Goal: Task Accomplishment & Management: Use online tool/utility

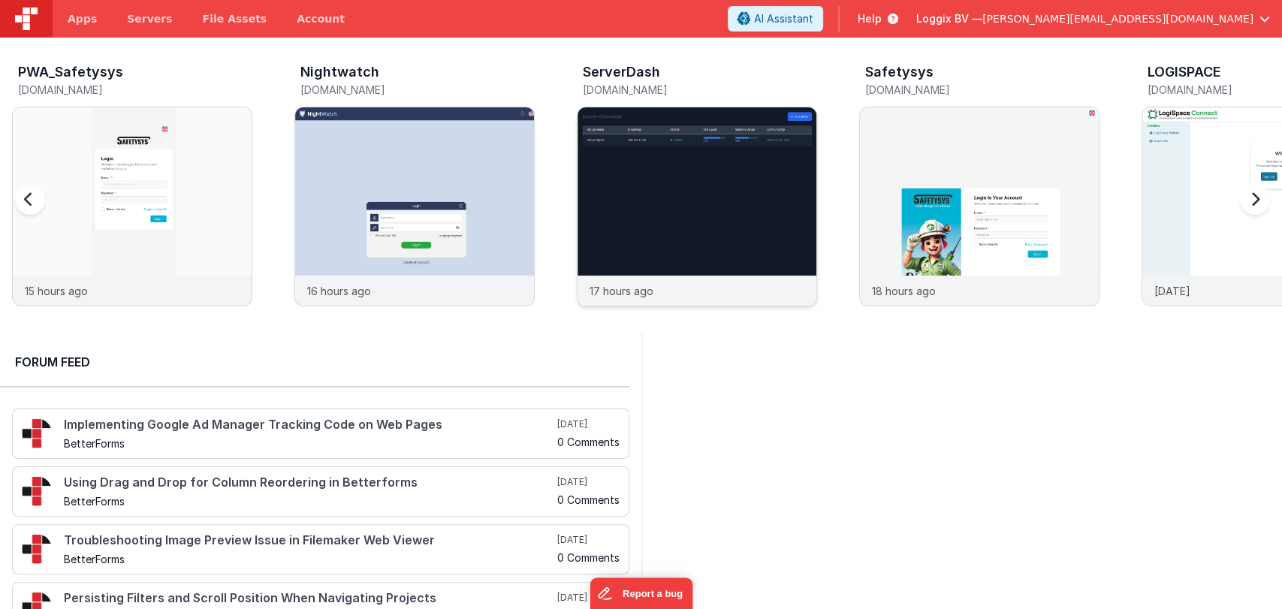
click at [618, 173] on img at bounding box center [697, 226] width 239 height 239
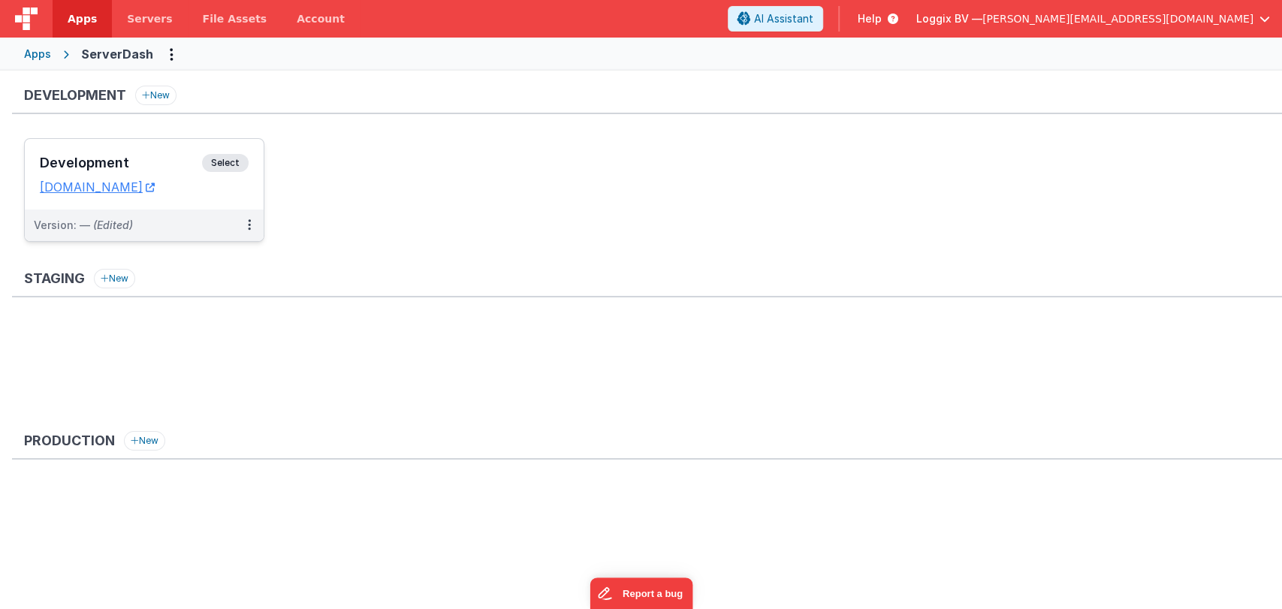
click at [137, 165] on h3 "Development" at bounding box center [121, 162] width 162 height 15
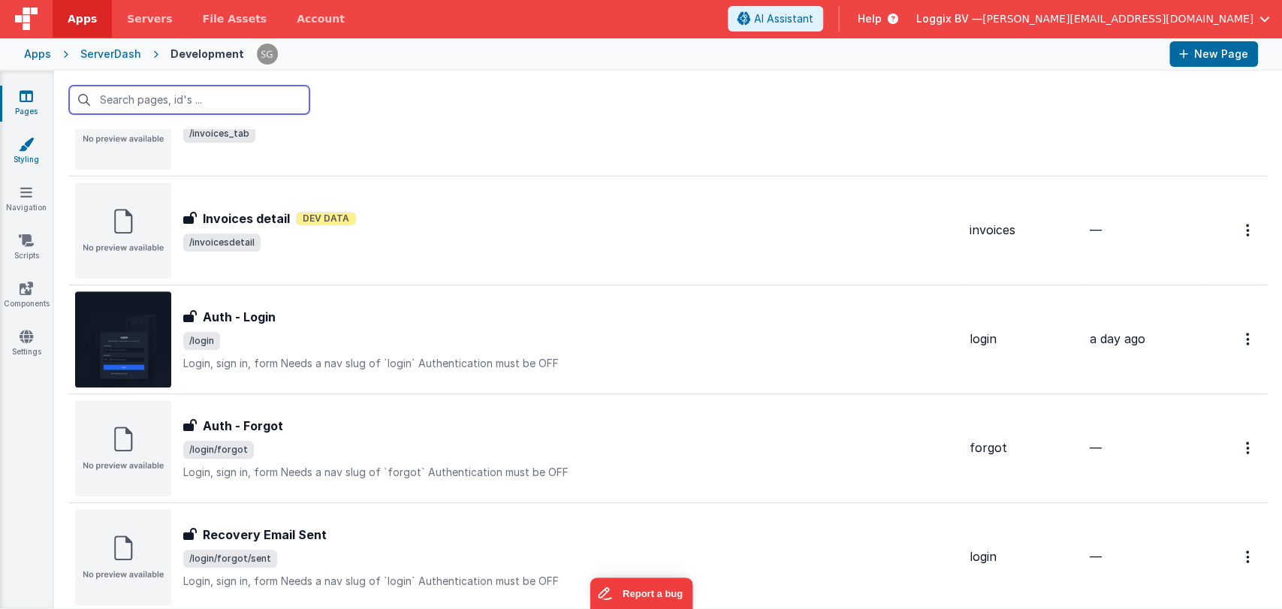
scroll to position [512, 0]
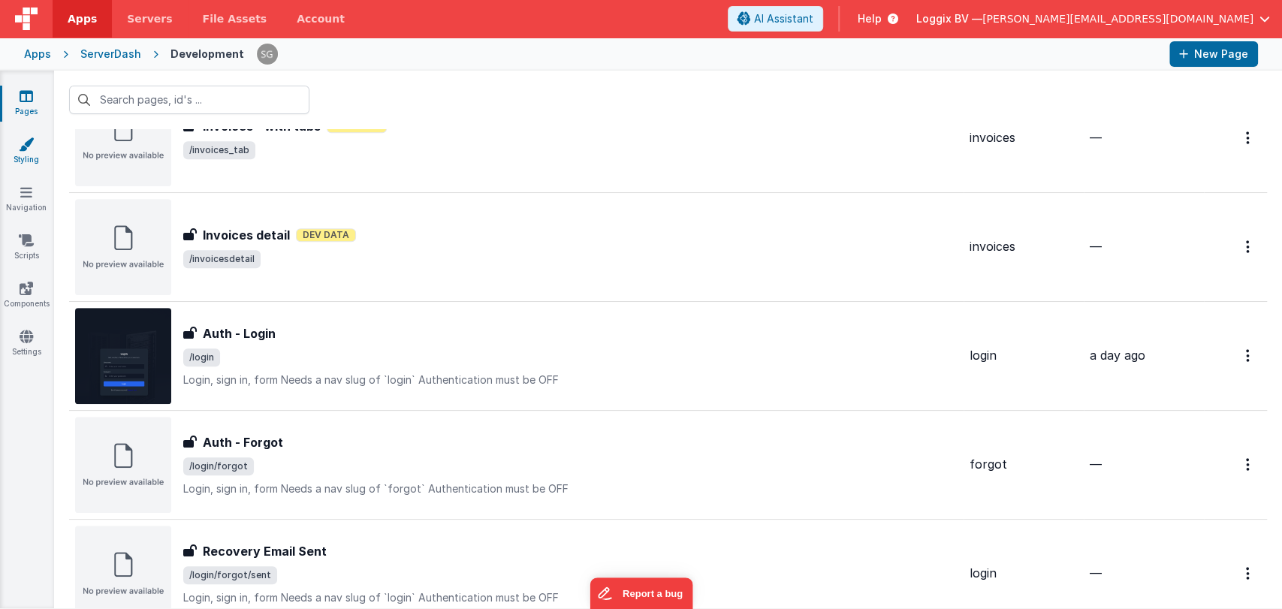
click at [24, 155] on link "Styling" at bounding box center [26, 152] width 54 height 30
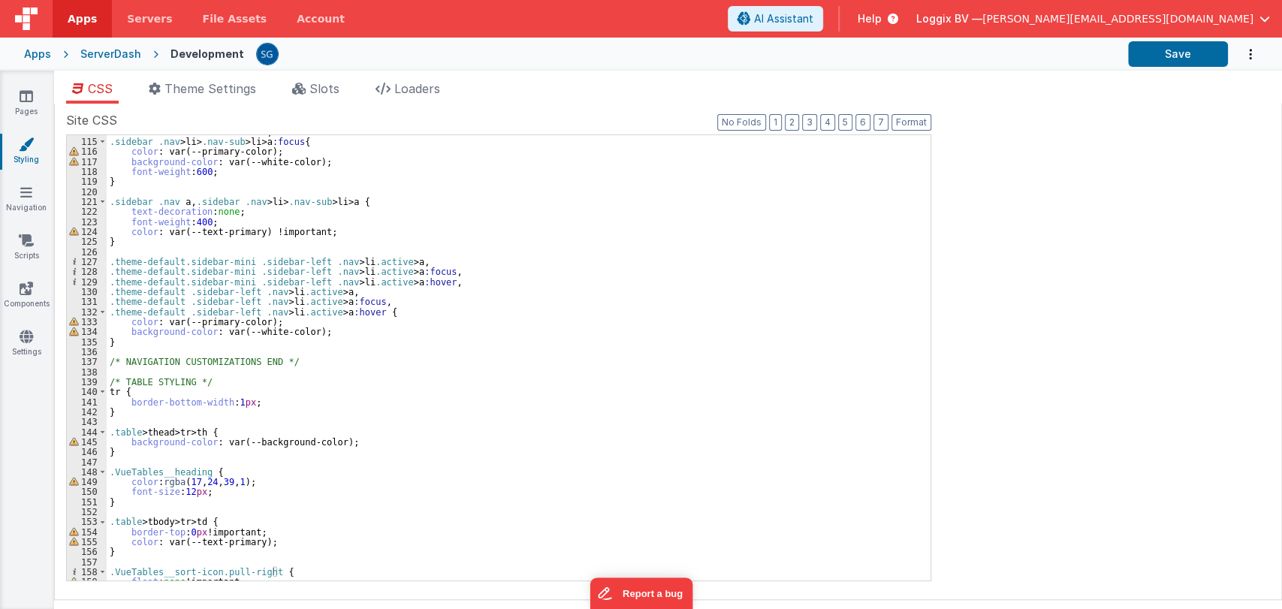
scroll to position [1157, 0]
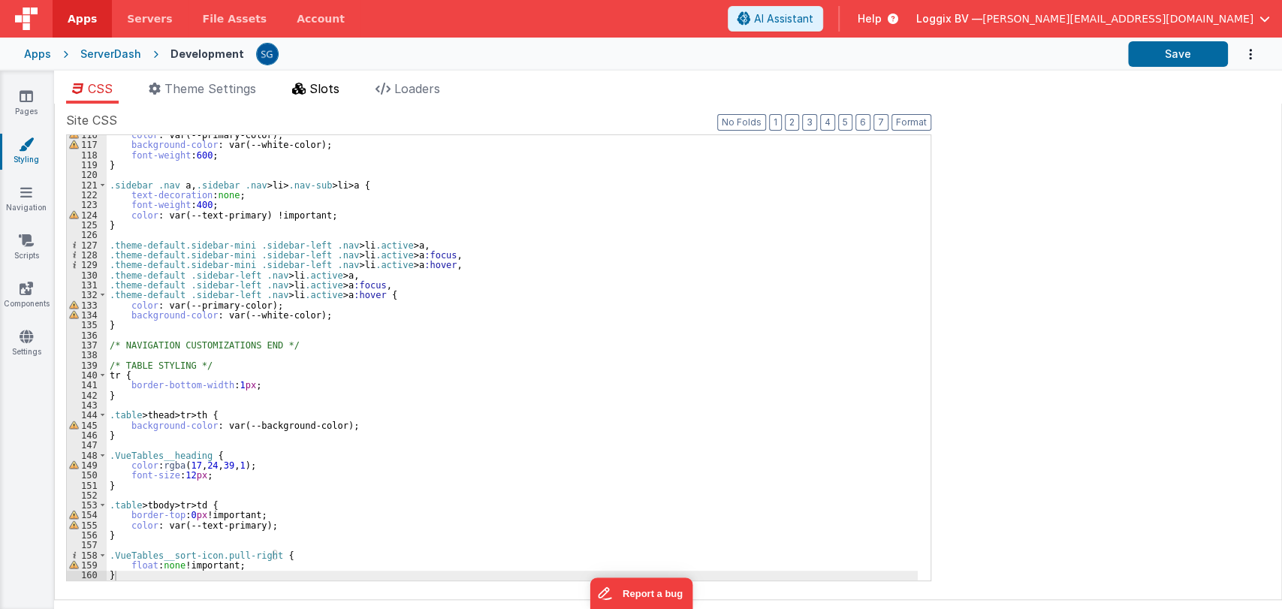
click at [324, 91] on span "Slots" at bounding box center [324, 88] width 30 height 15
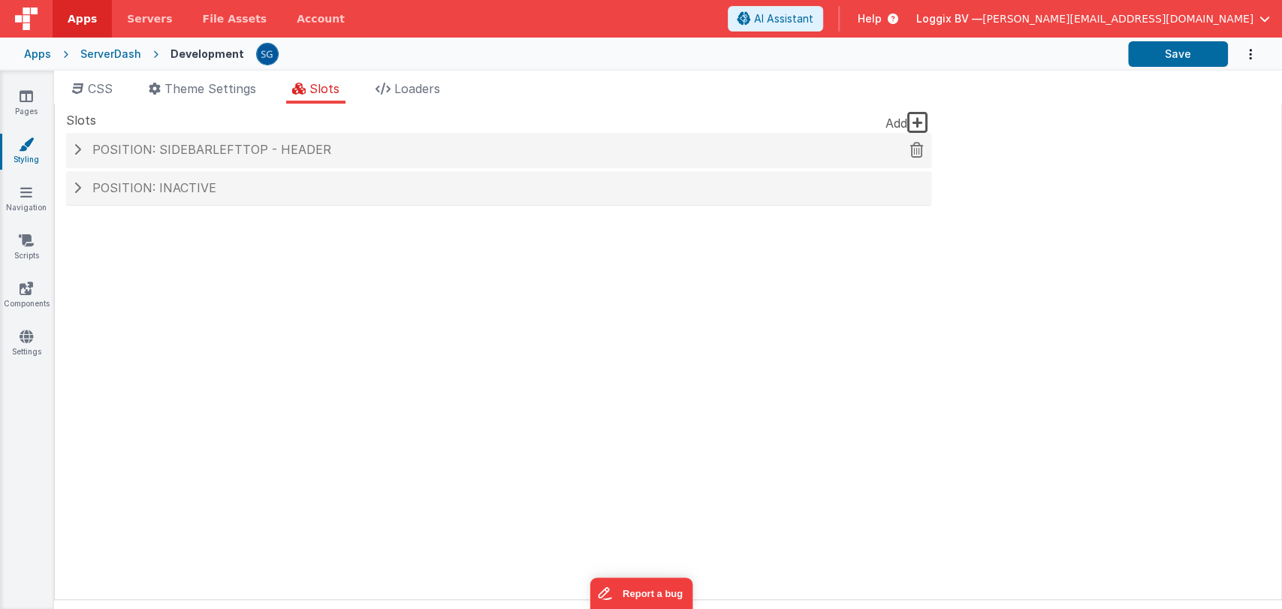
click at [81, 149] on h4 "Position: sidebarLeftTop - header" at bounding box center [499, 150] width 850 height 14
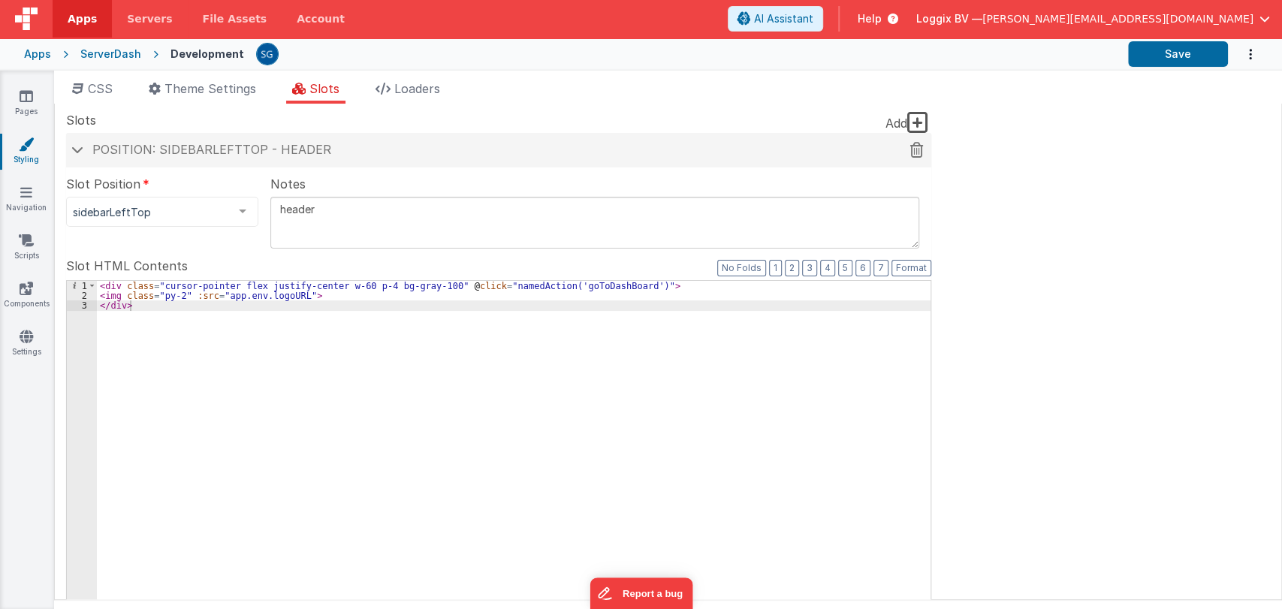
click at [79, 152] on span at bounding box center [77, 150] width 12 height 8
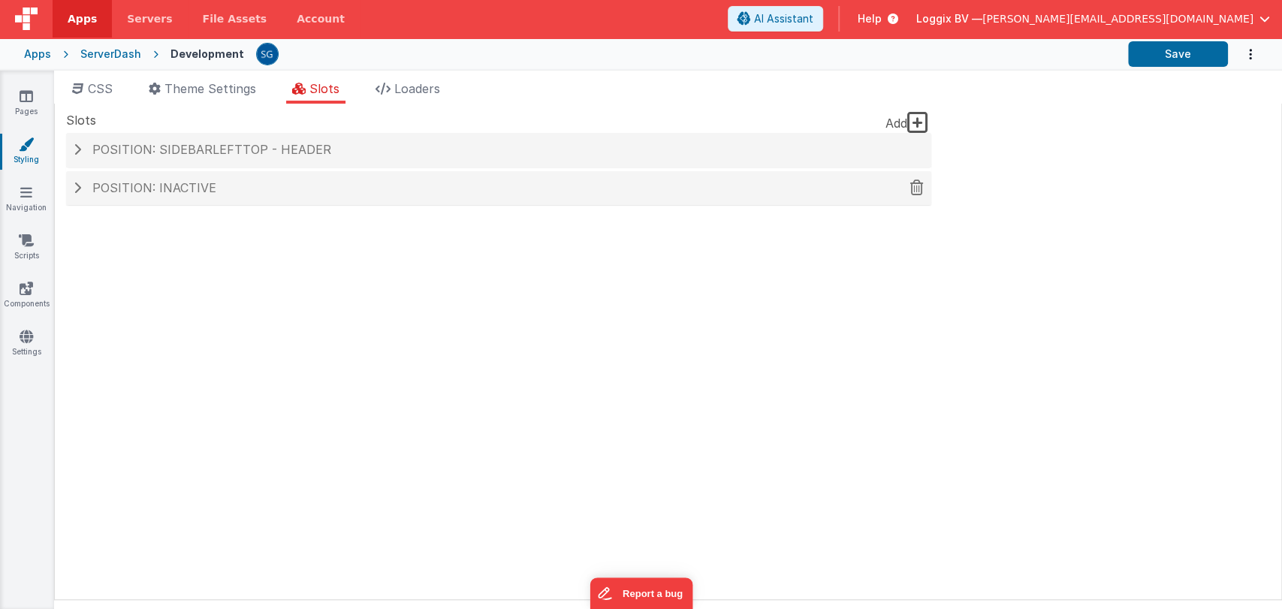
click at [101, 200] on div "Position: inactive" at bounding box center [498, 188] width 865 height 35
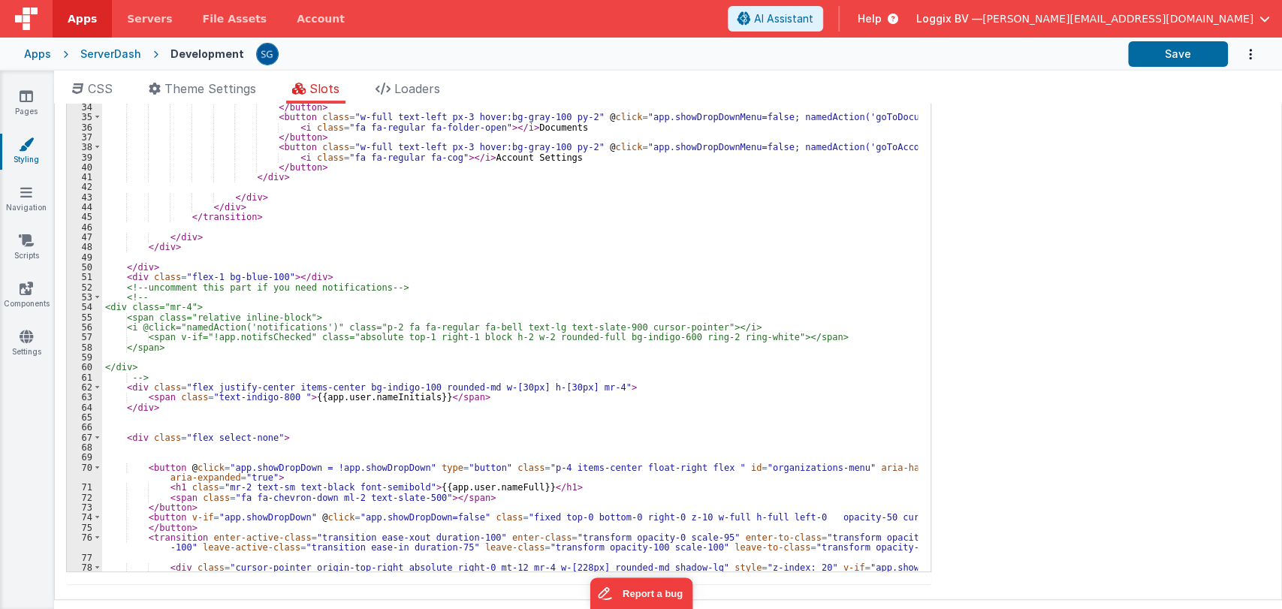
scroll to position [355, 0]
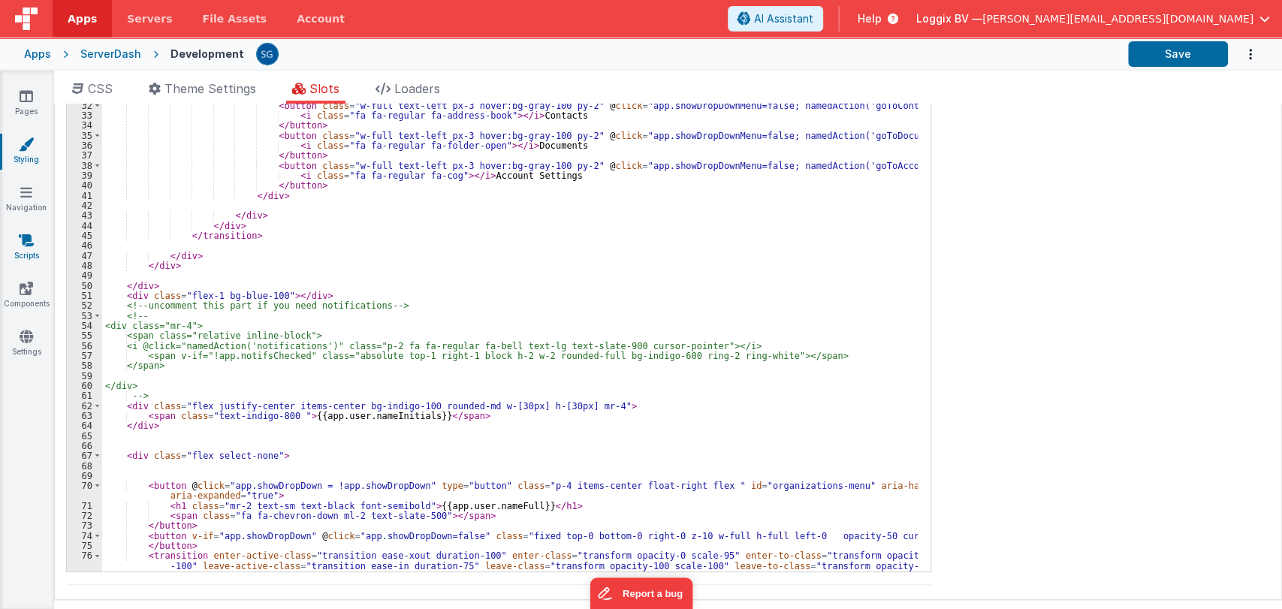
click at [27, 243] on icon at bounding box center [26, 240] width 15 height 15
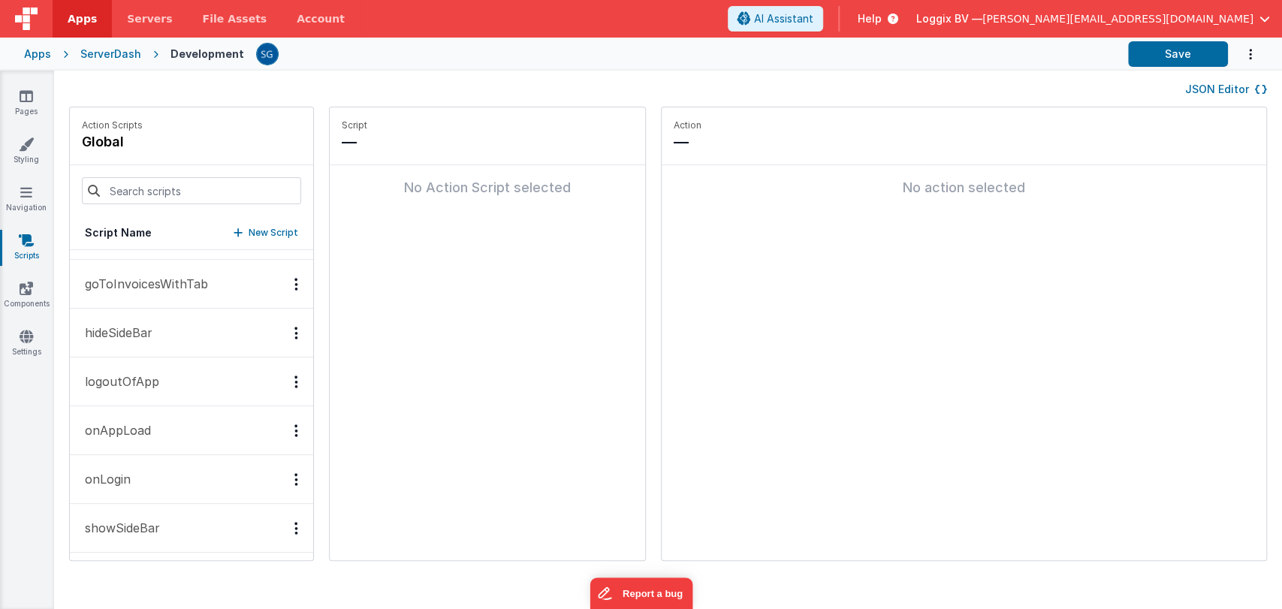
scroll to position [286, 0]
click at [131, 282] on p "hideSideBar" at bounding box center [114, 281] width 77 height 18
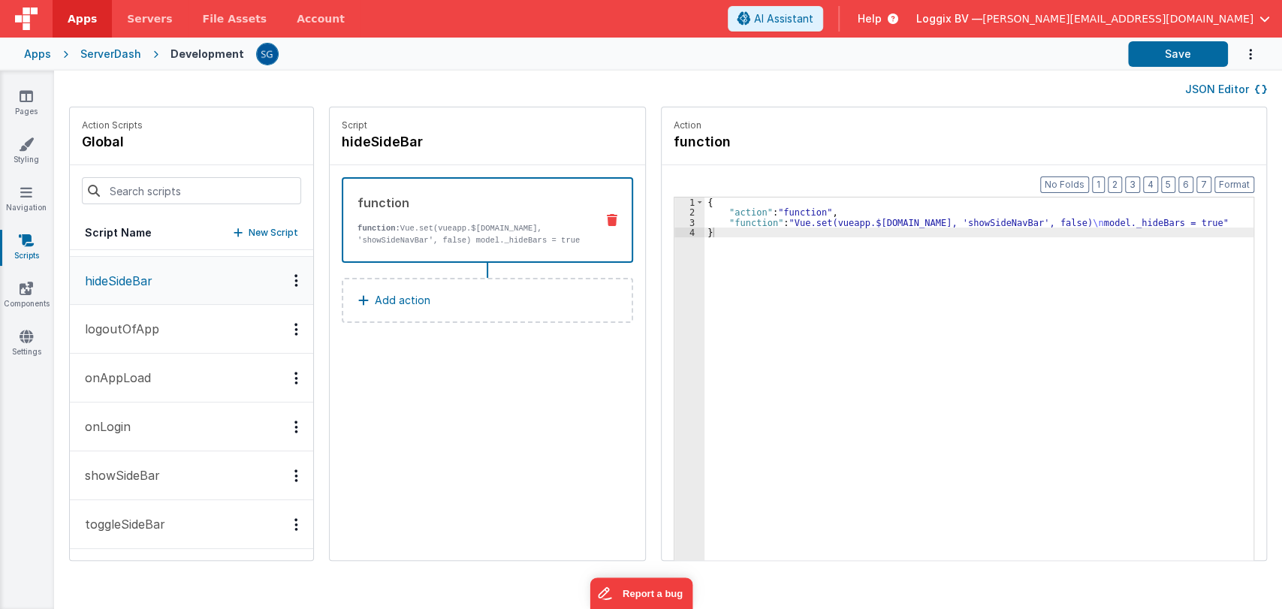
scroll to position [285, 0]
click at [679, 219] on div "3" at bounding box center [690, 223] width 30 height 10
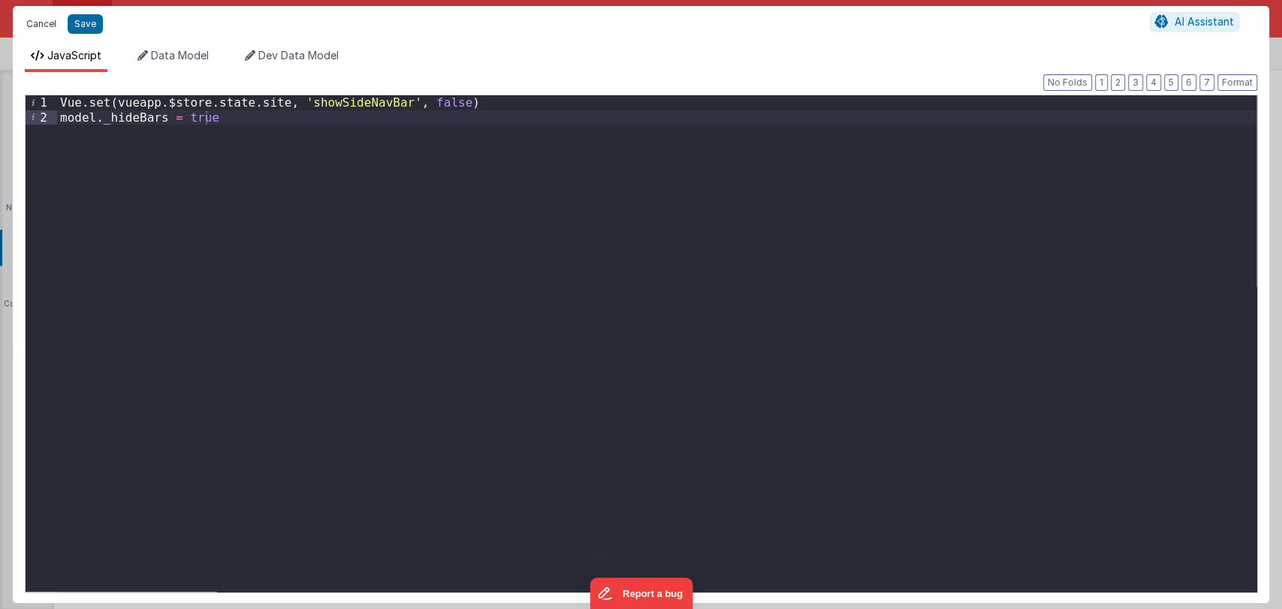
click at [38, 24] on button "Cancel" at bounding box center [41, 24] width 45 height 21
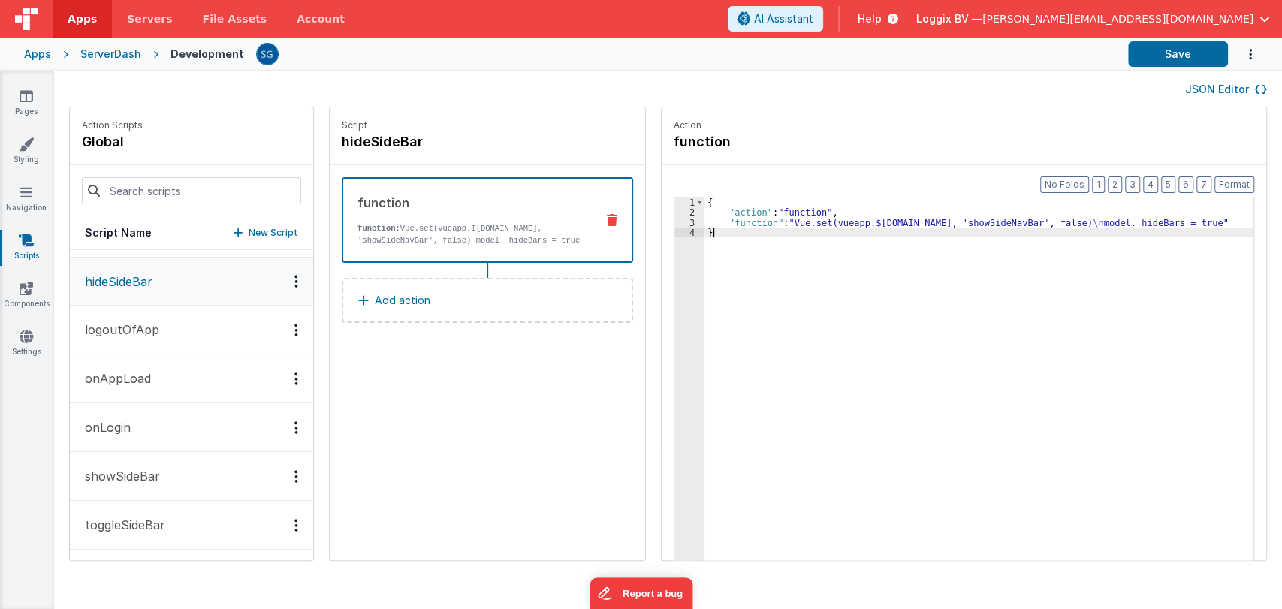
click at [741, 238] on div "{ "action" : "function" , "function" : "Vue.set(vueapp.$[DOMAIN_NAME], 'showSid…" at bounding box center [987, 413] width 564 height 430
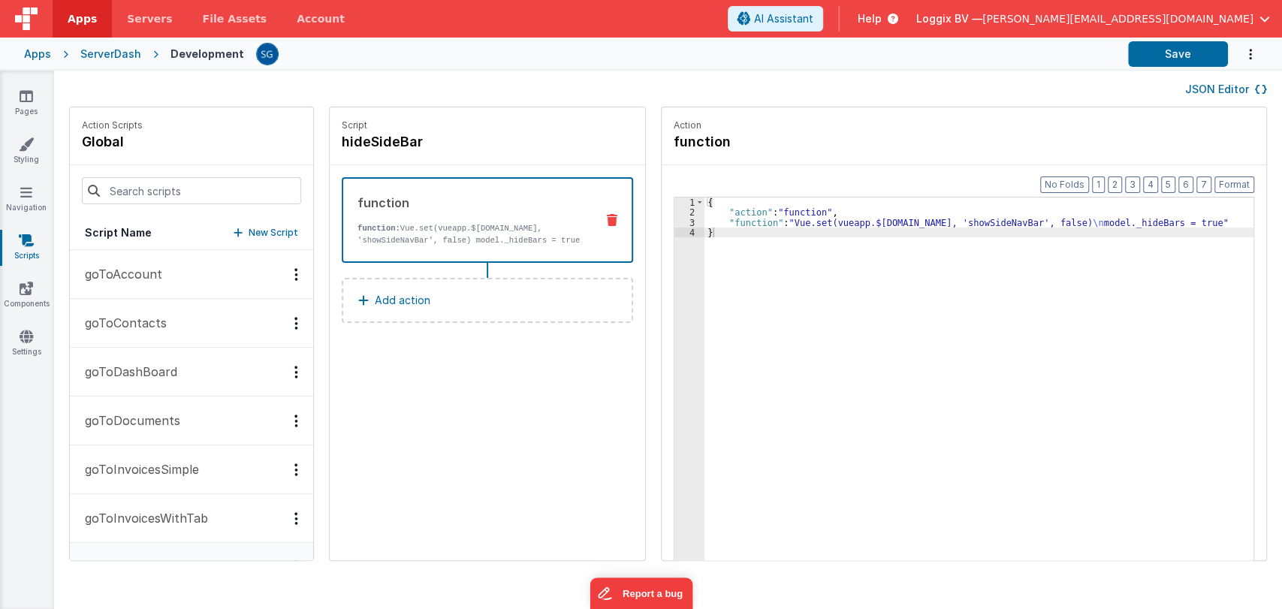
click at [132, 288] on button "goToAccount" at bounding box center [191, 274] width 243 height 49
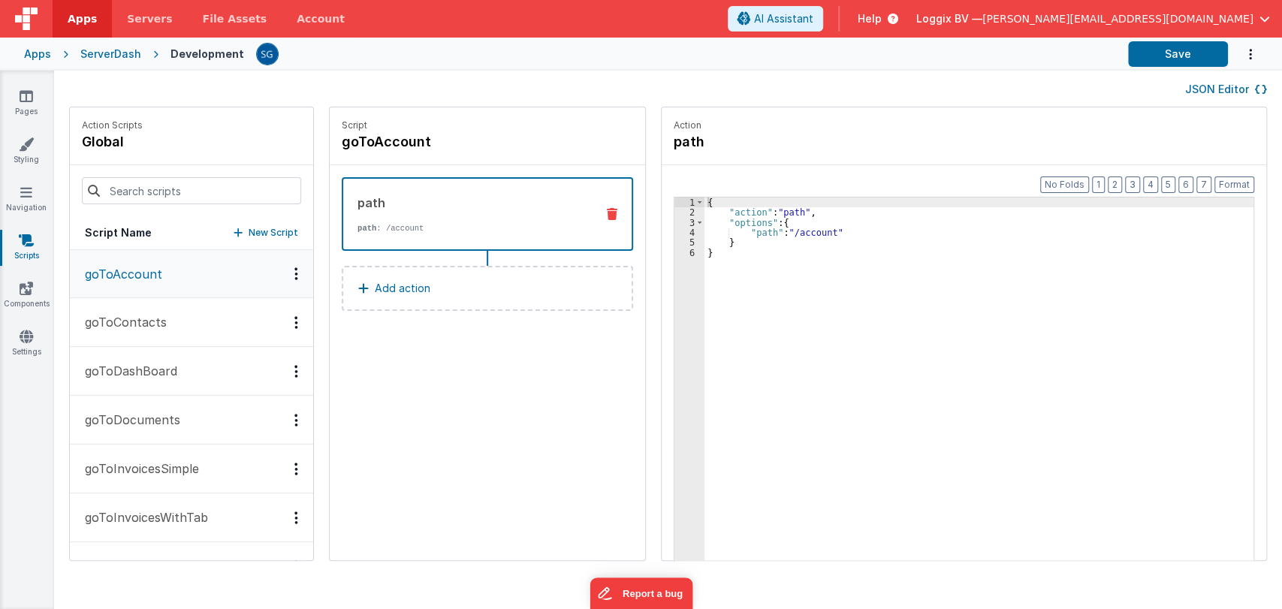
click at [132, 320] on p "goToContacts" at bounding box center [121, 322] width 91 height 18
click at [126, 371] on p "goToDashBoard" at bounding box center [126, 371] width 101 height 18
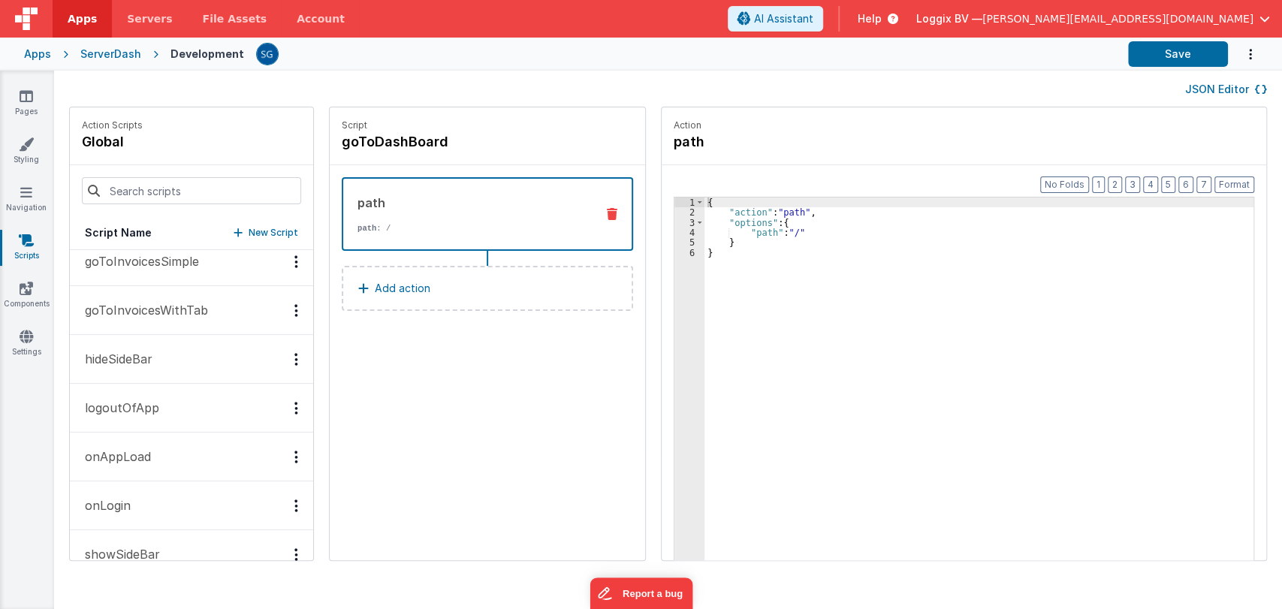
scroll to position [209, 0]
click at [145, 355] on p "hideSideBar" at bounding box center [114, 358] width 77 height 18
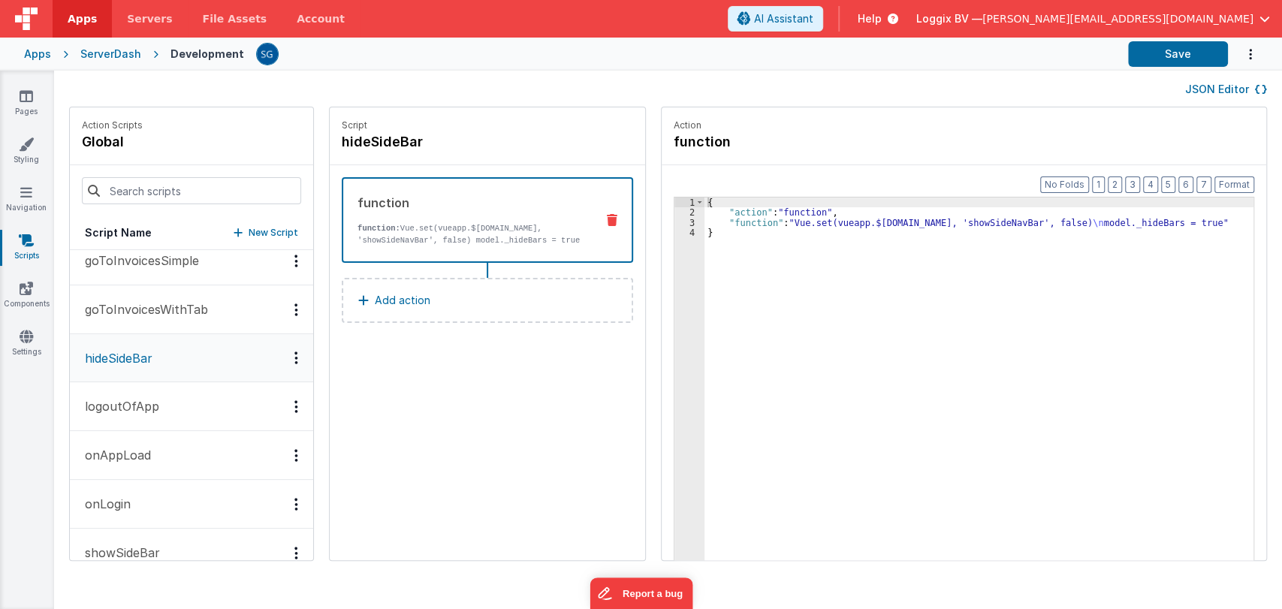
scroll to position [210, 0]
click at [130, 409] on p "logoutOfApp" at bounding box center [117, 405] width 83 height 18
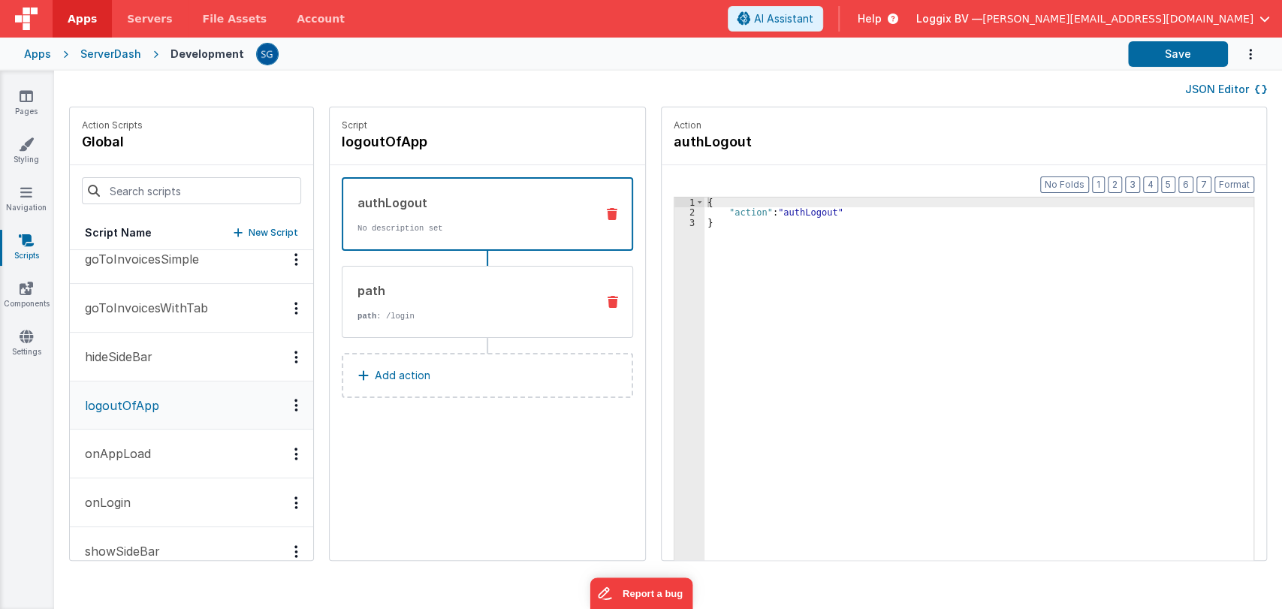
click at [413, 314] on p "path : /login" at bounding box center [471, 316] width 227 height 12
click at [409, 210] on div "authLogout" at bounding box center [471, 203] width 226 height 18
click at [397, 308] on div "path path : /login" at bounding box center [464, 302] width 242 height 41
click at [397, 310] on p "path : /login" at bounding box center [471, 316] width 227 height 12
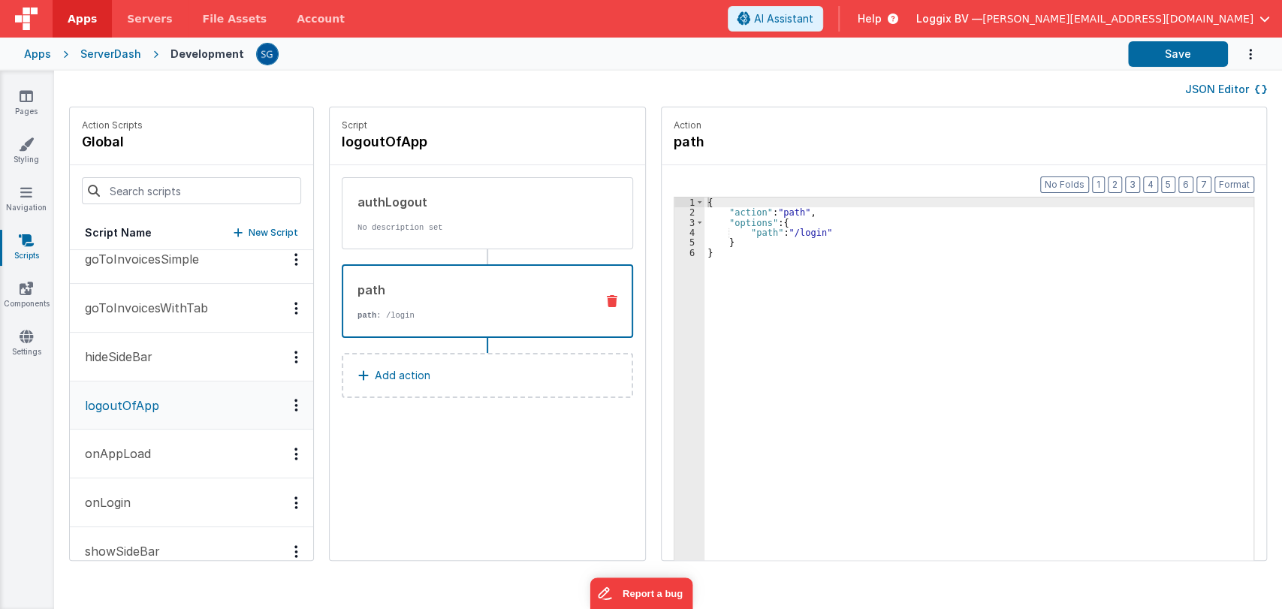
click at [119, 445] on p "onAppLoad" at bounding box center [113, 454] width 75 height 18
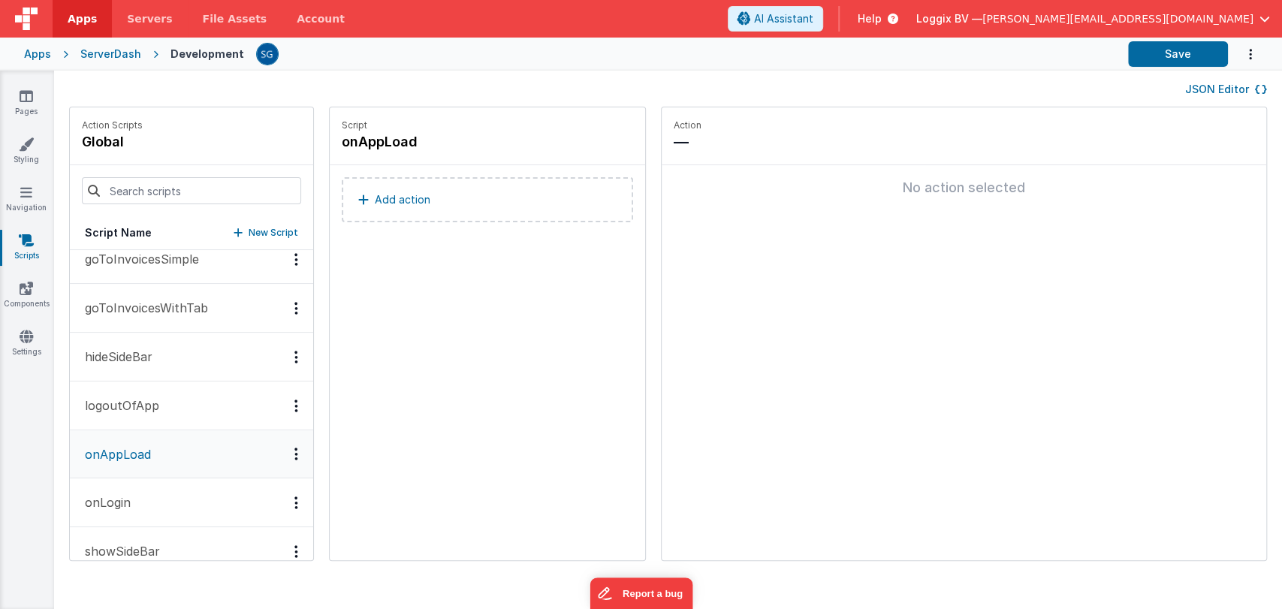
click at [126, 504] on p "onLogin" at bounding box center [103, 503] width 55 height 18
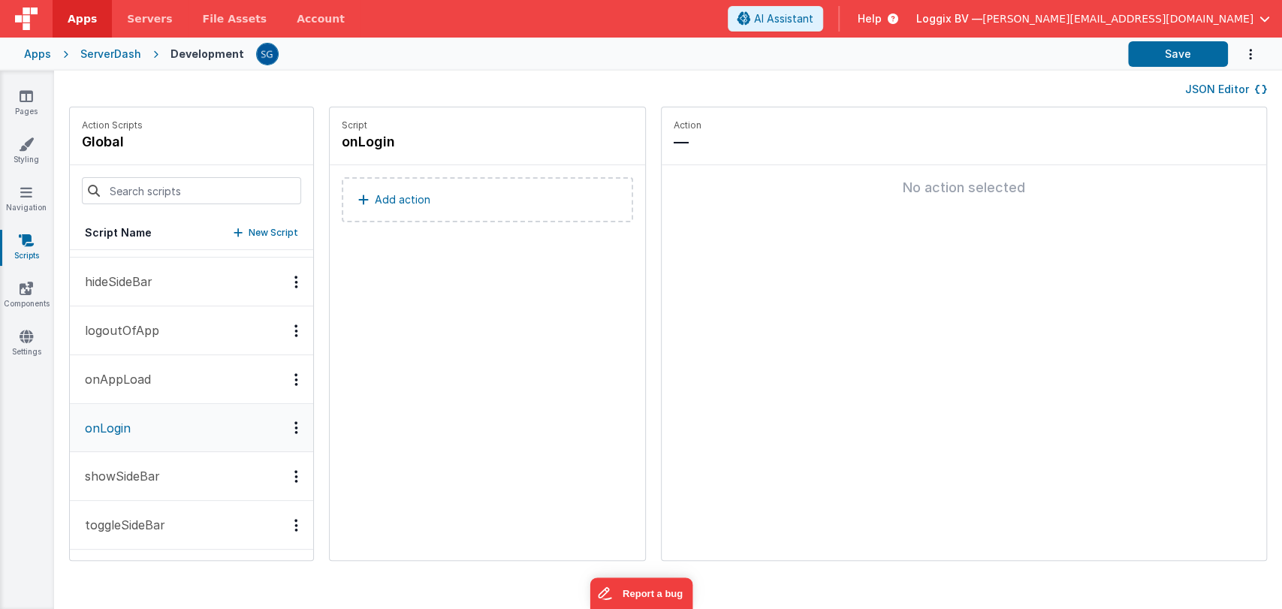
click at [118, 475] on p "showSideBar" at bounding box center [118, 476] width 84 height 18
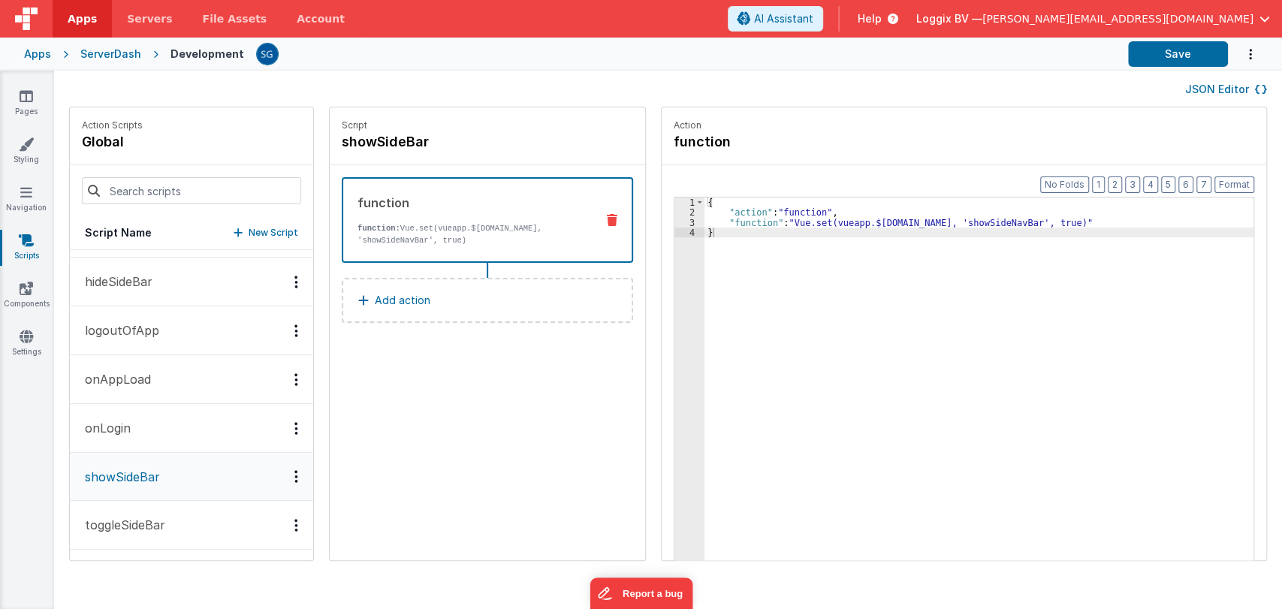
click at [140, 526] on p "toggleSideBar" at bounding box center [120, 525] width 89 height 18
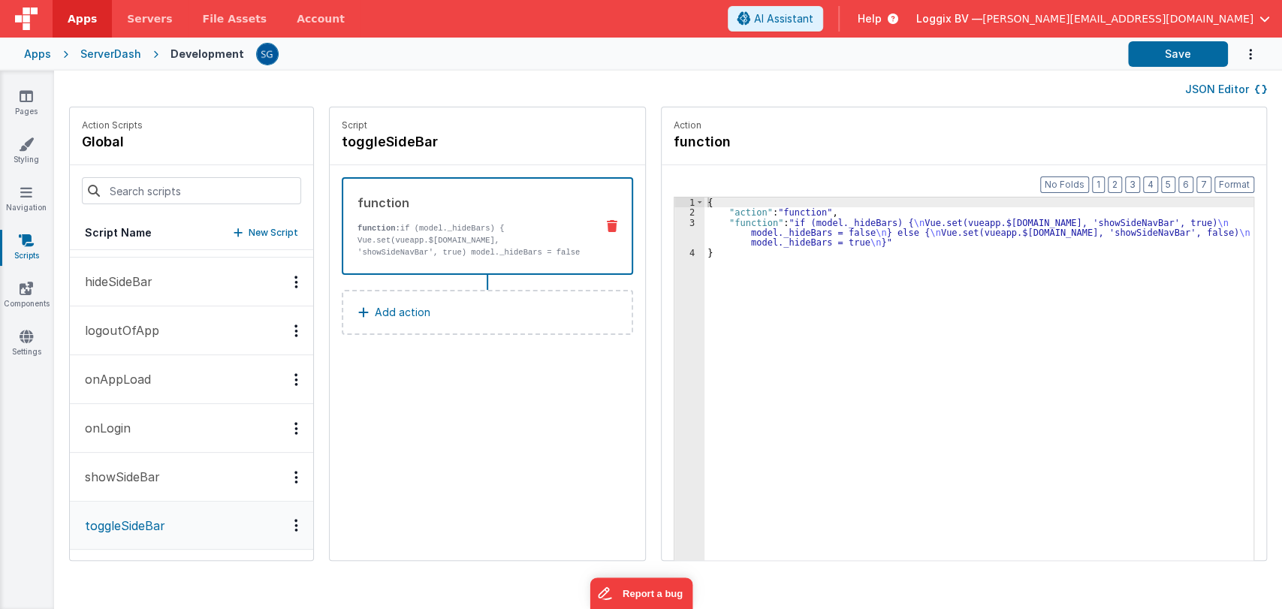
click at [124, 483] on p "showSideBar" at bounding box center [118, 477] width 84 height 18
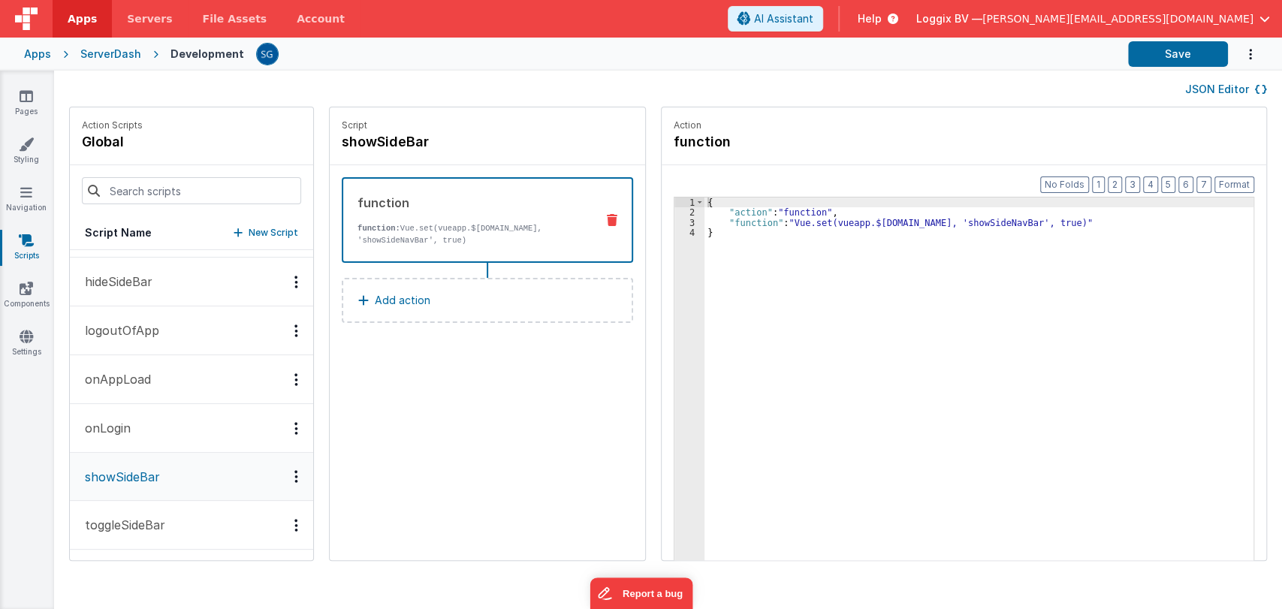
click at [126, 289] on p "hideSideBar" at bounding box center [114, 282] width 77 height 18
click at [126, 289] on button "hideSideBar" at bounding box center [191, 282] width 243 height 49
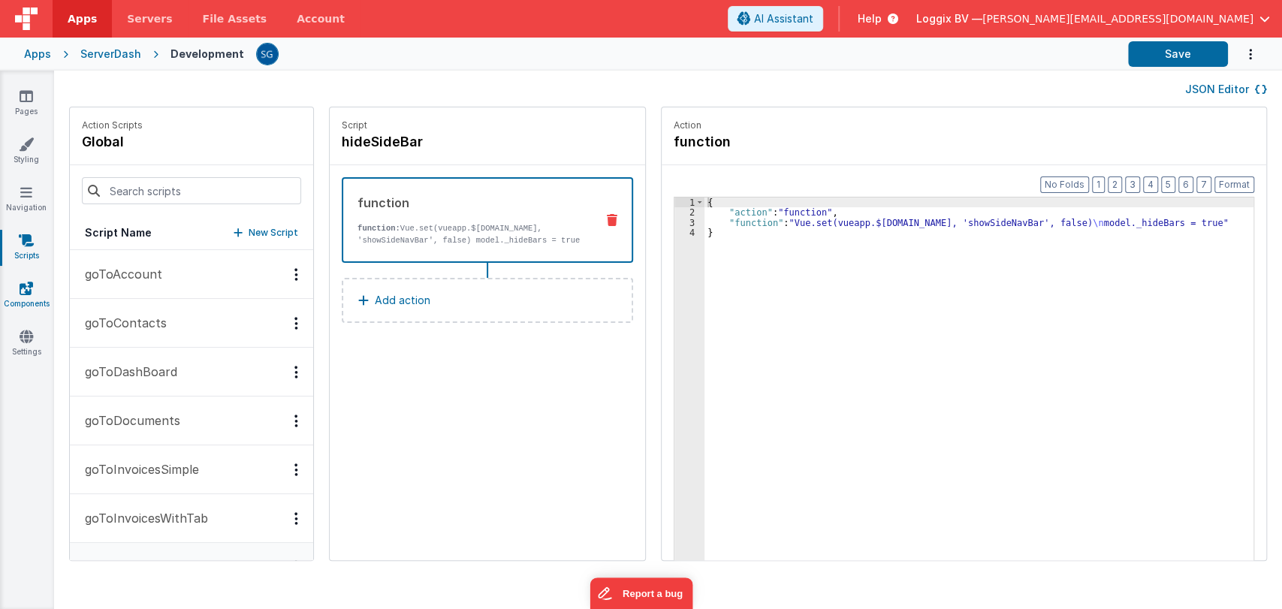
click at [26, 290] on icon at bounding box center [27, 288] width 14 height 15
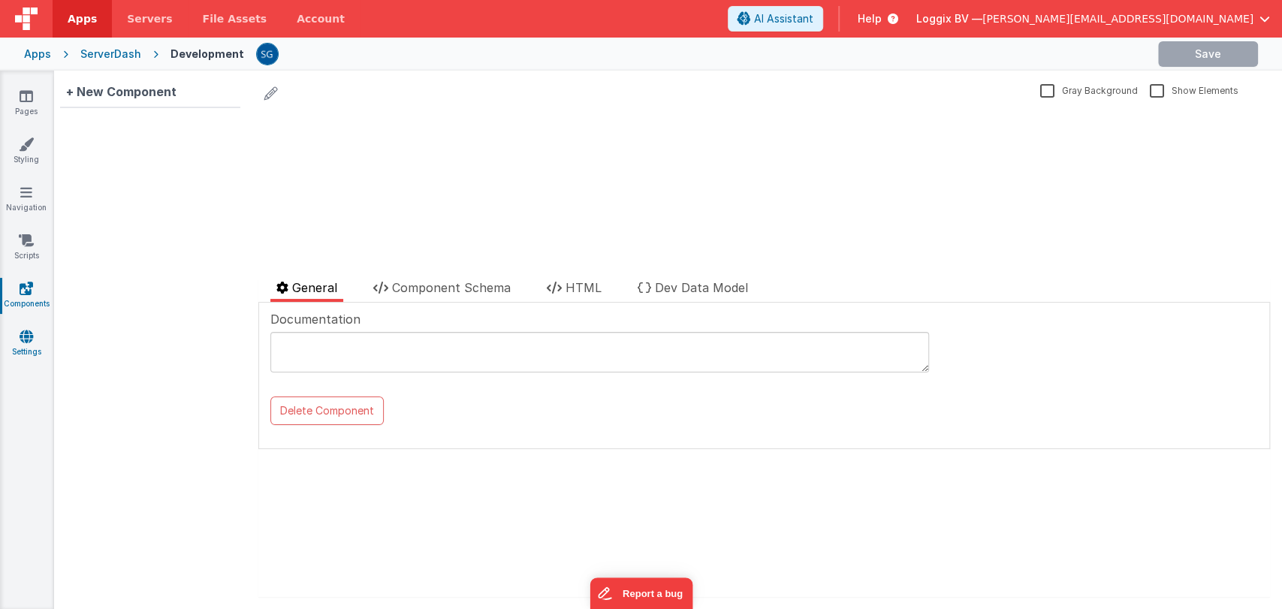
click at [24, 341] on icon at bounding box center [27, 336] width 14 height 15
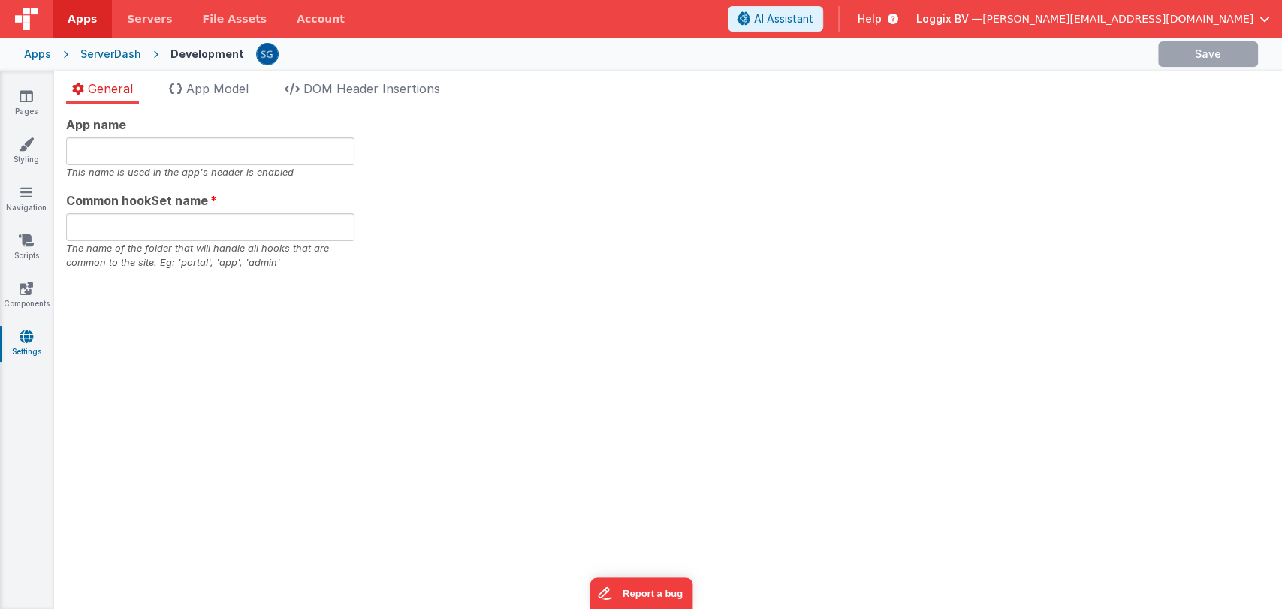
type input "ServerDash"
type input "serverdash"
click at [204, 92] on span "App Model" at bounding box center [217, 88] width 62 height 15
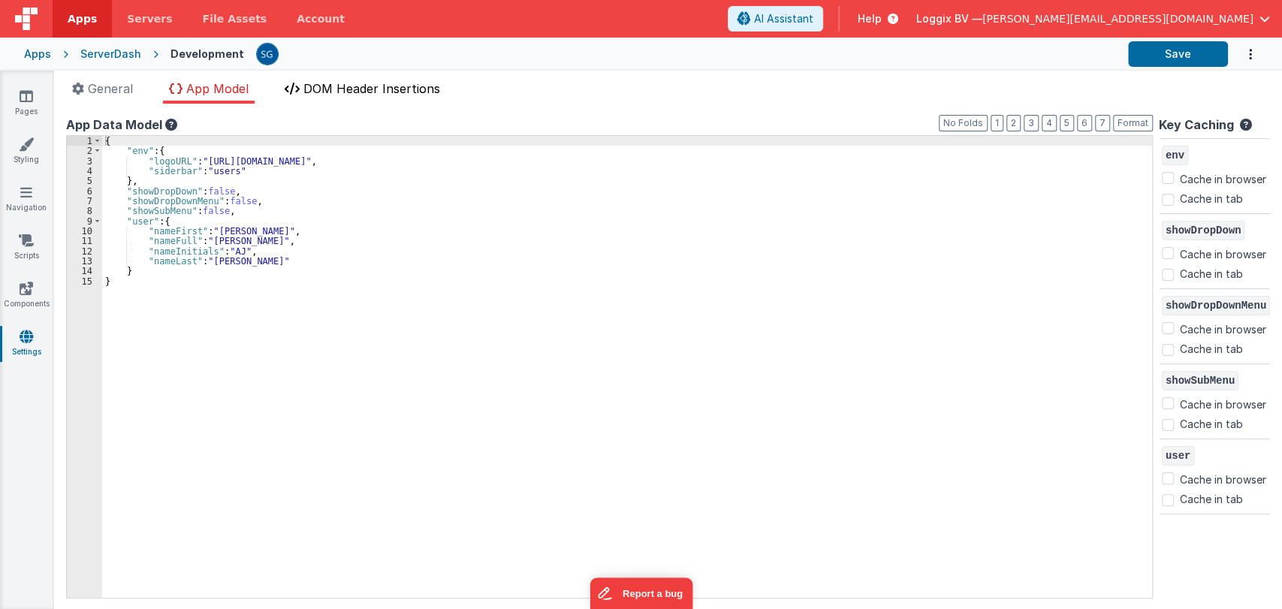
click at [373, 83] on span "DOM Header Insertions" at bounding box center [371, 88] width 137 height 15
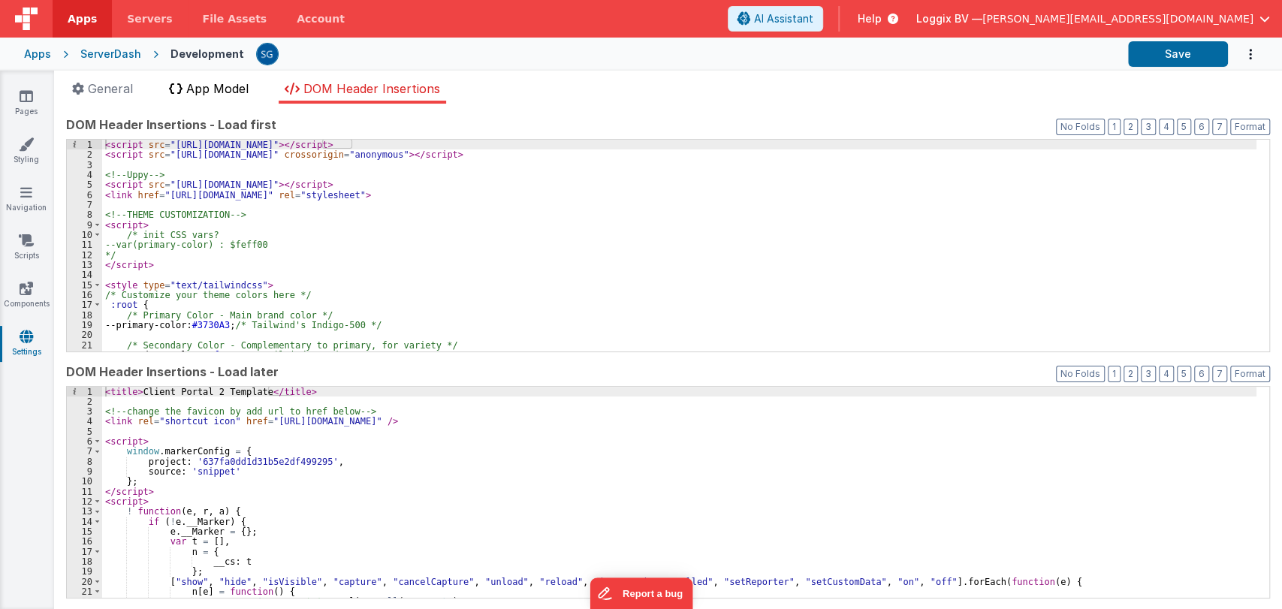
click at [197, 91] on span "App Model" at bounding box center [217, 88] width 62 height 15
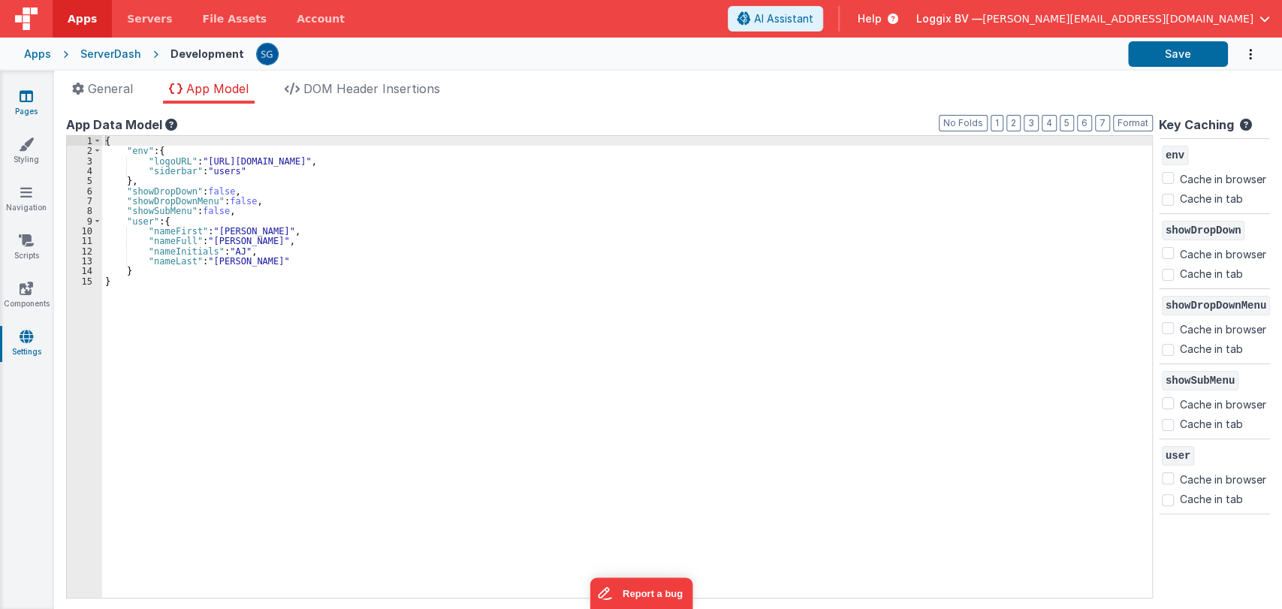
click at [29, 98] on icon at bounding box center [27, 96] width 14 height 15
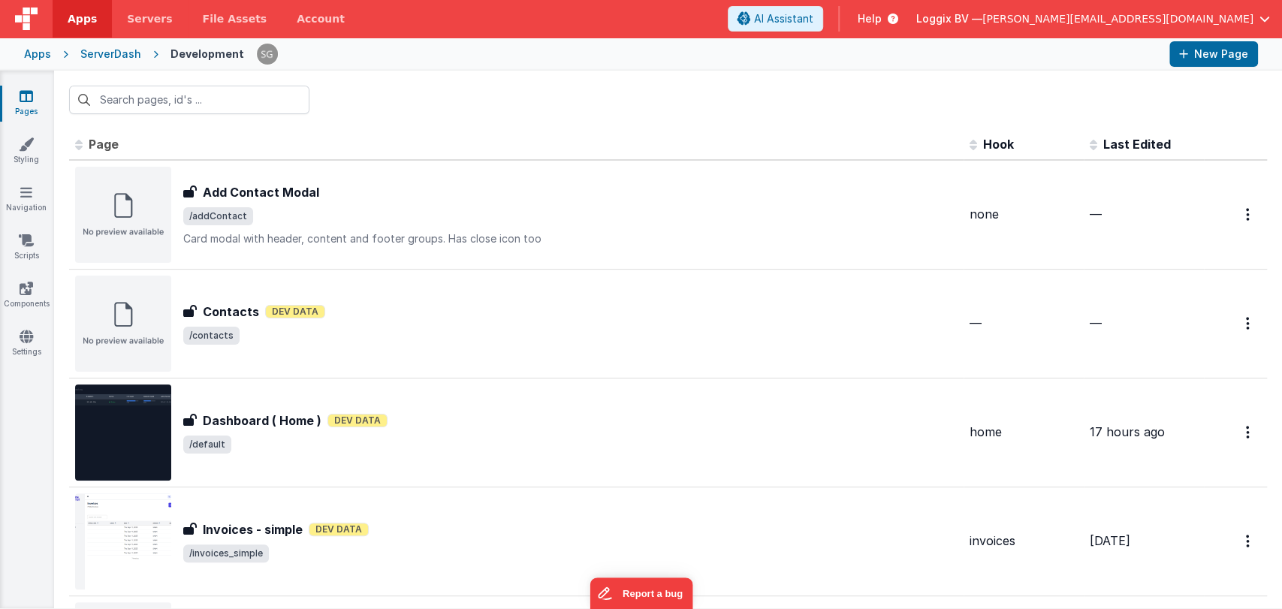
click at [21, 89] on icon at bounding box center [27, 96] width 14 height 15
click at [20, 92] on icon at bounding box center [27, 96] width 14 height 15
click at [34, 98] on link "Pages" at bounding box center [26, 104] width 54 height 30
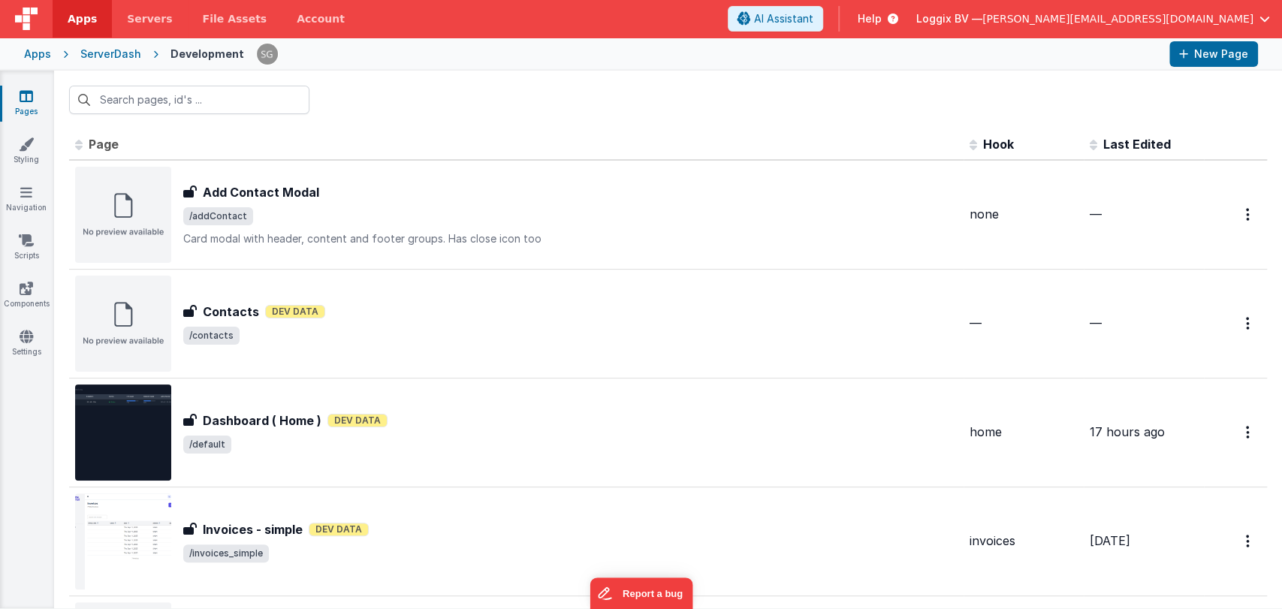
click at [33, 100] on link "Pages" at bounding box center [26, 104] width 54 height 30
click at [42, 53] on div "Apps" at bounding box center [37, 54] width 27 height 15
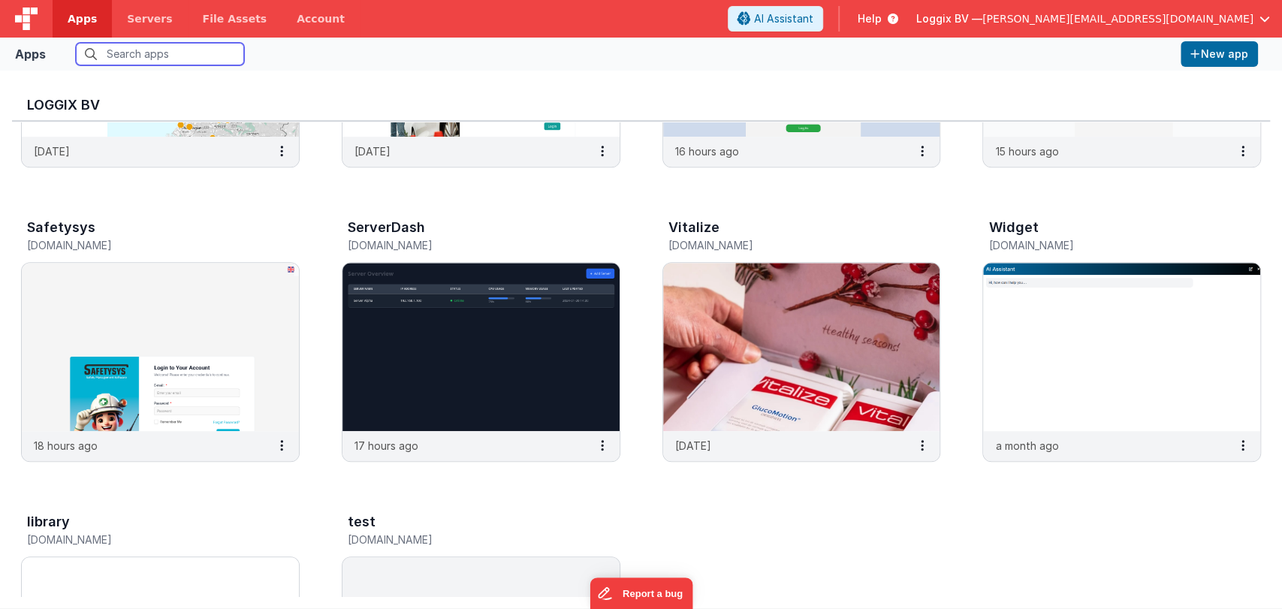
scroll to position [523, 0]
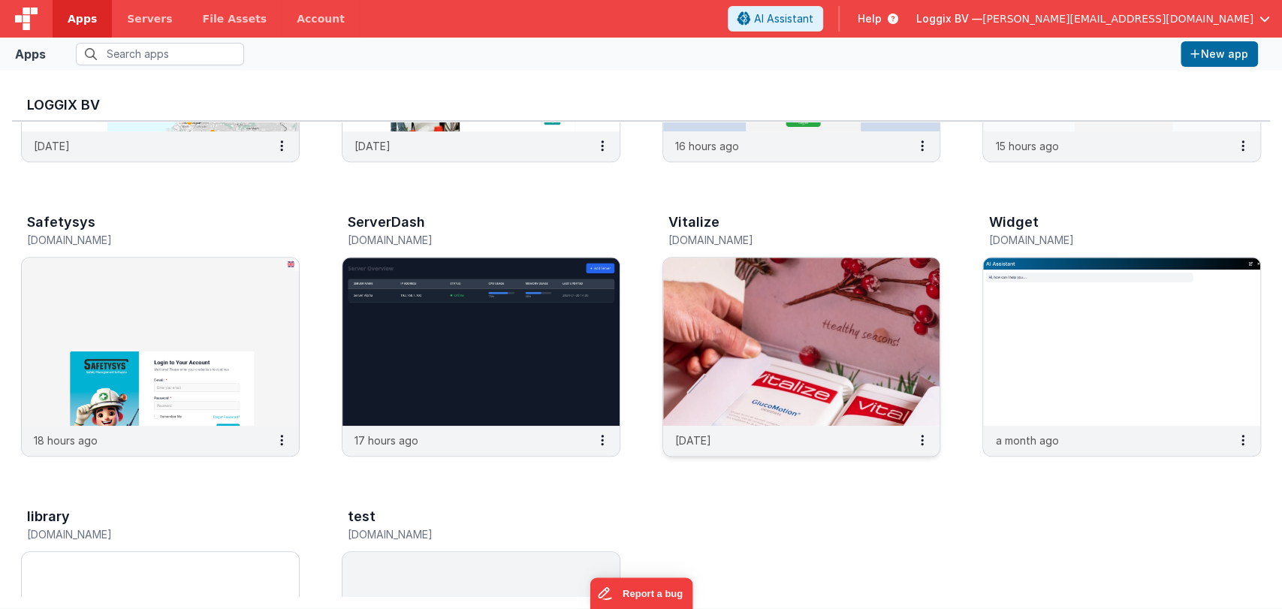
drag, startPoint x: 245, startPoint y: 328, endPoint x: 688, endPoint y: 464, distance: 463.8
click at [688, 464] on div "Client Project Management [DOMAIN_NAME] [DATE] DORBLL [DOMAIN_NAME] [DATE] Inta…" at bounding box center [641, 192] width 1258 height 1187
click at [786, 368] on img at bounding box center [801, 342] width 277 height 168
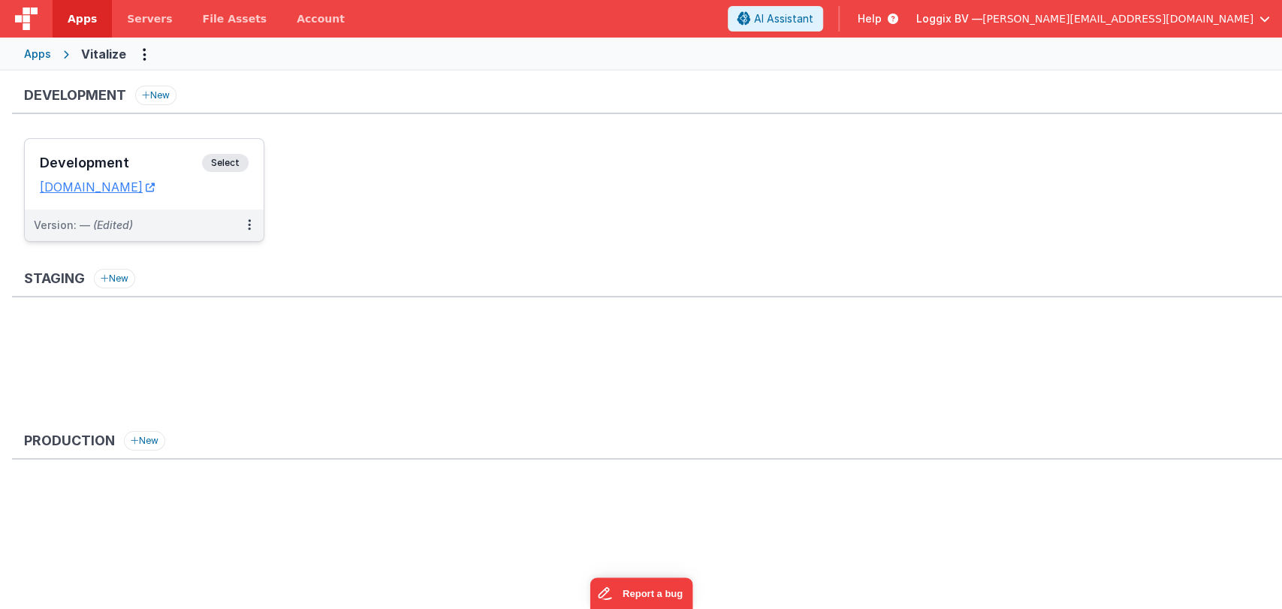
click at [126, 164] on h3 "Development" at bounding box center [121, 162] width 162 height 15
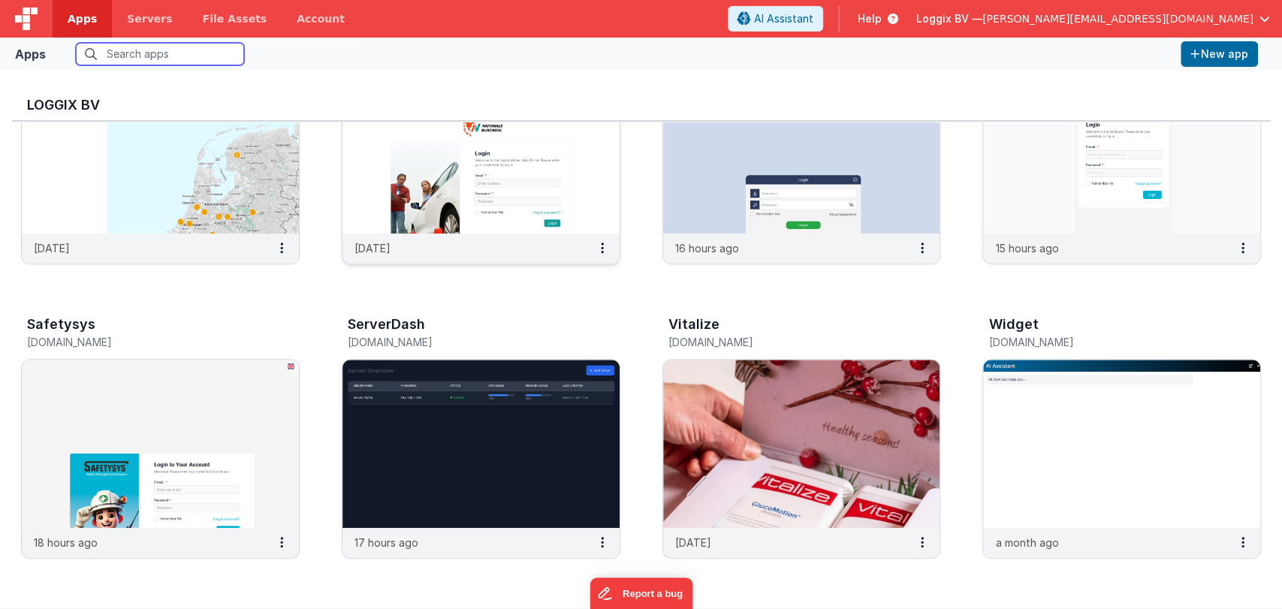
scroll to position [431, 0]
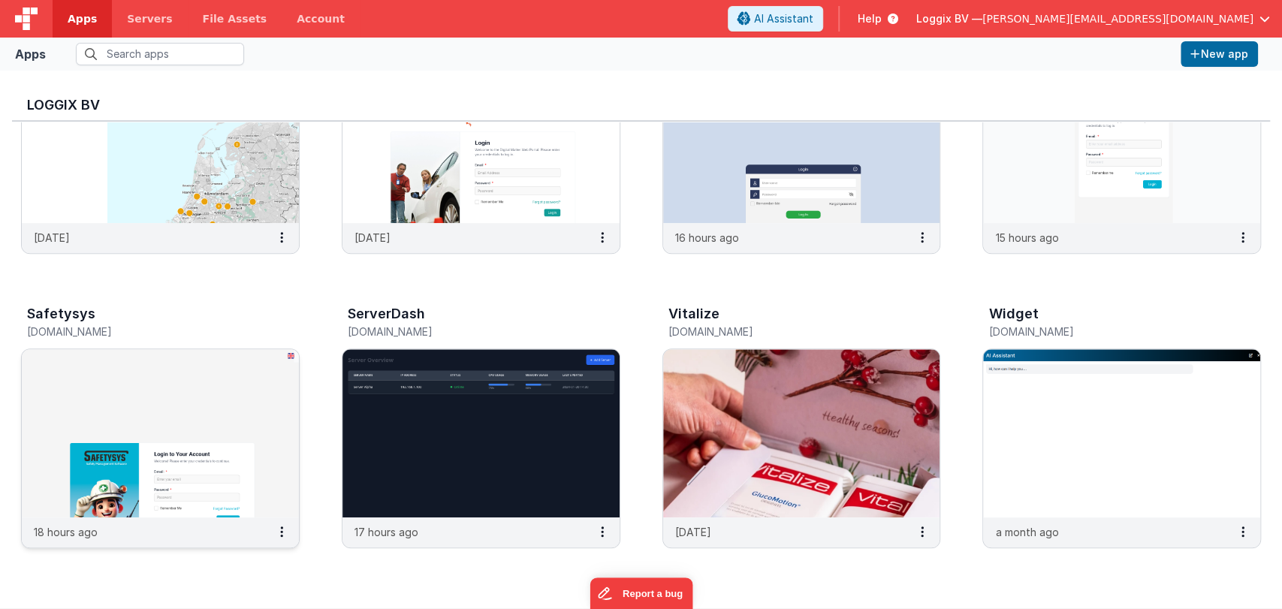
click at [201, 389] on img at bounding box center [160, 433] width 277 height 168
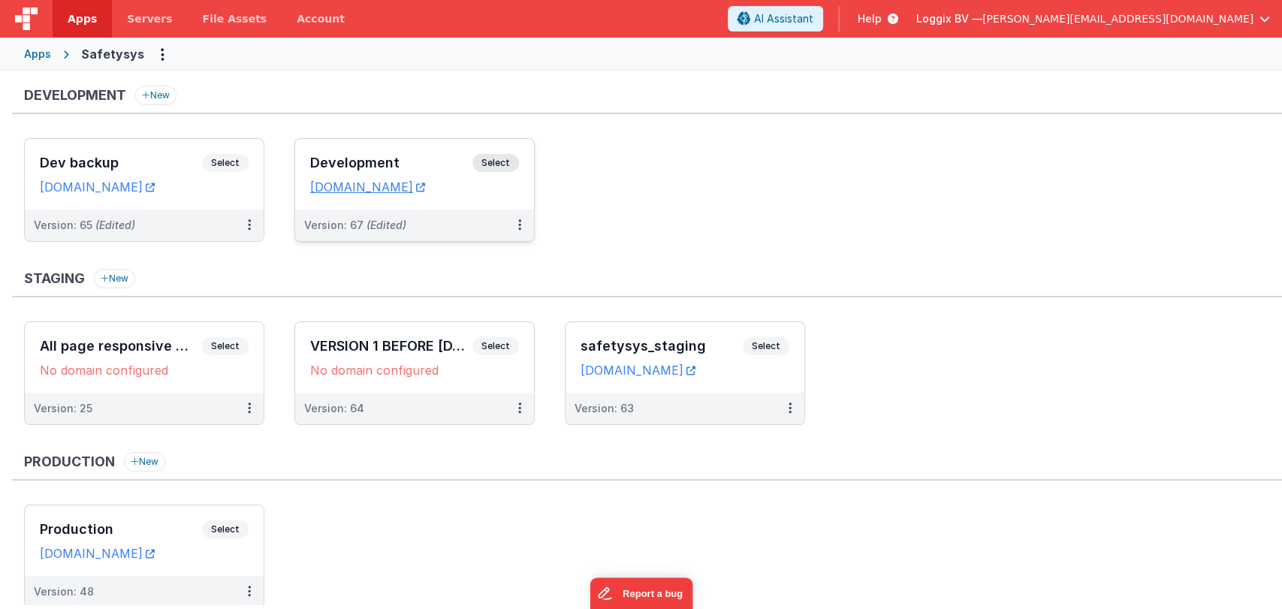
click at [348, 159] on h3 "Development" at bounding box center [391, 162] width 162 height 15
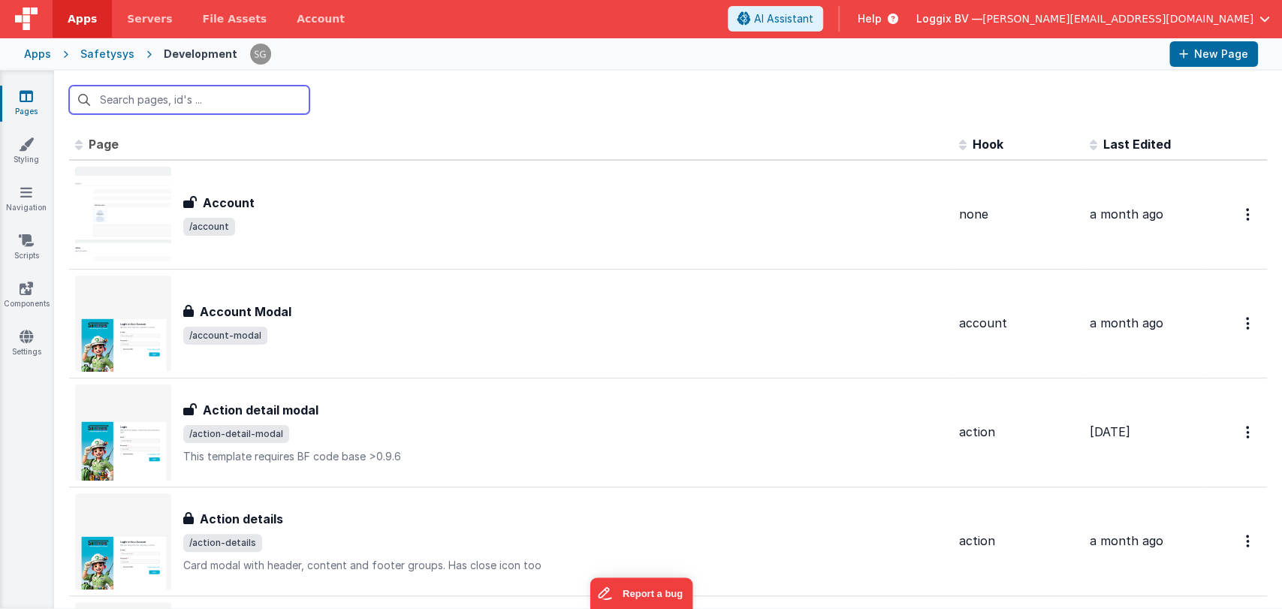
click at [195, 102] on input "text" at bounding box center [189, 100] width 240 height 29
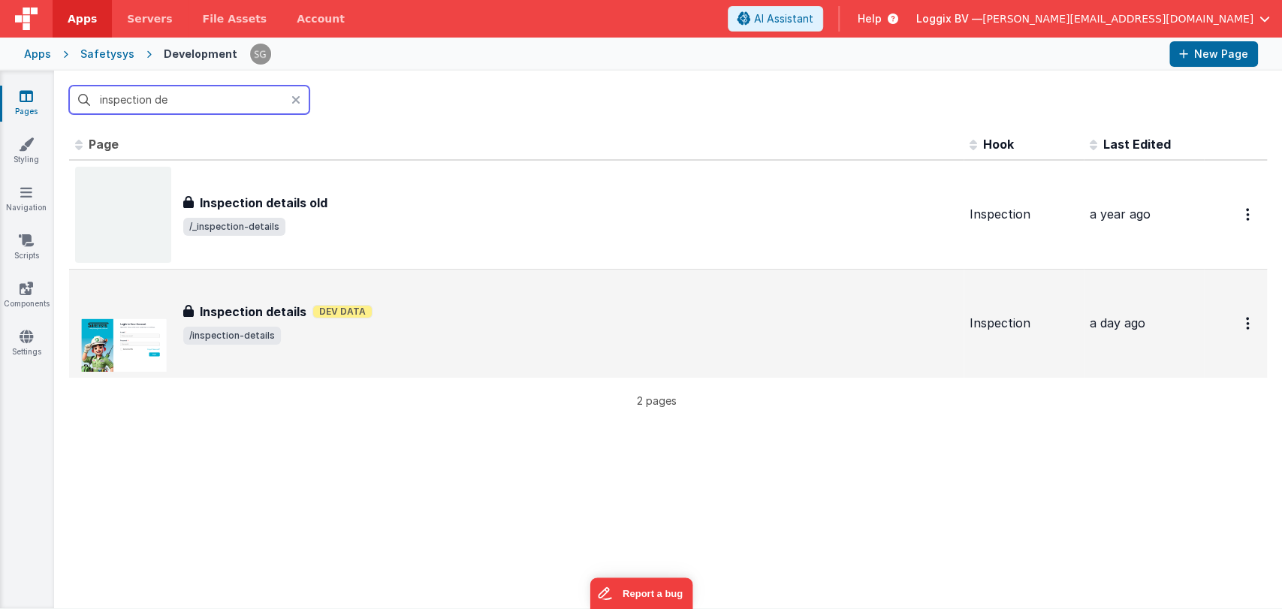
type input "inspection de"
click at [408, 324] on div "Inspection details Inspection details Dev Data /inspection-details" at bounding box center [570, 324] width 774 height 42
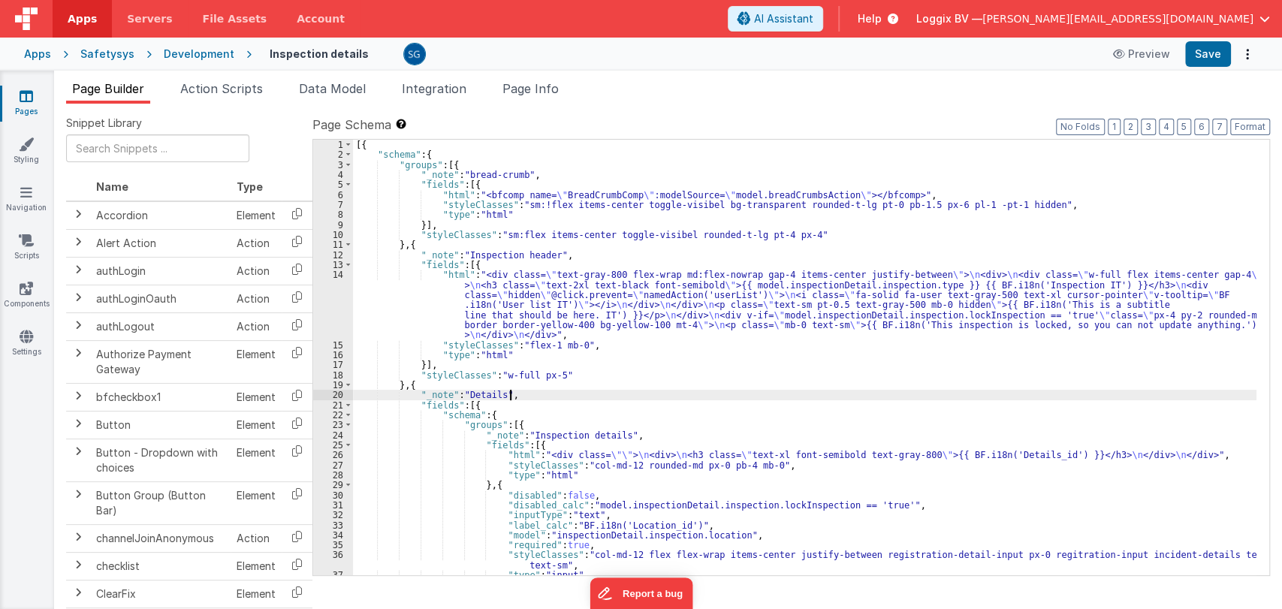
click at [659, 394] on div "[{ "schema" : { "groups" : [{ "_note" : "bread-crumb" , "fields" : [{ "html" : …" at bounding box center [805, 368] width 904 height 456
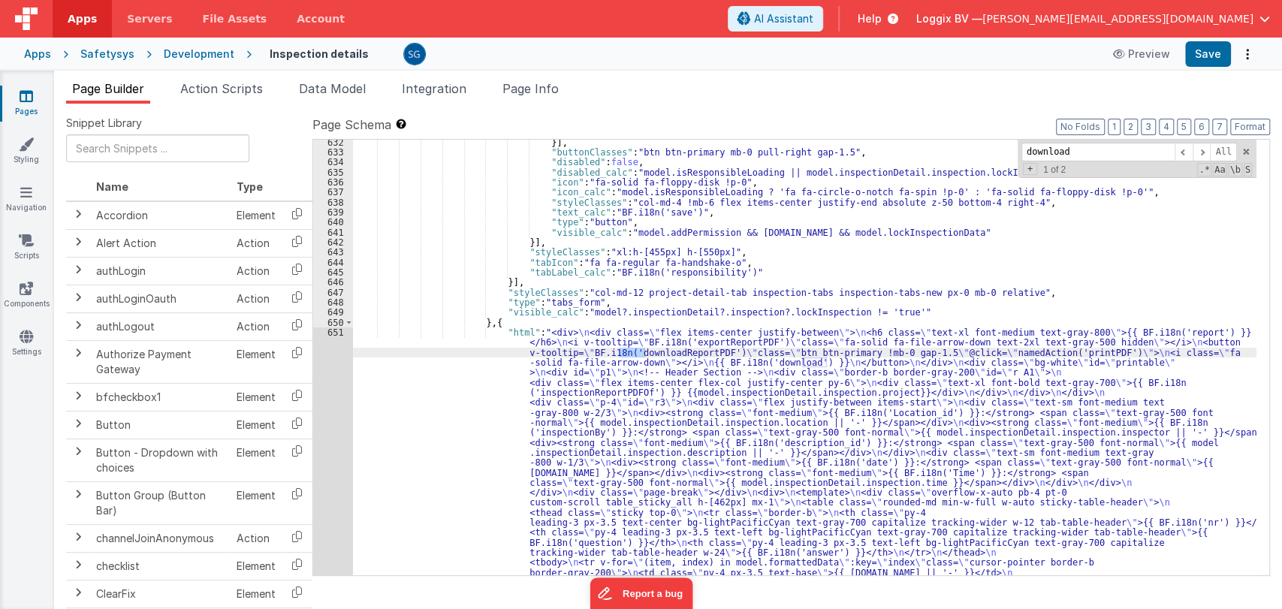
scroll to position [8055, 0]
click at [663, 350] on div "}] , "buttonClasses" : "btn btn-primary mb-0 pull-right gap-1.5" , "disabled" :…" at bounding box center [805, 525] width 904 height 776
type input "downloadReportPDF"
click at [697, 358] on div "}] , "buttonClasses" : "btn btn-primary mb-0 pull-right gap-1.5" , "disabled" :…" at bounding box center [805, 525] width 904 height 776
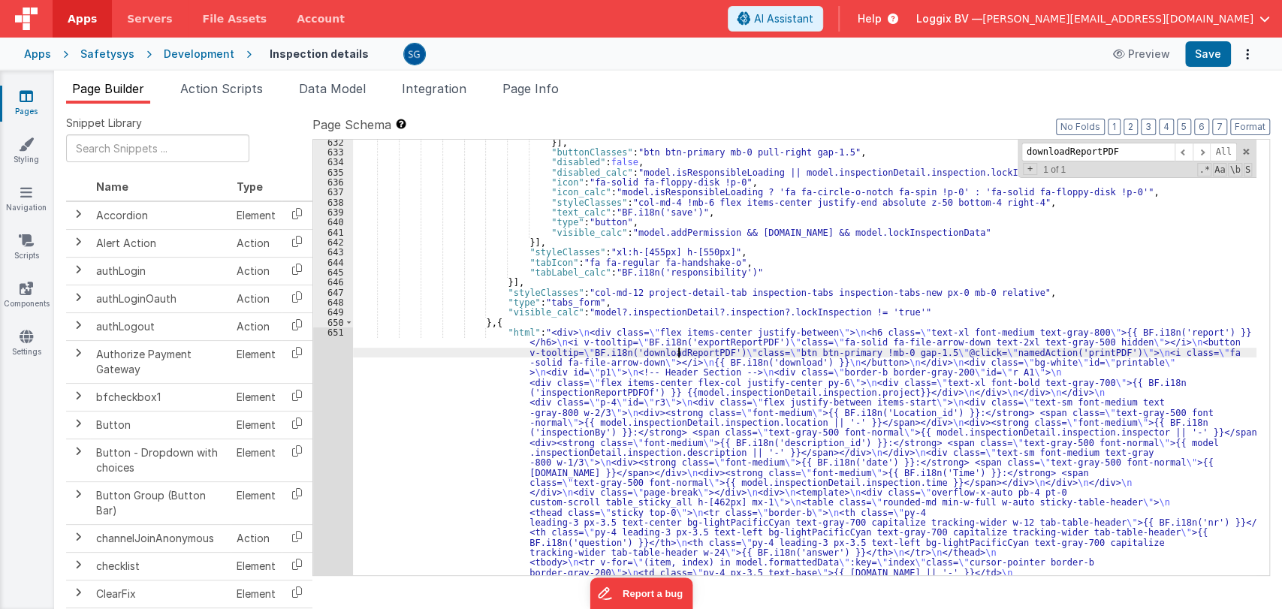
click at [680, 355] on div "}] , "buttonClasses" : "btn btn-primary mb-0 pull-right gap-1.5" , "disabled" :…" at bounding box center [805, 525] width 904 height 776
click at [663, 358] on div "}] , "buttonClasses" : "btn btn-primary mb-0 pull-right gap-1.5" , "disabled" :…" at bounding box center [805, 525] width 904 height 776
click at [671, 349] on div "}] , "buttonClasses" : "btn btn-primary mb-0 pull-right gap-1.5" , "disabled" :…" at bounding box center [805, 525] width 904 height 776
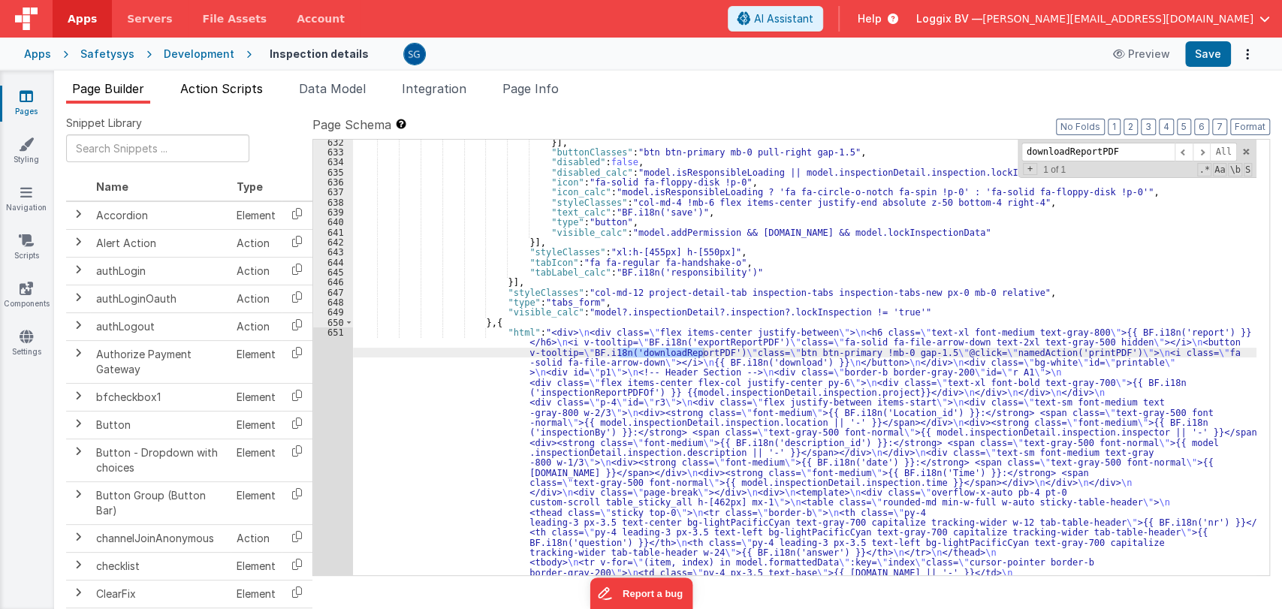
click at [232, 89] on span "Action Scripts" at bounding box center [221, 88] width 83 height 15
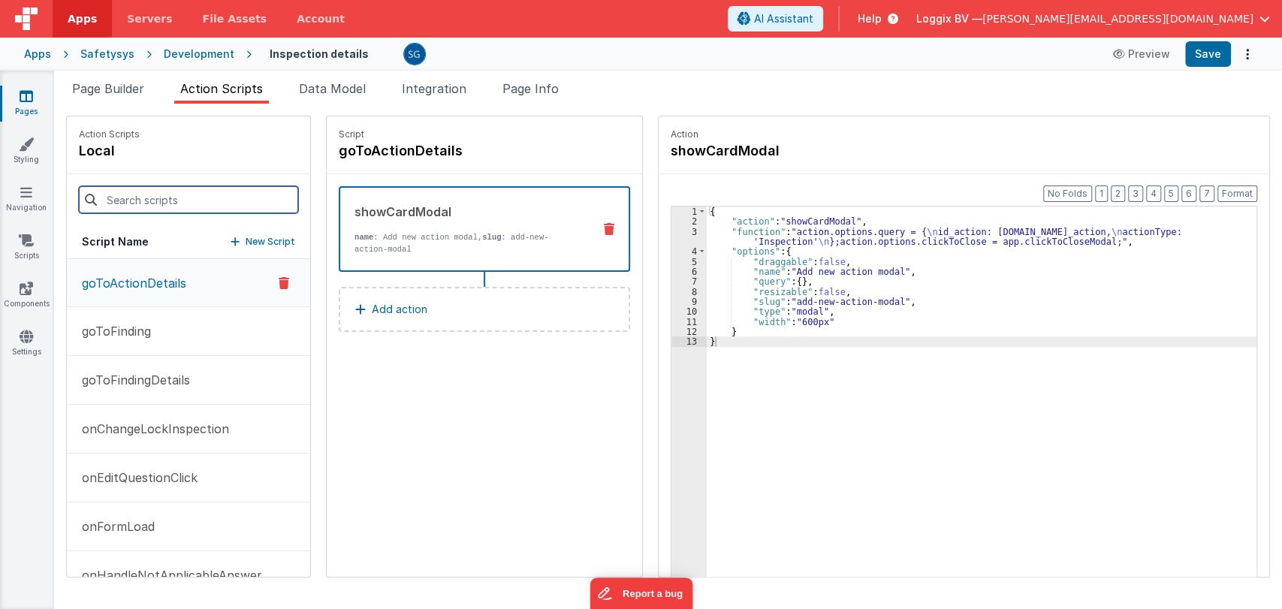
click at [216, 203] on input at bounding box center [188, 199] width 219 height 27
paste input "downloadReportPDF"
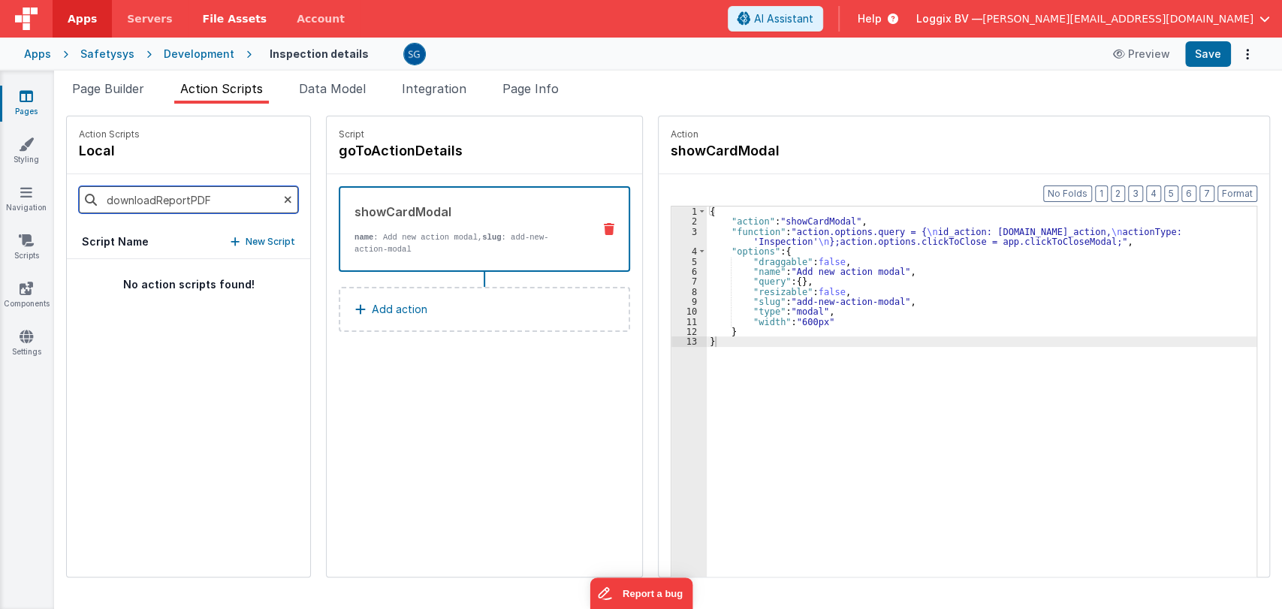
type input "downloadReportPDF"
click at [98, 86] on span "Page Builder" at bounding box center [108, 88] width 72 height 15
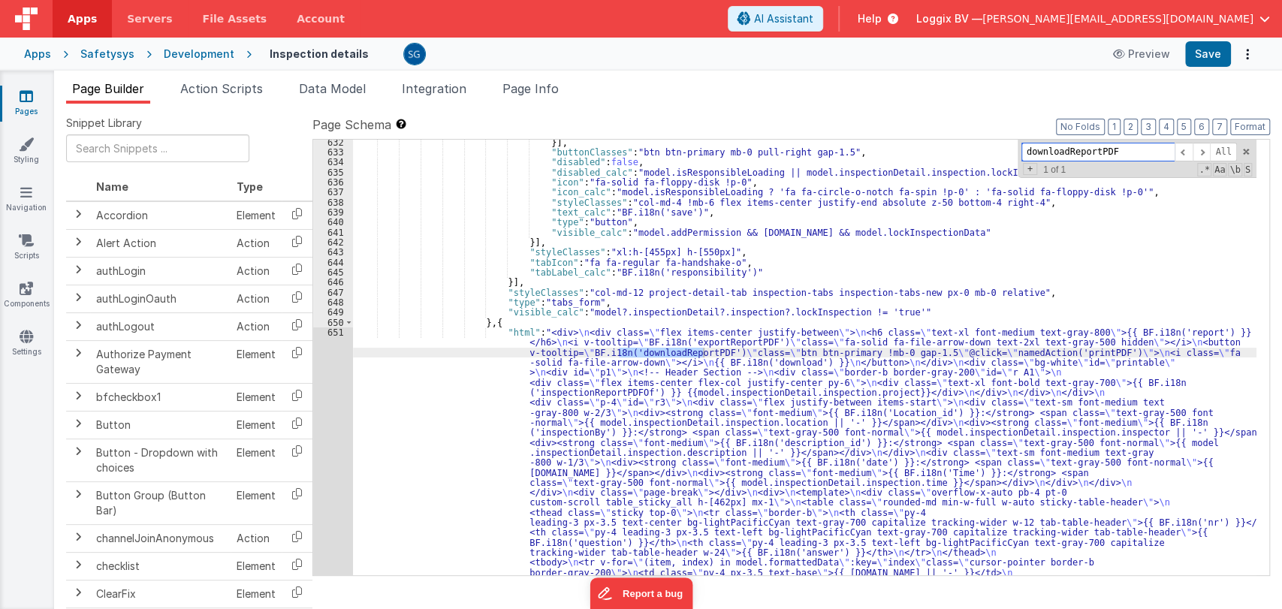
click at [1125, 145] on input "downloadReportPDF" at bounding box center [1098, 152] width 153 height 19
type input "download"
click at [1200, 149] on span at bounding box center [1202, 152] width 18 height 19
click at [527, 343] on div "}] , "buttonClasses" : "btn btn-primary mb-0 pull-right gap-1.5" , "disabled" :…" at bounding box center [805, 525] width 904 height 776
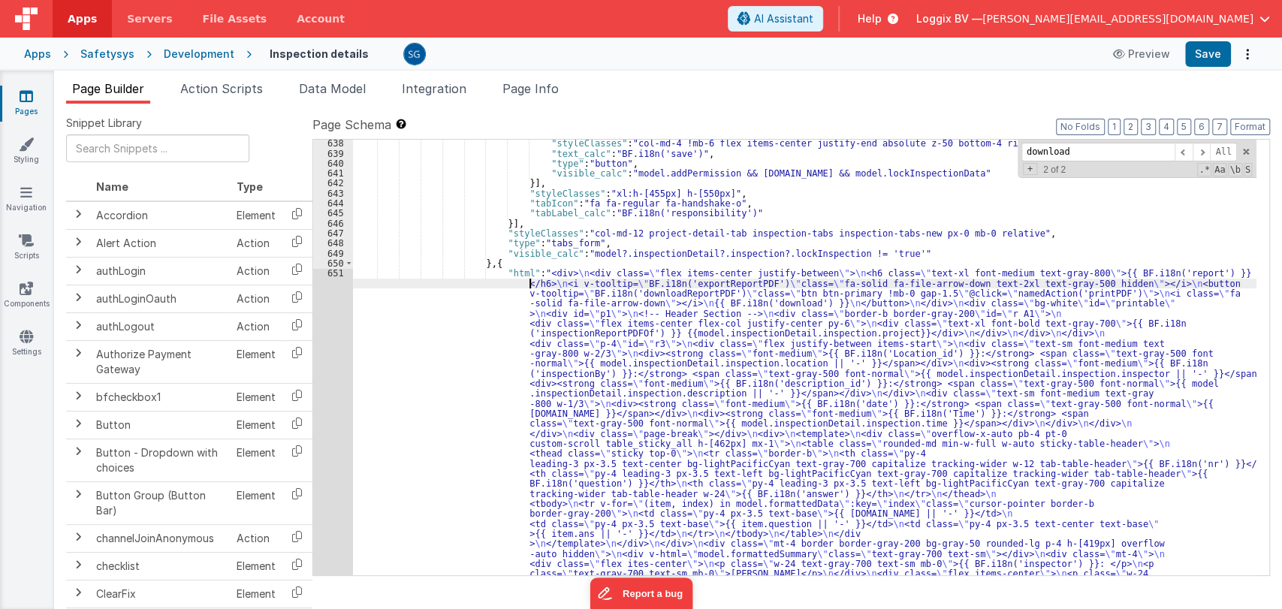
scroll to position [8113, 0]
click at [331, 272] on div "651" at bounding box center [333, 433] width 40 height 331
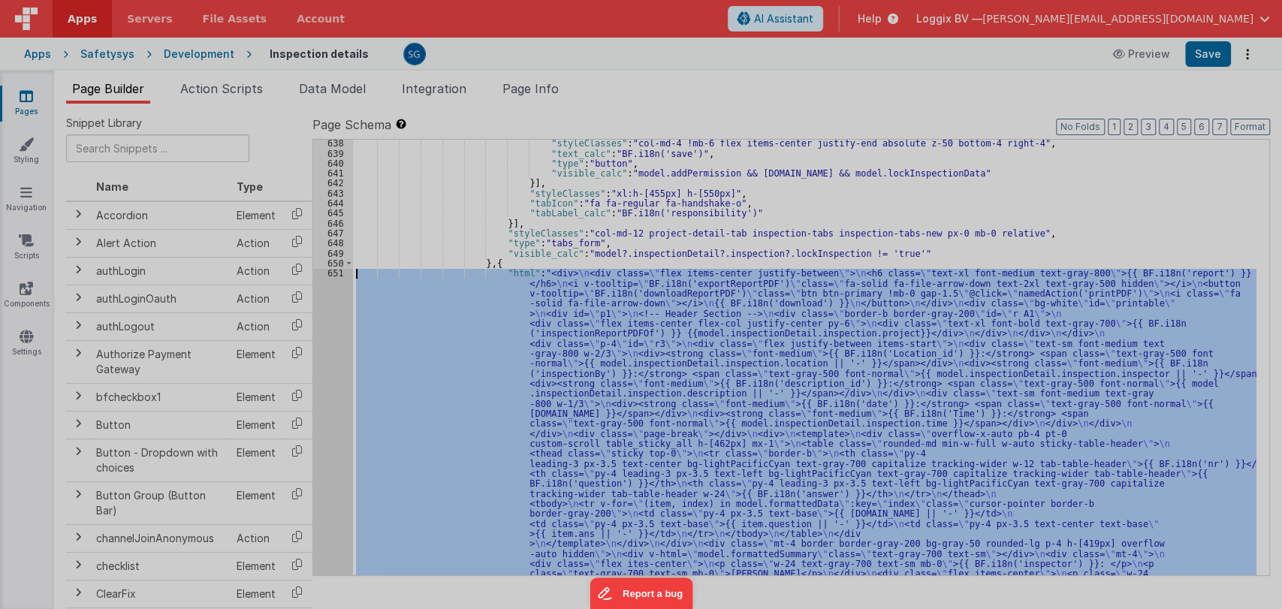
click at [331, 272] on div at bounding box center [641, 304] width 1282 height 609
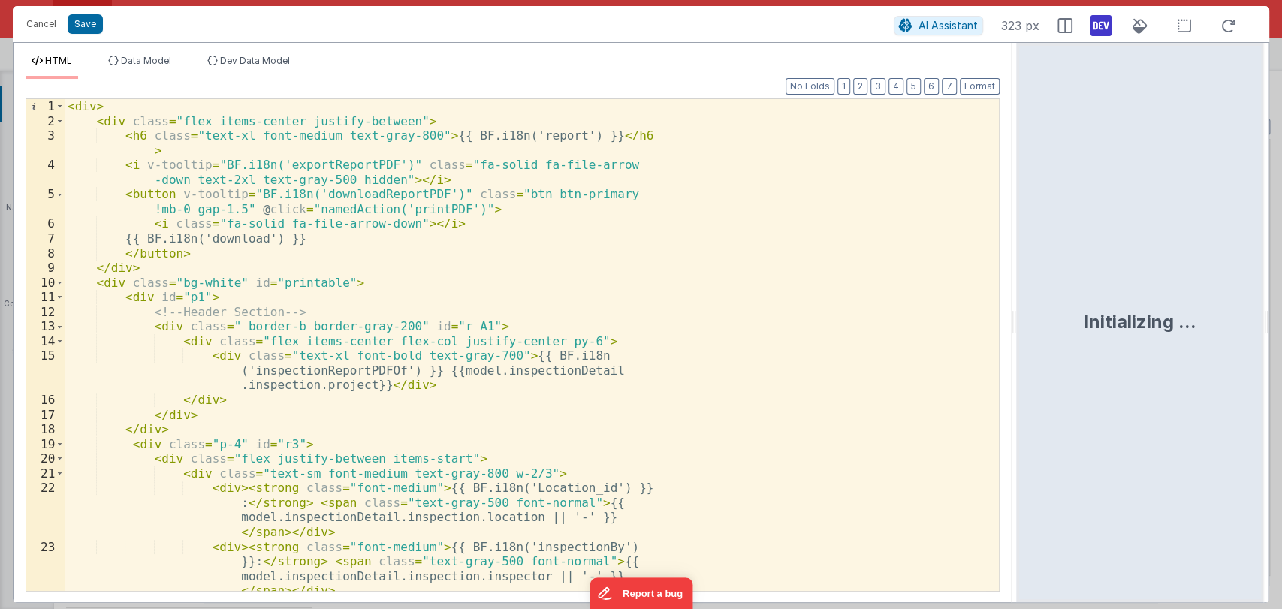
drag, startPoint x: 638, startPoint y: 324, endPoint x: 1109, endPoint y: 326, distance: 471.0
click at [1109, 326] on html "Cancel Save AI Assistant 323 px HTML Data Model Dev Data Model Format 7 6 5 4 3…" at bounding box center [641, 304] width 1282 height 609
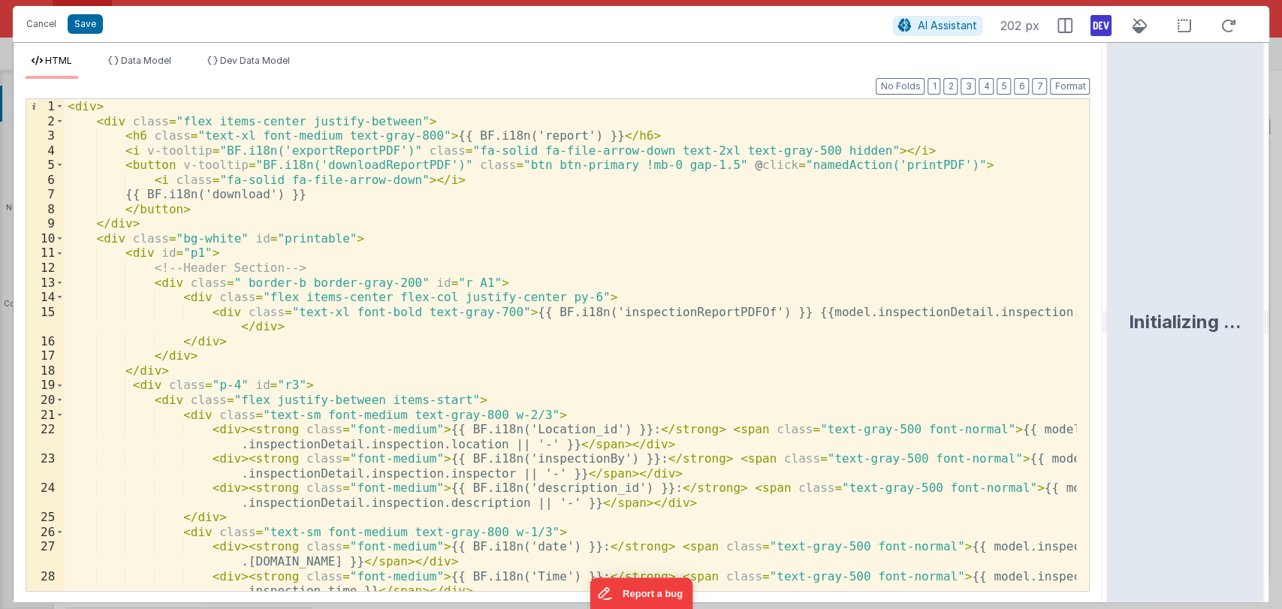
scroll to position [0, 0]
click at [342, 149] on div "< div > < div class = "flex items-center justify-between" > < h6 class = "text-…" at bounding box center [571, 359] width 1013 height 521
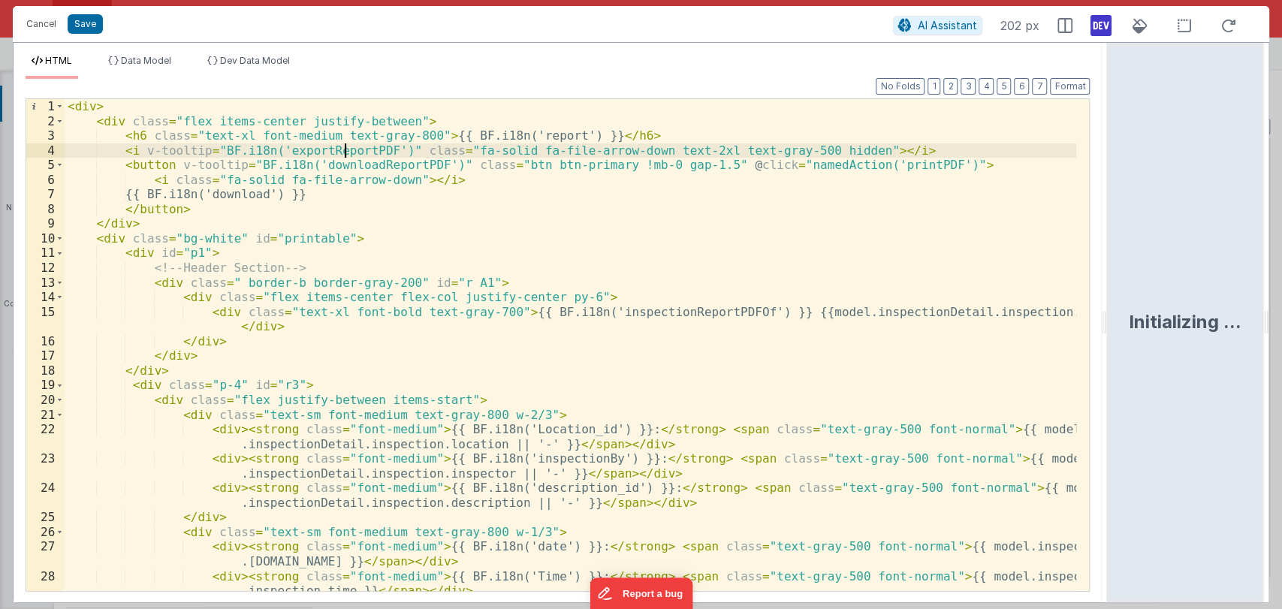
click at [342, 149] on div "< div > < div class = "flex items-center justify-between" > < h6 class = "text-…" at bounding box center [571, 359] width 1013 height 521
click at [341, 150] on div "< div > < div class = "flex items-center justify-between" > < h6 class = "text-…" at bounding box center [571, 359] width 1013 height 521
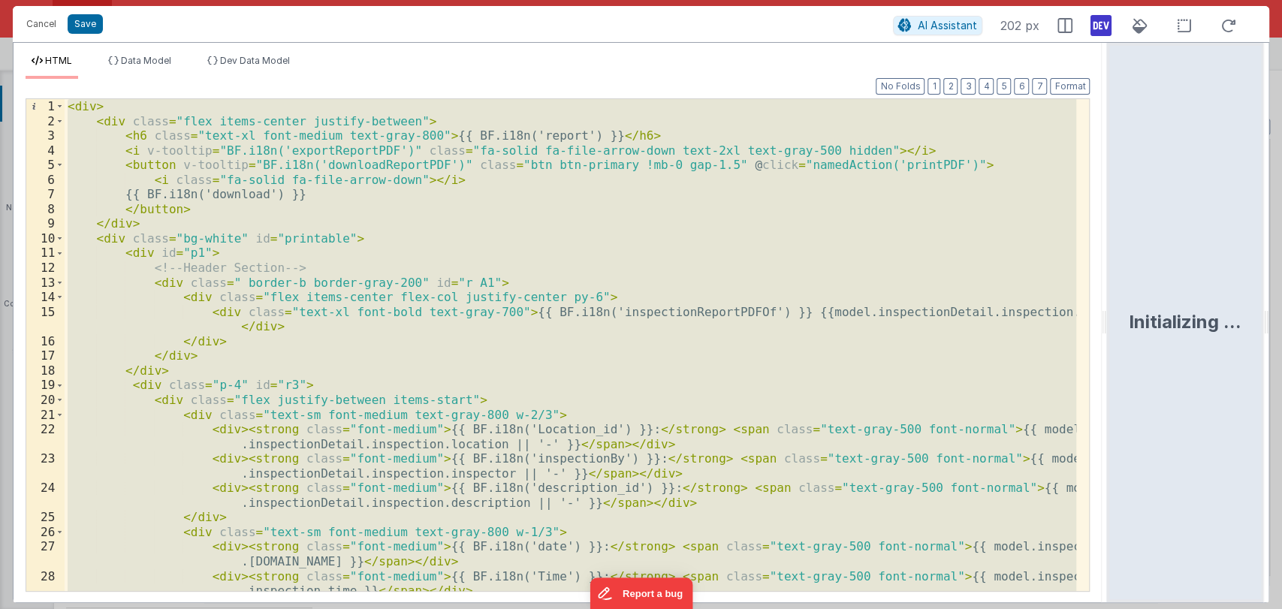
click at [341, 150] on div "< div > < div class = "flex items-center justify-between" > < h6 class = "text-…" at bounding box center [571, 359] width 1013 height 521
click at [451, 181] on div "< div > < div class = "flex items-center justify-between" > < h6 class = "text-…" at bounding box center [571, 345] width 1012 height 492
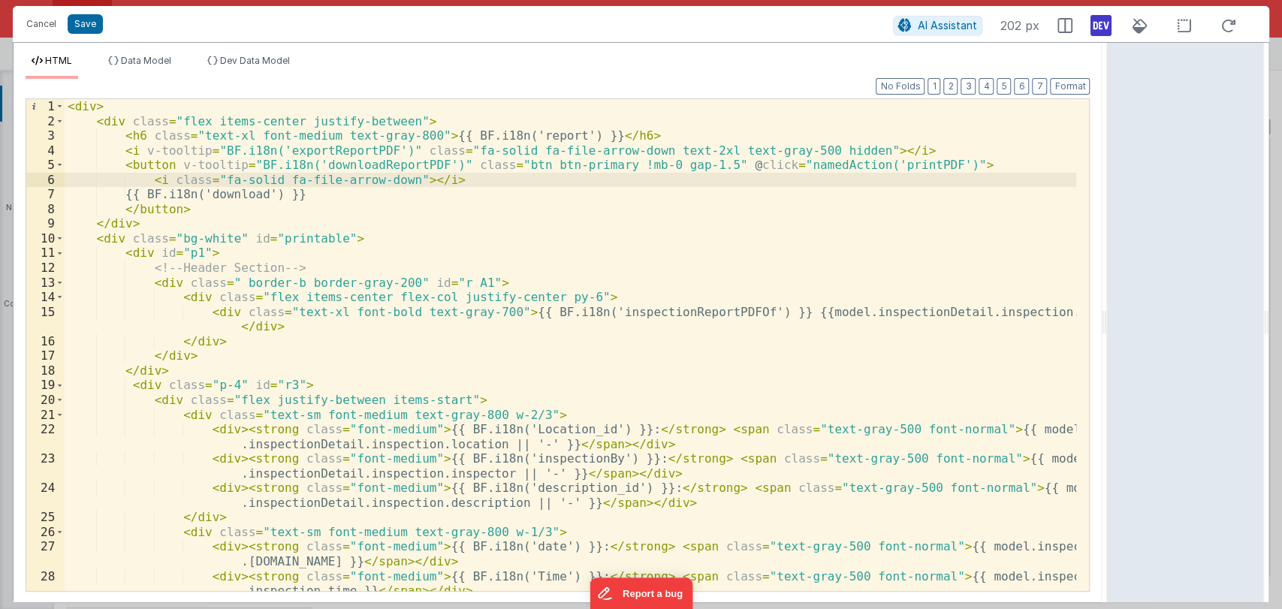
click at [871, 165] on div "< div > < div class = "flex items-center justify-between" > < h6 class = "text-…" at bounding box center [571, 359] width 1013 height 521
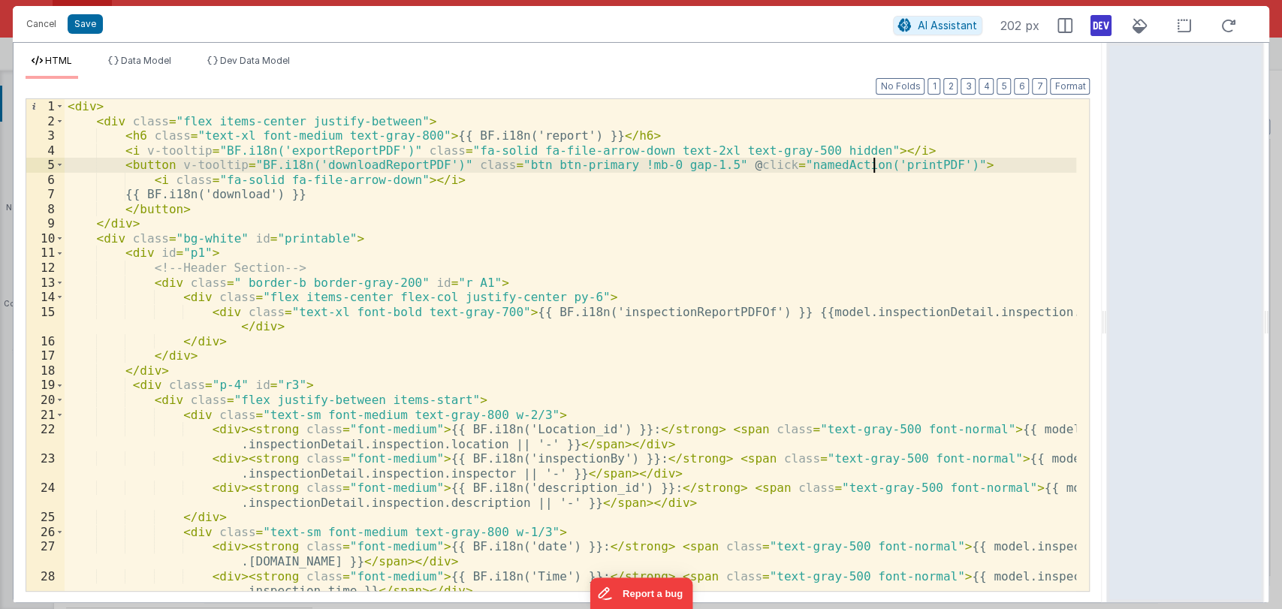
click at [871, 165] on div "< div > < div class = "flex items-center justify-between" > < h6 class = "text-…" at bounding box center [571, 359] width 1013 height 521
click at [37, 26] on button "Cancel" at bounding box center [41, 24] width 45 height 21
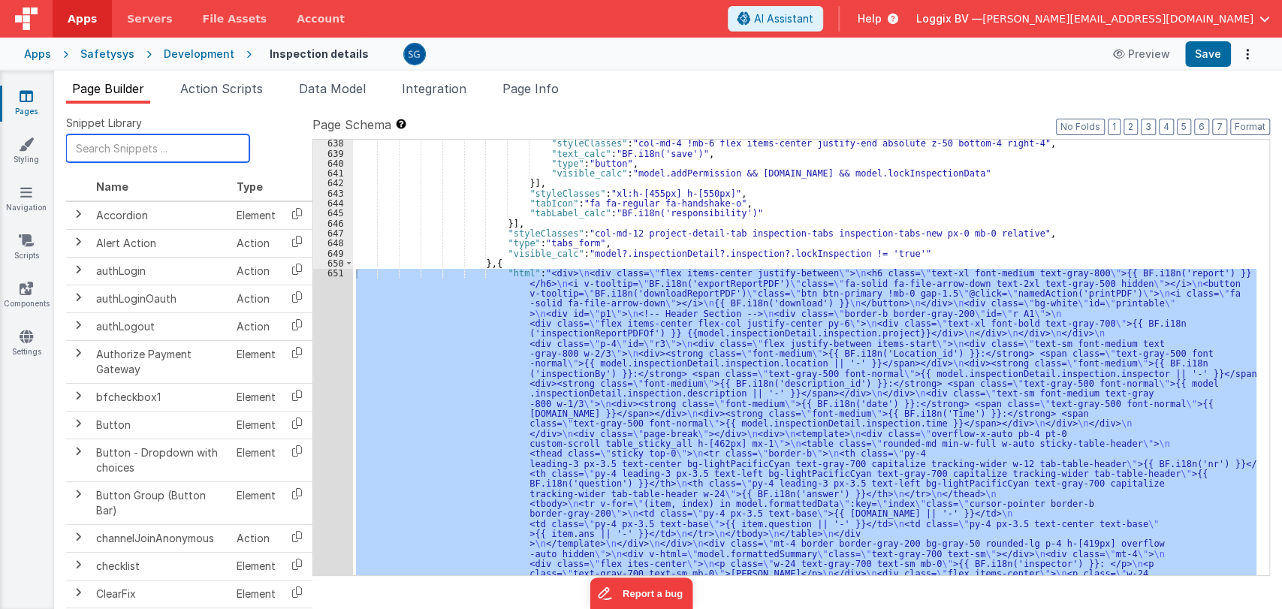
click at [166, 149] on input "text" at bounding box center [157, 148] width 183 height 28
paste input "printPDF"
type input "printPDF"
click at [242, 90] on span "Action Scripts" at bounding box center [221, 88] width 83 height 15
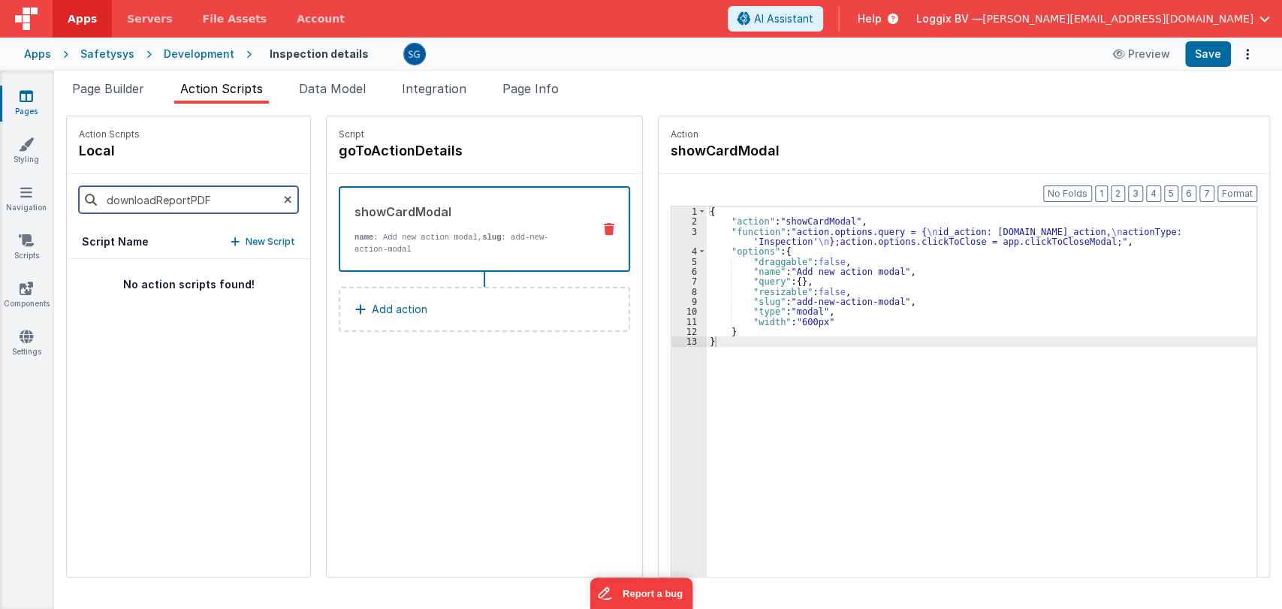
click at [159, 202] on input "downloadReportPDF" at bounding box center [188, 199] width 219 height 27
paste input "prin"
type input "printPDF"
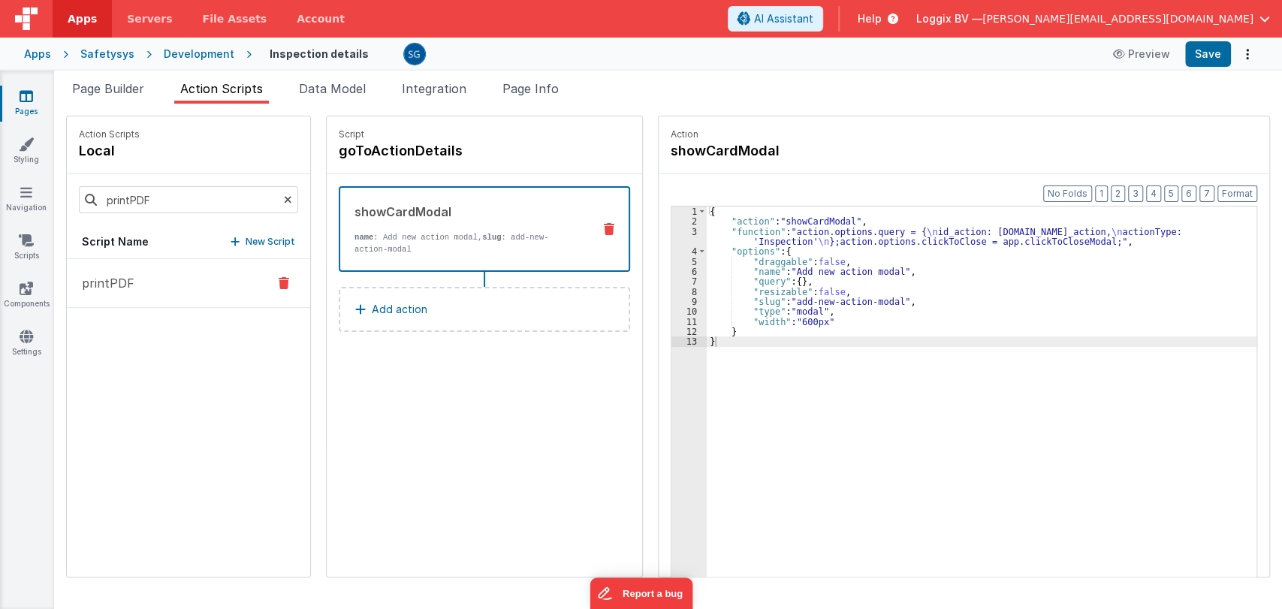
click at [100, 290] on p "printPDF" at bounding box center [104, 283] width 62 height 18
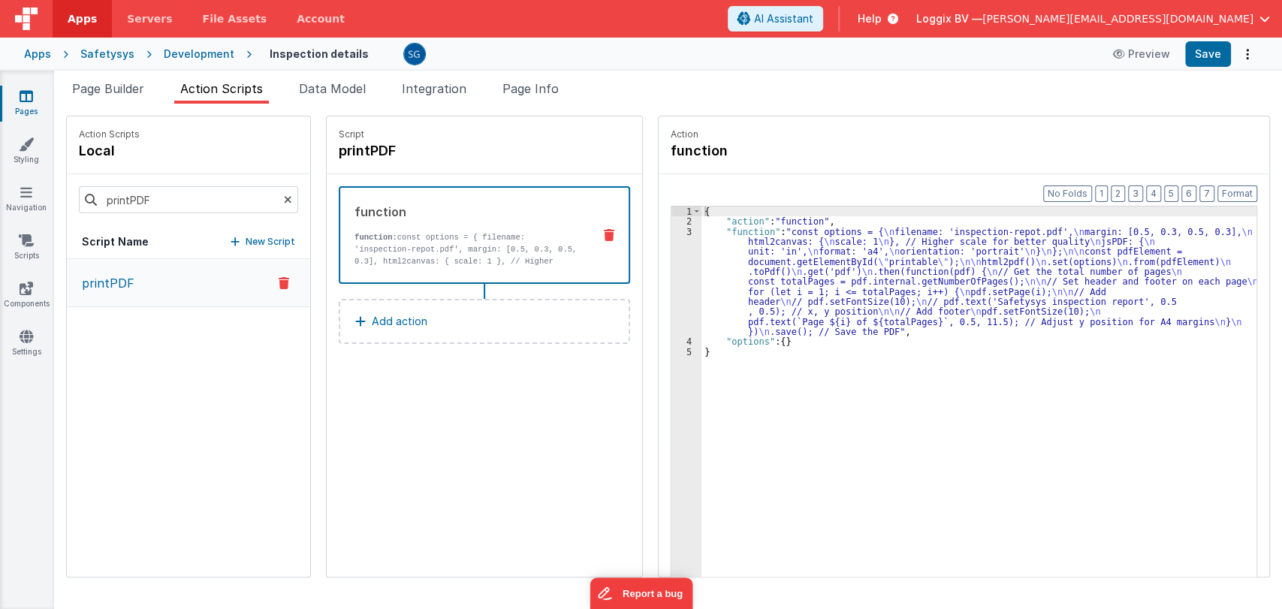
click at [765, 283] on div "{ "action" : "function" , "function" : "const options = { \n filename: 'inspect…" at bounding box center [982, 425] width 560 height 437
click at [777, 303] on div "{ "action" : "function" , "function" : "const options = { \n filename: 'inspect…" at bounding box center [982, 425] width 560 height 437
click at [747, 282] on div "{ "action" : "function" , "function" : "const options = { \n filename: 'inspect…" at bounding box center [982, 425] width 560 height 437
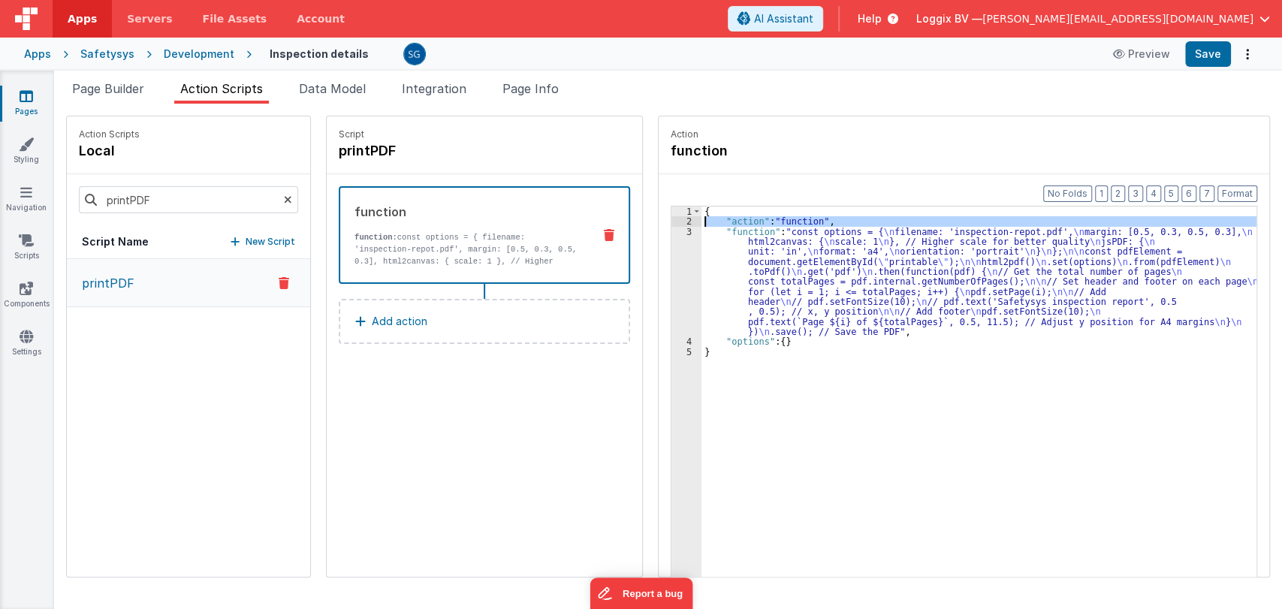
click at [675, 225] on div "2" at bounding box center [687, 221] width 30 height 10
click at [673, 231] on div "3" at bounding box center [687, 282] width 30 height 110
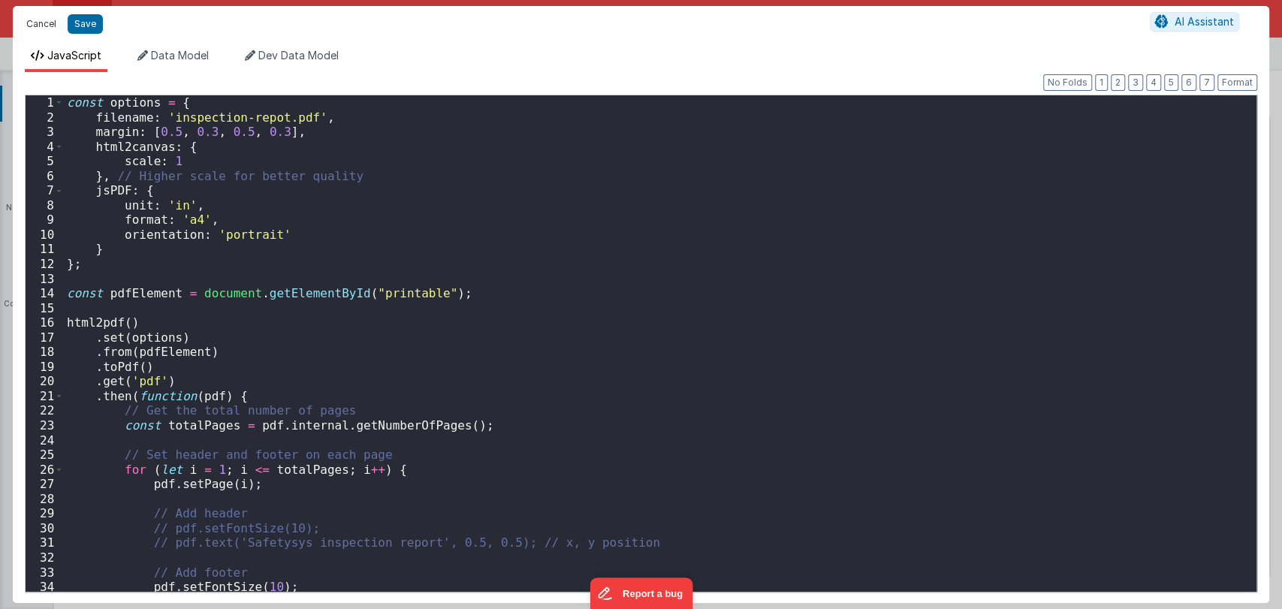
drag, startPoint x: 50, startPoint y: 32, endPoint x: 158, endPoint y: 212, distance: 209.9
click at [50, 31] on button "Cancel" at bounding box center [41, 24] width 45 height 21
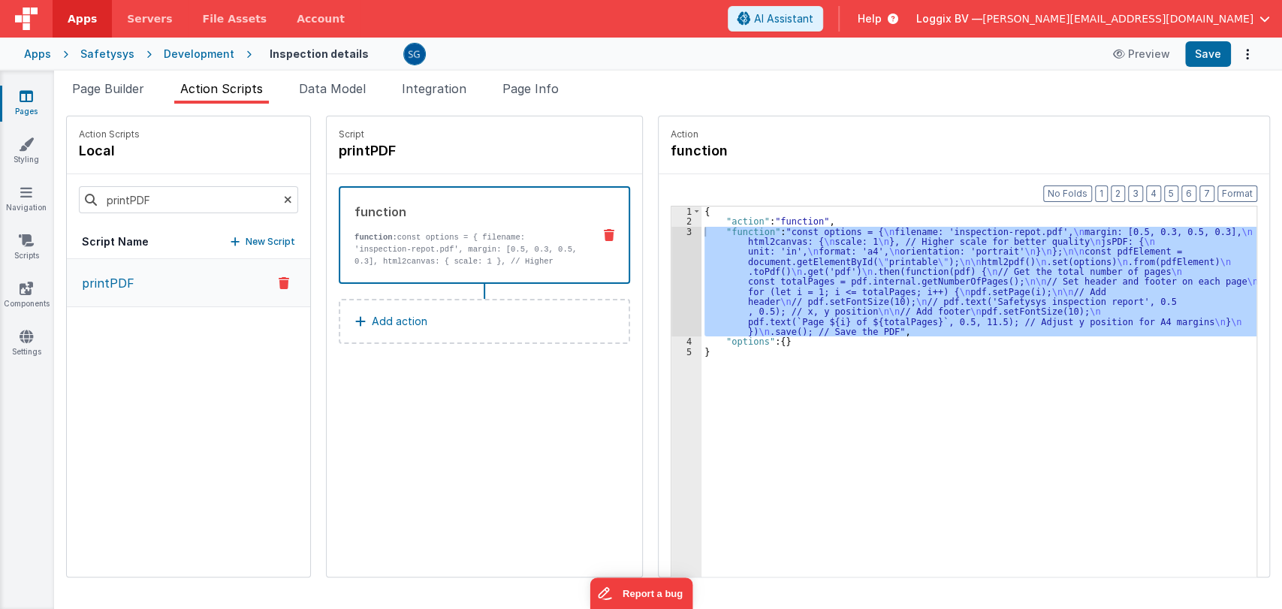
click at [284, 201] on icon at bounding box center [288, 199] width 8 height 51
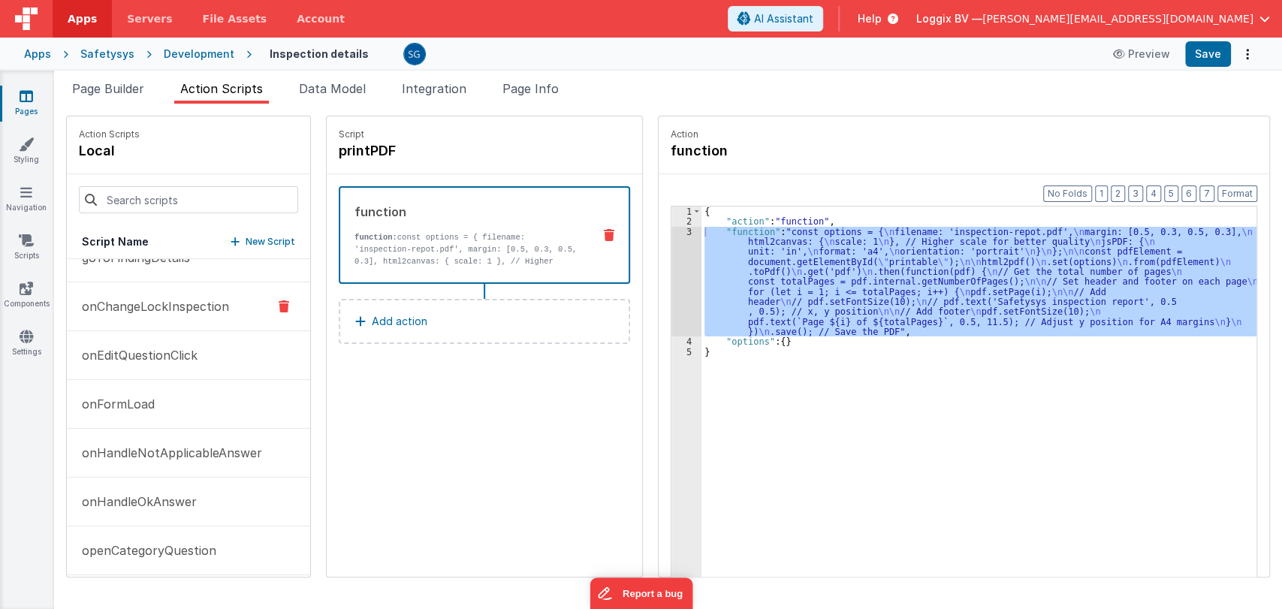
scroll to position [124, 0]
click at [128, 360] on p "onEditQuestionClick" at bounding box center [135, 355] width 125 height 18
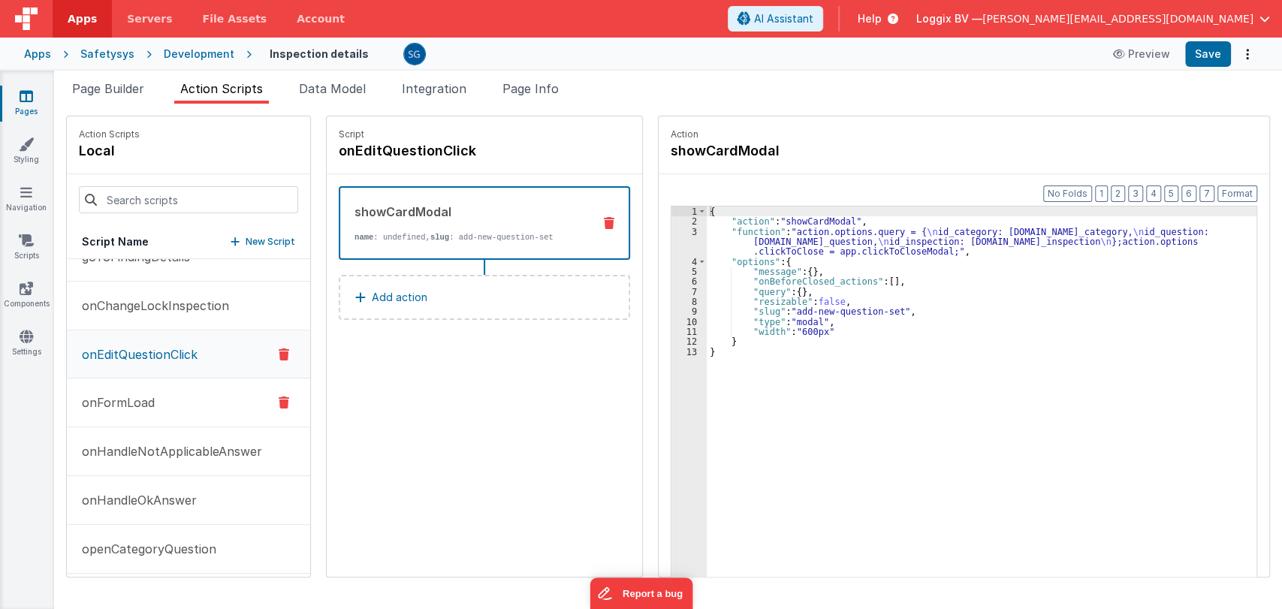
click at [102, 400] on p "onFormLoad" at bounding box center [114, 403] width 82 height 18
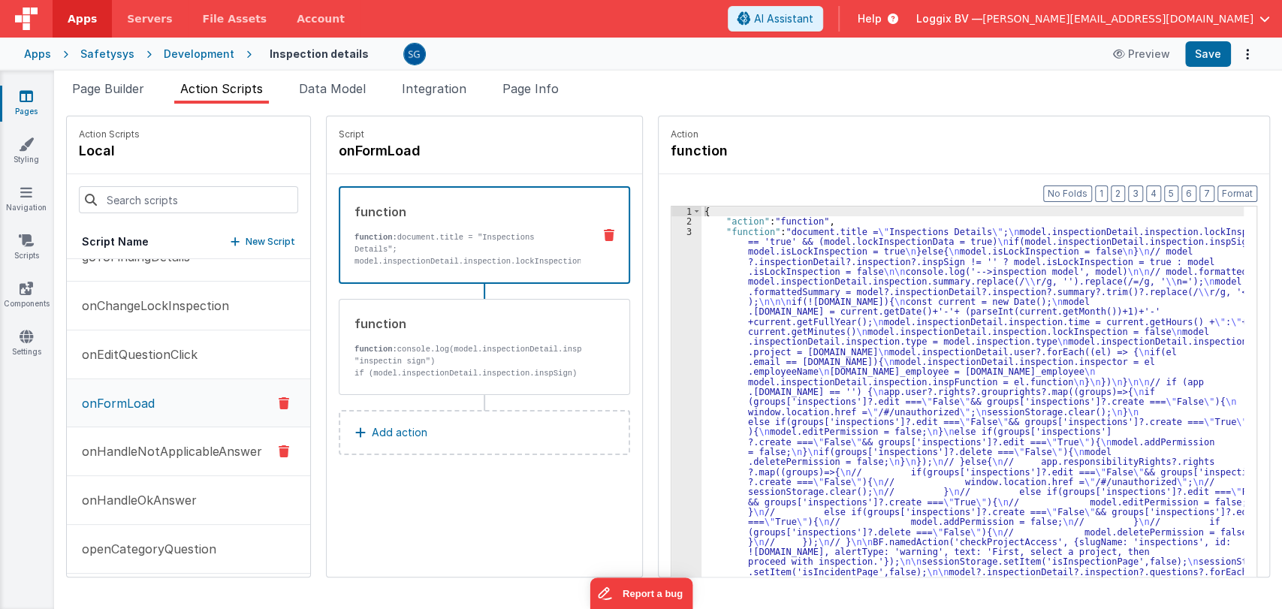
click at [142, 458] on p "onHandleNotApplicableAnswer" at bounding box center [167, 451] width 189 height 18
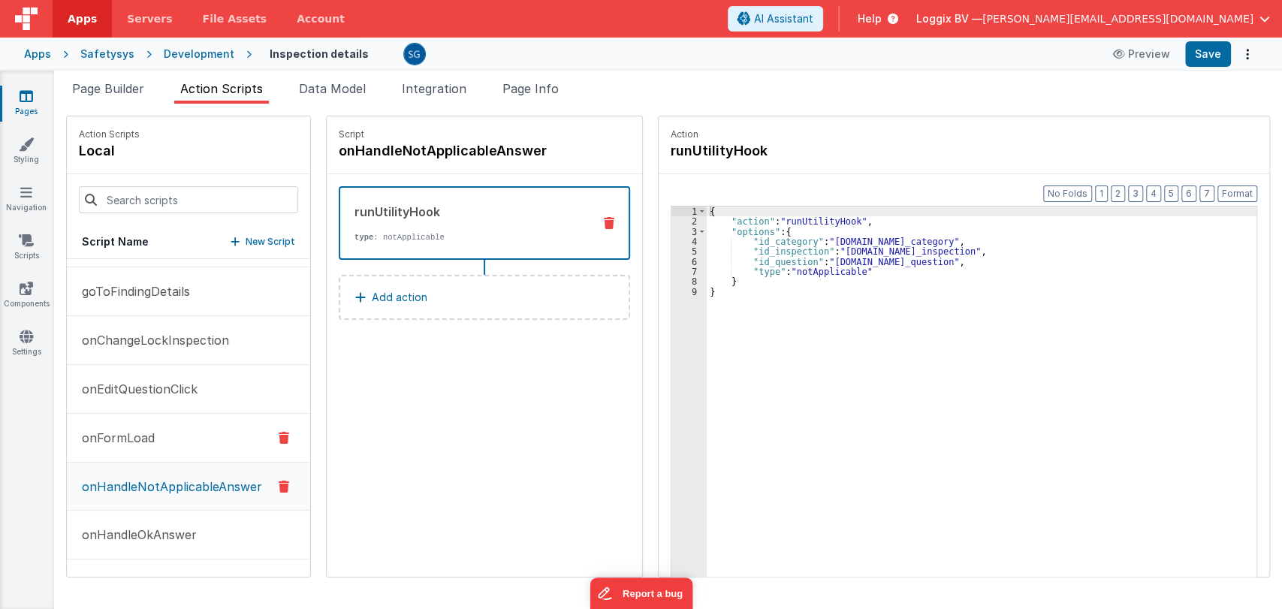
scroll to position [87, 0]
click at [429, 146] on h4 "onHandleNotApplicableAnswer" at bounding box center [451, 150] width 225 height 21
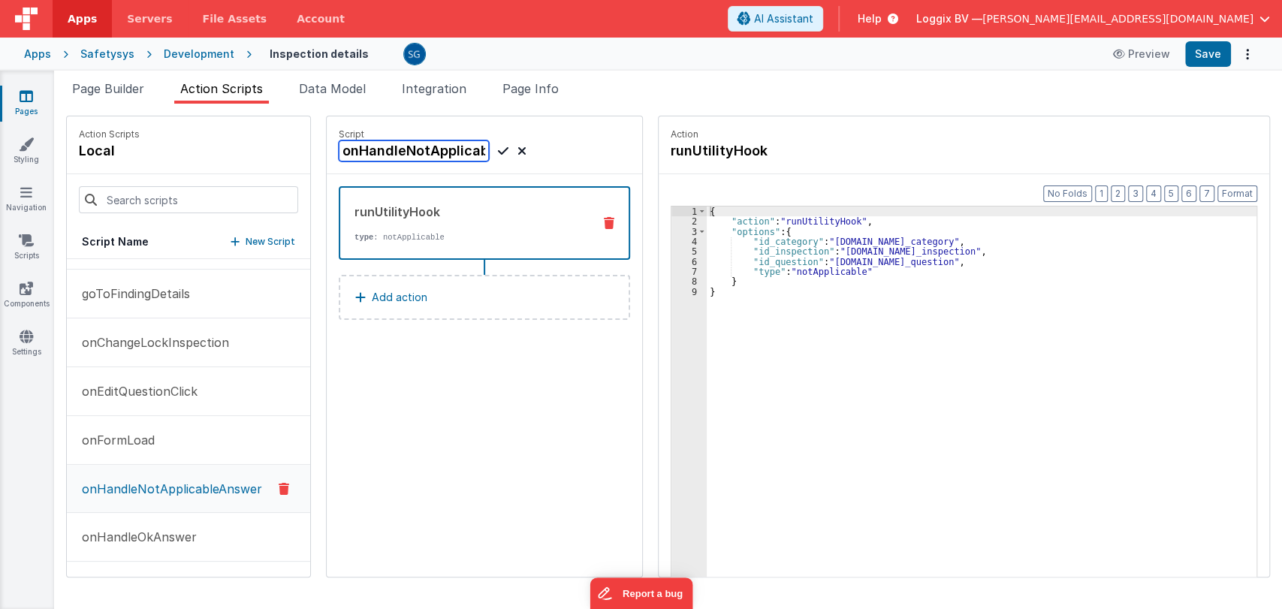
click at [436, 146] on input "onHandleNotApplicableAnswer" at bounding box center [414, 150] width 150 height 21
click at [113, 86] on span "Page Builder" at bounding box center [108, 88] width 72 height 15
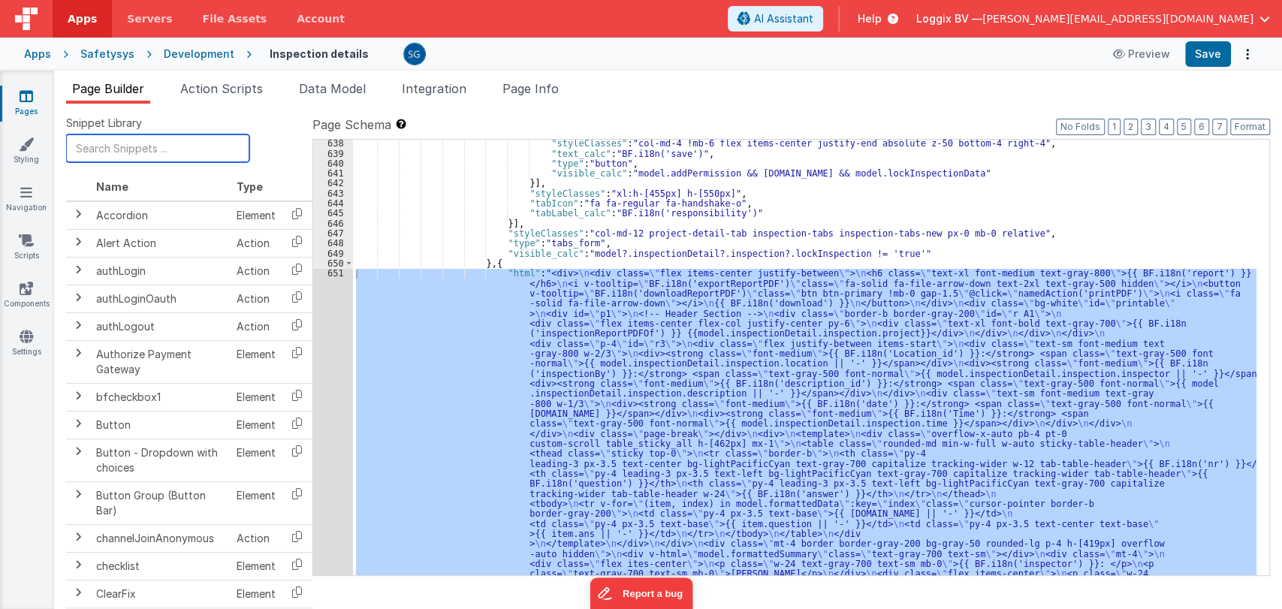
click at [174, 146] on input "text" at bounding box center [157, 148] width 183 height 28
click at [730, 243] on div ""styleClasses" : "col-md-4 !mb-6 flex items-center justify-end absolute z-50 bo…" at bounding box center [805, 526] width 904 height 776
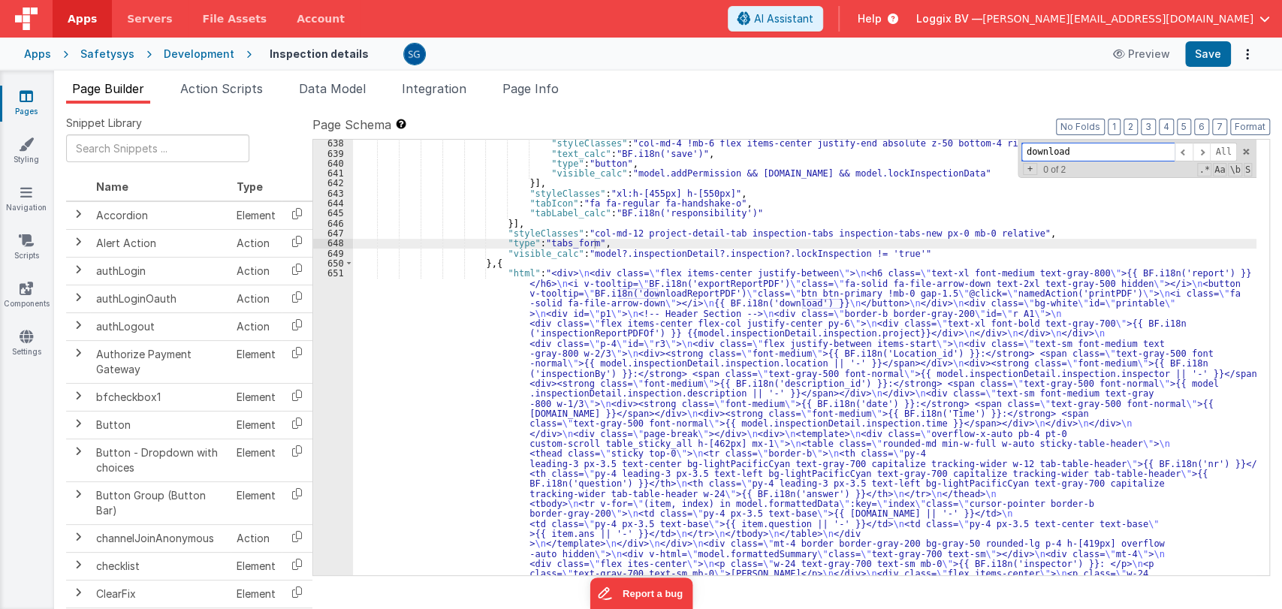
paste input "onHandleNotApplicableAnswer"
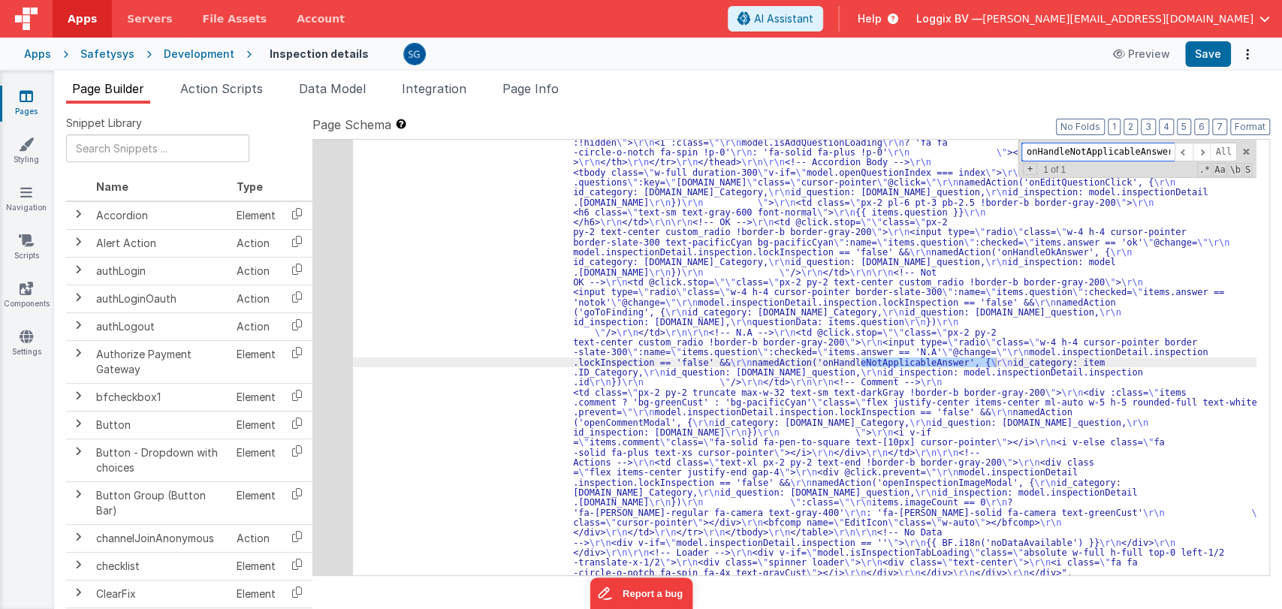
scroll to position [4089, 0]
type input "onHandleNotApplicableAnswer"
click at [236, 83] on span "Action Scripts" at bounding box center [221, 88] width 83 height 15
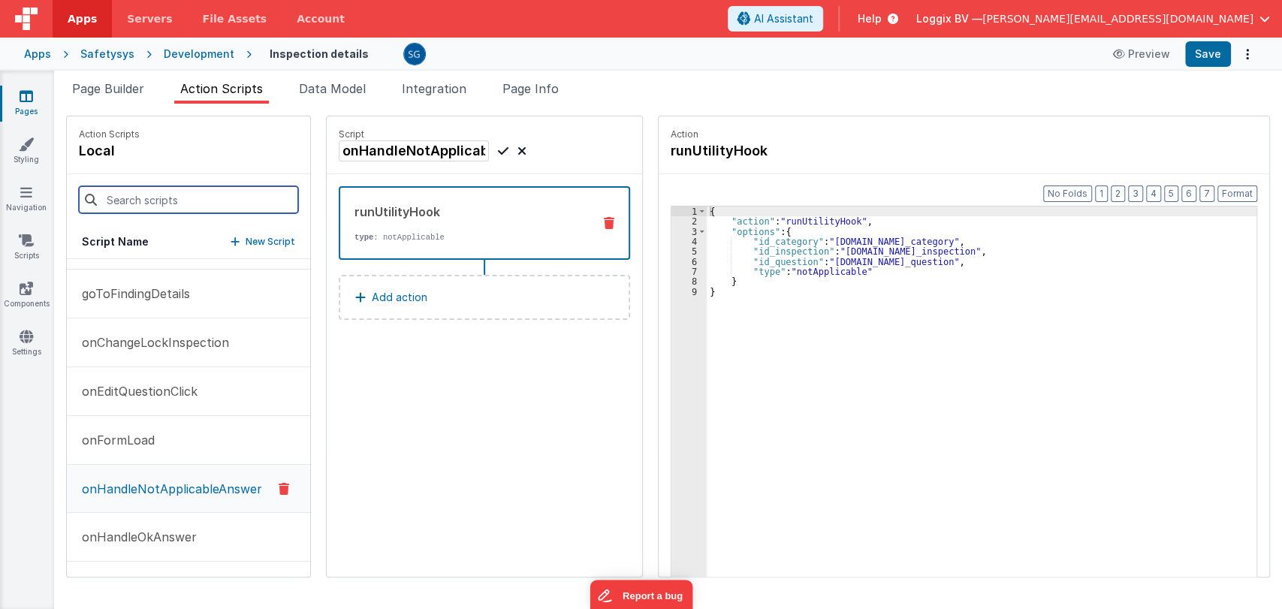
click at [183, 206] on input at bounding box center [188, 199] width 219 height 27
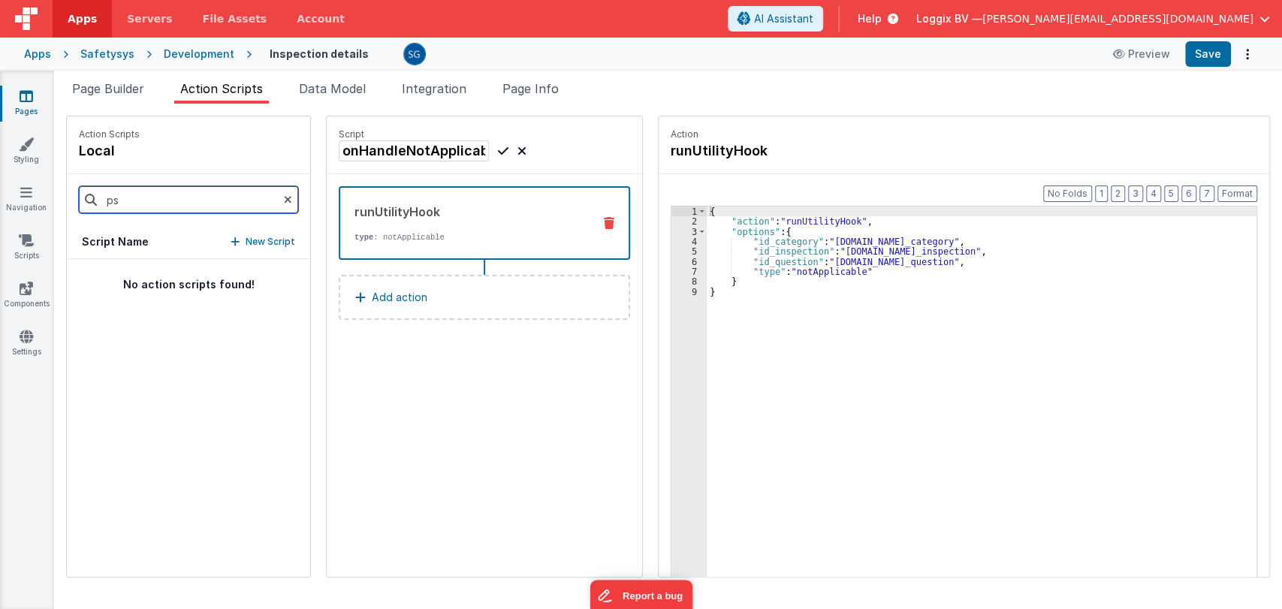
scroll to position [0, 0]
type input "pdf"
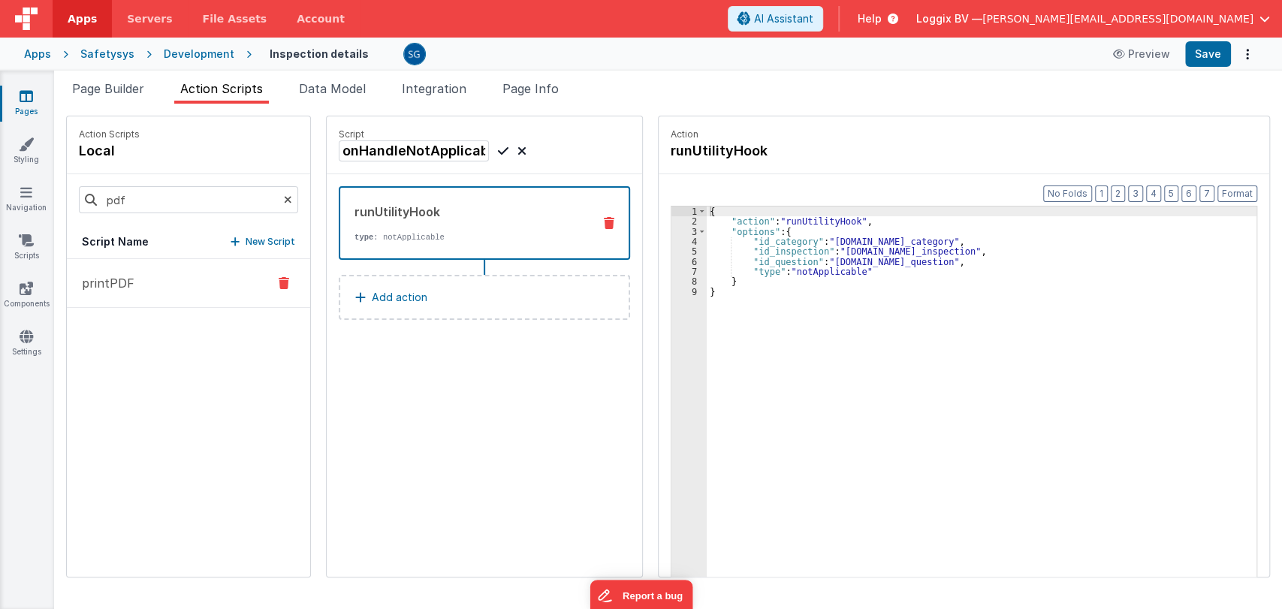
click at [153, 288] on button "printPDF" at bounding box center [188, 283] width 243 height 49
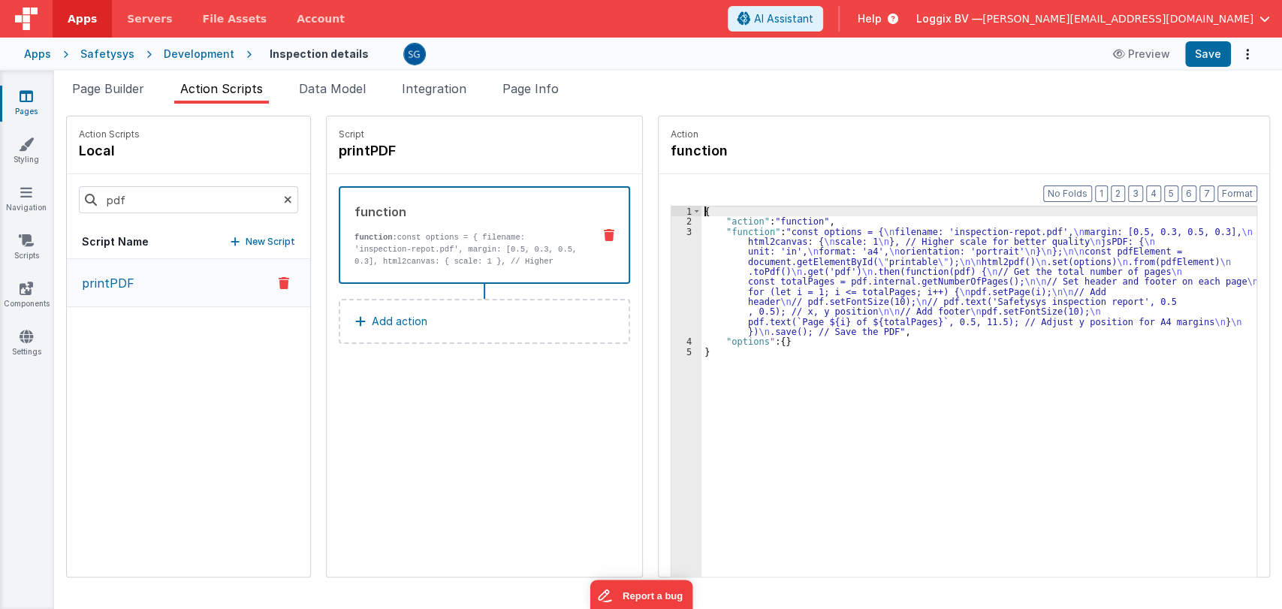
click at [676, 232] on div "3" at bounding box center [687, 282] width 30 height 110
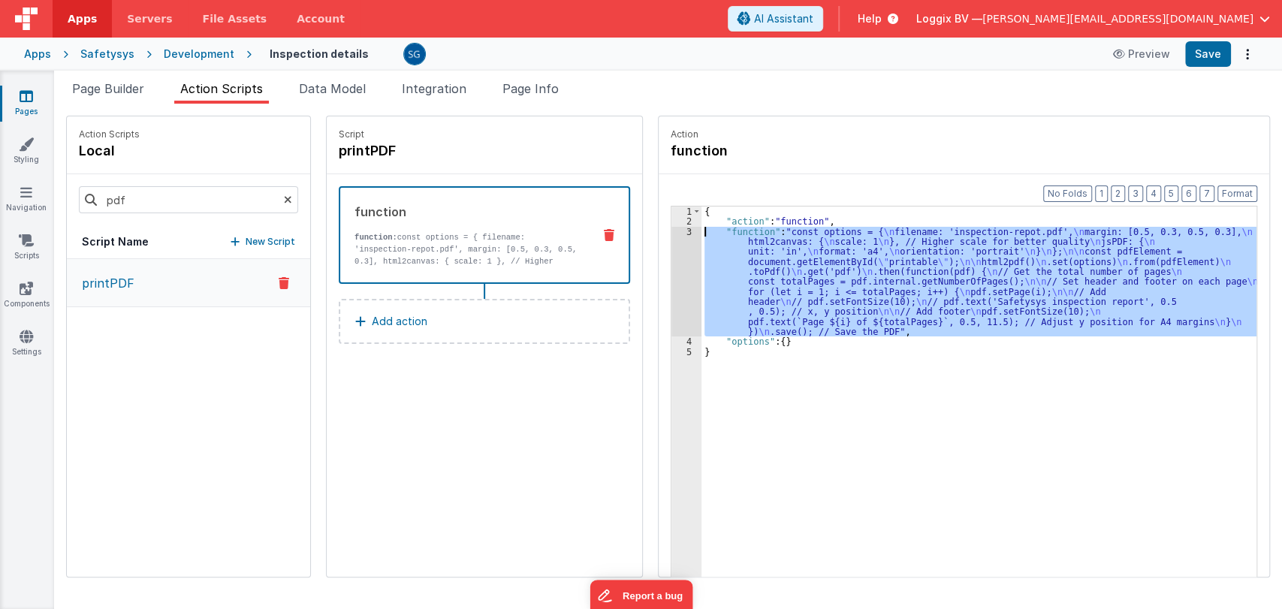
click at [676, 232] on div "3" at bounding box center [687, 282] width 30 height 110
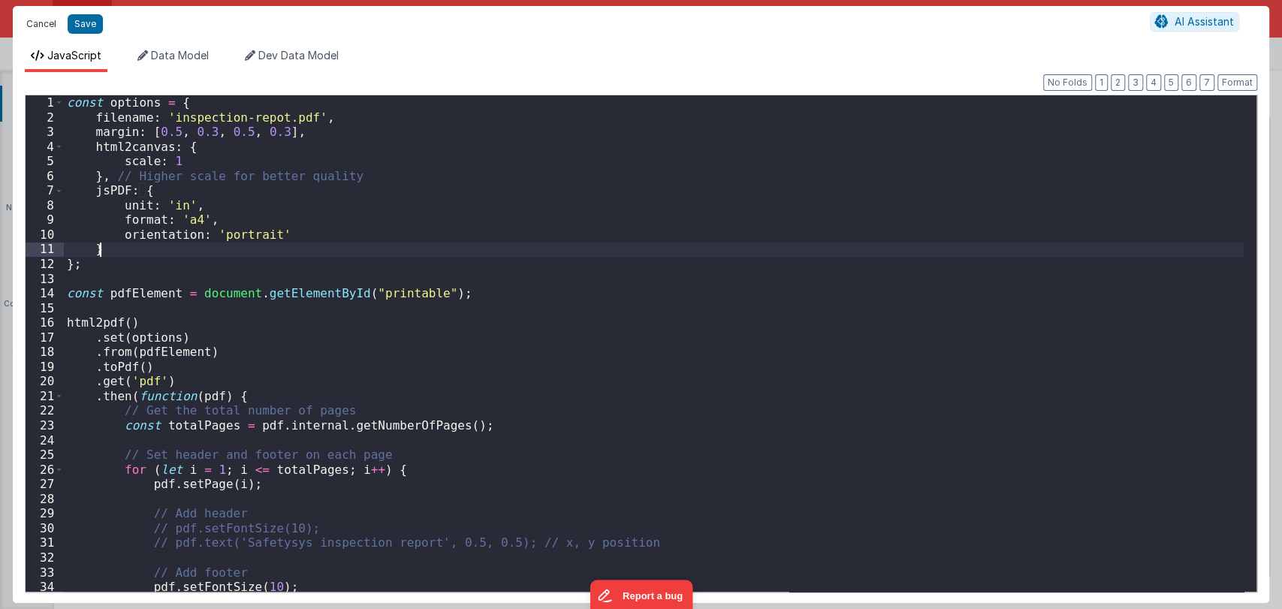
click at [39, 25] on button "Cancel" at bounding box center [41, 24] width 45 height 21
click at [39, 25] on div "Cancel Save AI Assistant" at bounding box center [641, 24] width 1257 height 36
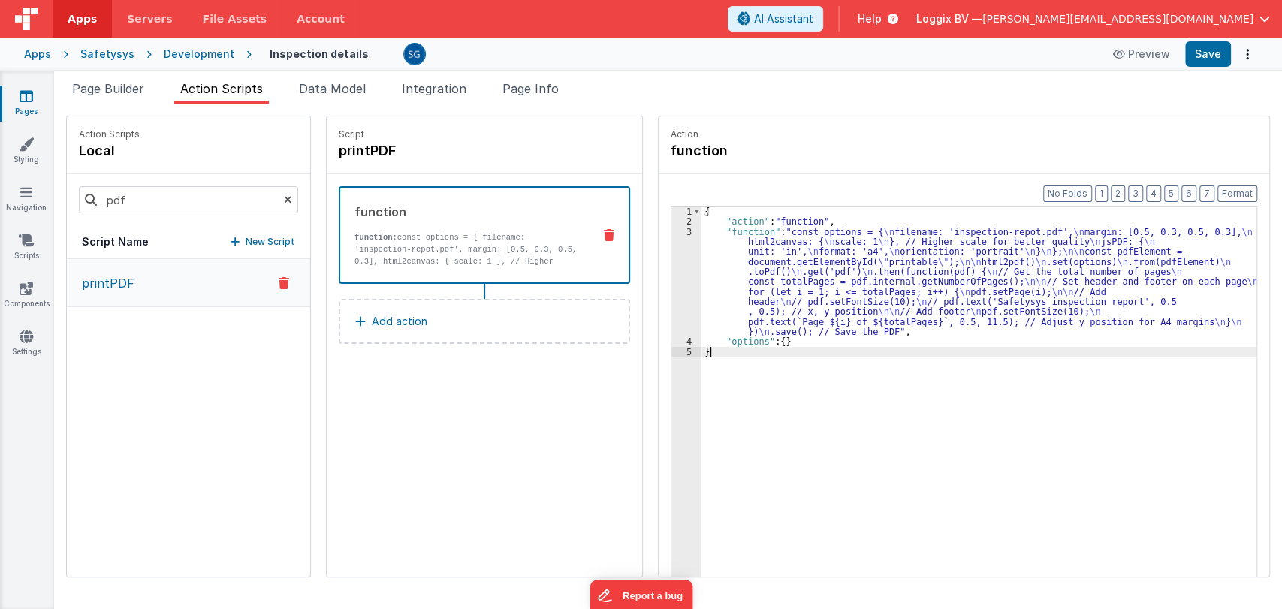
click at [771, 374] on div "{ "action" : "function" , "function" : "const options = { \n filename: 'inspect…" at bounding box center [982, 425] width 560 height 437
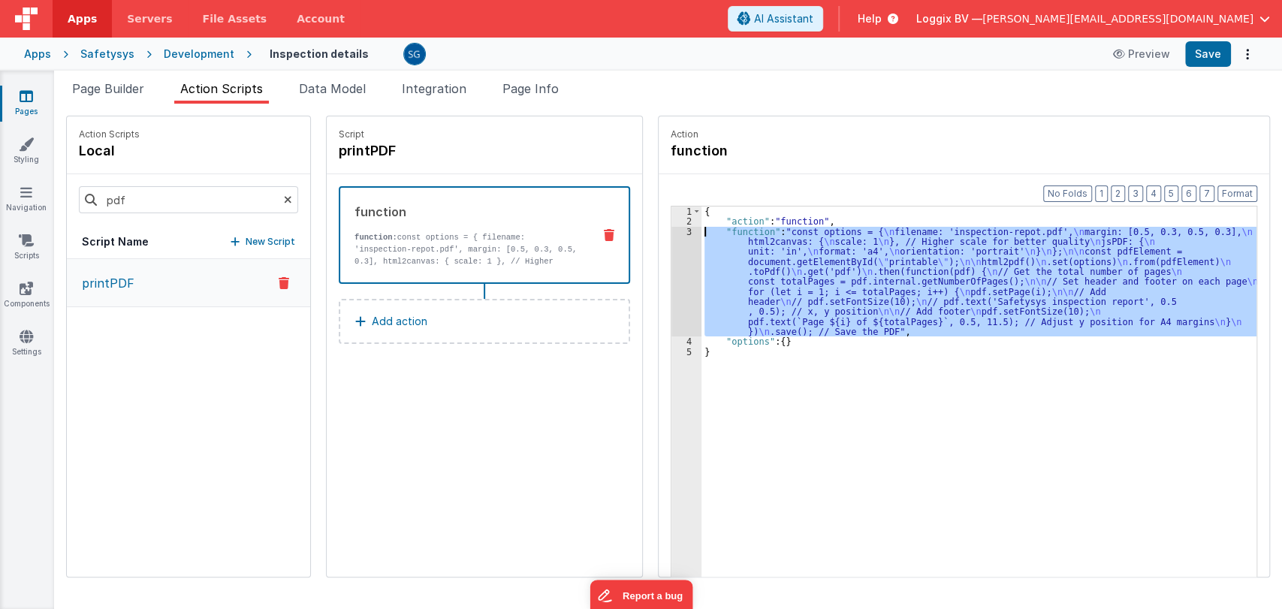
click at [673, 232] on div "3" at bounding box center [687, 282] width 30 height 110
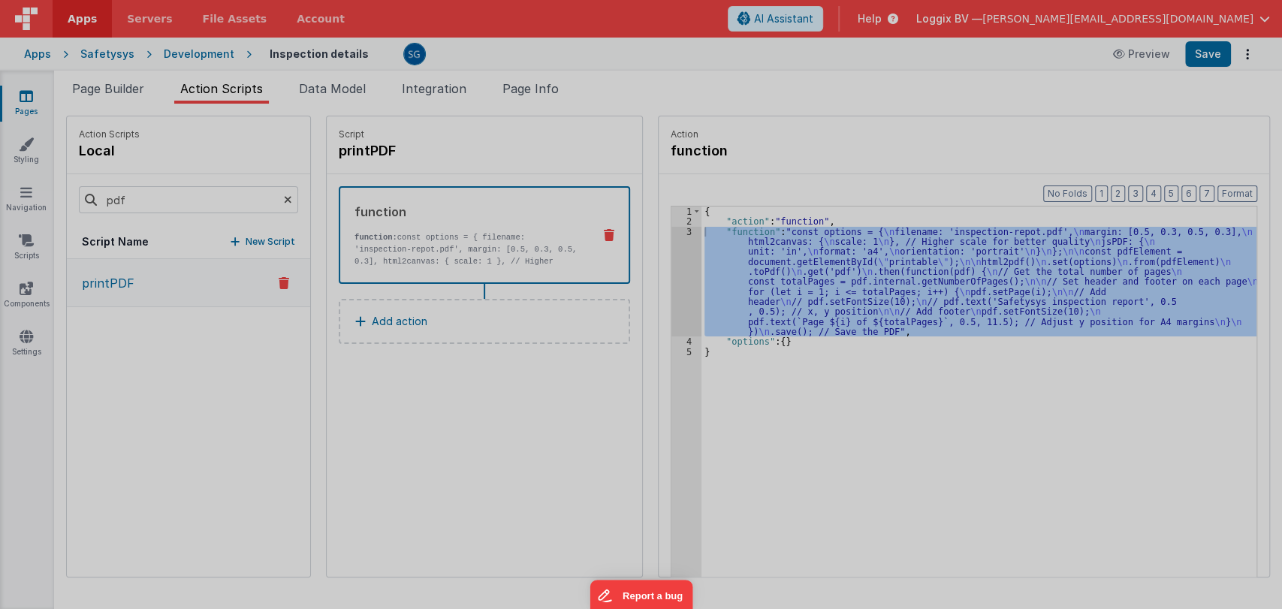
click at [673, 232] on div "const options = { filename : 'inspection-repot.pdf' , margin : [ 0.5 , 0.3 , 0.…" at bounding box center [654, 343] width 1180 height 526
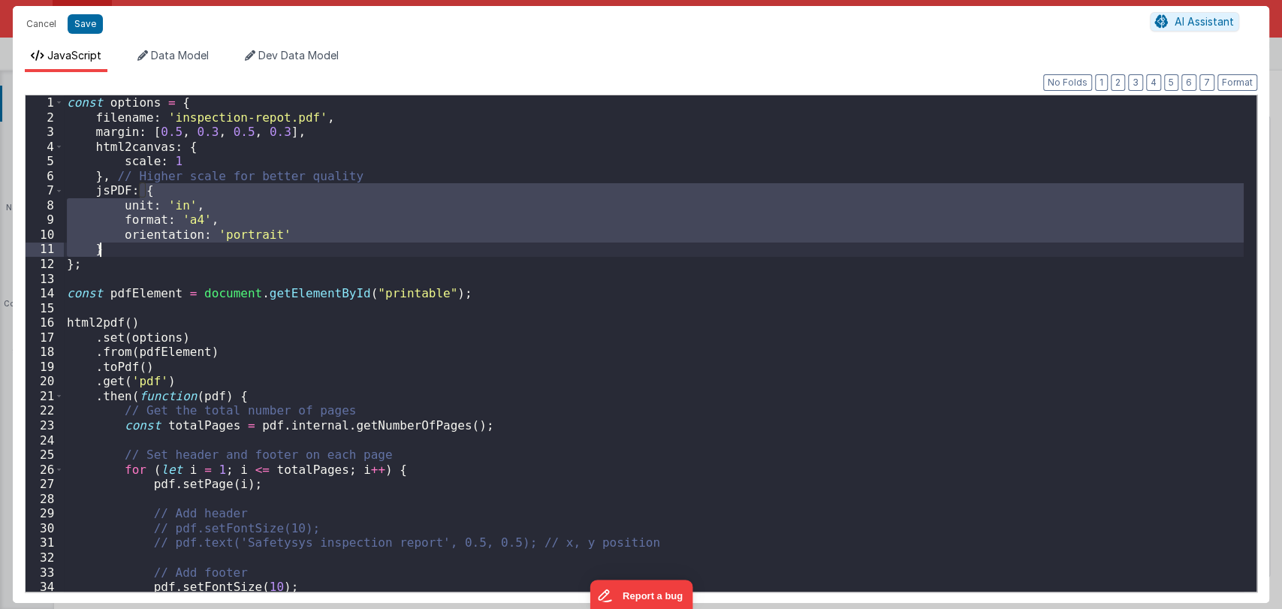
click at [673, 232] on div "const options = { filename : 'inspection-repot.pdf' , margin : [ 0.5 , 0.3 , 0.…" at bounding box center [654, 358] width 1180 height 526
click at [617, 308] on div "const options = { filename : 'inspection-repot.pdf' , margin : [ 0.5 , 0.3 , 0.…" at bounding box center [654, 358] width 1180 height 526
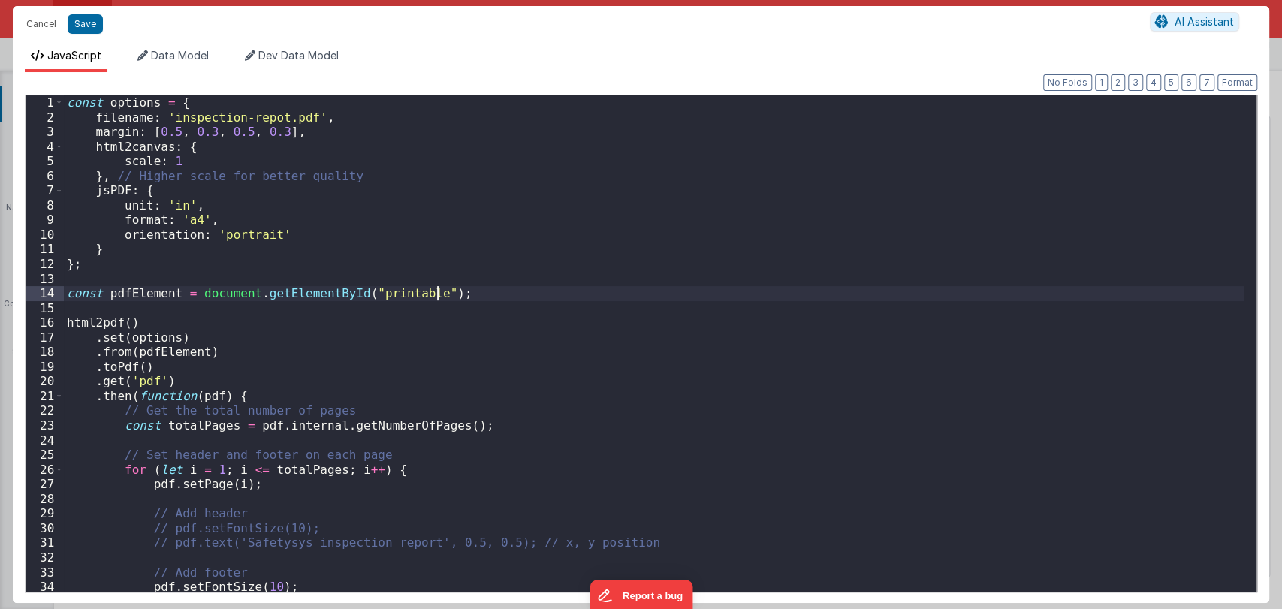
click at [451, 296] on div "const options = { filename : 'inspection-repot.pdf' , margin : [ 0.5 , 0.3 , 0.…" at bounding box center [654, 358] width 1180 height 526
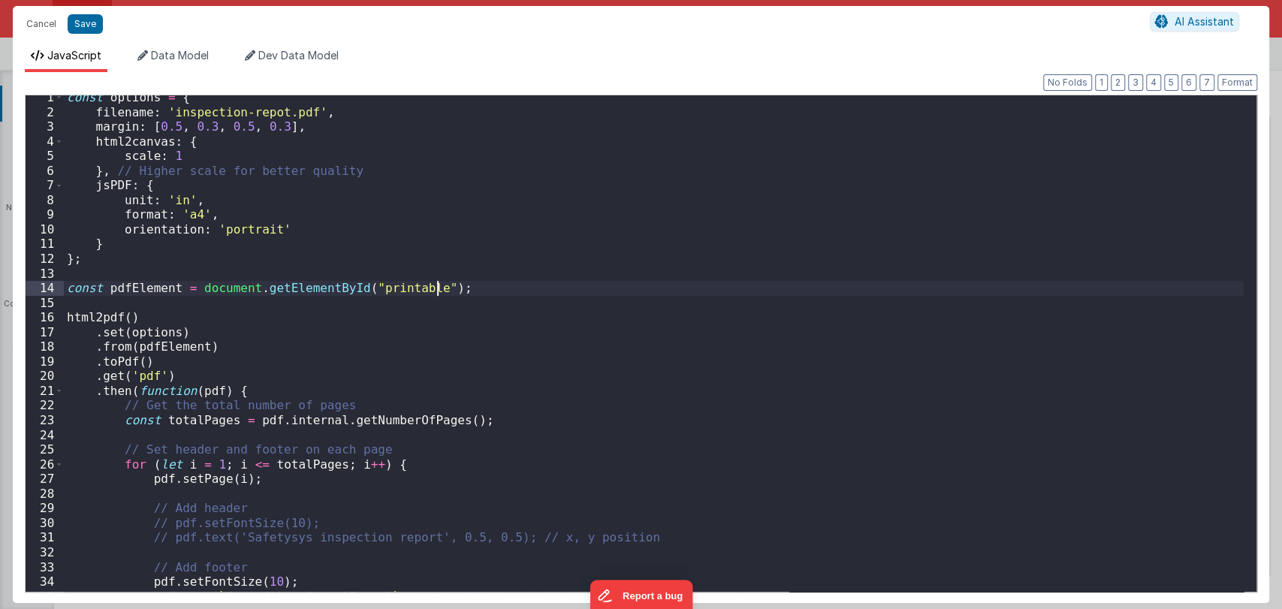
scroll to position [61, 0]
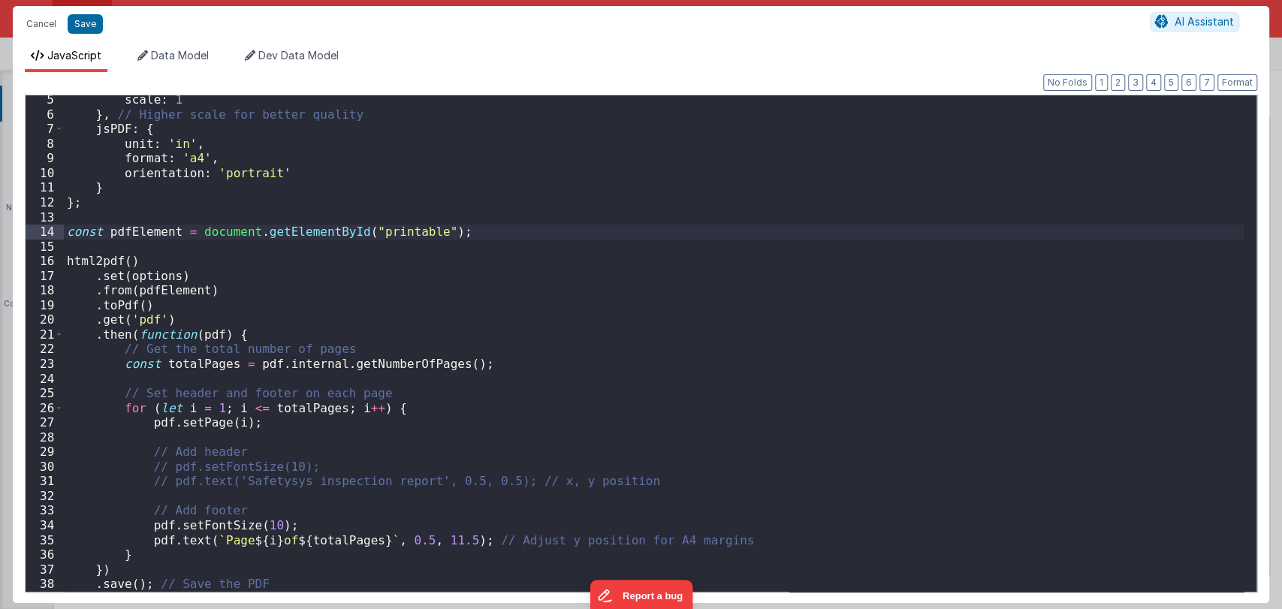
click at [523, 415] on div "scale : 1 } , // Higher scale for better quality jsPDF : { unit : 'in' , format…" at bounding box center [654, 355] width 1180 height 526
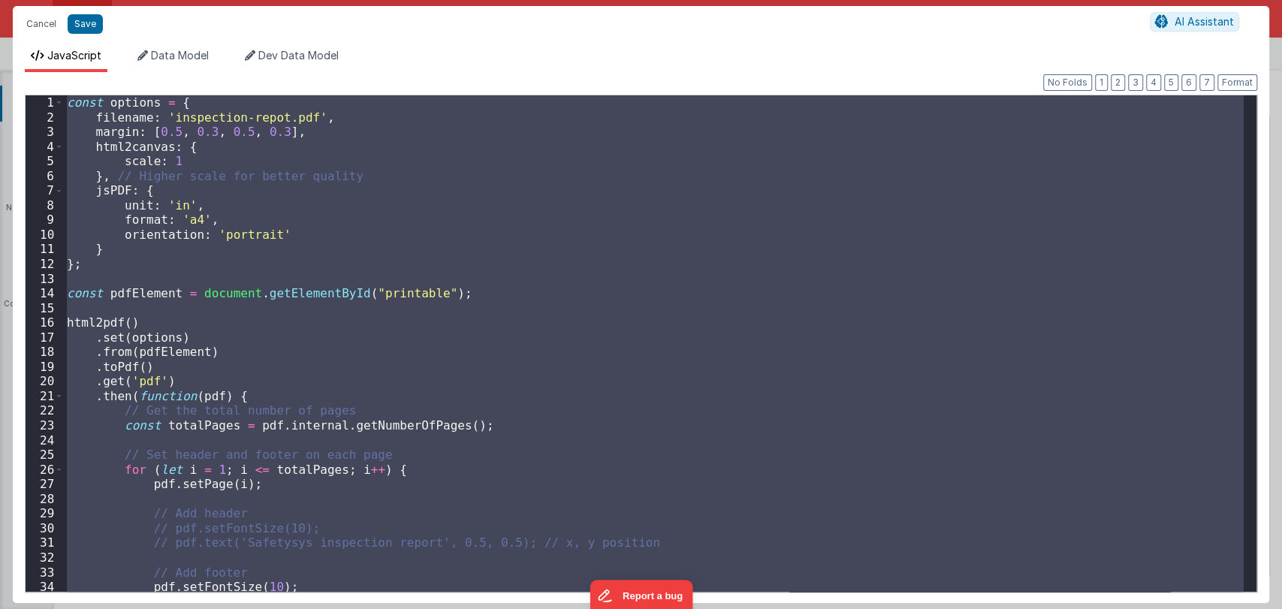
scroll to position [0, 0]
click at [523, 298] on div "const options = { filename : 'inspection-repot.pdf' , margin : [ 0.5 , 0.3 , 0.…" at bounding box center [654, 343] width 1180 height 497
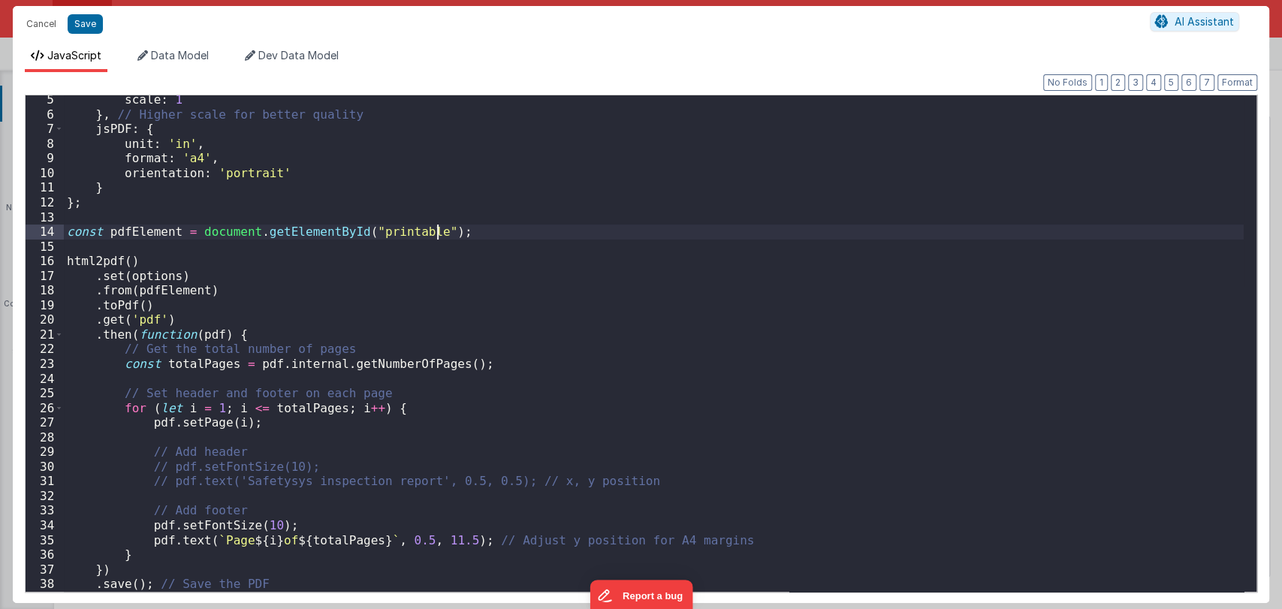
scroll to position [61, 0]
click at [172, 290] on div "scale : 1 } , // Higher scale for better quality jsPDF : { unit : 'in' , format…" at bounding box center [654, 355] width 1180 height 526
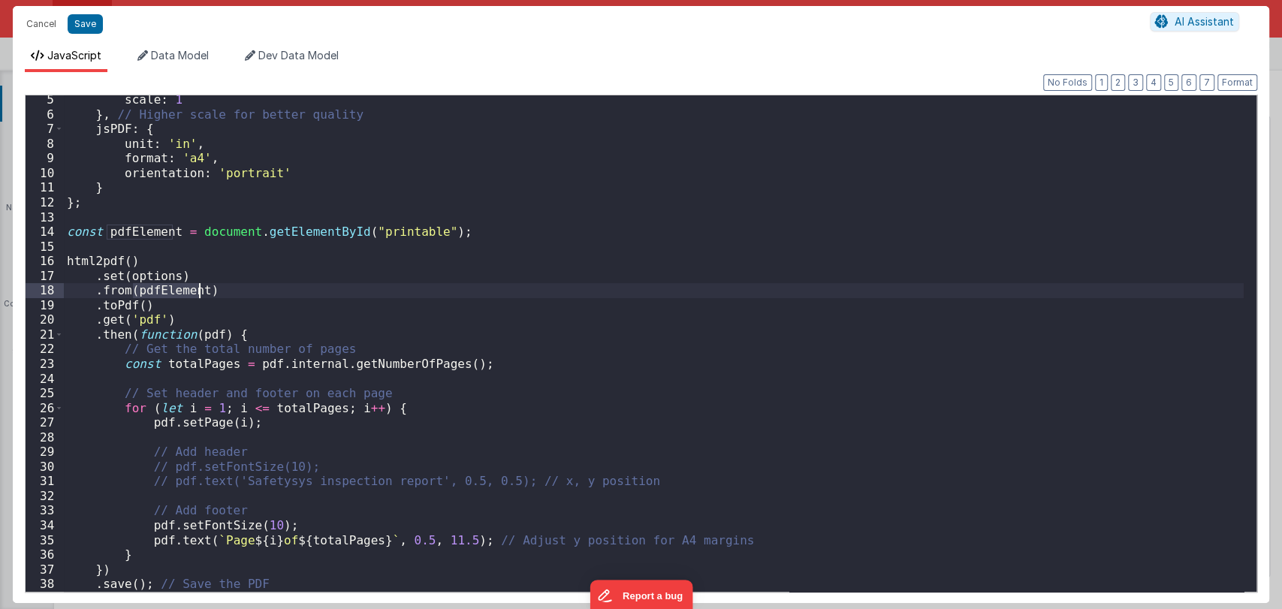
click at [172, 290] on div "scale : 1 } , // Higher scale for better quality jsPDF : { unit : 'in' , format…" at bounding box center [654, 355] width 1180 height 526
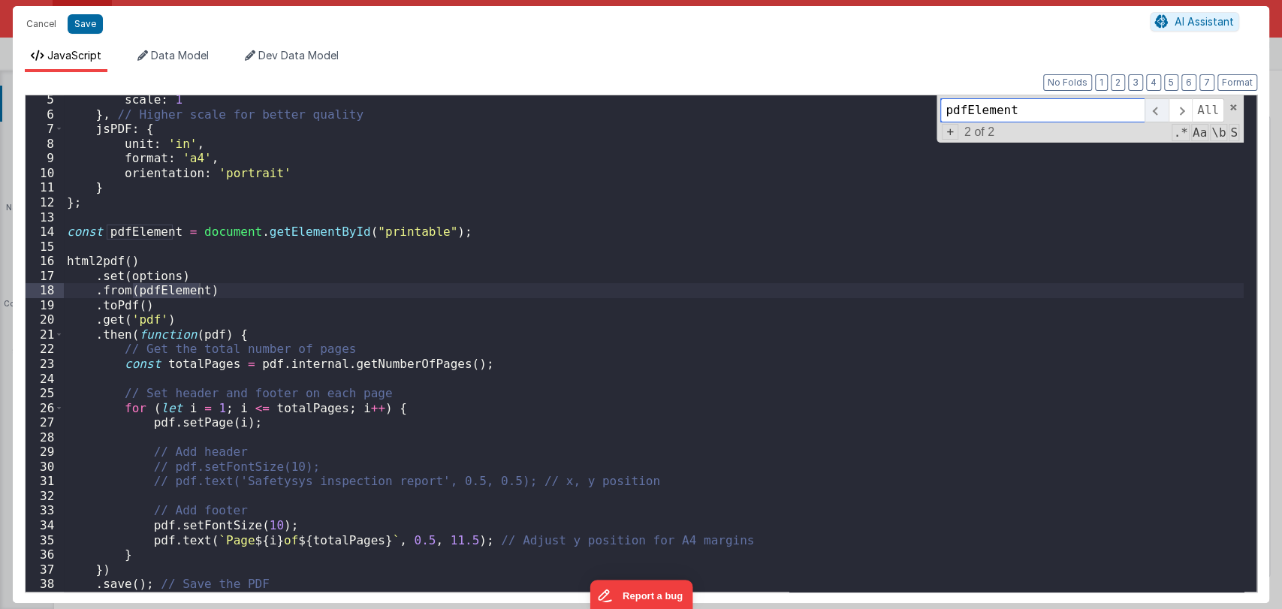
click at [1160, 110] on span at bounding box center [1156, 110] width 23 height 24
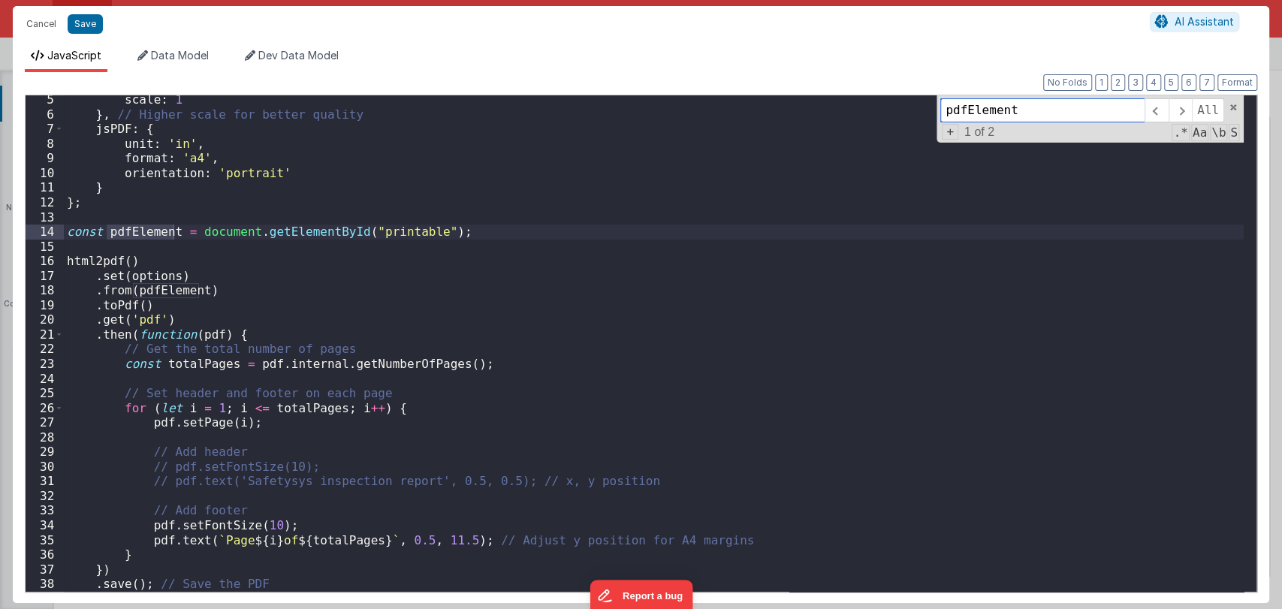
scroll to position [0, 0]
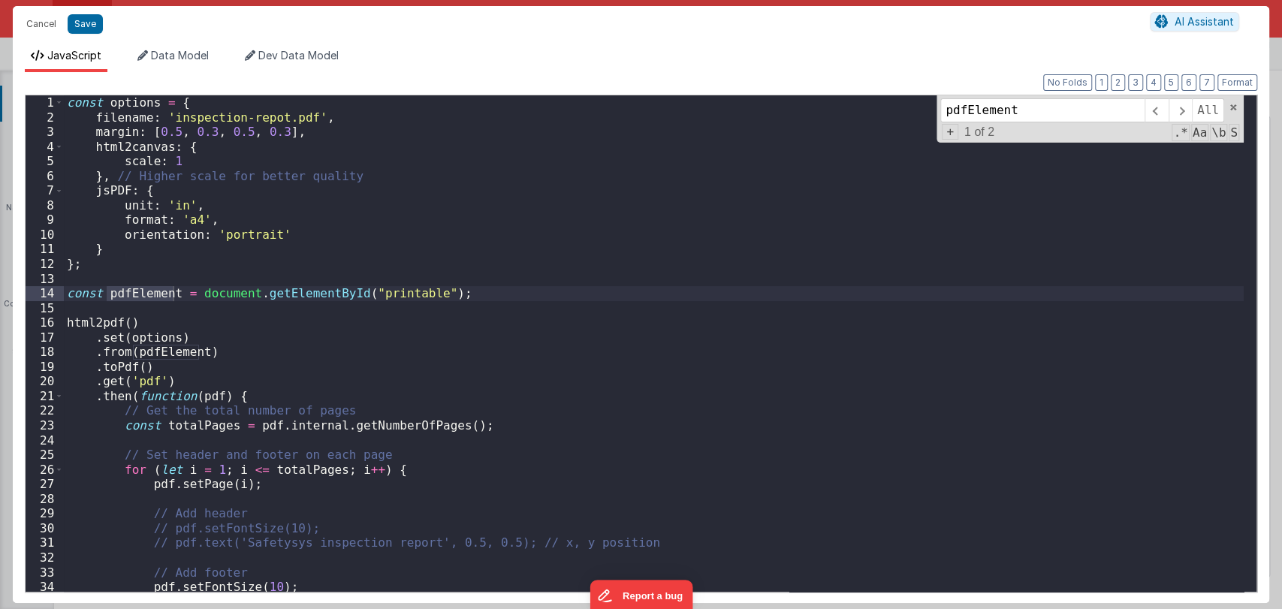
click at [474, 250] on div "const options = { filename : 'inspection-repot.pdf' , margin : [ 0.5 , 0.3 , 0.…" at bounding box center [654, 358] width 1180 height 526
click at [482, 234] on div "const options = { filename : 'inspection-repot.pdf' , margin : [ 0.5 , 0.3 , 0.…" at bounding box center [654, 358] width 1180 height 526
click at [1232, 108] on span at bounding box center [1233, 107] width 11 height 11
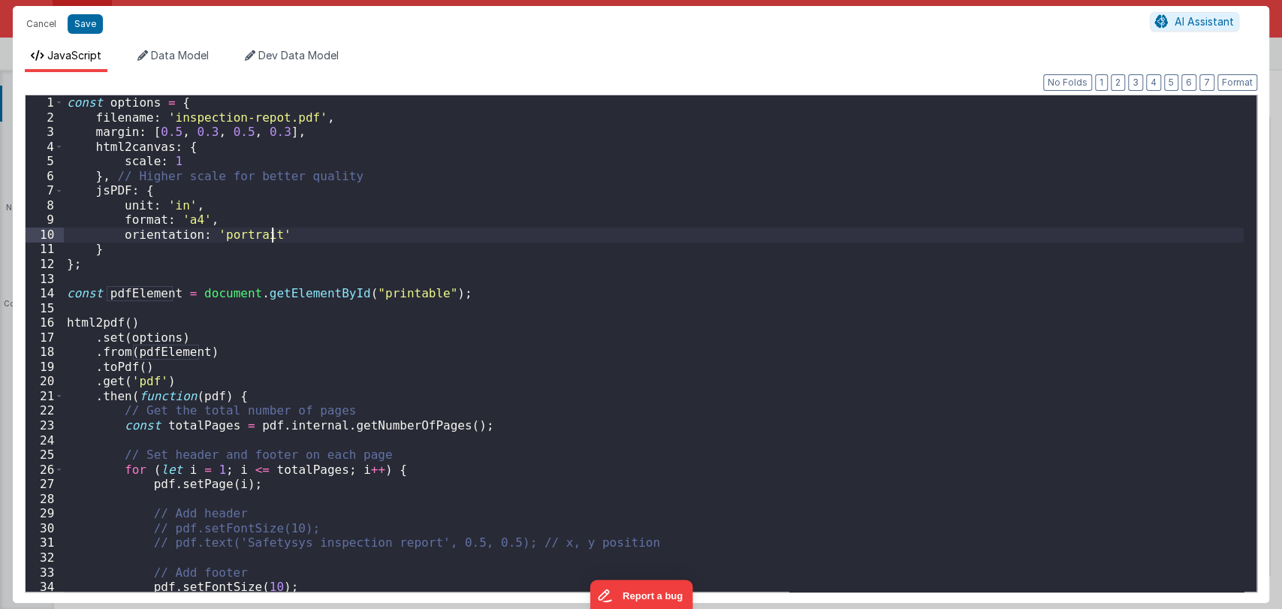
click at [384, 291] on div "const options = { filename : 'inspection-repot.pdf' , margin : [ 0.5 , 0.3 , 0.…" at bounding box center [654, 358] width 1180 height 526
click at [41, 23] on button "Cancel" at bounding box center [41, 24] width 45 height 21
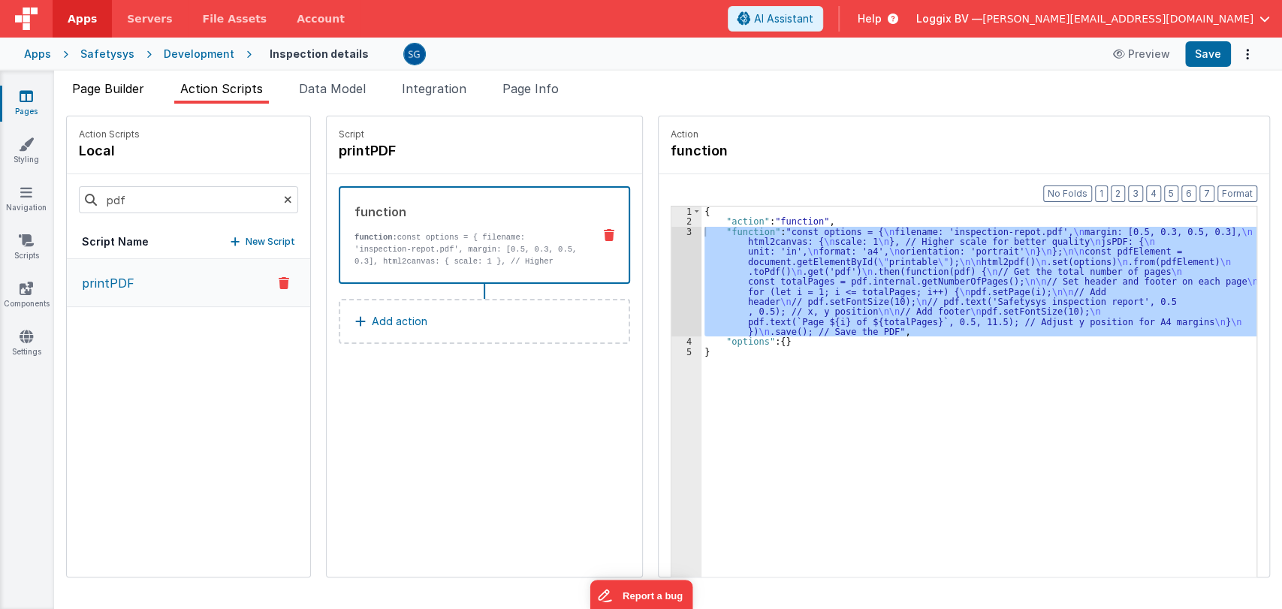
click at [108, 98] on li "Page Builder" at bounding box center [108, 92] width 84 height 24
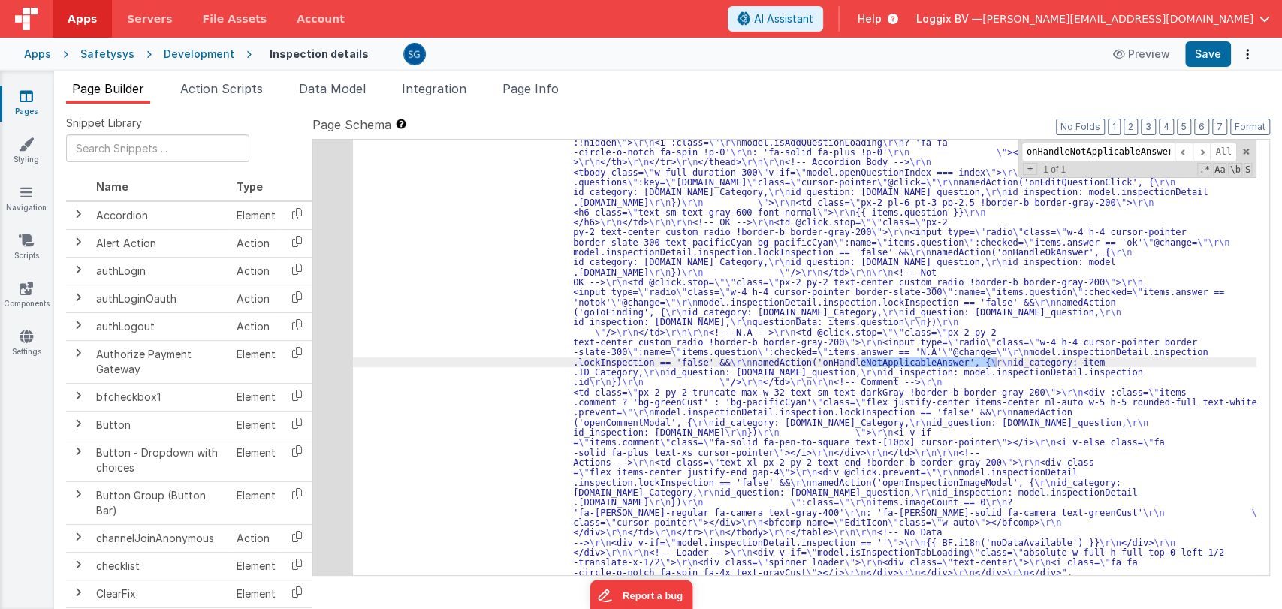
click at [666, 342] on div ""html" : "<div class= \" inspection-tab bg-white overflow-x-auto col-md-12 cust…" at bounding box center [805, 440] width 904 height 1167
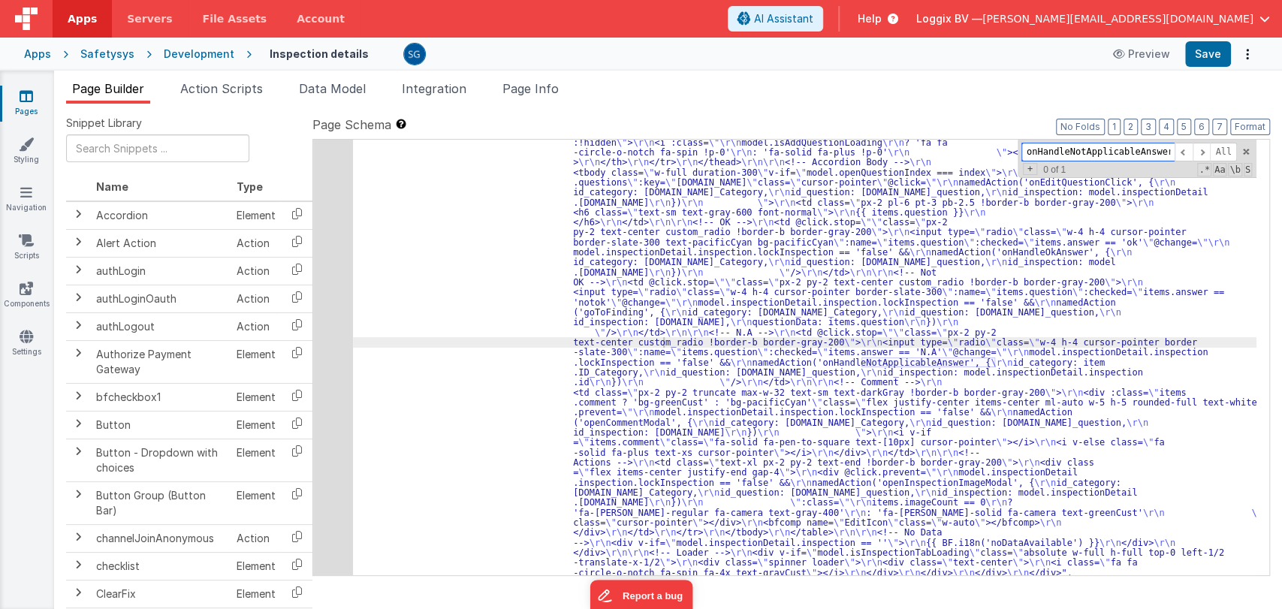
paste input "printable"
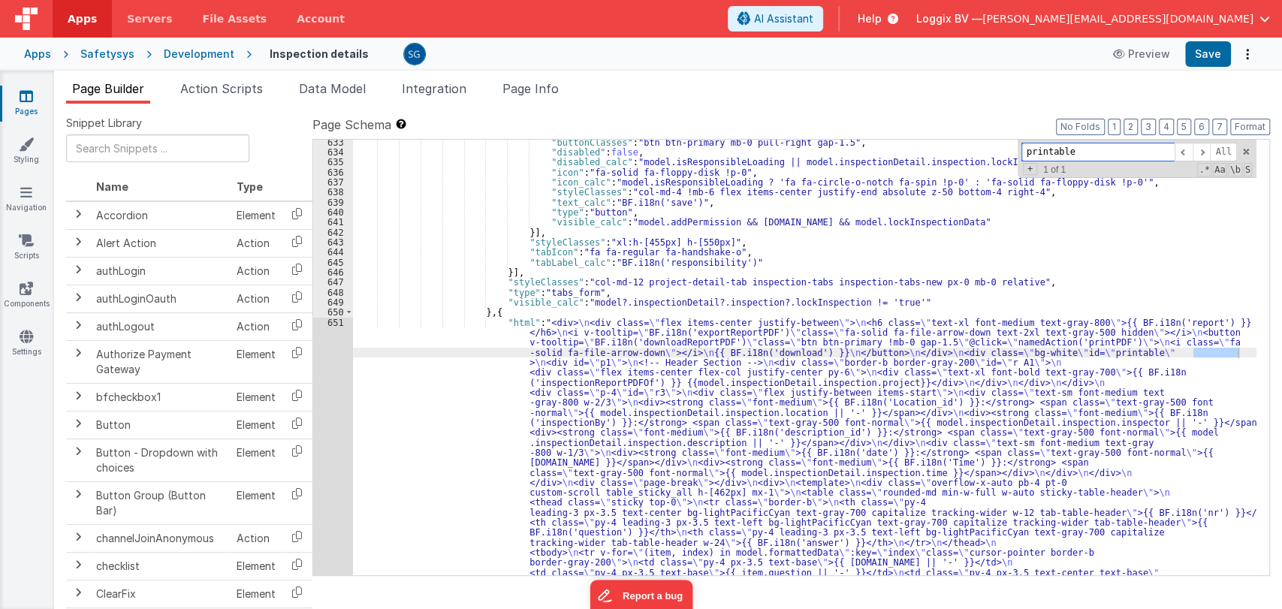
scroll to position [8064, 0]
type input "printable"
click at [335, 319] on div "651" at bounding box center [333, 483] width 40 height 331
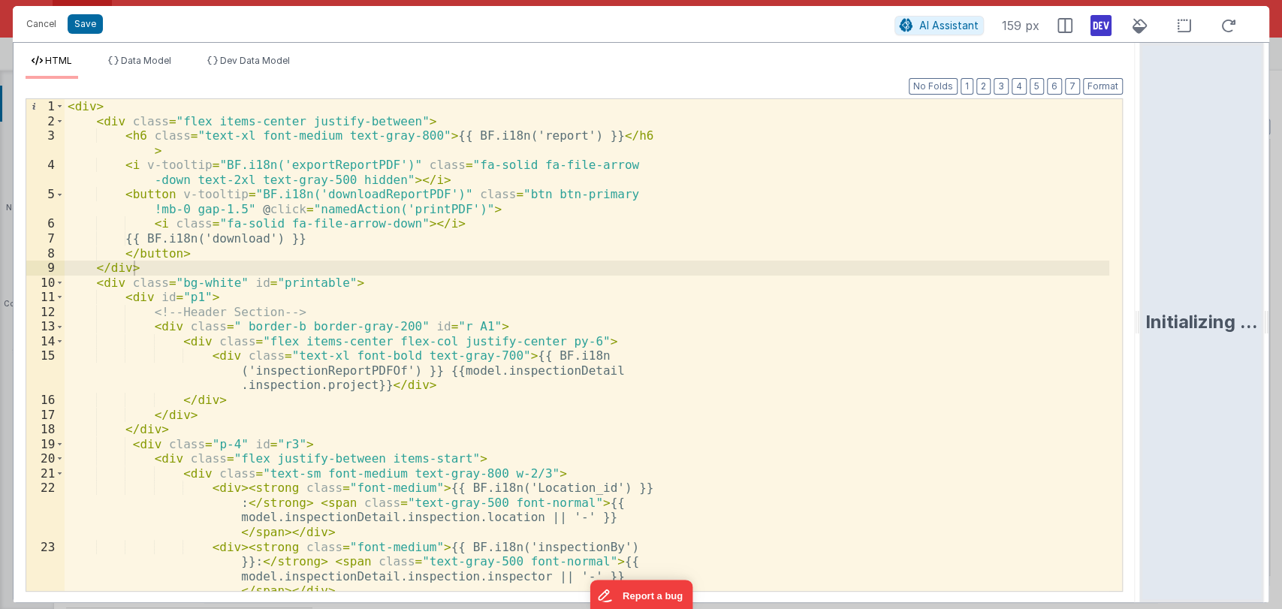
drag, startPoint x: 640, startPoint y: 320, endPoint x: 1281, endPoint y: 325, distance: 640.8
click at [1281, 326] on html "Cancel Save AI Assistant 159 px HTML Data Model Dev Data Model Format 7 6 5 4 3…" at bounding box center [641, 304] width 1282 height 609
click at [1281, 325] on html "Cancel Save AI Assistant 159 px HTML Data Model Dev Data Model Format 7 6 5 4 3…" at bounding box center [641, 304] width 1282 height 609
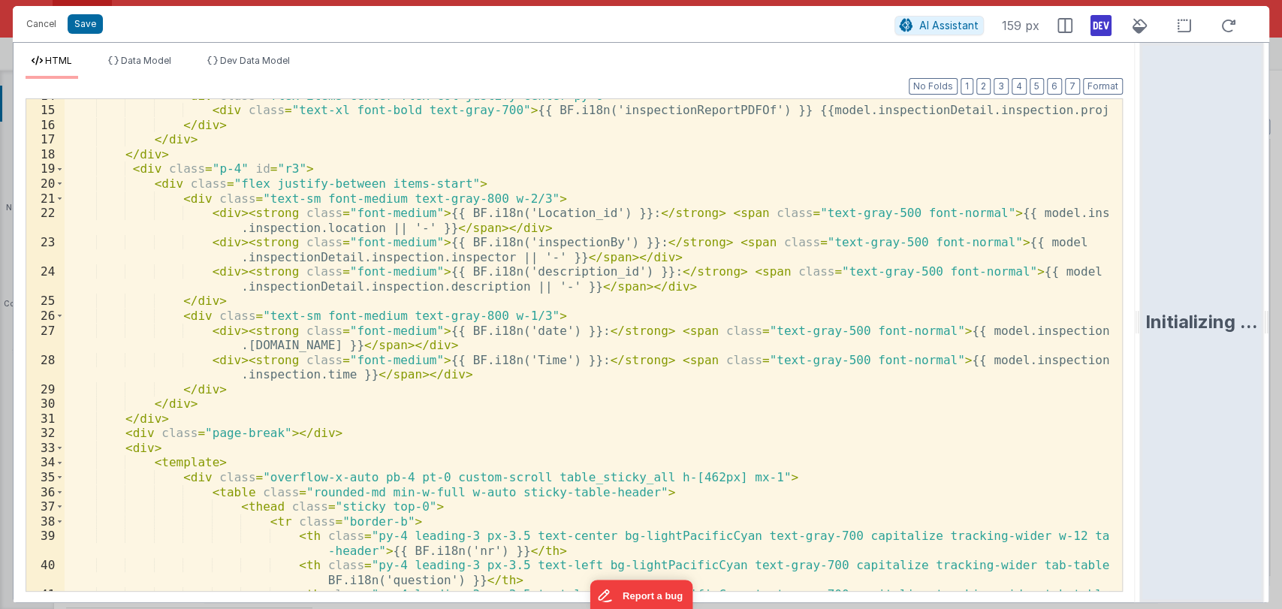
scroll to position [203, 0]
click at [700, 388] on div "< div class = "flex items-center flex-col justify-center py-6" > < div class = …" at bounding box center [587, 355] width 1045 height 536
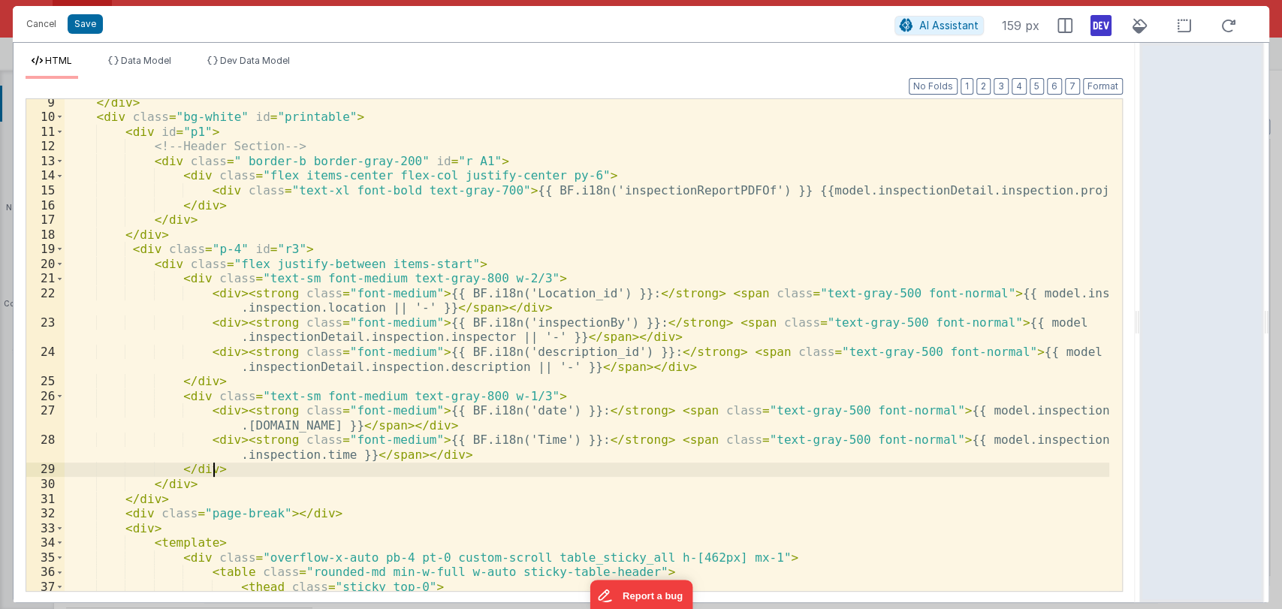
scroll to position [0, 0]
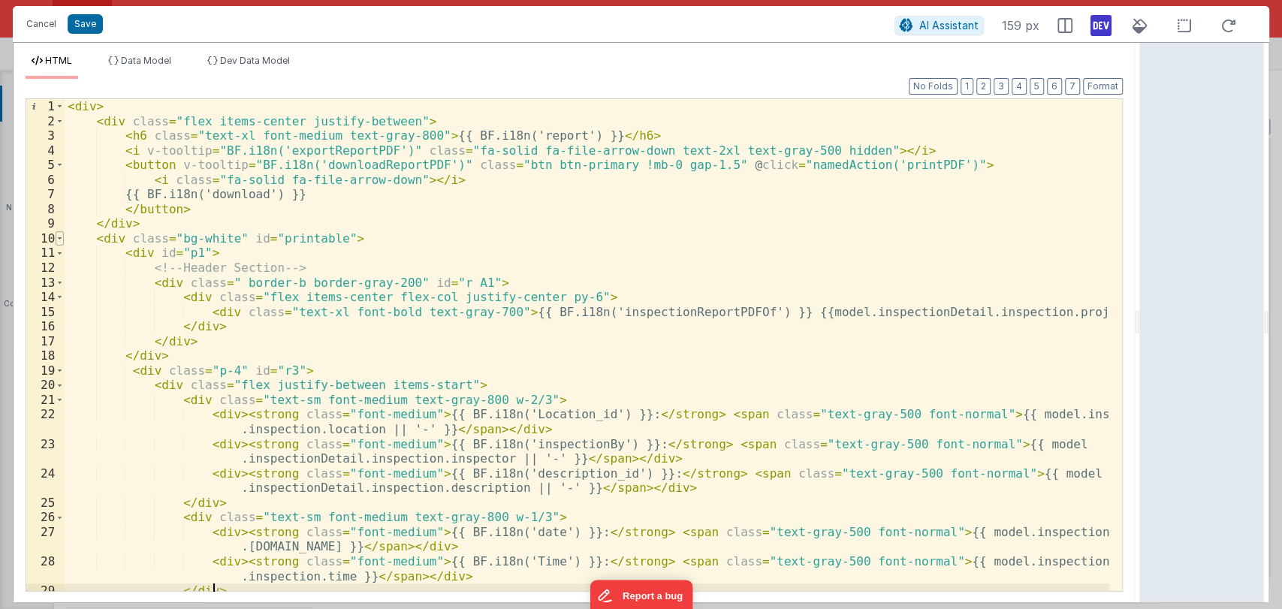
click at [61, 237] on span at bounding box center [60, 238] width 8 height 15
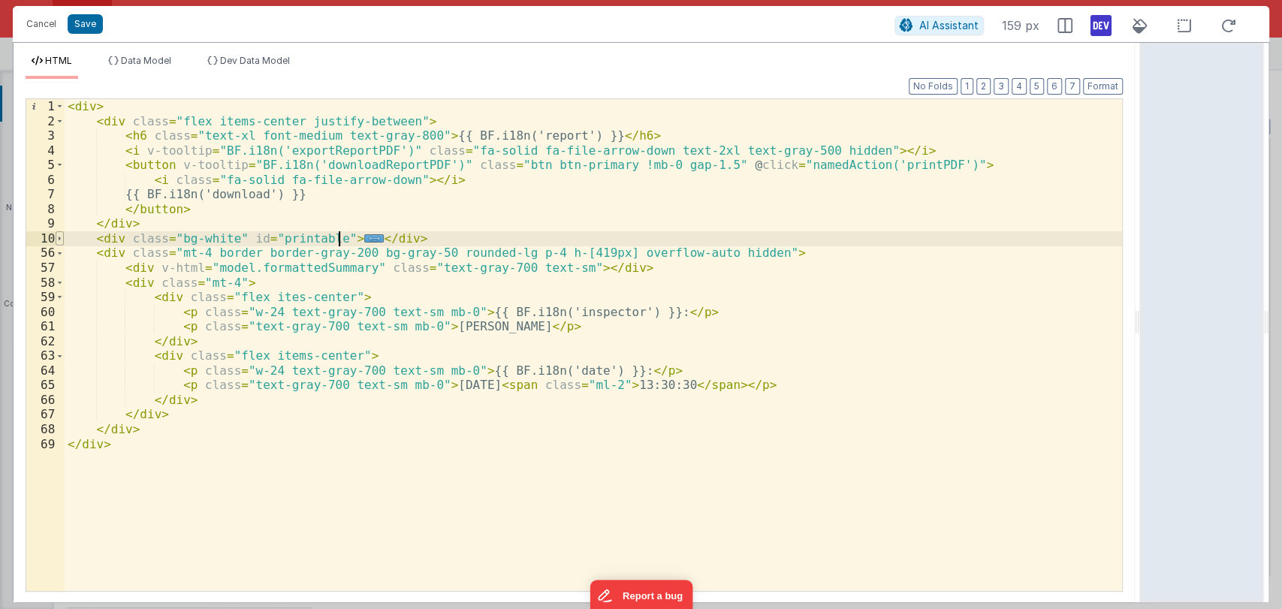
click at [61, 237] on span at bounding box center [60, 238] width 8 height 15
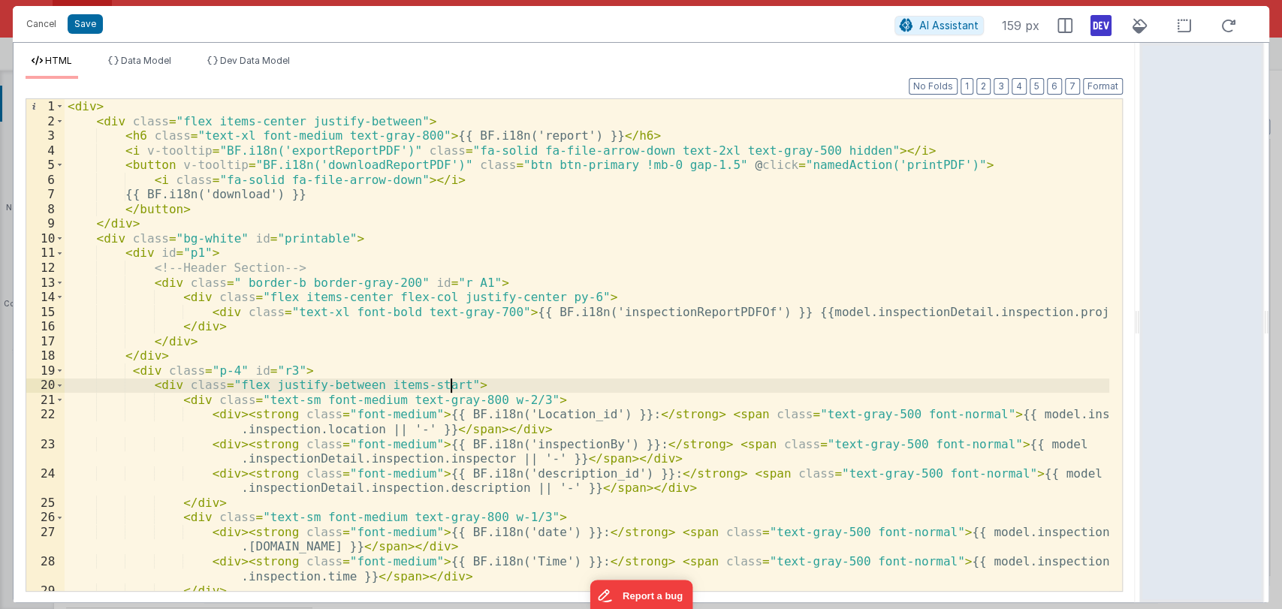
click at [463, 385] on div "< div > < div class = "flex items-center justify-between" > < h6 class = "text-…" at bounding box center [587, 359] width 1045 height 521
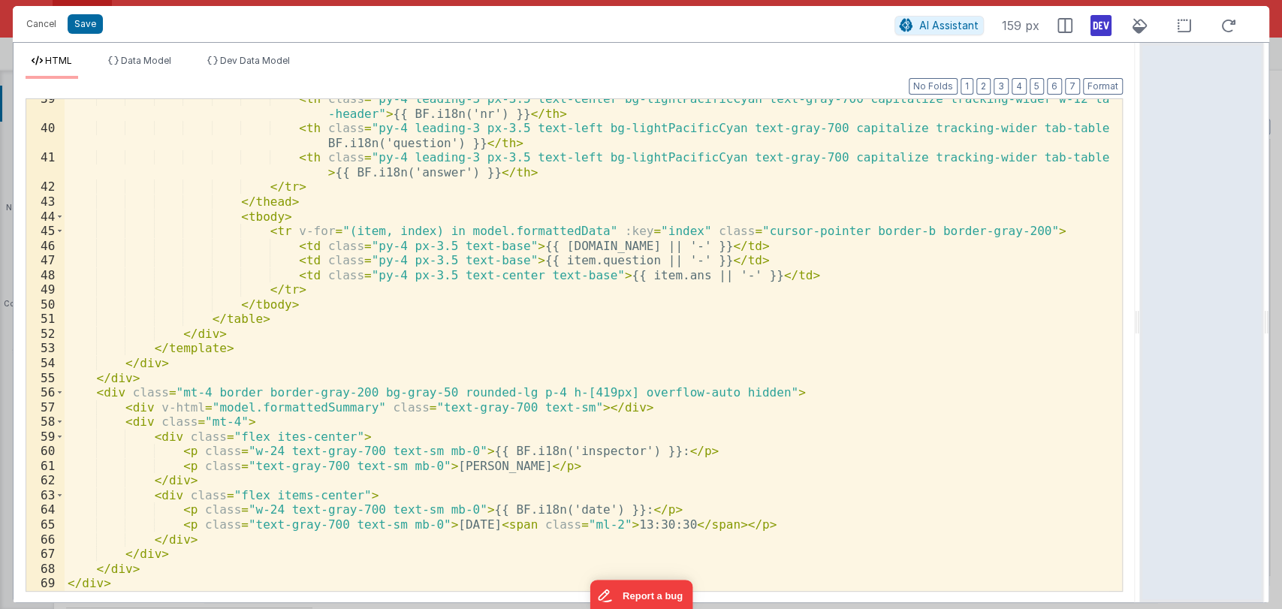
scroll to position [638, 0]
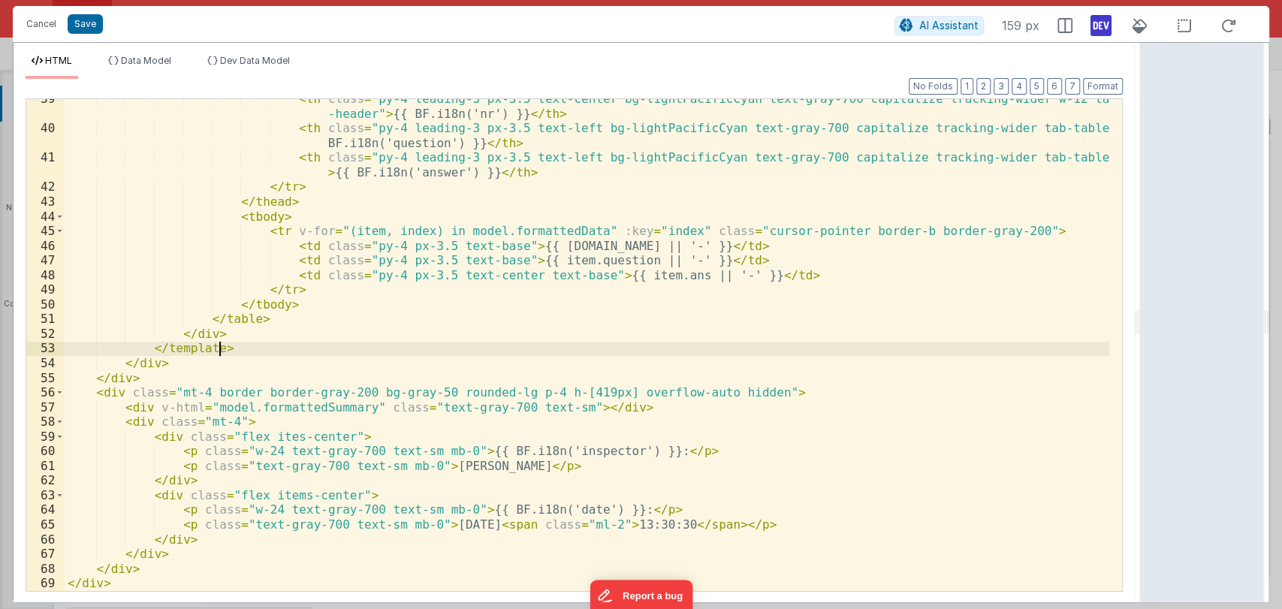
click at [406, 349] on div "< th class = "py-4 leading-3 px-3.5 text-center bg-lightPacificCyan text-gray-7…" at bounding box center [587, 360] width 1045 height 536
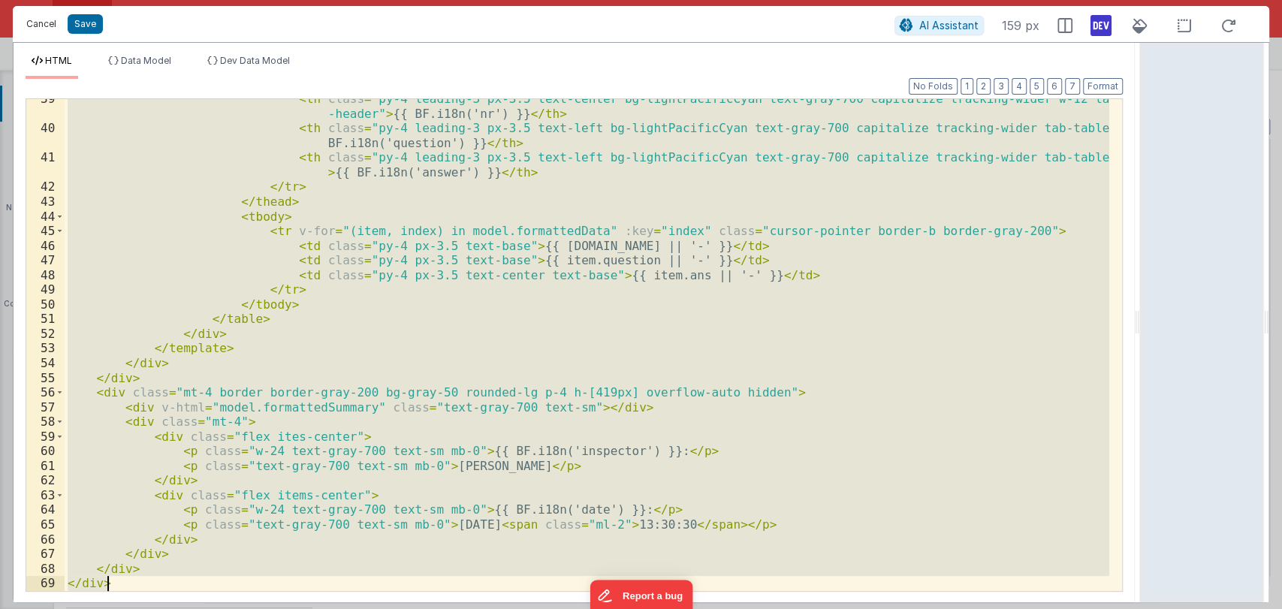
click at [39, 16] on button "Cancel" at bounding box center [41, 24] width 45 height 21
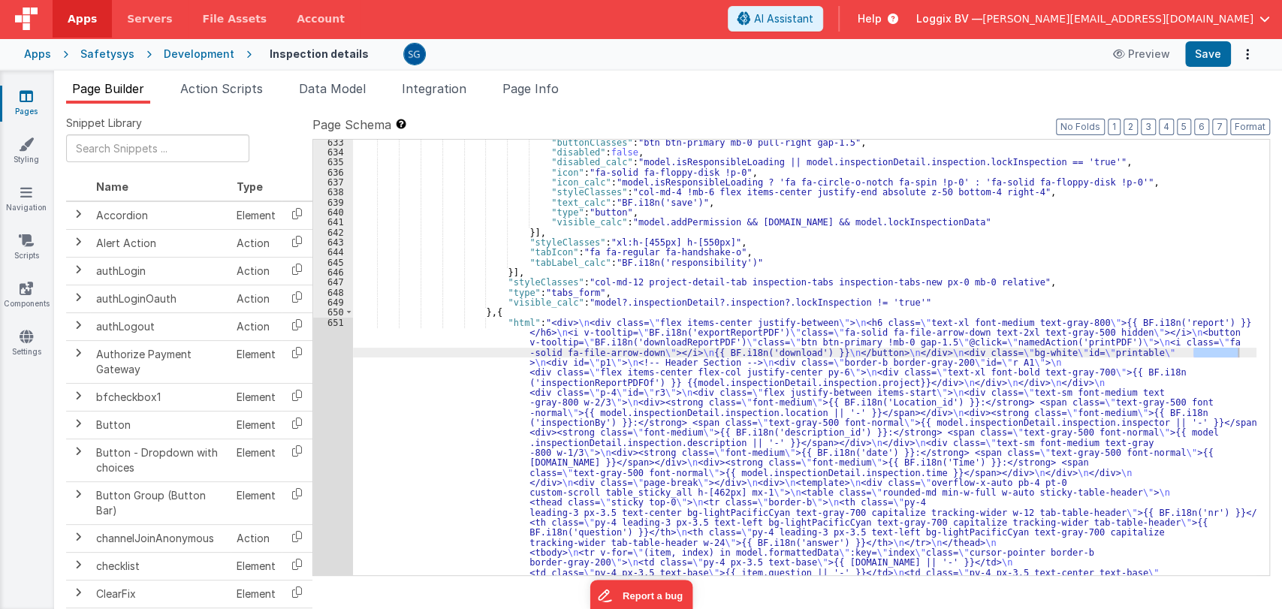
click at [195, 92] on span "Action Scripts" at bounding box center [221, 88] width 83 height 15
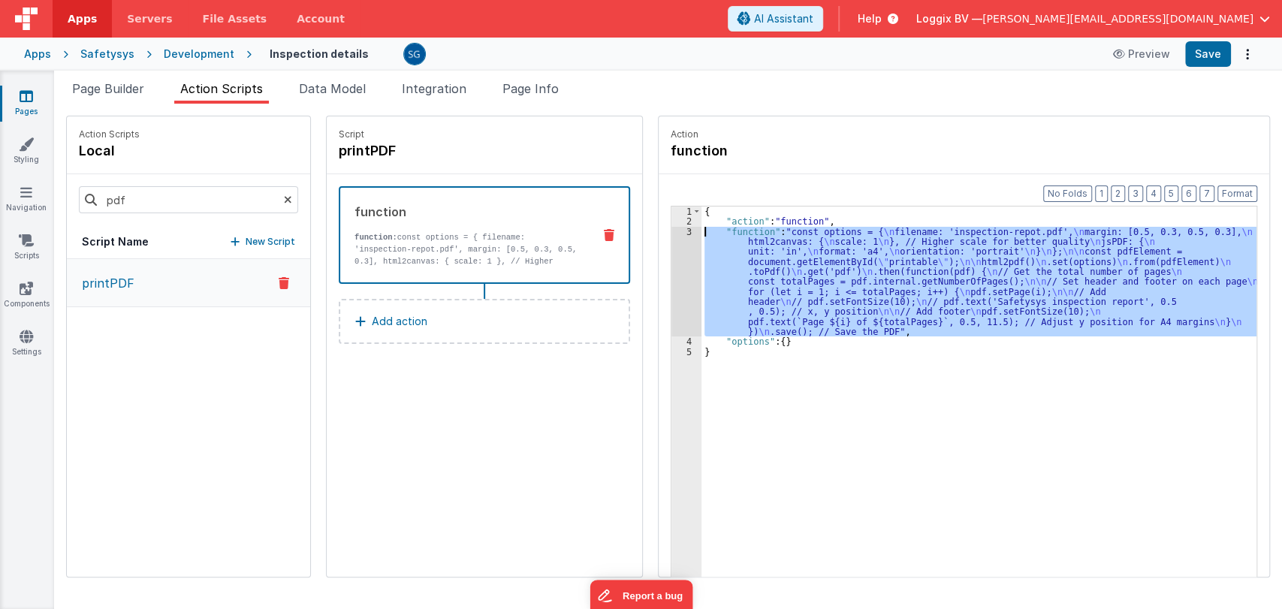
click at [672, 228] on div "3" at bounding box center [687, 282] width 30 height 110
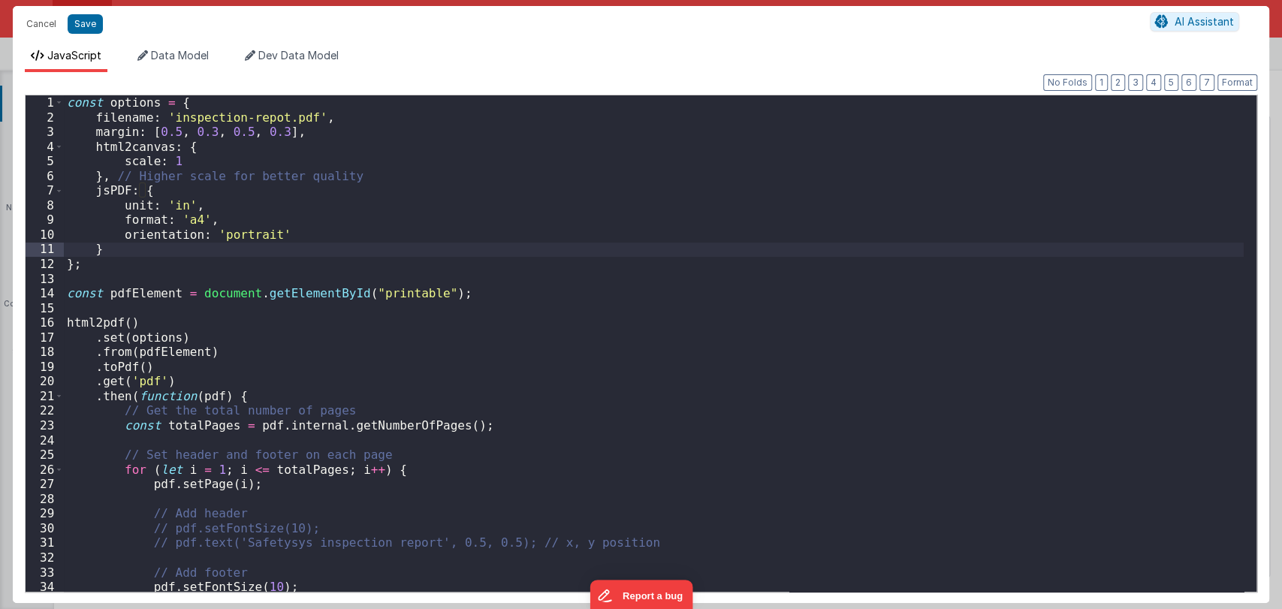
click at [589, 279] on div "const options = { filename : 'inspection-repot.pdf' , margin : [ 0.5 , 0.3 , 0.…" at bounding box center [654, 358] width 1180 height 526
click at [511, 321] on div "const options = { filename : 'inspection-repot.pdf' , margin : [ 0.5 , 0.3 , 0.…" at bounding box center [654, 358] width 1180 height 526
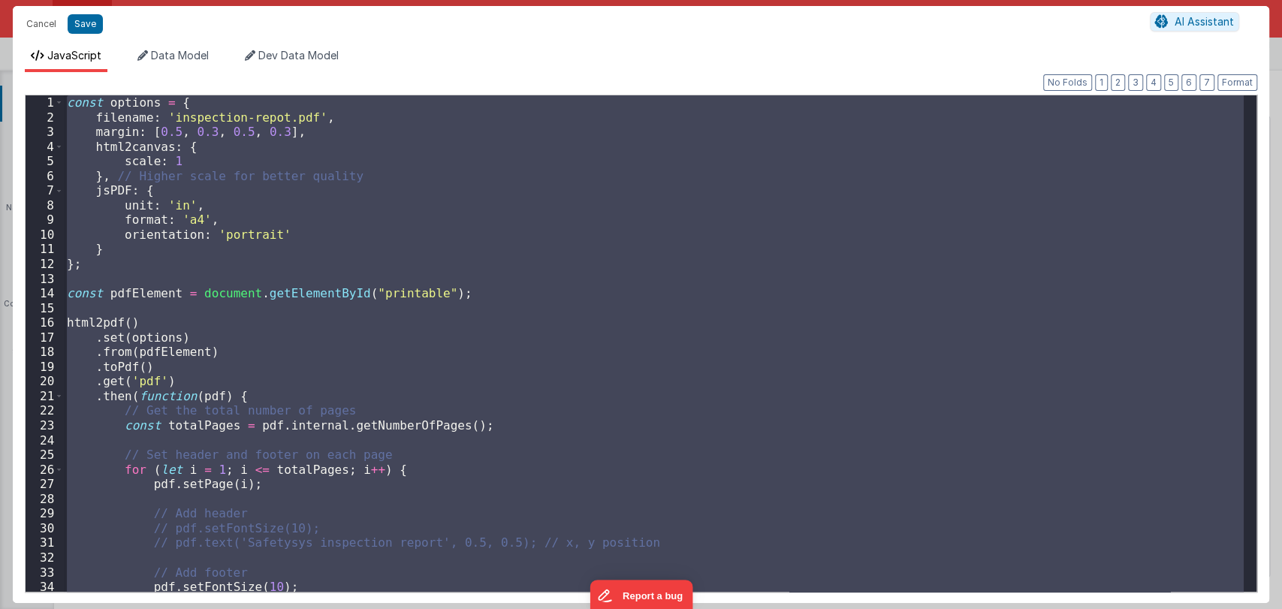
click at [433, 249] on div "const options = { filename : 'inspection-repot.pdf' , margin : [ 0.5 , 0.3 , 0.…" at bounding box center [654, 343] width 1180 height 497
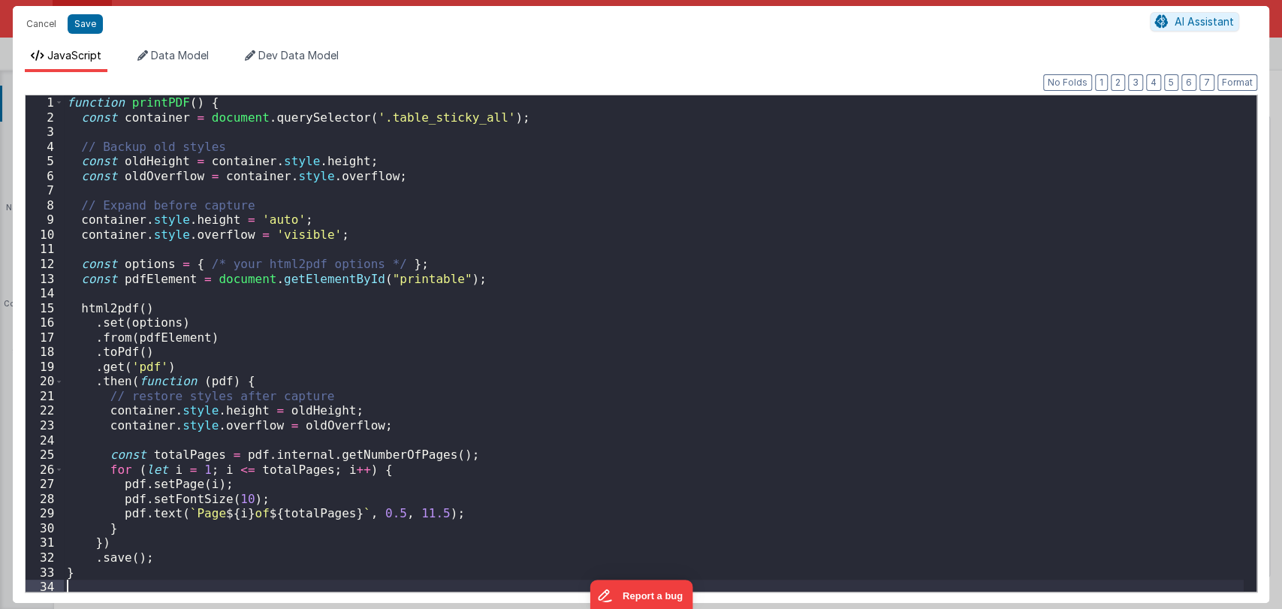
scroll to position [0, 0]
click at [86, 26] on button "Save" at bounding box center [85, 24] width 35 height 20
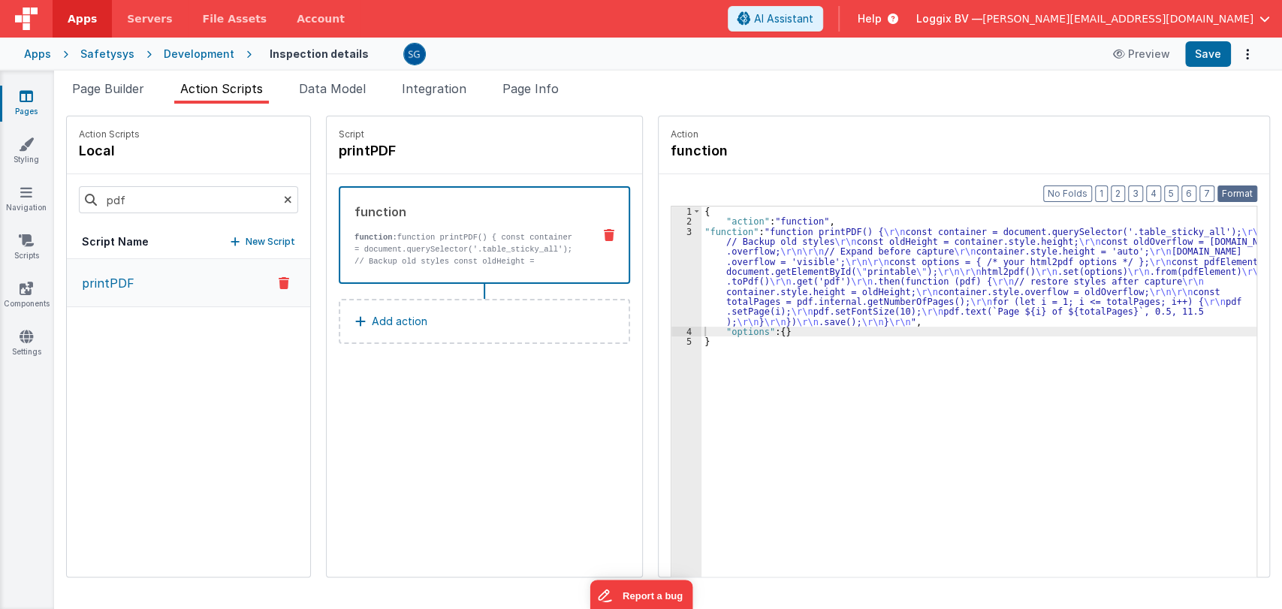
click at [1239, 194] on button "Format" at bounding box center [1238, 194] width 40 height 17
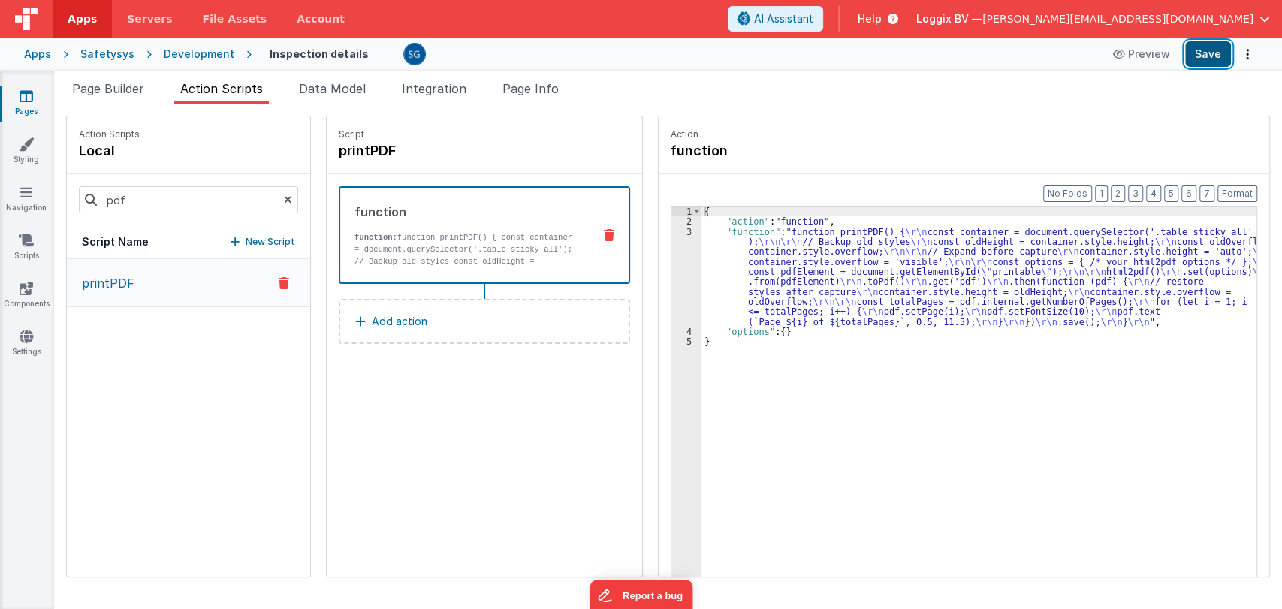
click at [1206, 53] on button "Save" at bounding box center [1208, 54] width 46 height 26
click at [710, 245] on div "{ "action" : "function" , "function" : "function printPDF() { \r\n const contai…" at bounding box center [987, 425] width 570 height 437
click at [676, 229] on div "3" at bounding box center [687, 277] width 30 height 100
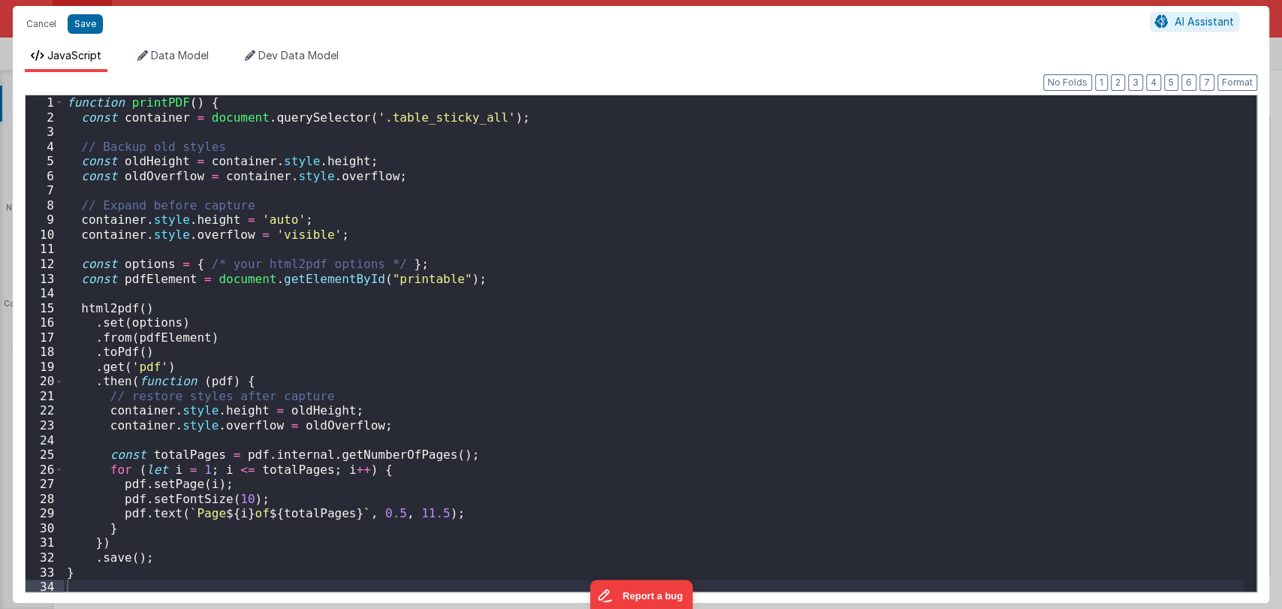
click at [494, 338] on div "function printPDF ( ) { const container = document . querySelector ( '.table_st…" at bounding box center [654, 358] width 1180 height 526
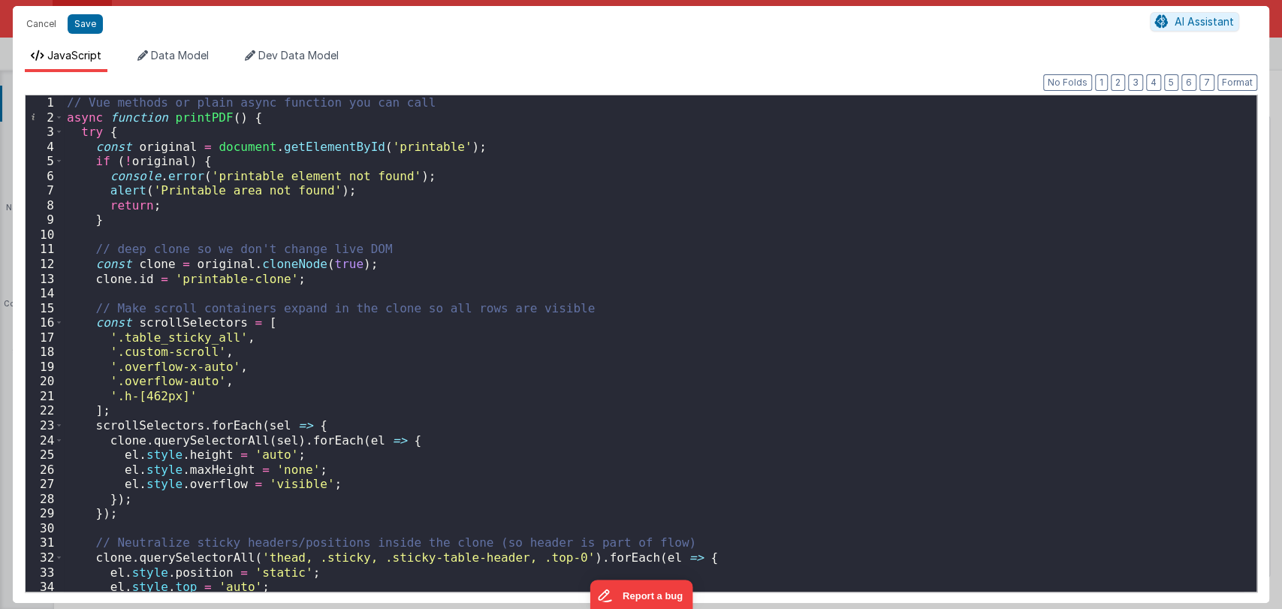
click at [194, 123] on div "// Vue methods or plain async function you can call async function printPDF ( )…" at bounding box center [654, 358] width 1180 height 526
click at [195, 123] on div "// Vue methods or plain async function you can call async function printPDF ( )…" at bounding box center [654, 358] width 1180 height 526
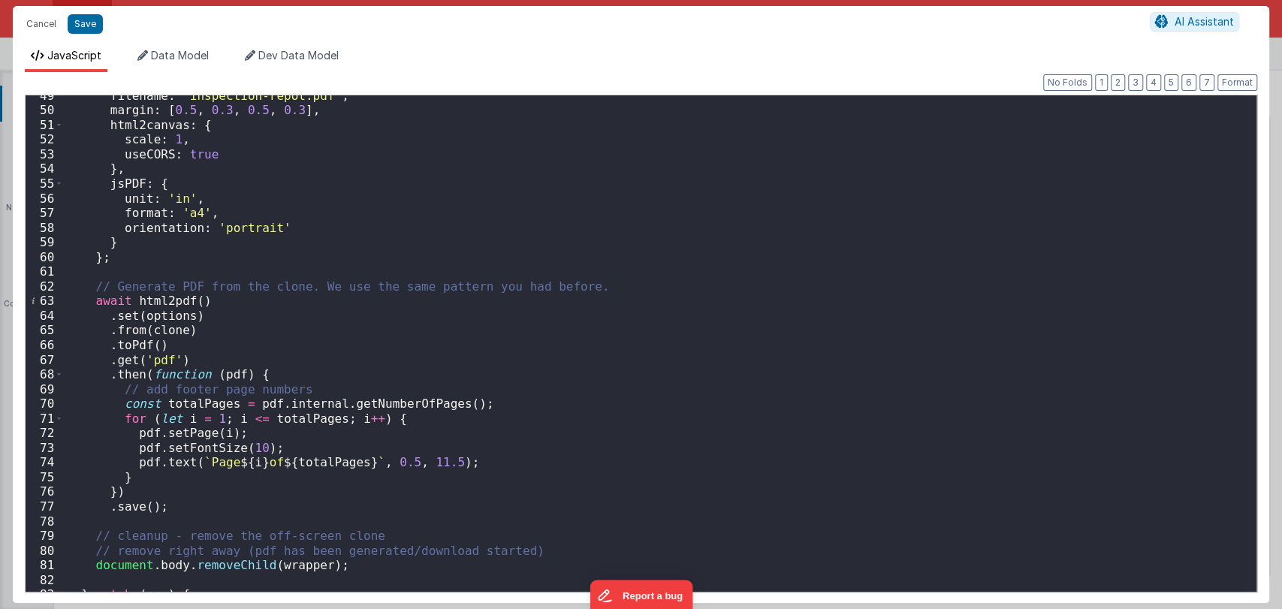
scroll to position [795, 0]
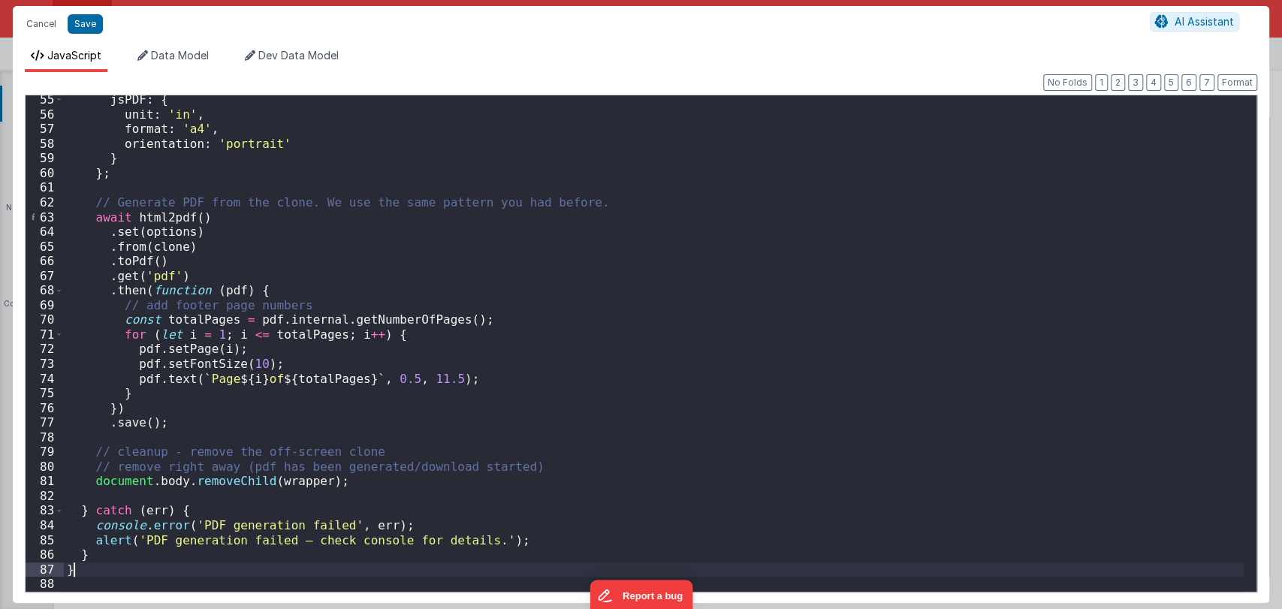
click at [122, 572] on div "jsPDF : { unit : 'in' , format : 'a4' , orientation : 'portrait' } } ; // Gener…" at bounding box center [654, 355] width 1180 height 526
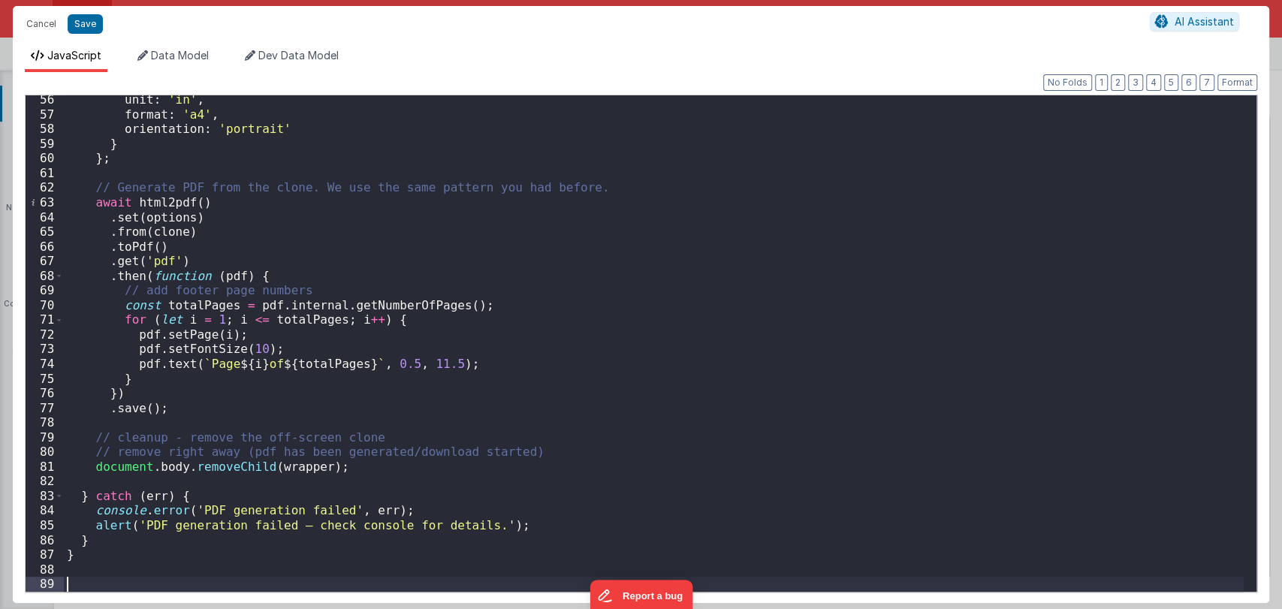
scroll to position [810, 0]
paste textarea
click at [150, 581] on div "unit : 'in' , format : 'a4' , orientation : 'portrait' } } ; // Generate PDF fr…" at bounding box center [654, 355] width 1180 height 526
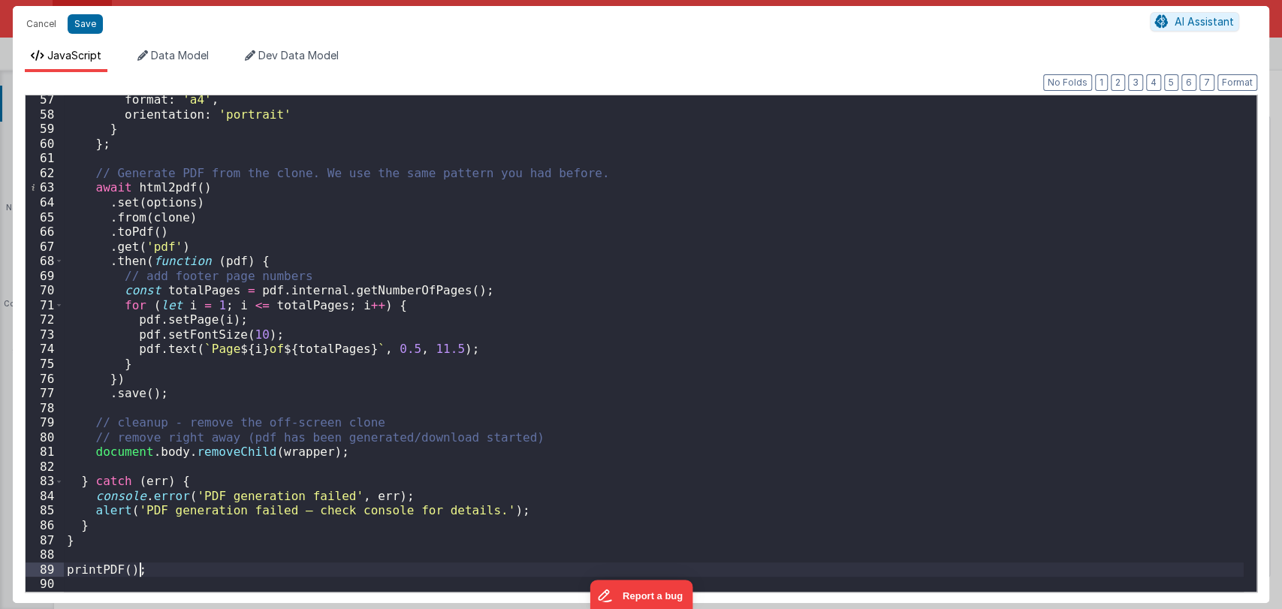
scroll to position [825, 0]
click at [119, 543] on div "format : 'a4' , orientation : 'portrait' } } ; // Generate PDF from the clone. …" at bounding box center [654, 355] width 1180 height 526
click at [84, 22] on button "Save" at bounding box center [85, 24] width 35 height 20
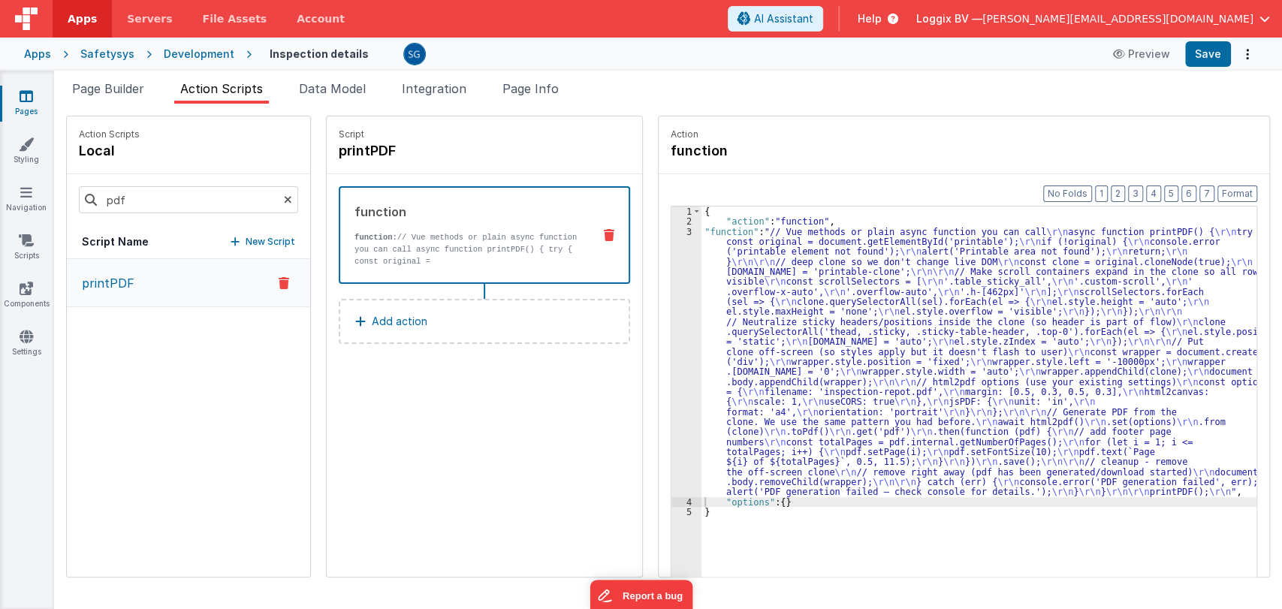
click at [1257, 189] on div "Format 7 6 5 4 3 2 1 No Folds 1 2 3 4 5 { "action" : "function" , "function" : …" at bounding box center [964, 404] width 611 height 460
click at [1209, 61] on button "Save" at bounding box center [1208, 54] width 46 height 26
click at [711, 277] on div "{ "action" : "function" , "function" : "// Vue methods or plain async function …" at bounding box center [987, 425] width 570 height 437
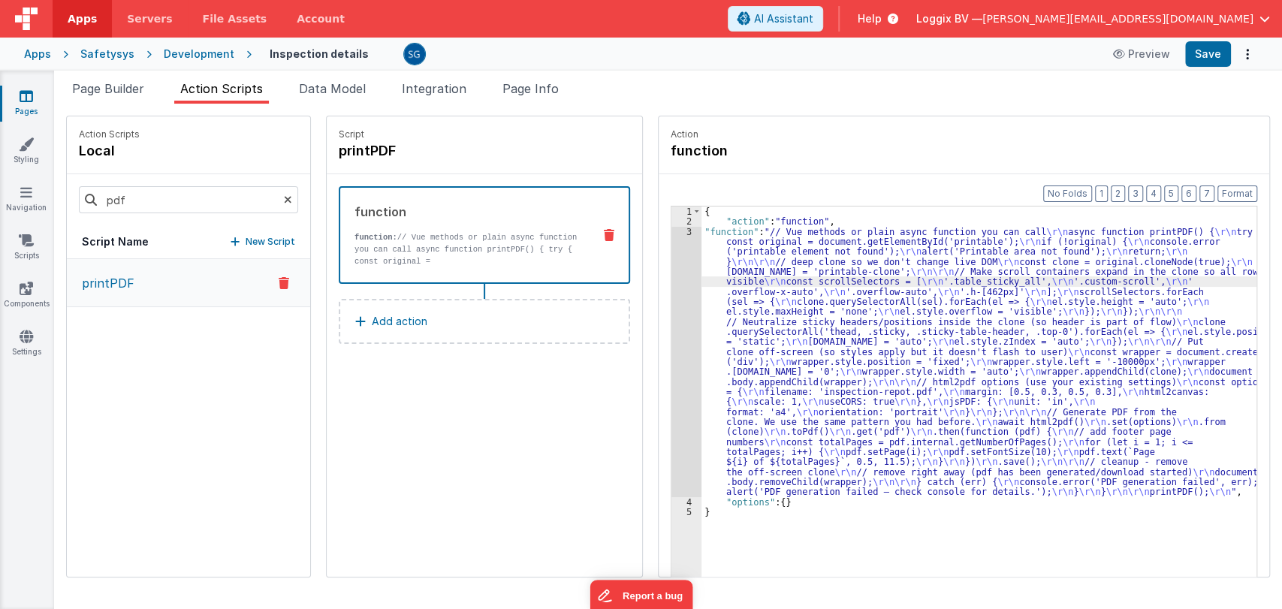
click at [673, 231] on div "3" at bounding box center [687, 362] width 30 height 270
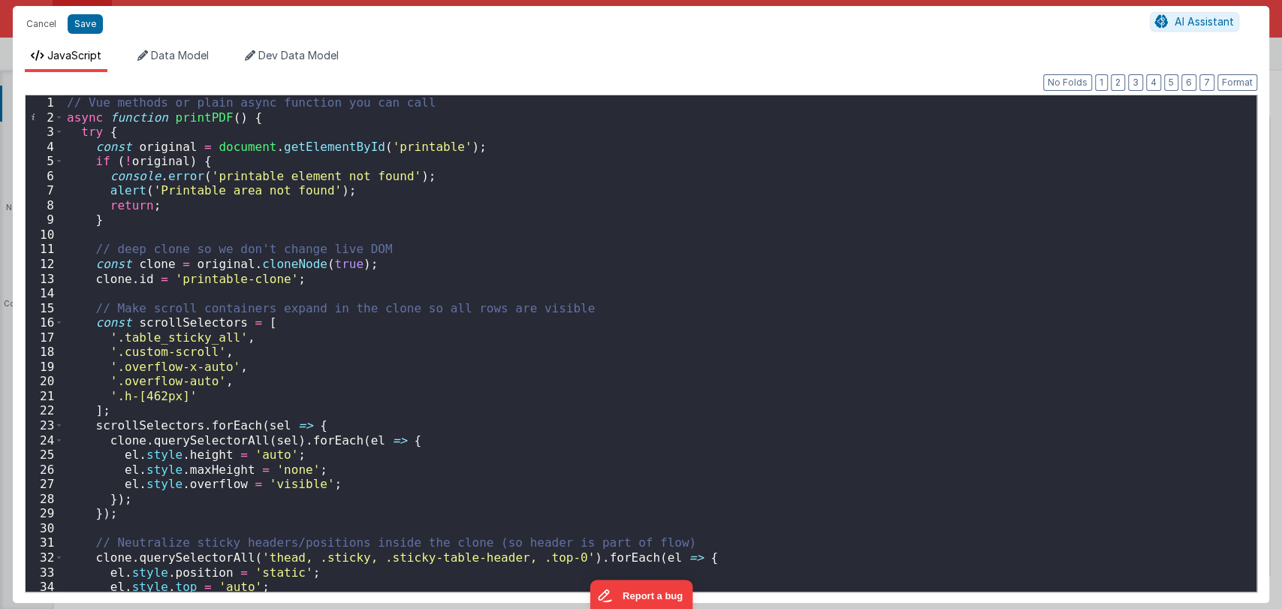
click at [583, 295] on div "// Vue methods or plain async function you can call async function printPDF ( )…" at bounding box center [654, 358] width 1180 height 526
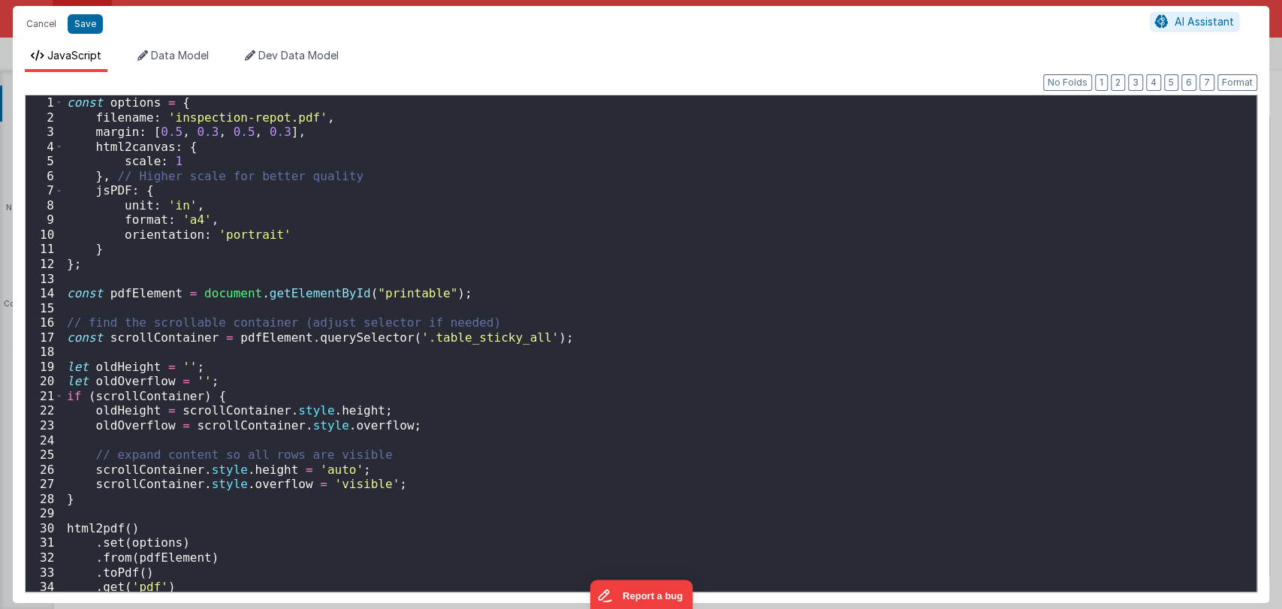
scroll to position [0, 0]
click at [1242, 84] on button "Format" at bounding box center [1238, 82] width 40 height 17
click at [98, 18] on button "Save" at bounding box center [85, 24] width 35 height 20
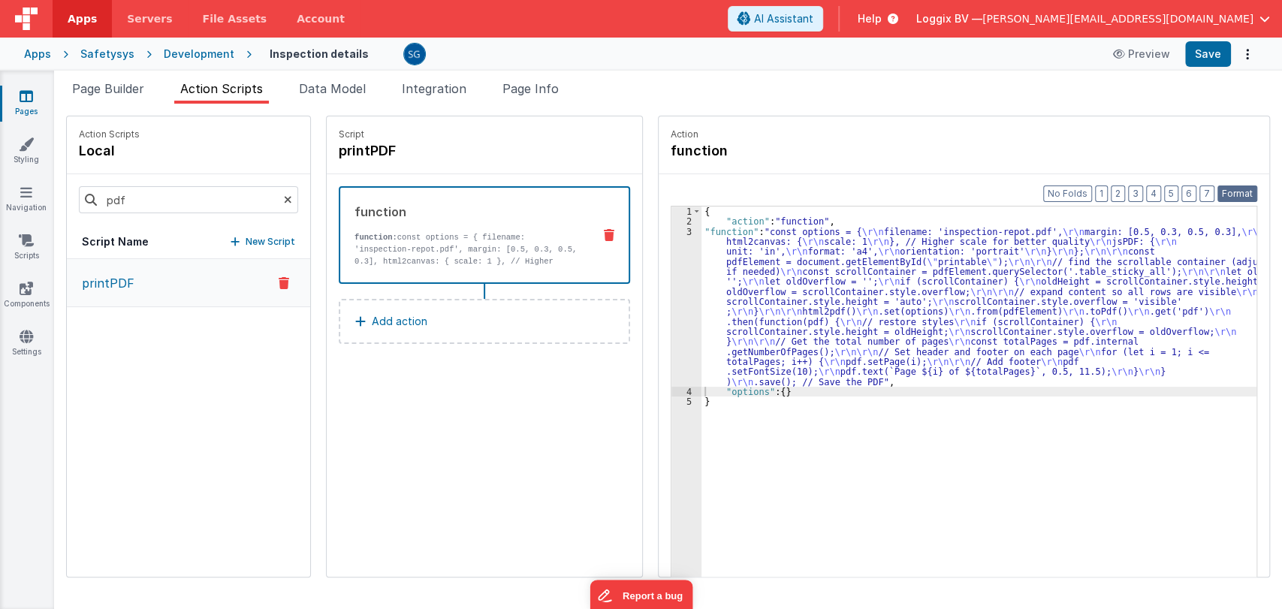
click at [1233, 190] on button "Format" at bounding box center [1238, 194] width 40 height 17
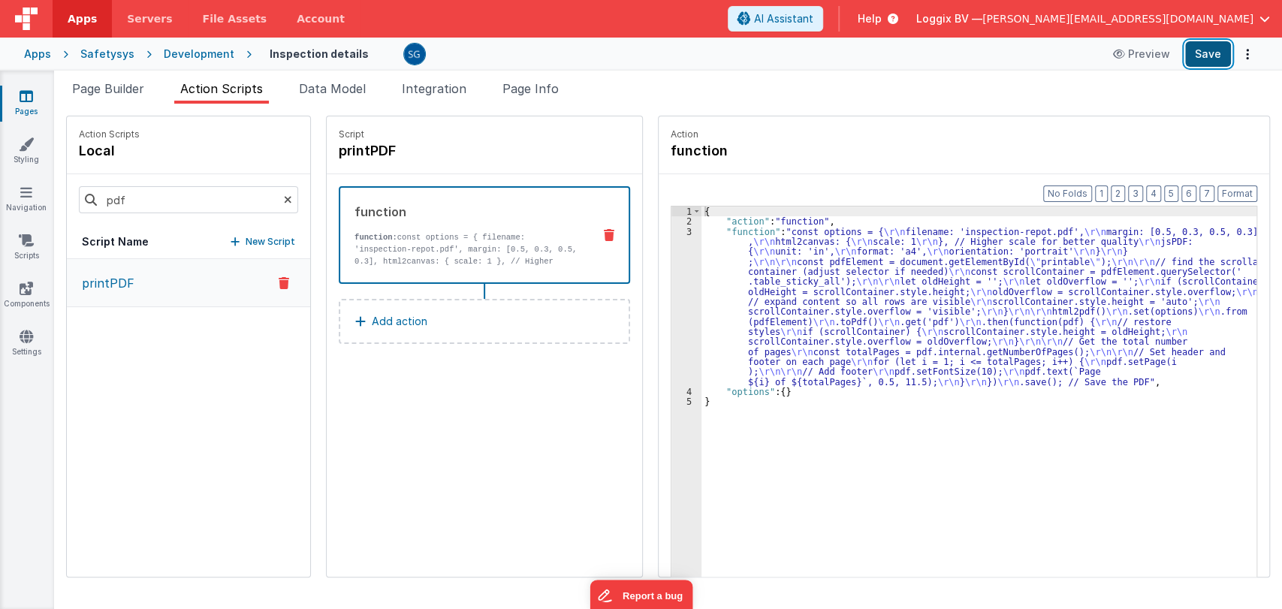
click at [1209, 47] on button "Save" at bounding box center [1208, 54] width 46 height 26
click at [1220, 56] on button "Save" at bounding box center [1208, 54] width 46 height 26
click at [29, 98] on icon at bounding box center [27, 96] width 14 height 15
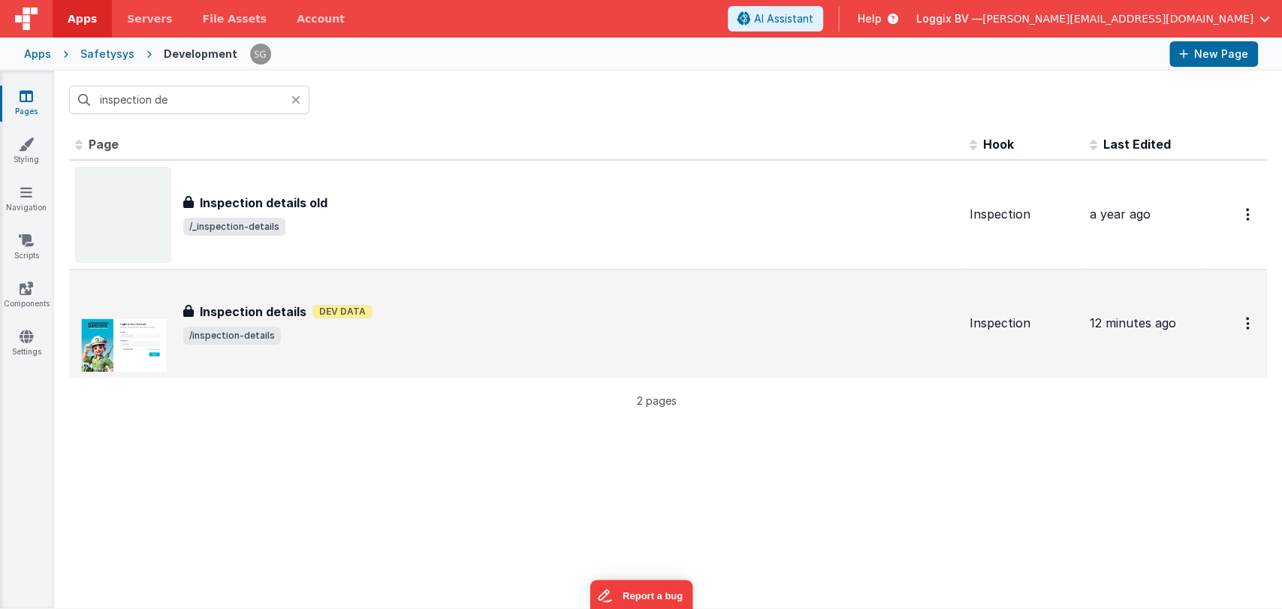
click at [337, 318] on div "Inspection details Dev Data" at bounding box center [570, 312] width 774 height 18
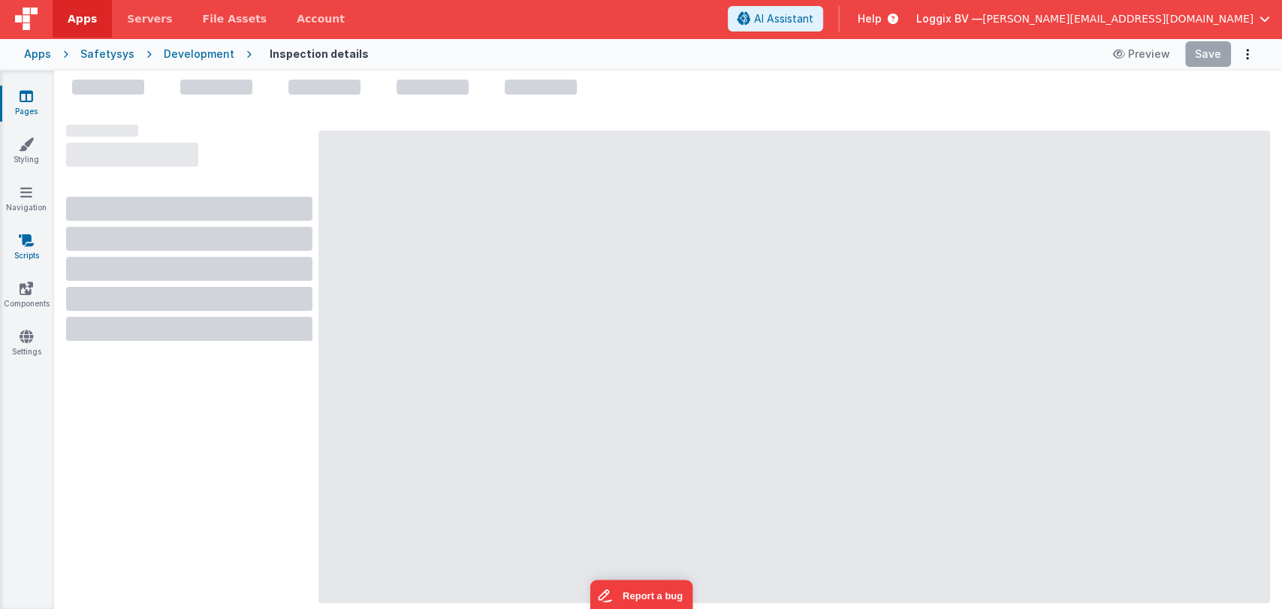
click at [26, 242] on icon at bounding box center [26, 240] width 15 height 15
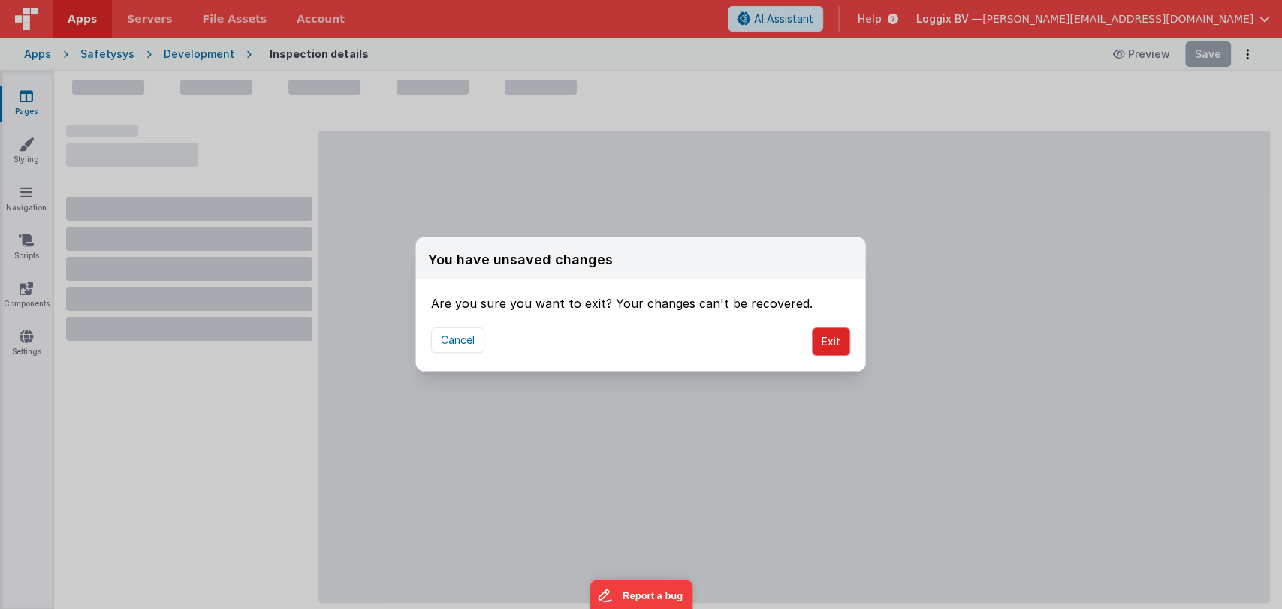
click at [832, 343] on button "Exit" at bounding box center [831, 342] width 38 height 29
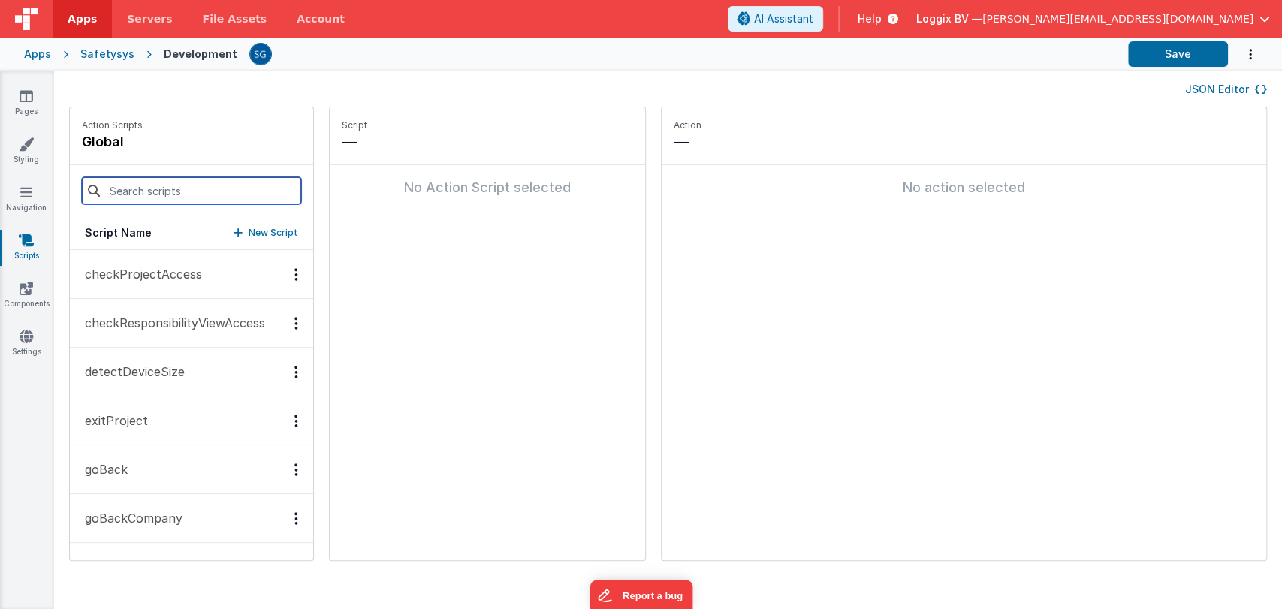
click at [146, 184] on input at bounding box center [191, 190] width 219 height 27
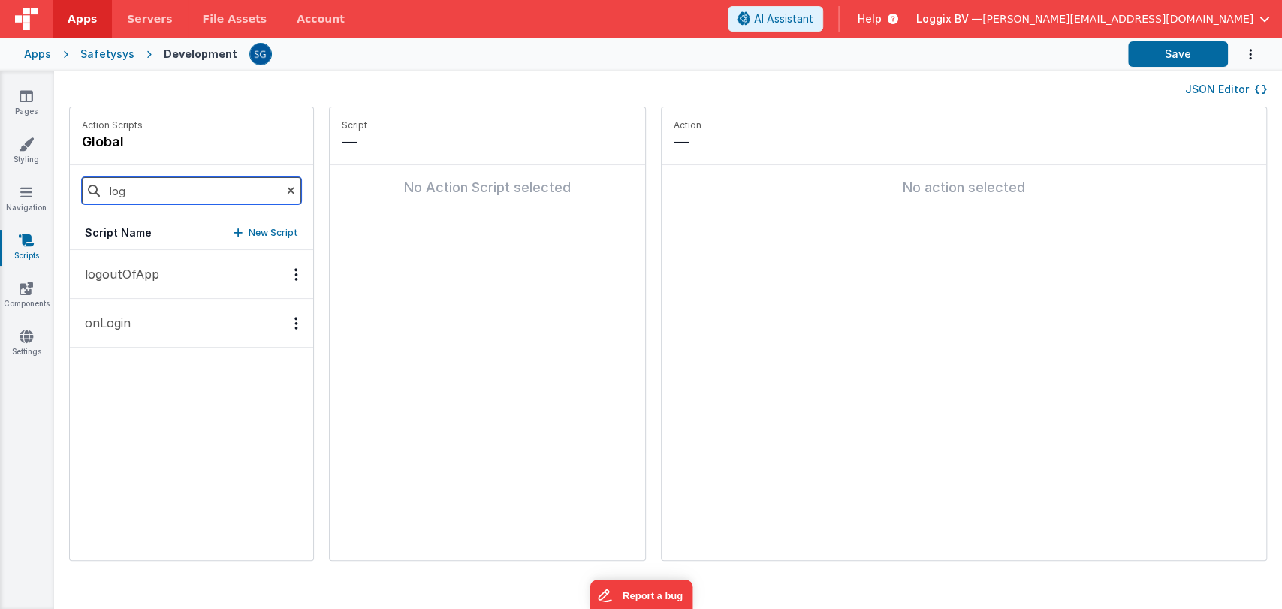
type input "log"
click at [123, 275] on p "logoutOfApp" at bounding box center [117, 274] width 83 height 18
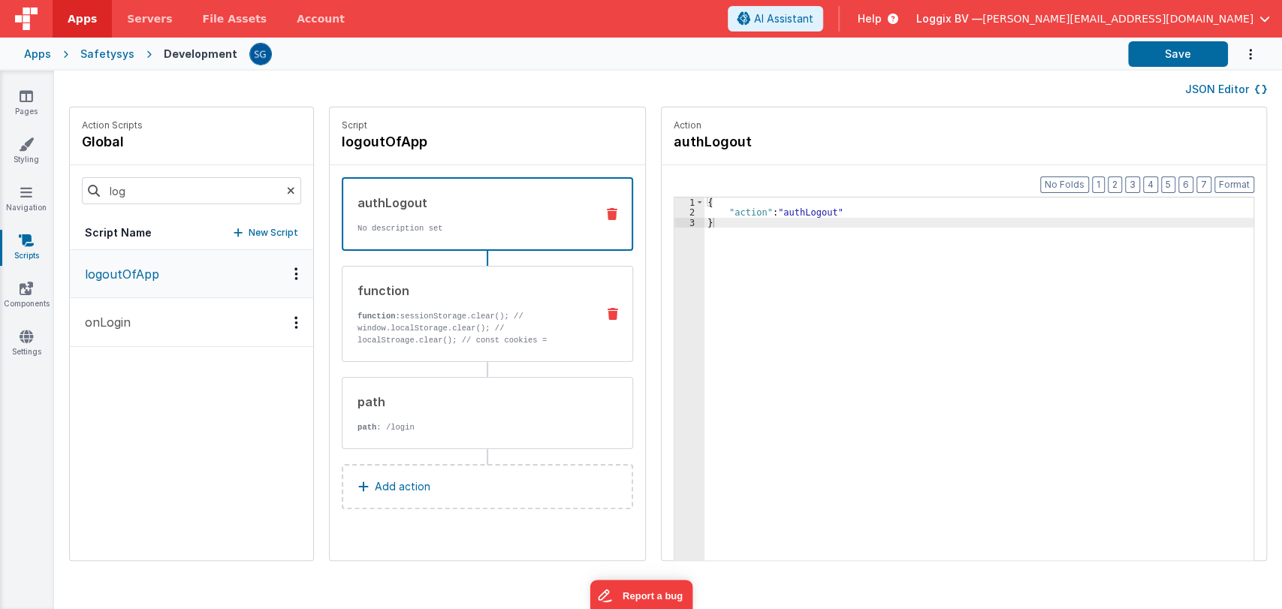
click at [437, 335] on p "function: sessionStorage.clear(); // window.localStorage.clear(); // localStroa…" at bounding box center [471, 334] width 227 height 48
click at [508, 229] on p "No description set" at bounding box center [471, 228] width 226 height 12
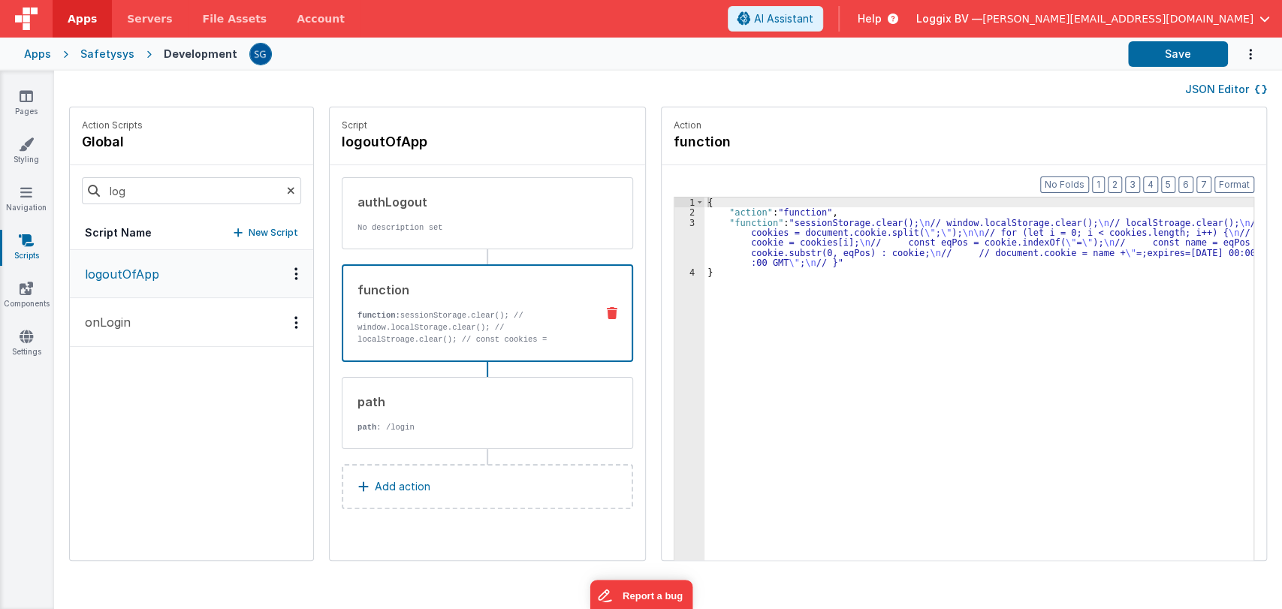
click at [460, 328] on p "function: sessionStorage.clear(); // window.localStorage.clear(); // localStroa…" at bounding box center [471, 333] width 226 height 48
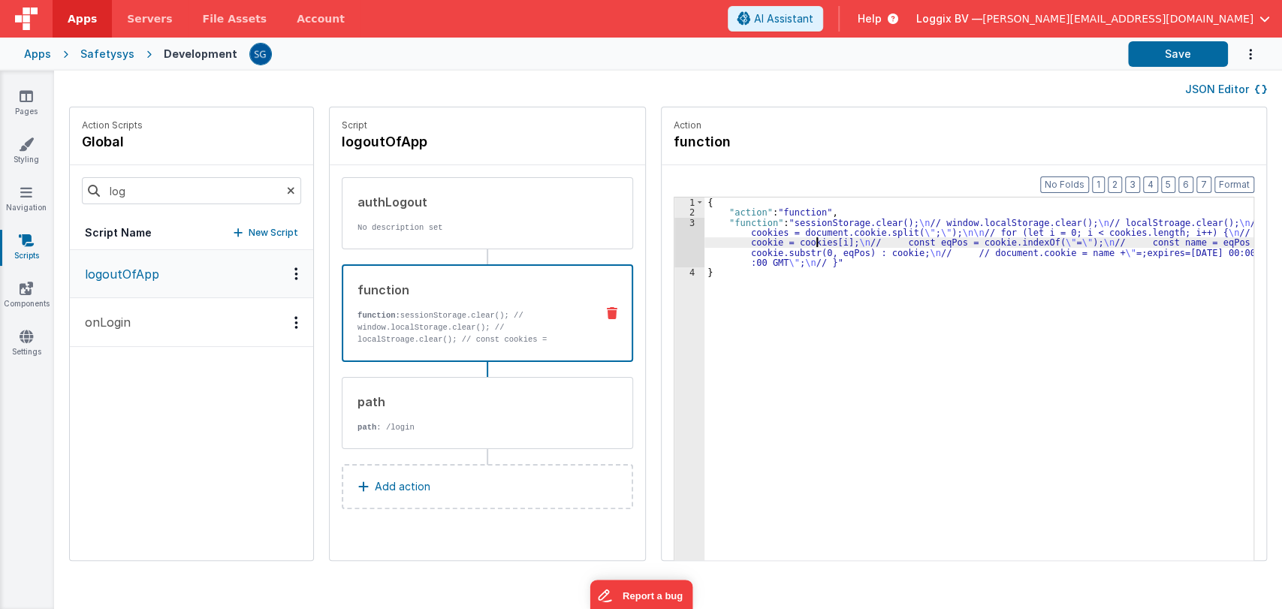
click at [800, 243] on div "{ "action" : "function" , "function" : "sessionStorage.clear(); \n // window.lo…" at bounding box center [987, 413] width 564 height 430
click at [675, 222] on div "3" at bounding box center [690, 243] width 30 height 50
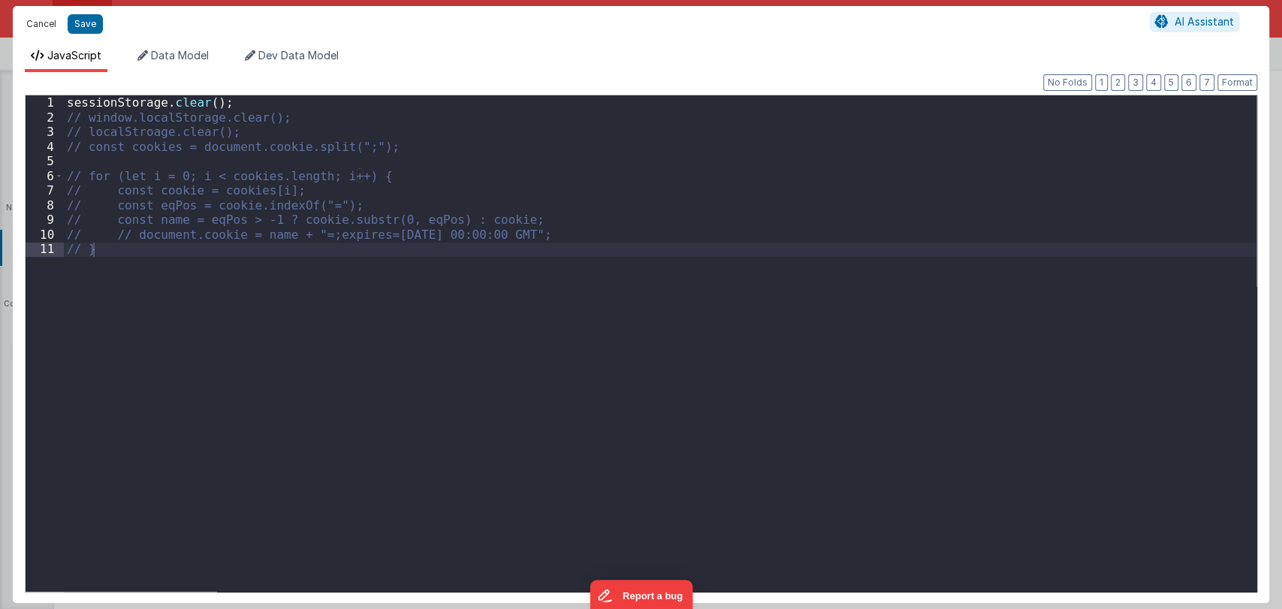
click at [37, 26] on button "Cancel" at bounding box center [41, 24] width 45 height 21
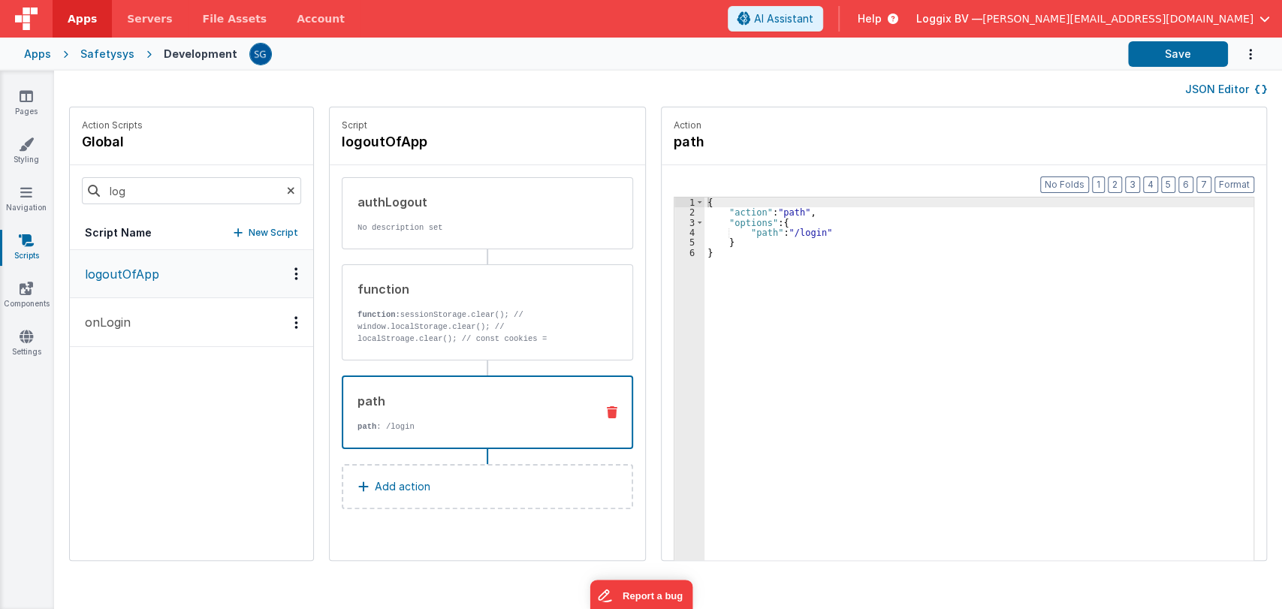
click at [405, 400] on div "path" at bounding box center [471, 401] width 226 height 18
click at [472, 337] on p "function: sessionStorage.clear(); // window.localStorage.clear(); // localStroa…" at bounding box center [471, 333] width 227 height 48
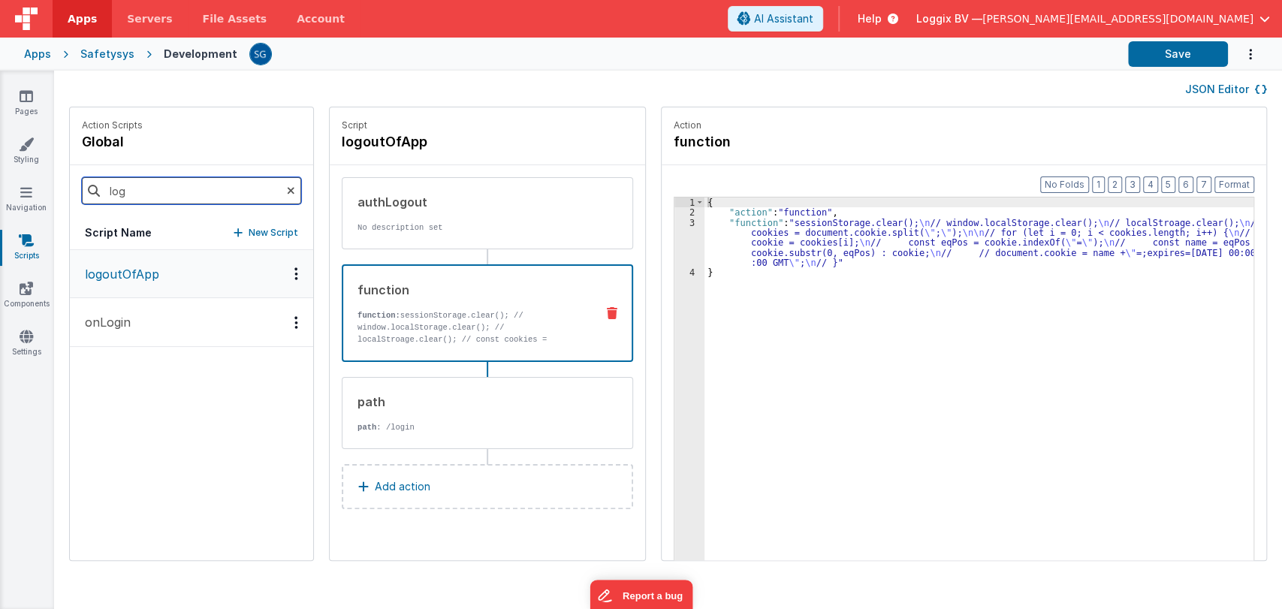
click at [145, 186] on input "log" at bounding box center [191, 190] width 219 height 27
click at [112, 317] on p "onLogin" at bounding box center [103, 322] width 55 height 18
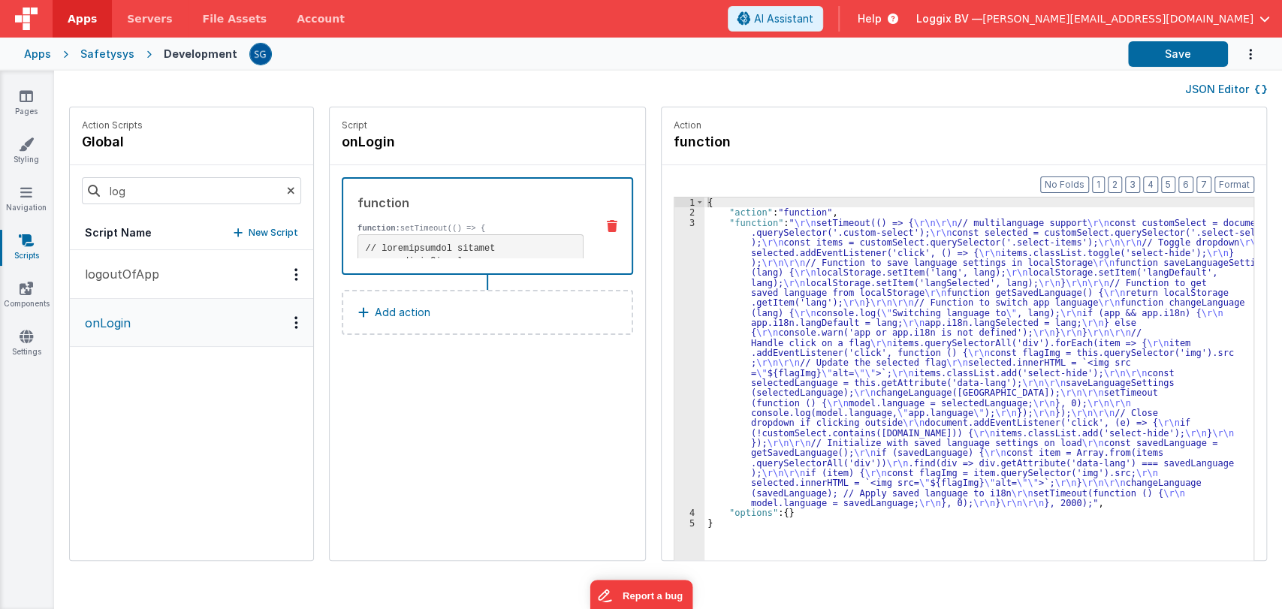
click at [287, 195] on icon at bounding box center [291, 190] width 8 height 51
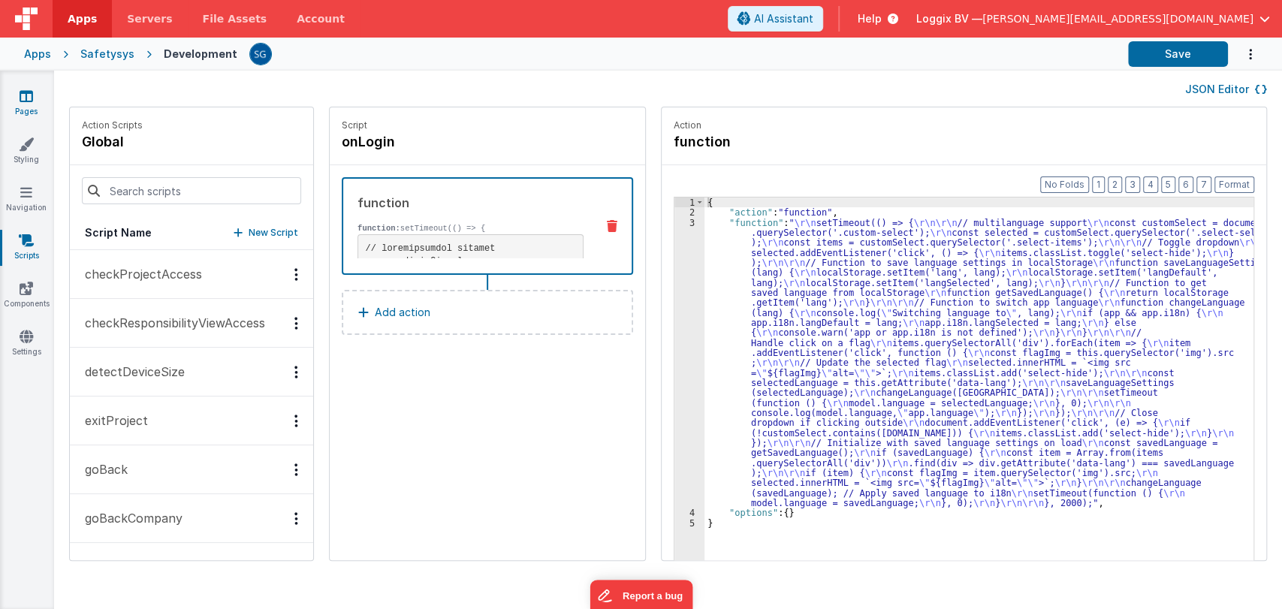
click at [31, 99] on icon at bounding box center [27, 96] width 14 height 15
click at [23, 95] on icon at bounding box center [27, 96] width 14 height 15
click at [28, 92] on icon at bounding box center [27, 96] width 14 height 15
click at [30, 107] on link "Pages" at bounding box center [26, 104] width 54 height 30
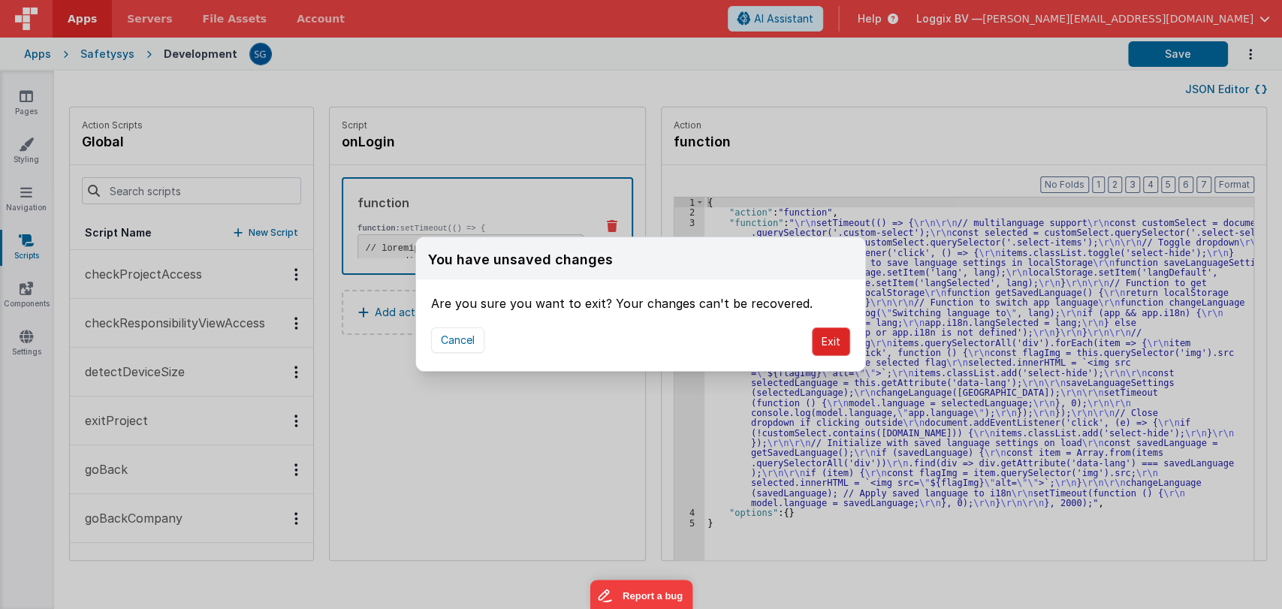
click at [832, 335] on button "Exit" at bounding box center [831, 342] width 38 height 29
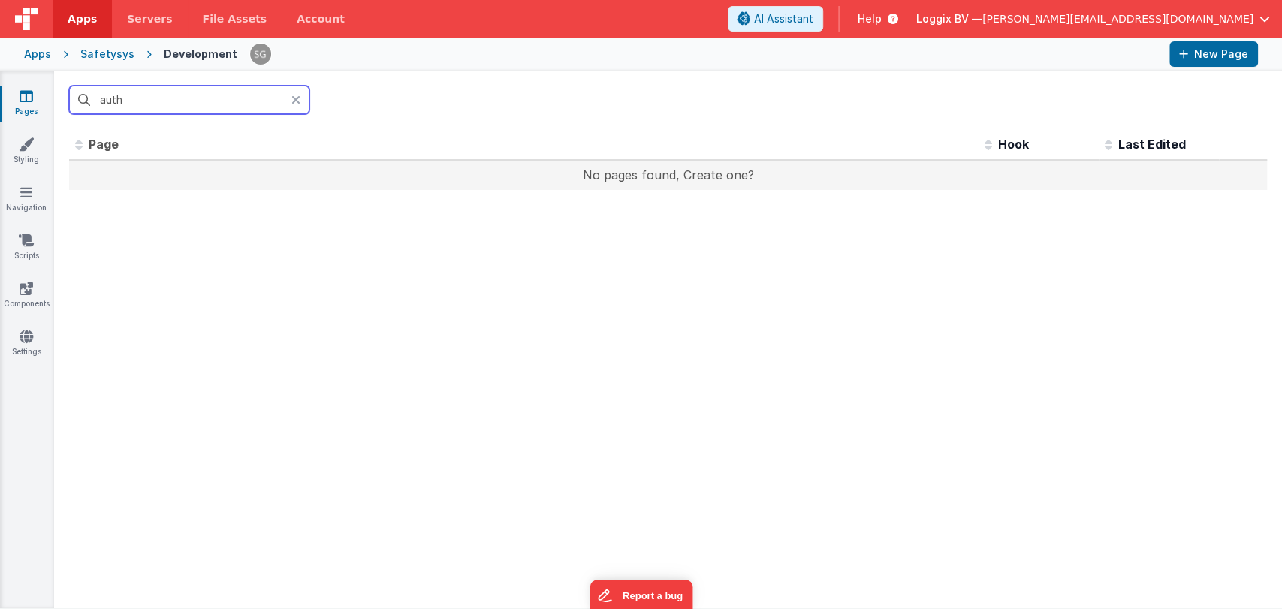
type input "auth"
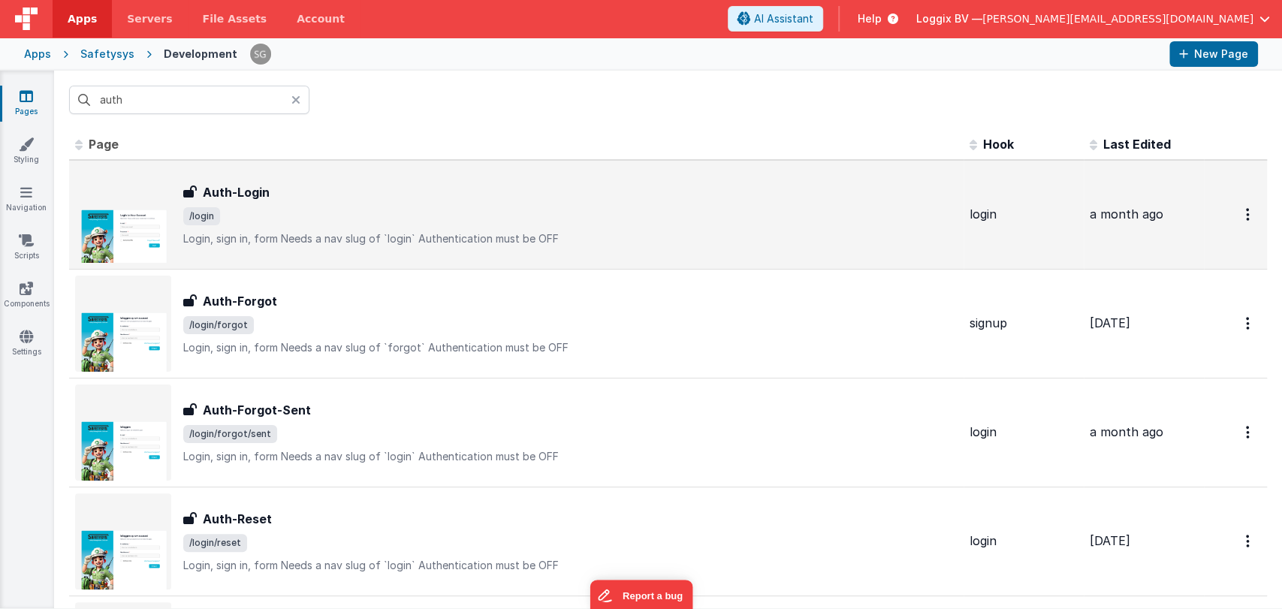
click at [261, 199] on h3 "Auth-Login" at bounding box center [236, 192] width 67 height 18
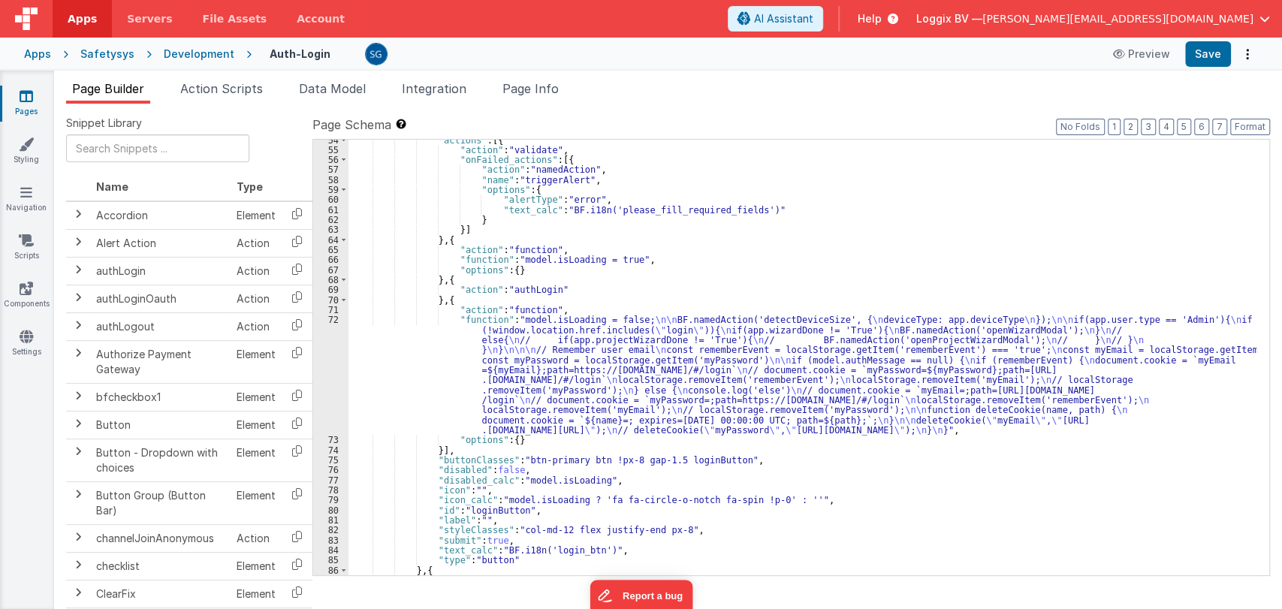
scroll to position [579, 0]
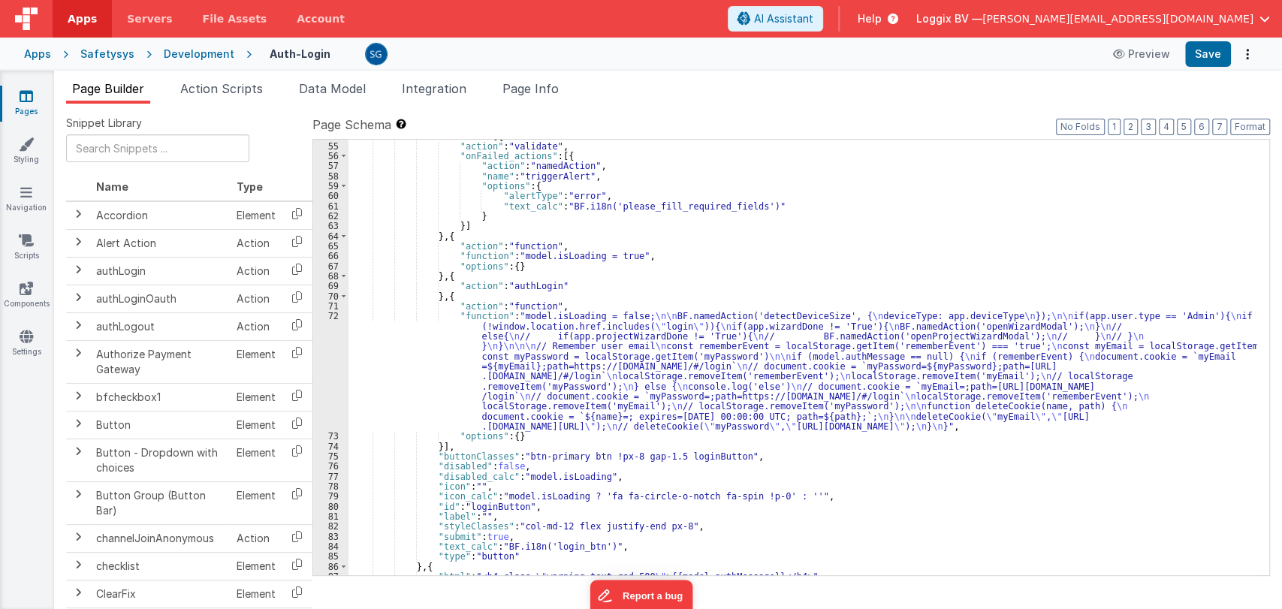
click at [566, 332] on div ""actions" : [{ "action" : "validate" , "onFailed_actions" : [{ "action" : "name…" at bounding box center [803, 359] width 908 height 456
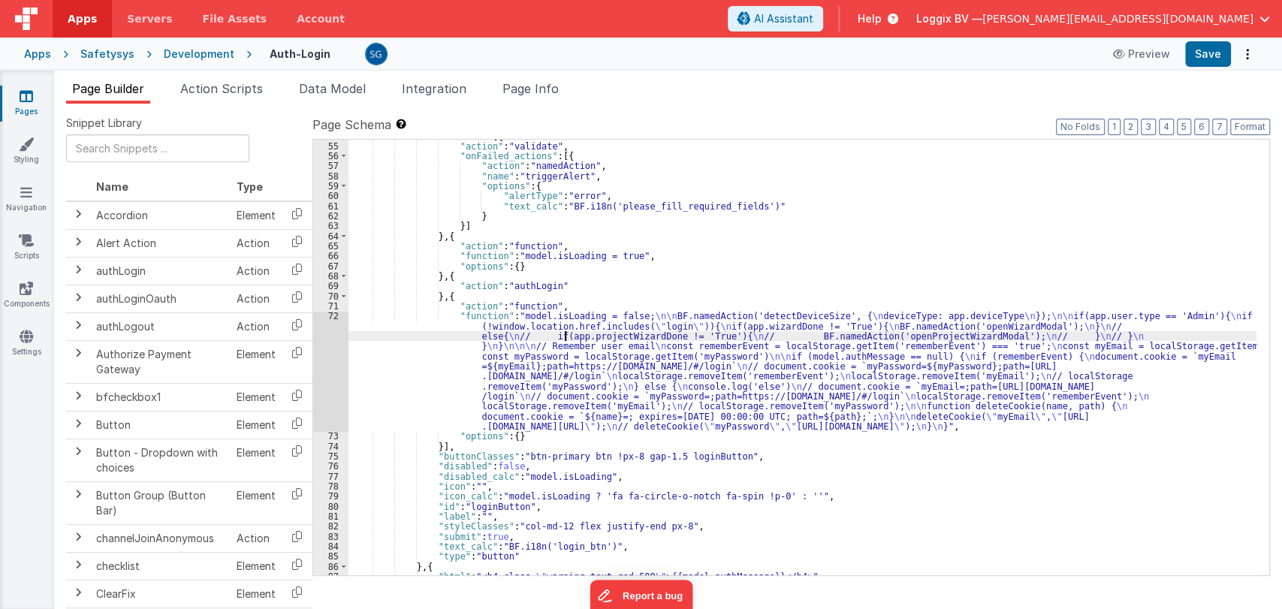
click at [330, 315] on div "72" at bounding box center [330, 371] width 35 height 120
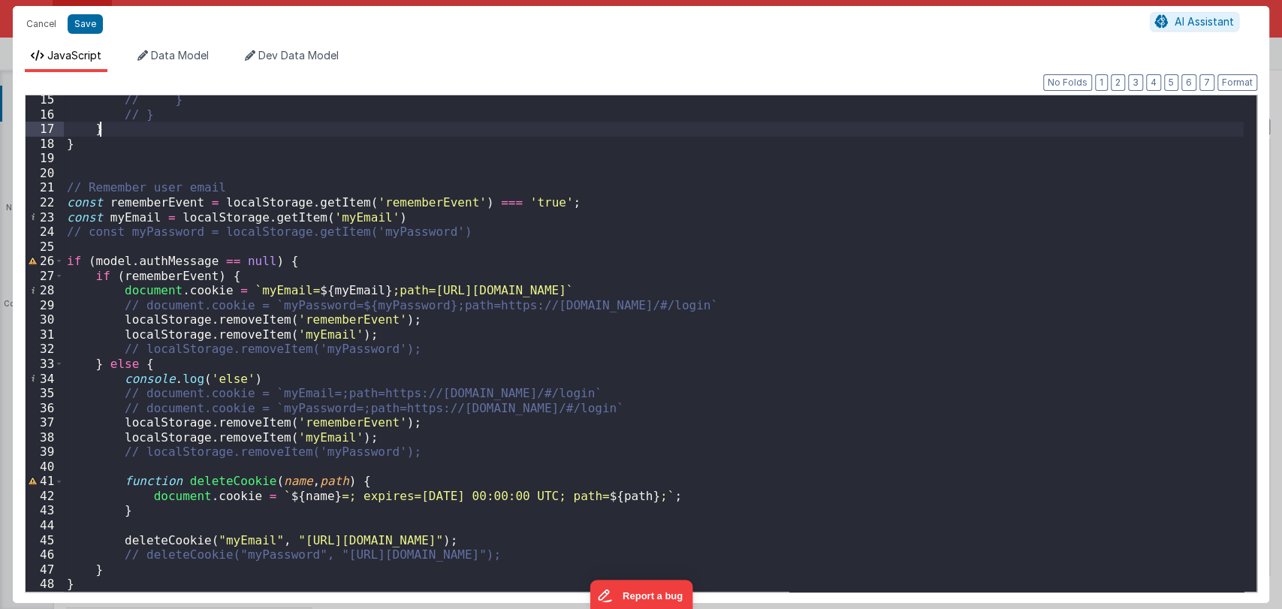
scroll to position [208, 0]
click at [30, 27] on button "Cancel" at bounding box center [41, 24] width 45 height 21
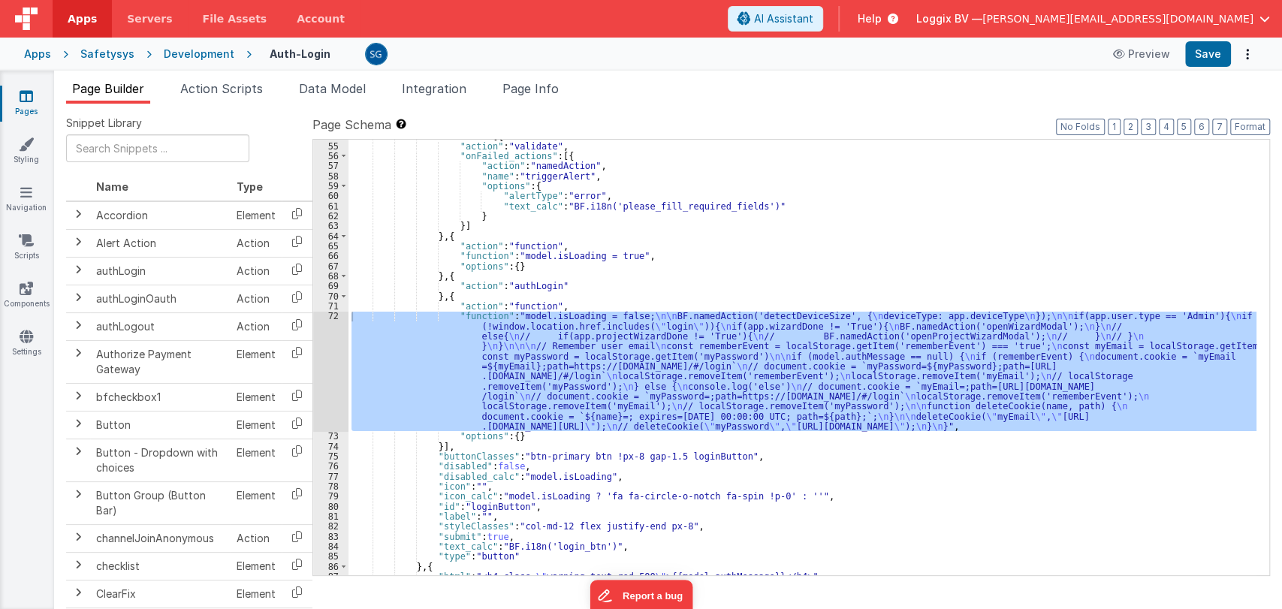
click at [549, 334] on div ""actions" : [{ "action" : "validate" , "onFailed_actions" : [{ "action" : "name…" at bounding box center [803, 358] width 908 height 436
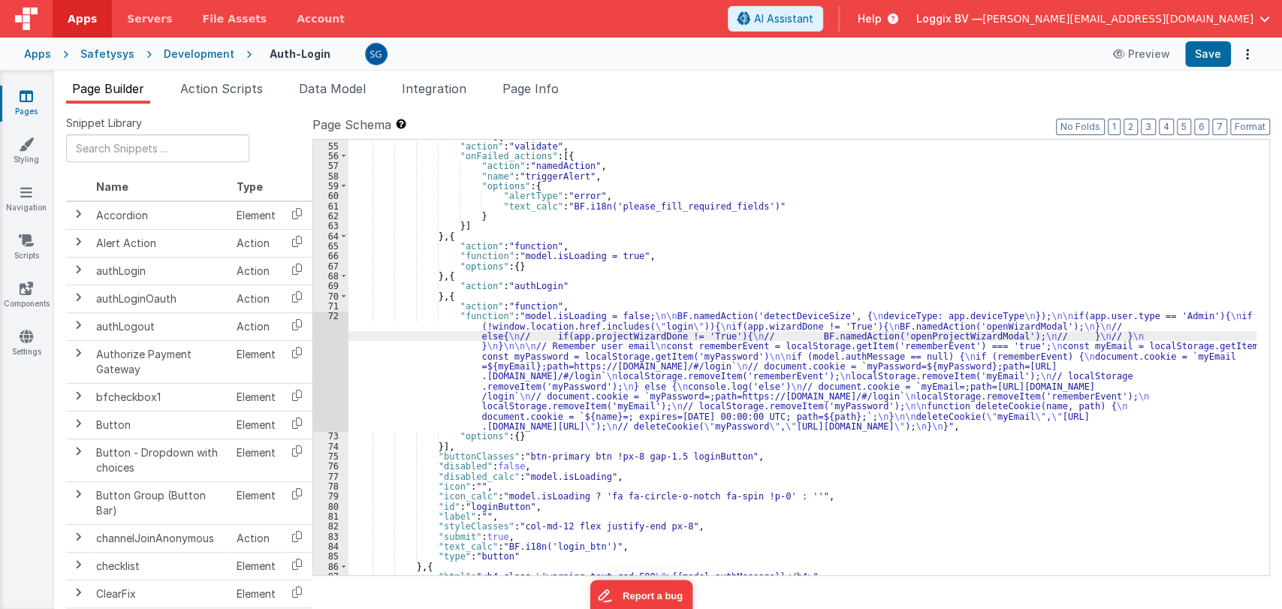
click at [334, 316] on div "72" at bounding box center [330, 371] width 35 height 120
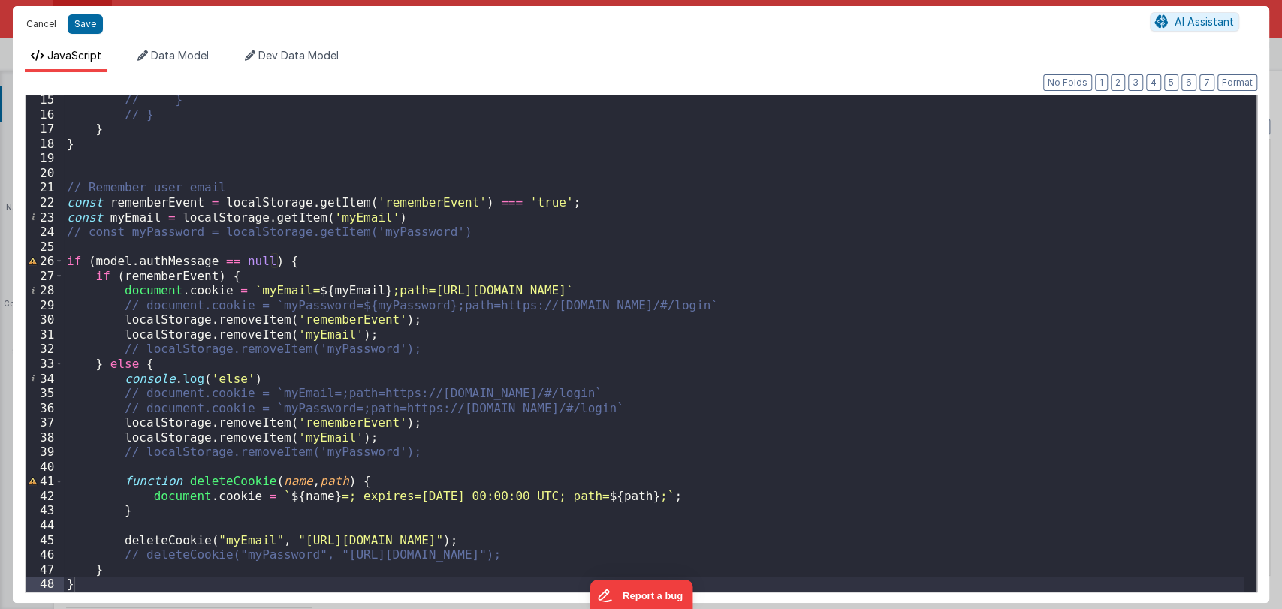
click at [37, 17] on button "Cancel" at bounding box center [41, 24] width 45 height 21
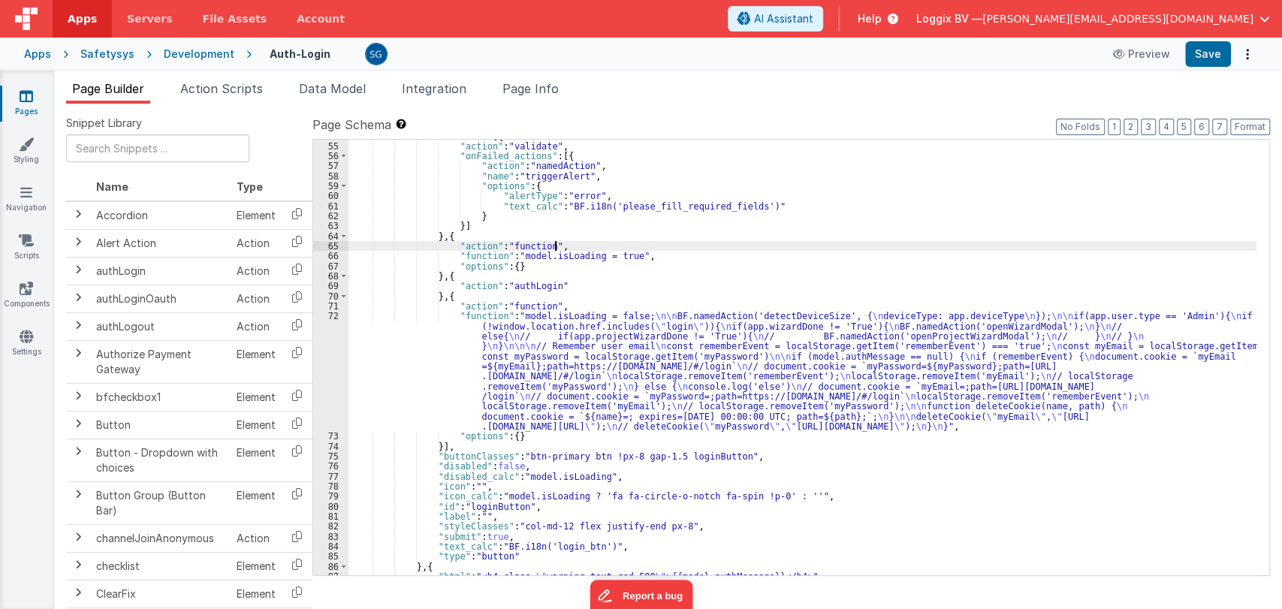
click at [657, 248] on div ""actions" : [{ "action" : "validate" , "onFailed_actions" : [{ "action" : "name…" at bounding box center [803, 359] width 908 height 456
click at [645, 253] on div ""actions" : [{ "action" : "validate" , "onFailed_actions" : [{ "action" : "name…" at bounding box center [803, 359] width 908 height 456
click at [213, 86] on span "Action Scripts" at bounding box center [221, 88] width 83 height 15
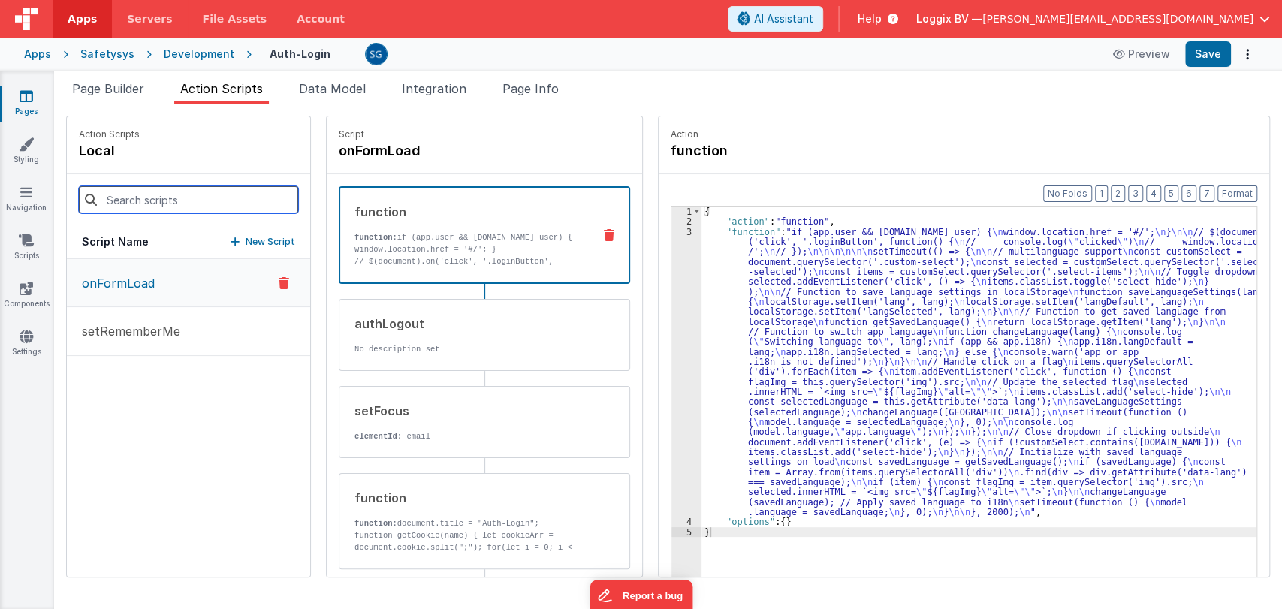
click at [171, 205] on input at bounding box center [188, 199] width 219 height 27
click at [110, 90] on span "Page Builder" at bounding box center [108, 88] width 72 height 15
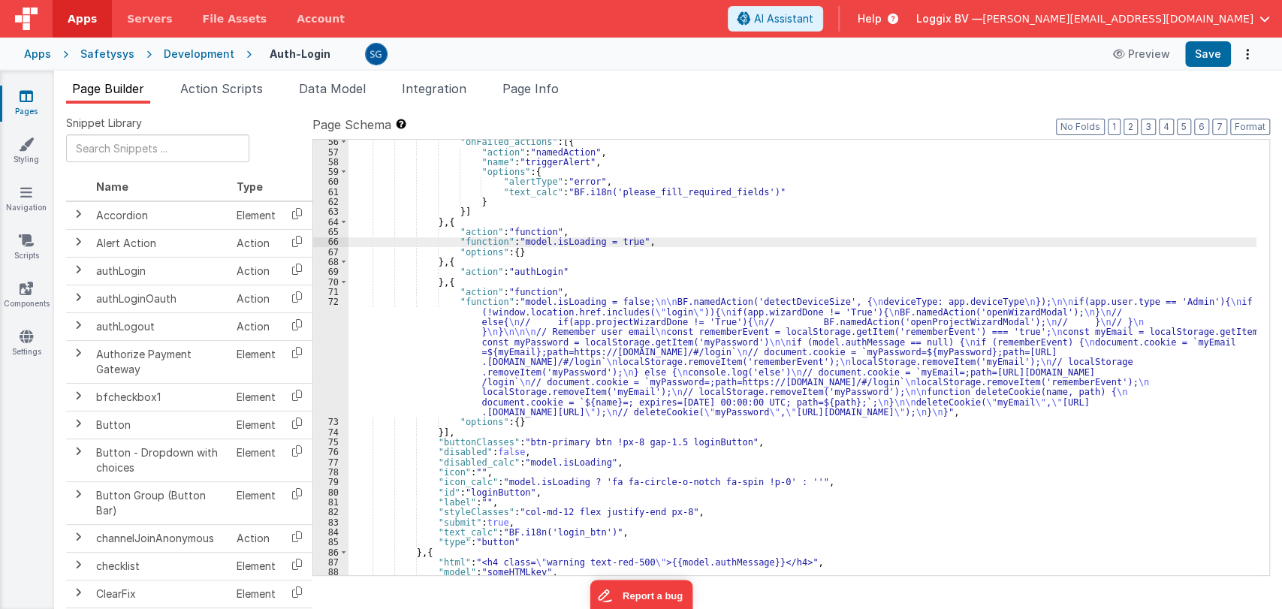
scroll to position [666, 0]
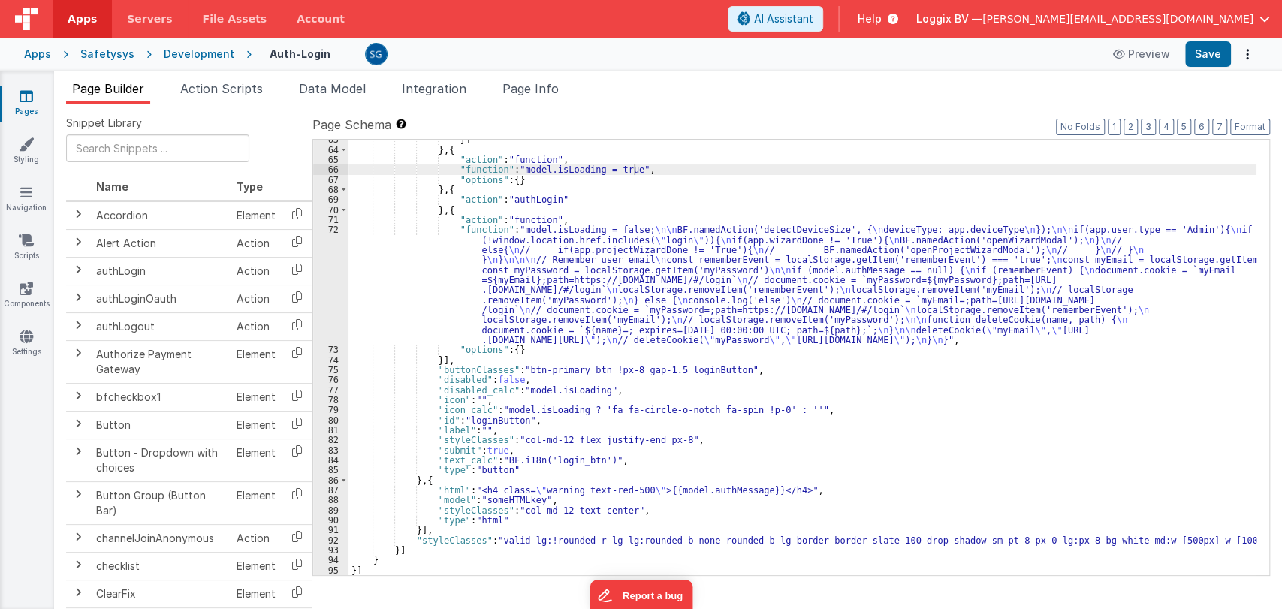
click at [18, 104] on link "Pages" at bounding box center [26, 104] width 54 height 30
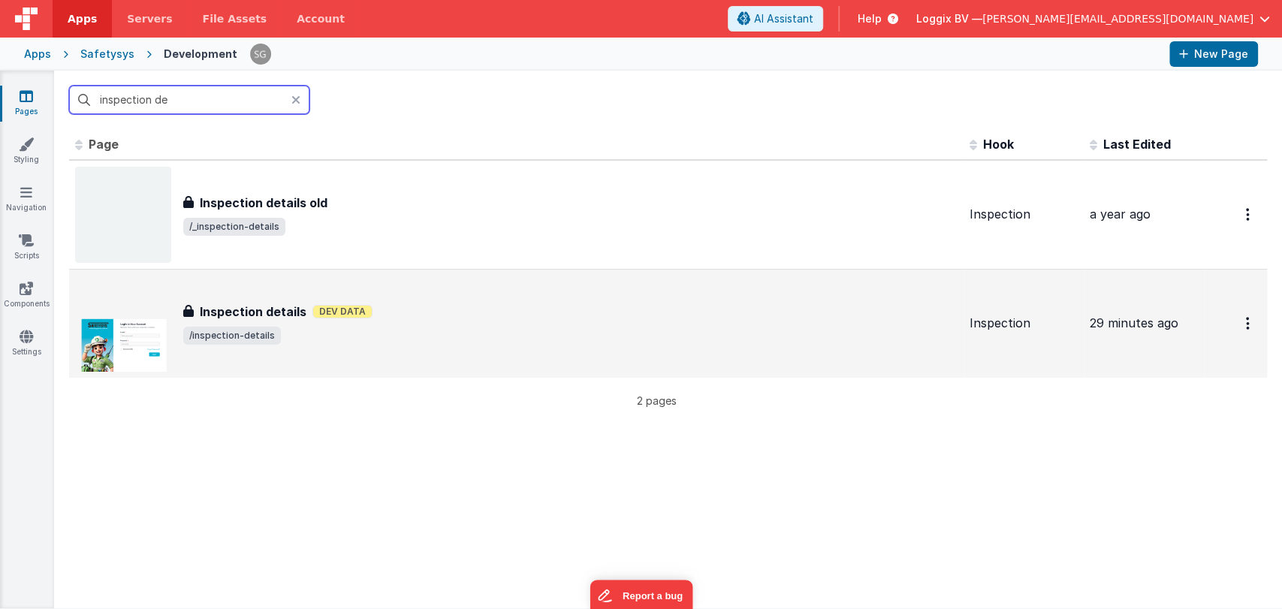
type input "inspection de"
click at [308, 309] on div "Inspection details Dev Data" at bounding box center [570, 312] width 774 height 18
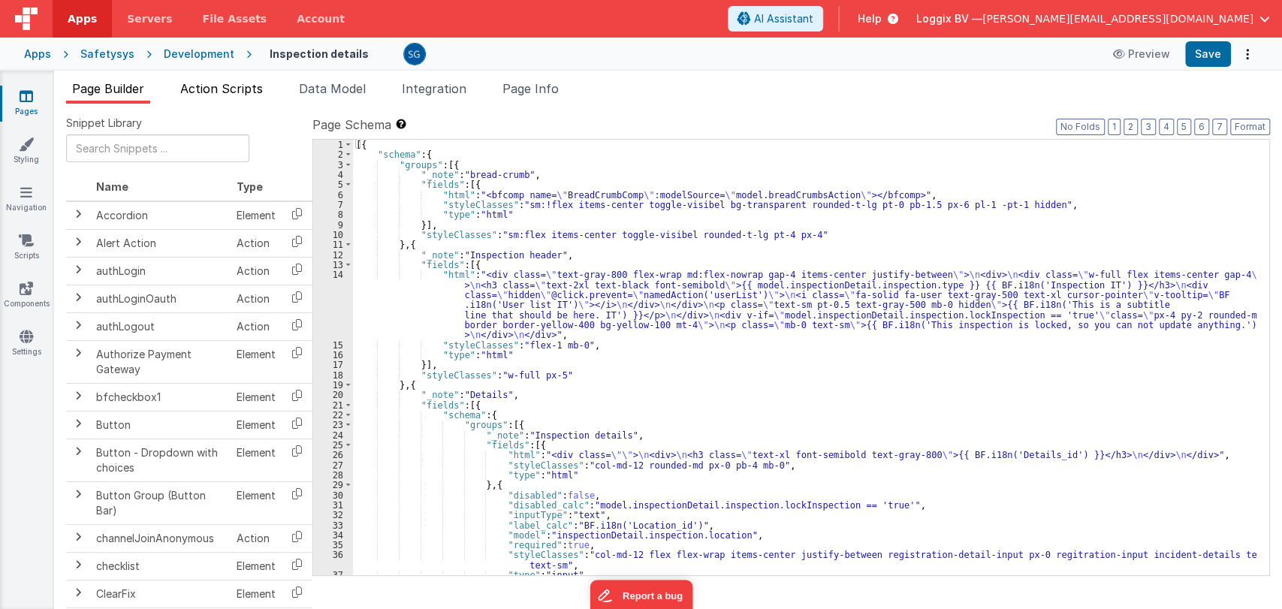
click at [198, 87] on span "Action Scripts" at bounding box center [221, 88] width 83 height 15
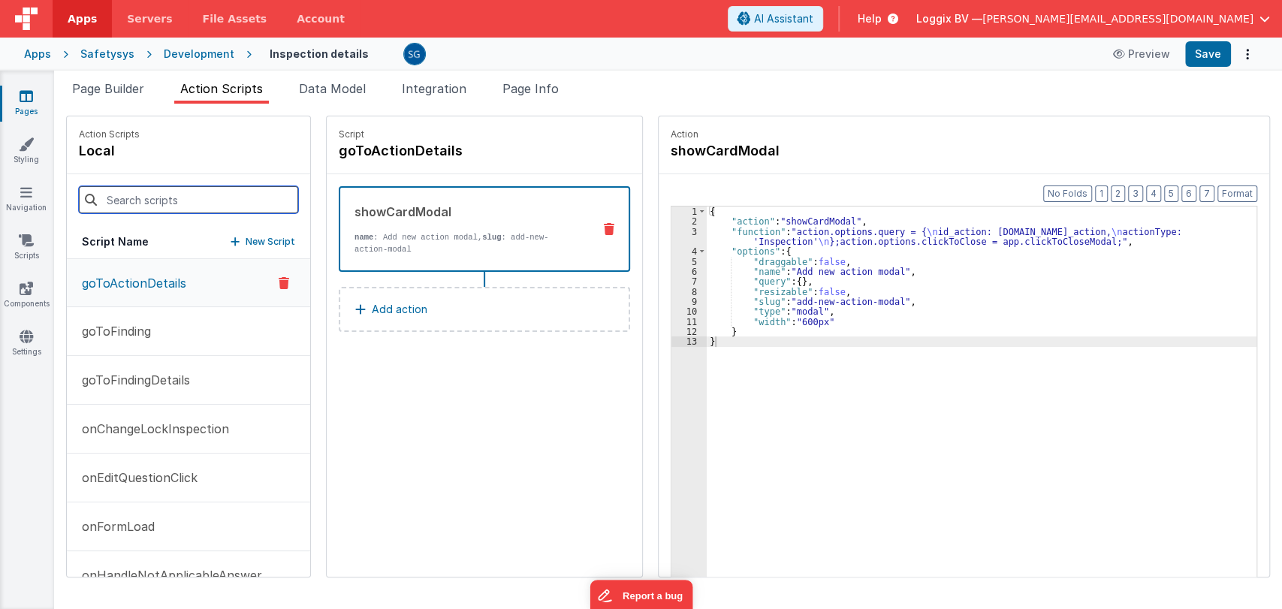
click at [175, 189] on input at bounding box center [188, 199] width 219 height 27
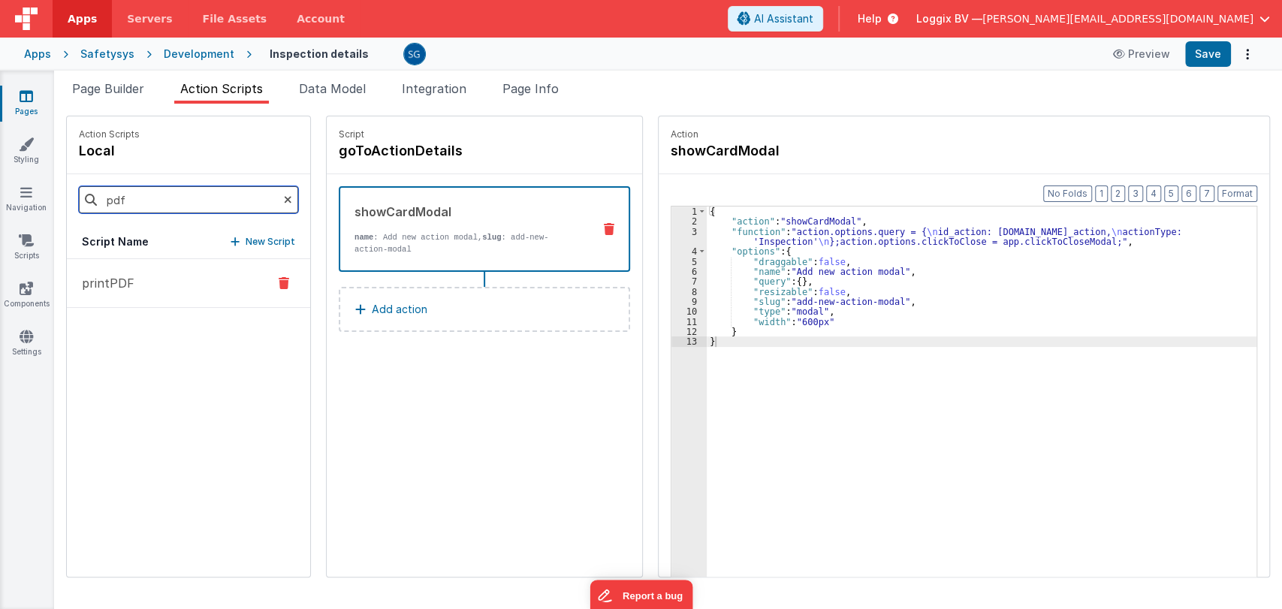
type input "pdf"
click at [115, 295] on button "printPDF" at bounding box center [188, 283] width 243 height 49
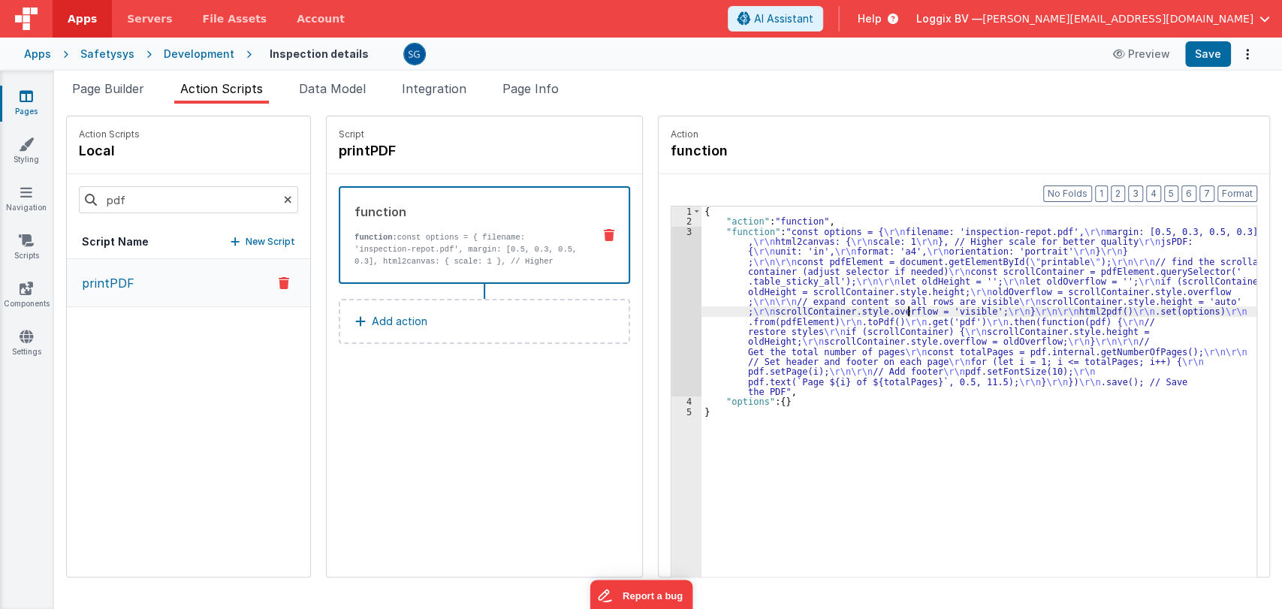
click at [893, 312] on div "{ "action" : "function" , "function" : "const options = { \r\n filename: 'inspe…" at bounding box center [982, 425] width 560 height 437
click at [672, 235] on div "3" at bounding box center [687, 312] width 30 height 171
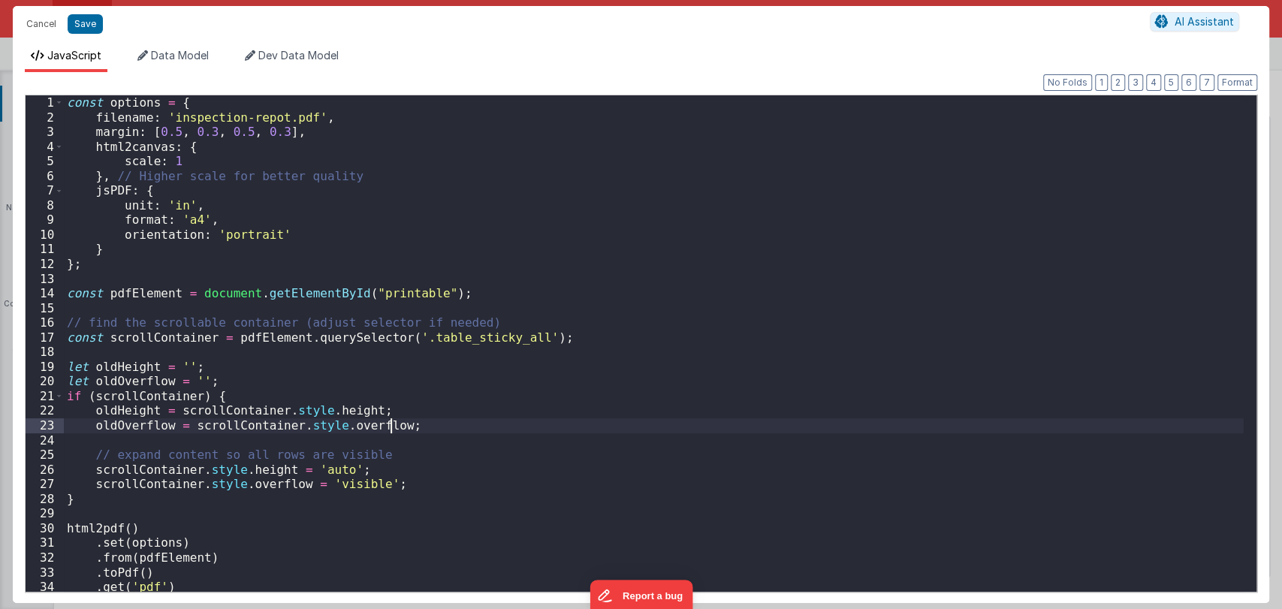
click at [457, 424] on div "const options = { filename : 'inspection-repot.pdf' , margin : [ 0.5 , 0.3 , 0.…" at bounding box center [654, 358] width 1180 height 526
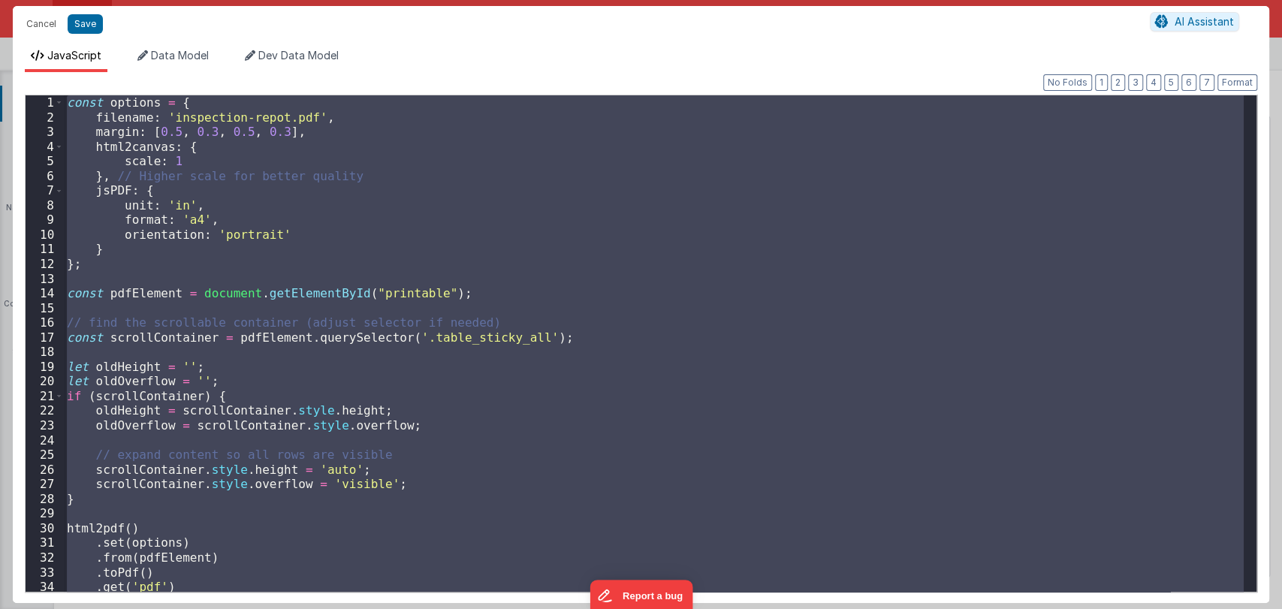
click at [337, 199] on div "const options = { filename : 'inspection-repot.pdf' , margin : [ 0.5 , 0.3 , 0.…" at bounding box center [654, 343] width 1180 height 497
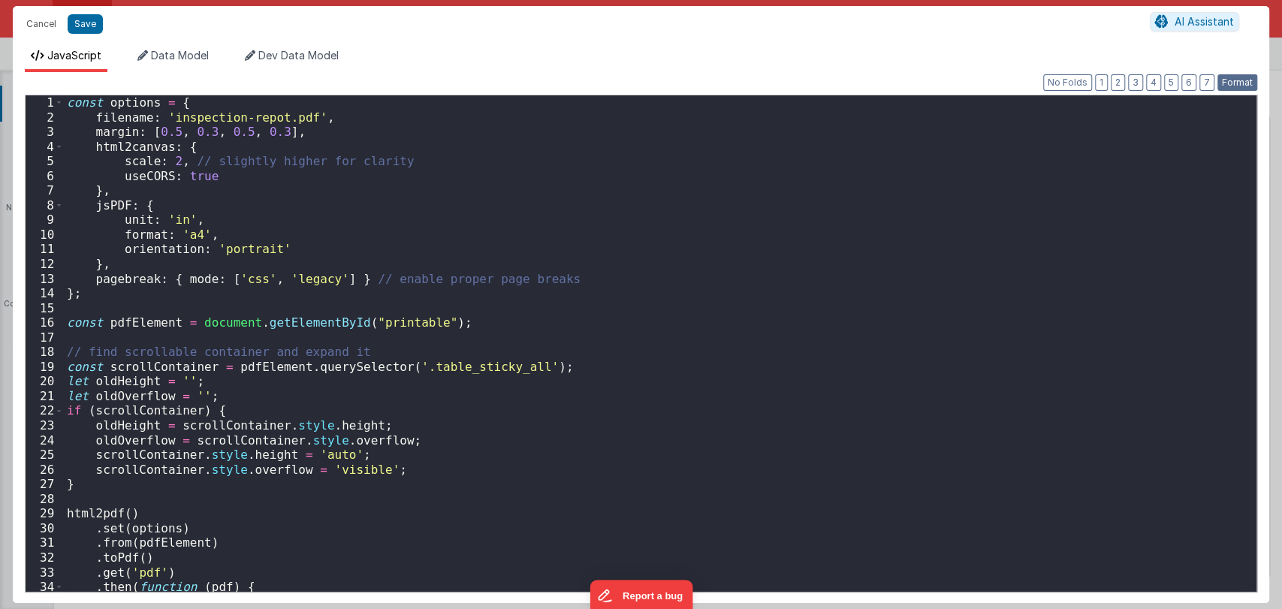
click at [1238, 89] on button "Format" at bounding box center [1238, 82] width 40 height 17
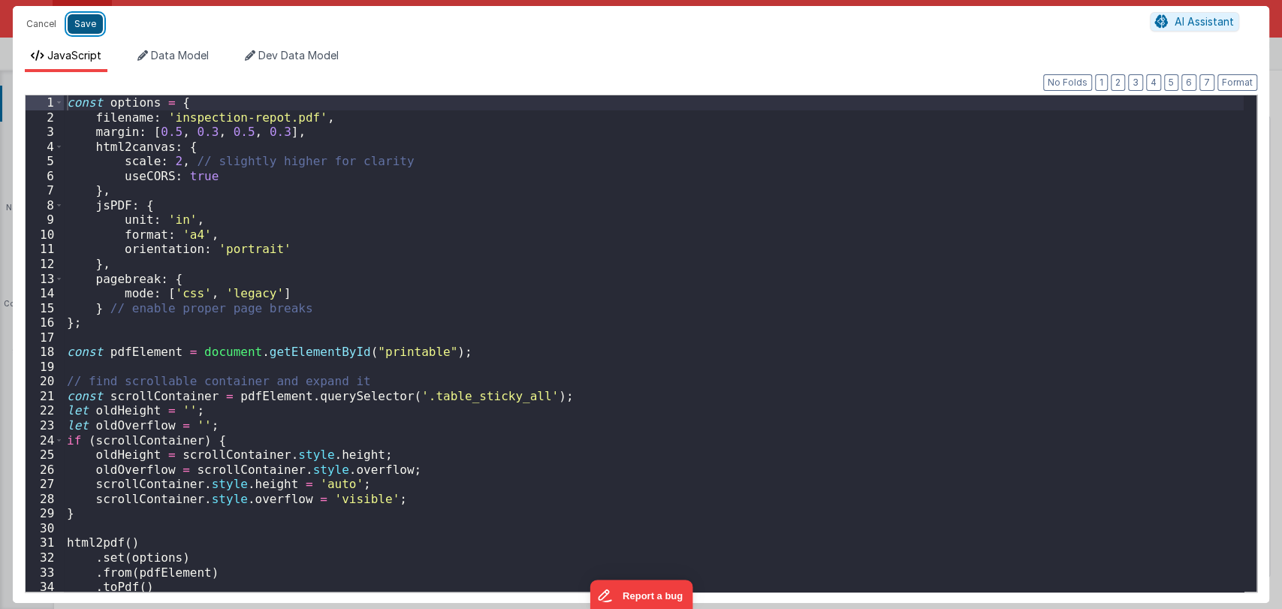
click at [98, 20] on button "Save" at bounding box center [85, 24] width 35 height 20
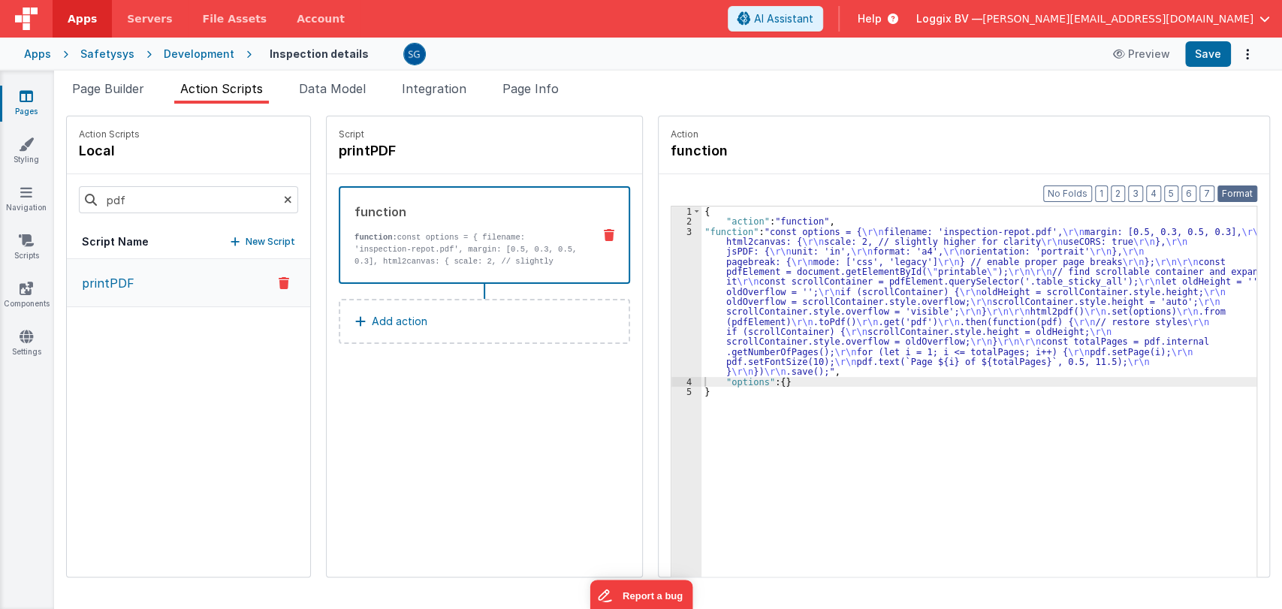
click at [1239, 186] on button "Format" at bounding box center [1238, 194] width 40 height 17
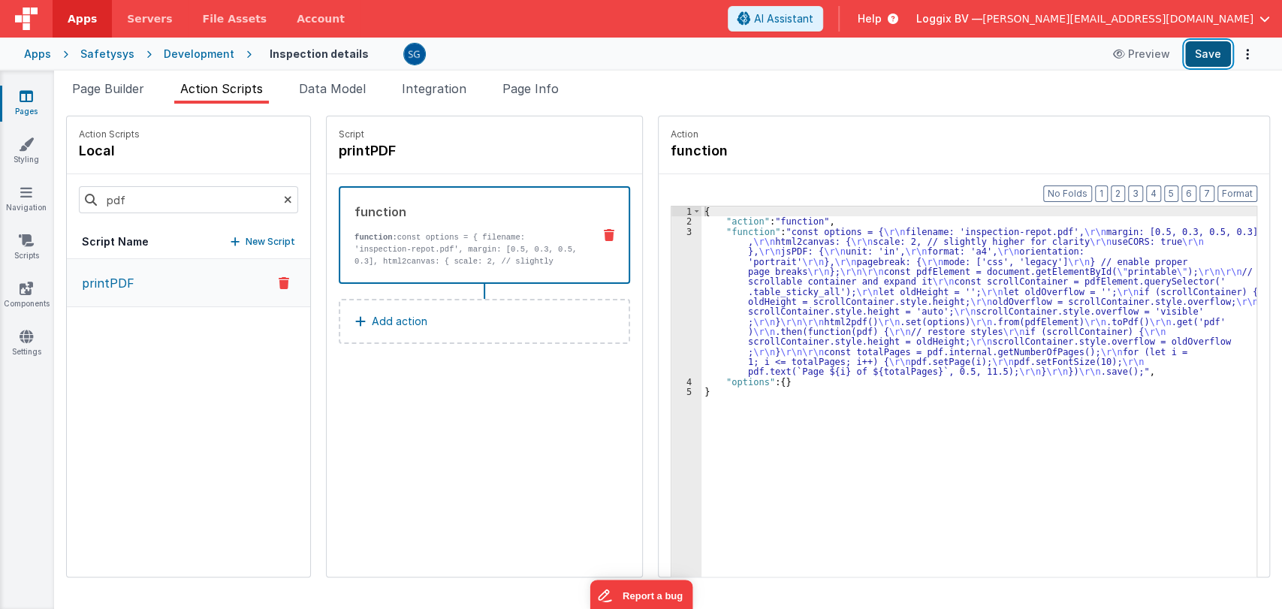
click at [1198, 47] on button "Save" at bounding box center [1208, 54] width 46 height 26
click at [820, 286] on div "{ "action" : "function" , "function" : "const options = { \r\n filename: 'inspe…" at bounding box center [987, 425] width 570 height 437
click at [673, 228] on div "3" at bounding box center [687, 302] width 30 height 150
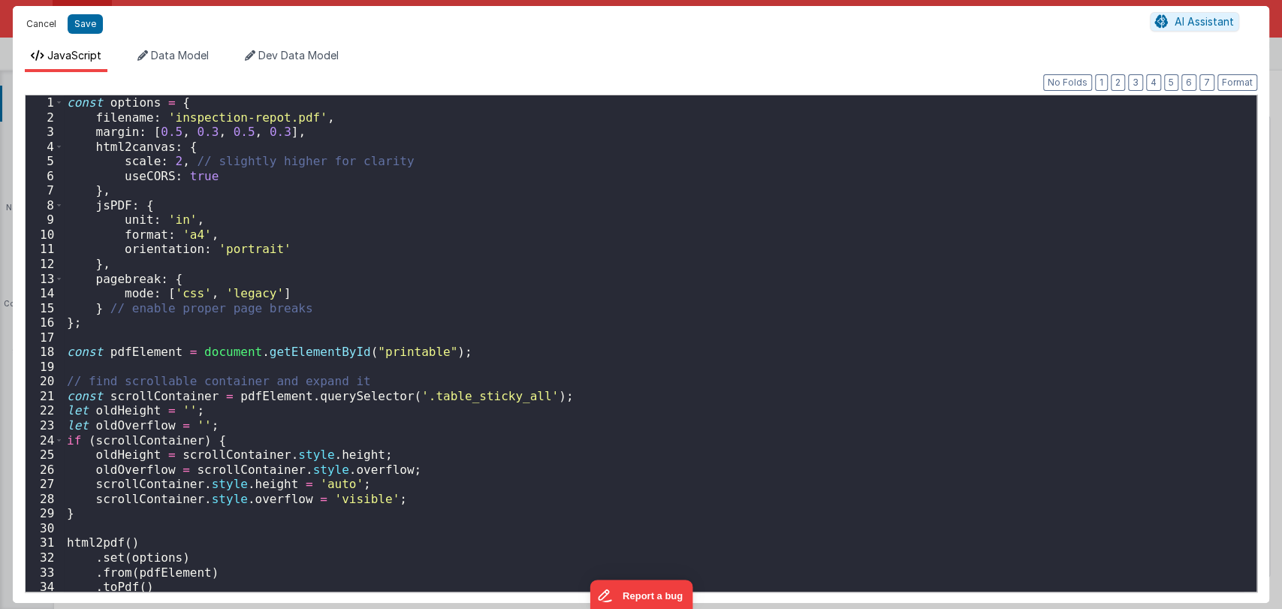
click at [46, 23] on button "Cancel" at bounding box center [41, 24] width 45 height 21
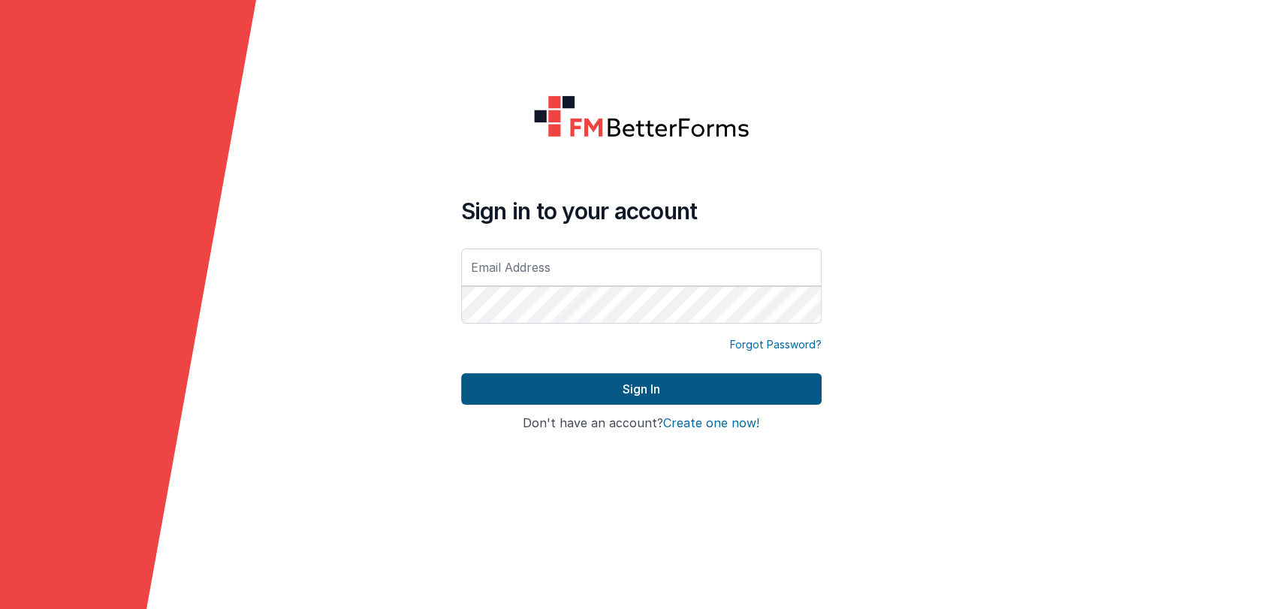
type input "[PERSON_NAME][EMAIL_ADDRESS][DOMAIN_NAME]"
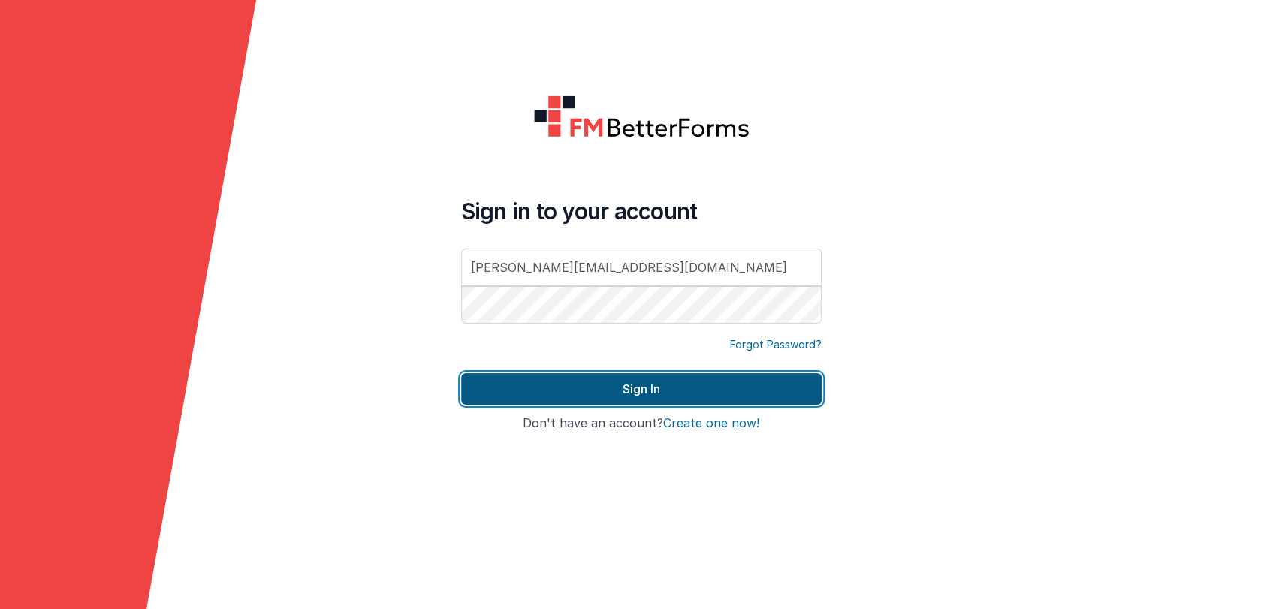
click at [793, 388] on button "Sign In" at bounding box center [641, 389] width 361 height 32
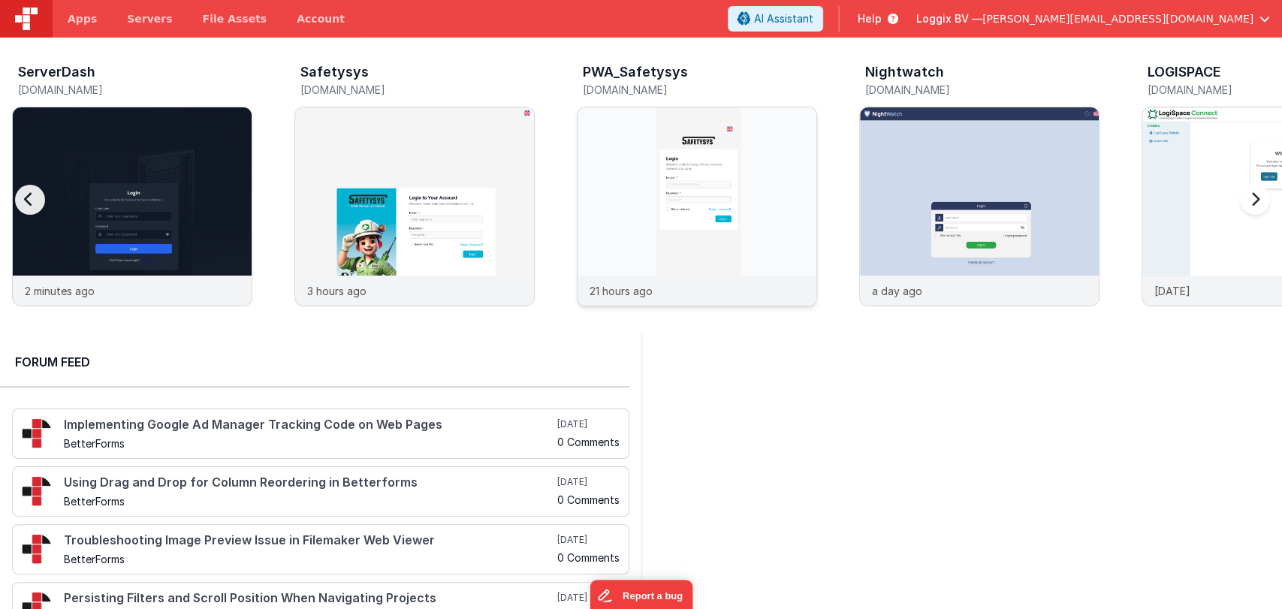
click at [720, 185] on img at bounding box center [697, 226] width 239 height 239
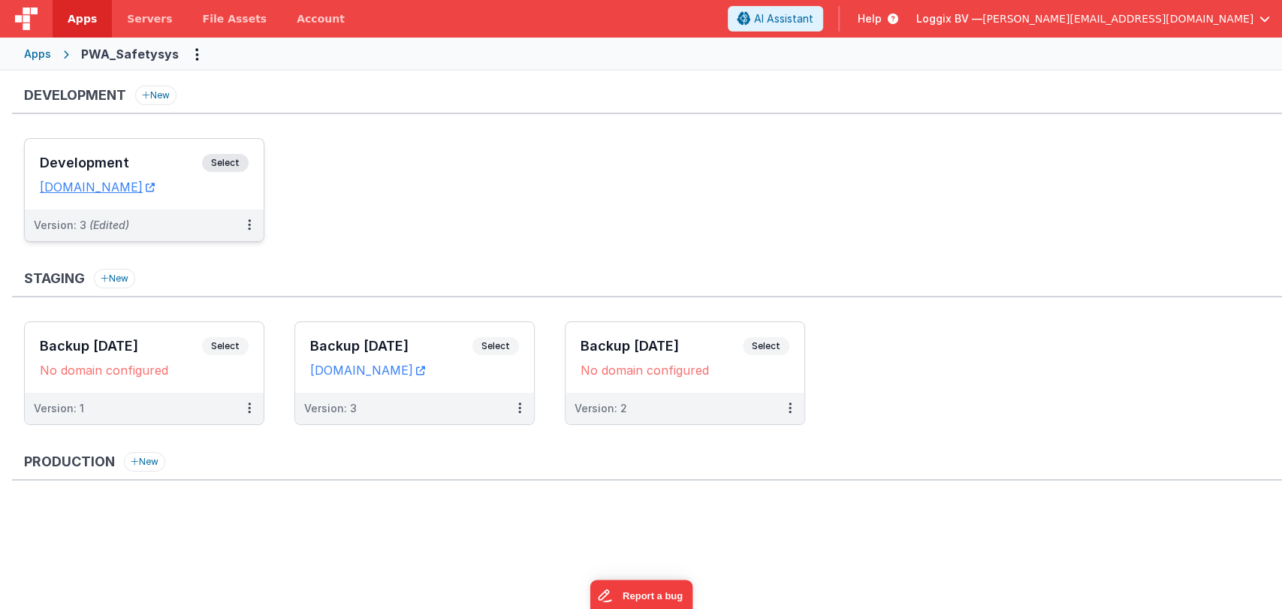
click at [128, 161] on h3 "Development" at bounding box center [121, 162] width 162 height 15
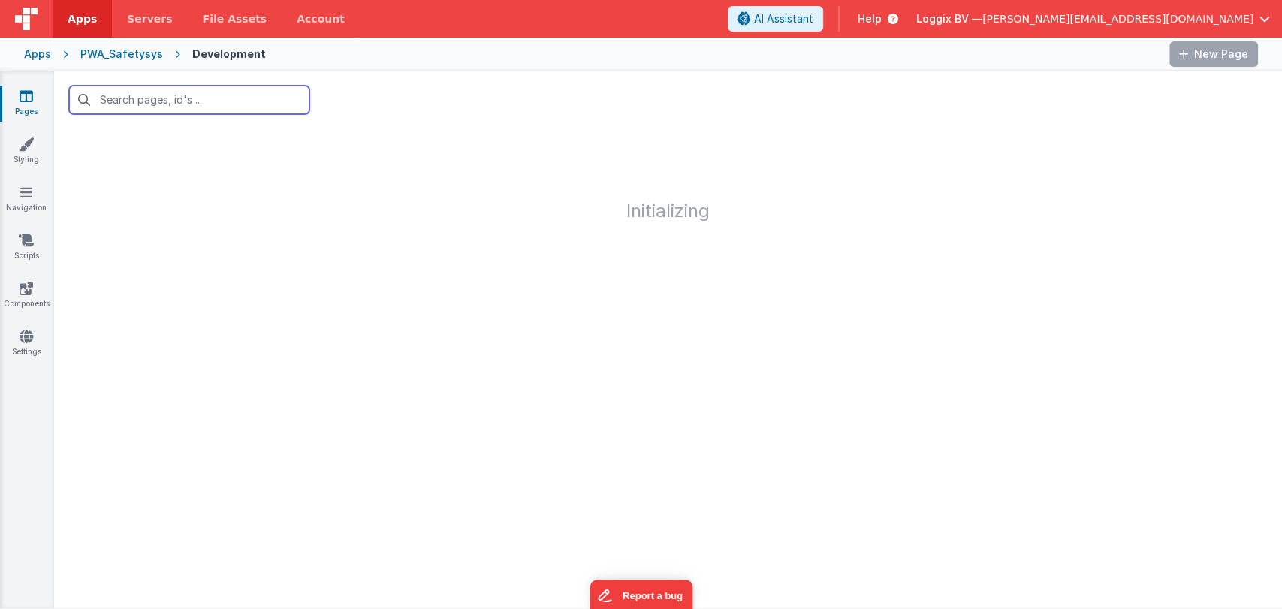
click at [146, 106] on input "text" at bounding box center [189, 100] width 240 height 29
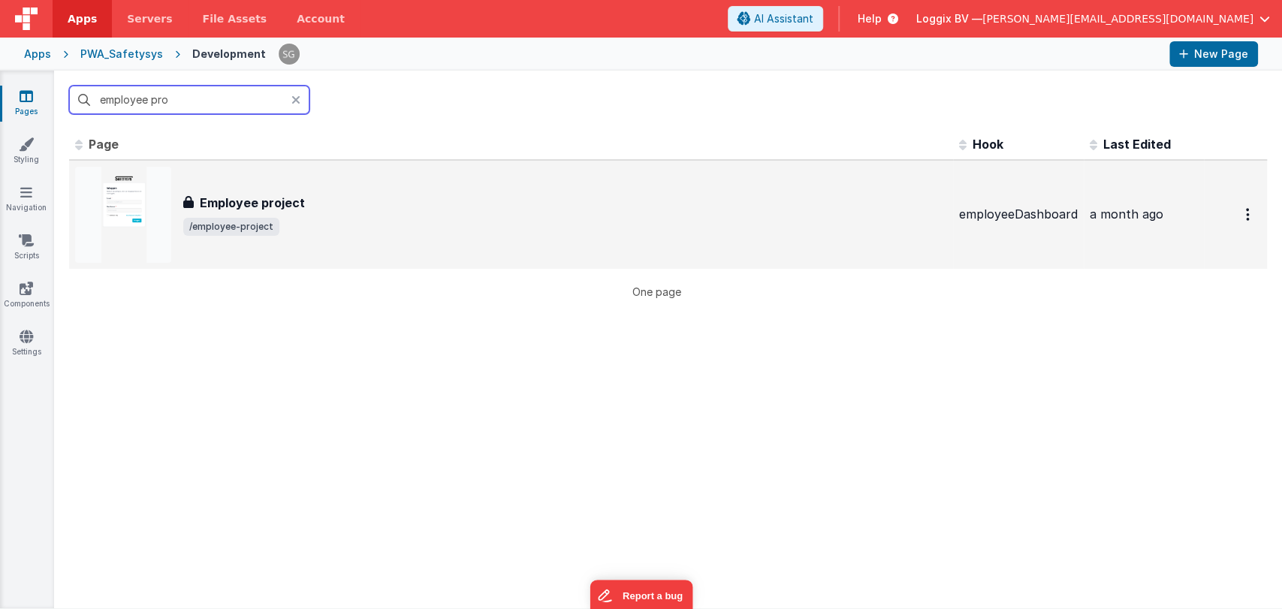
type input "employee pro"
click at [307, 194] on div "Employee project" at bounding box center [565, 203] width 764 height 18
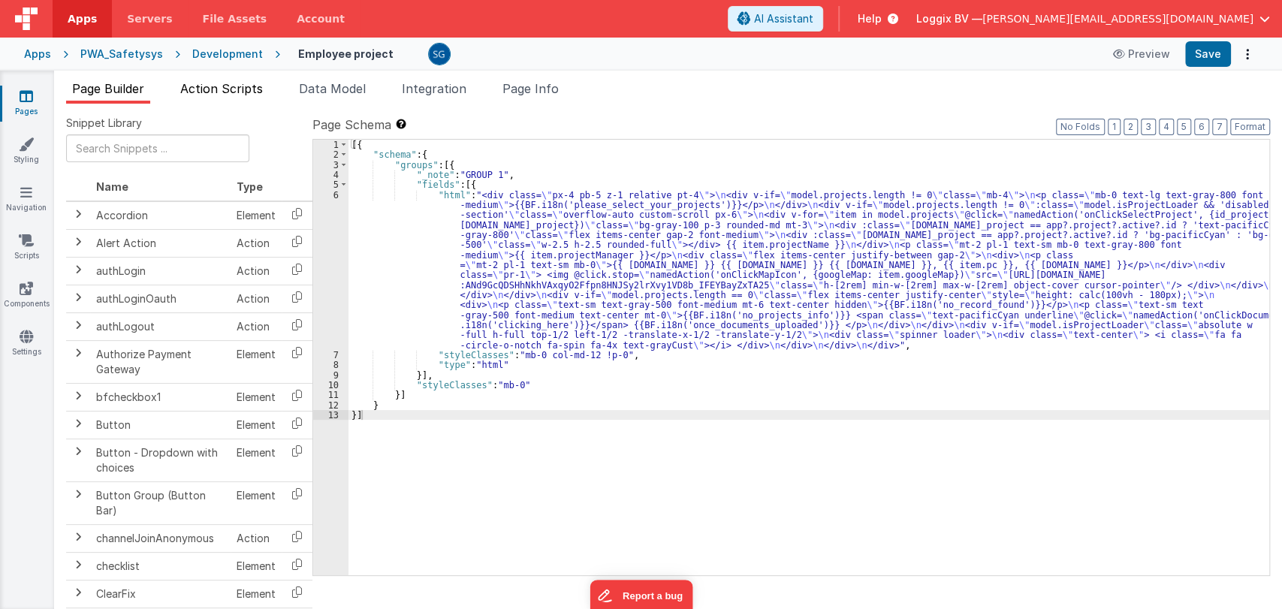
click at [225, 98] on li "Action Scripts" at bounding box center [221, 92] width 95 height 24
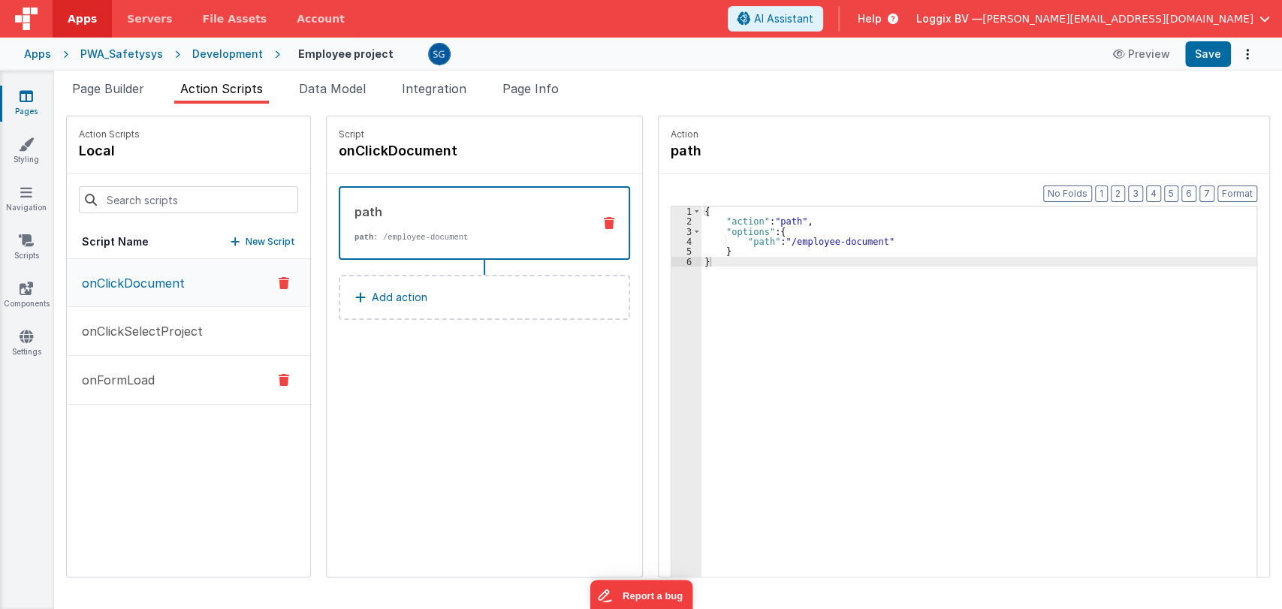
click at [116, 383] on p "onFormLoad" at bounding box center [114, 380] width 82 height 18
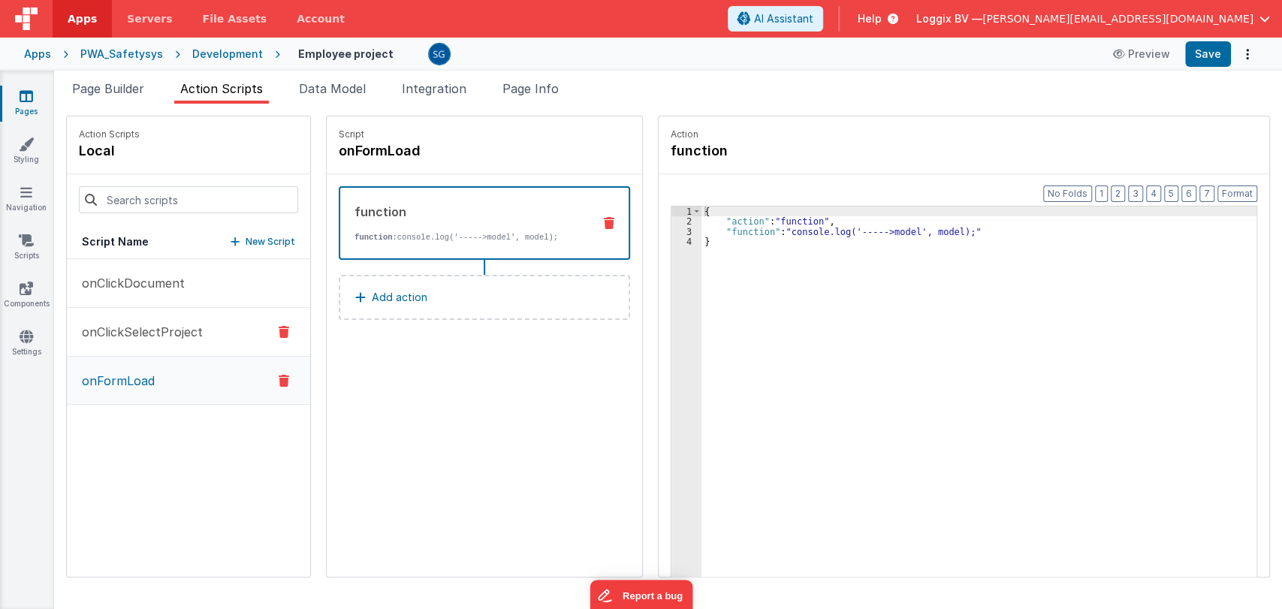
click at [141, 338] on p "onClickSelectProject" at bounding box center [138, 332] width 130 height 18
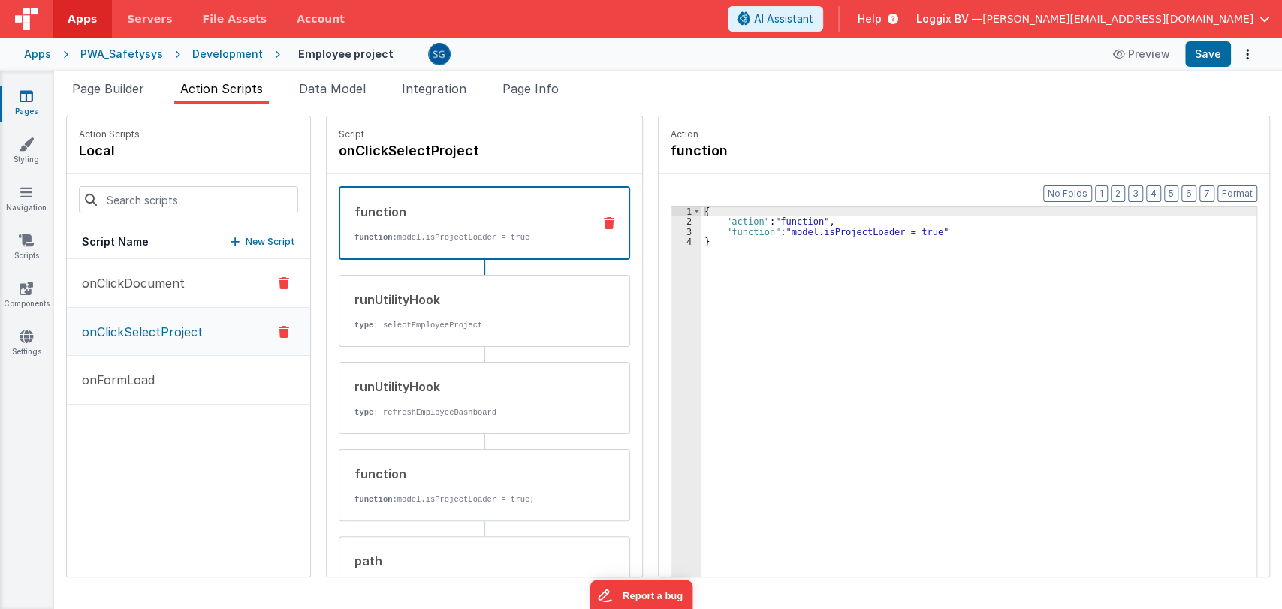
click at [154, 280] on p "onClickDocument" at bounding box center [129, 283] width 112 height 18
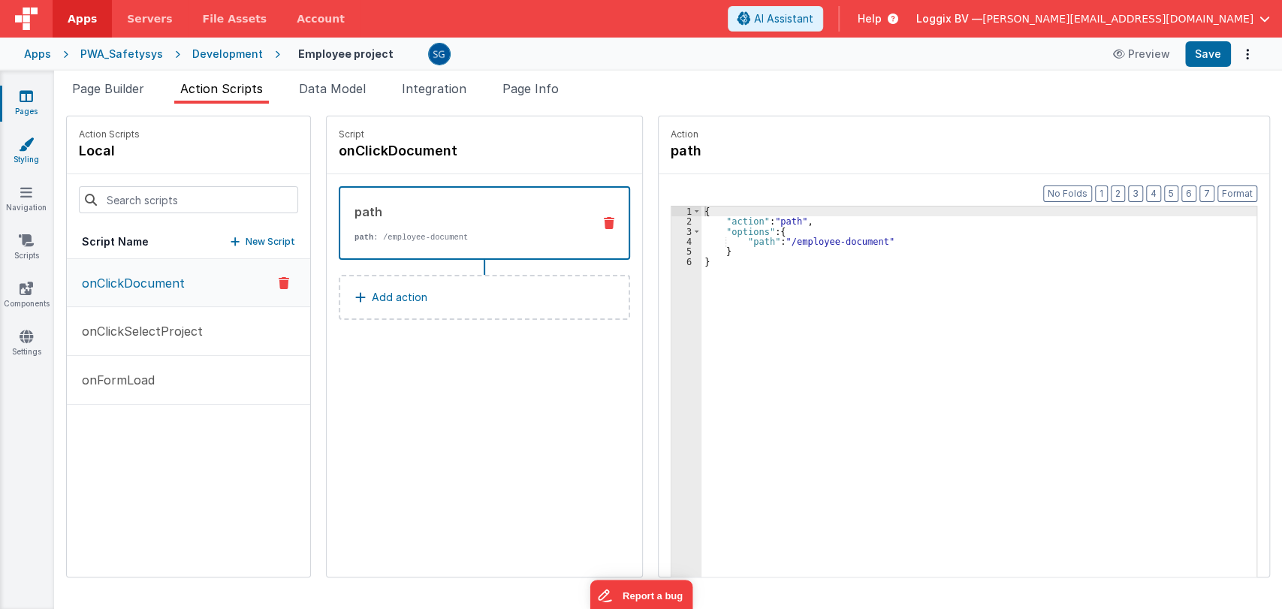
click at [26, 157] on link "Styling" at bounding box center [26, 152] width 54 height 30
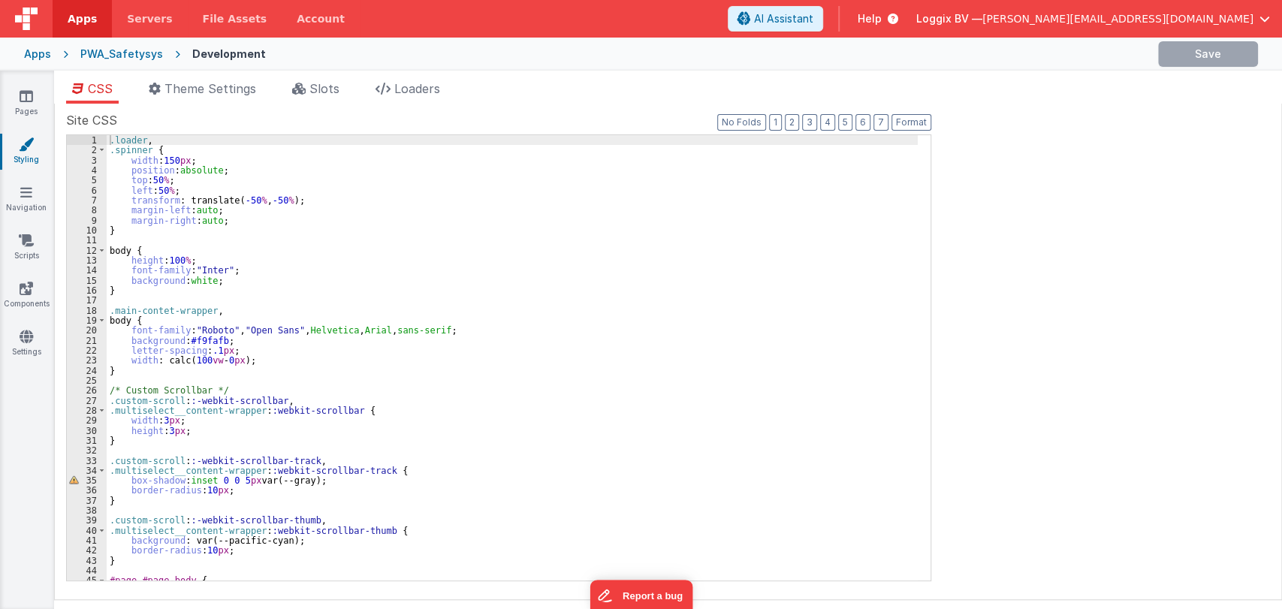
click at [405, 237] on div ".loader , .spinner { width : 150 px ; position : absolute ; top : 50 % ; left :…" at bounding box center [512, 368] width 811 height 466
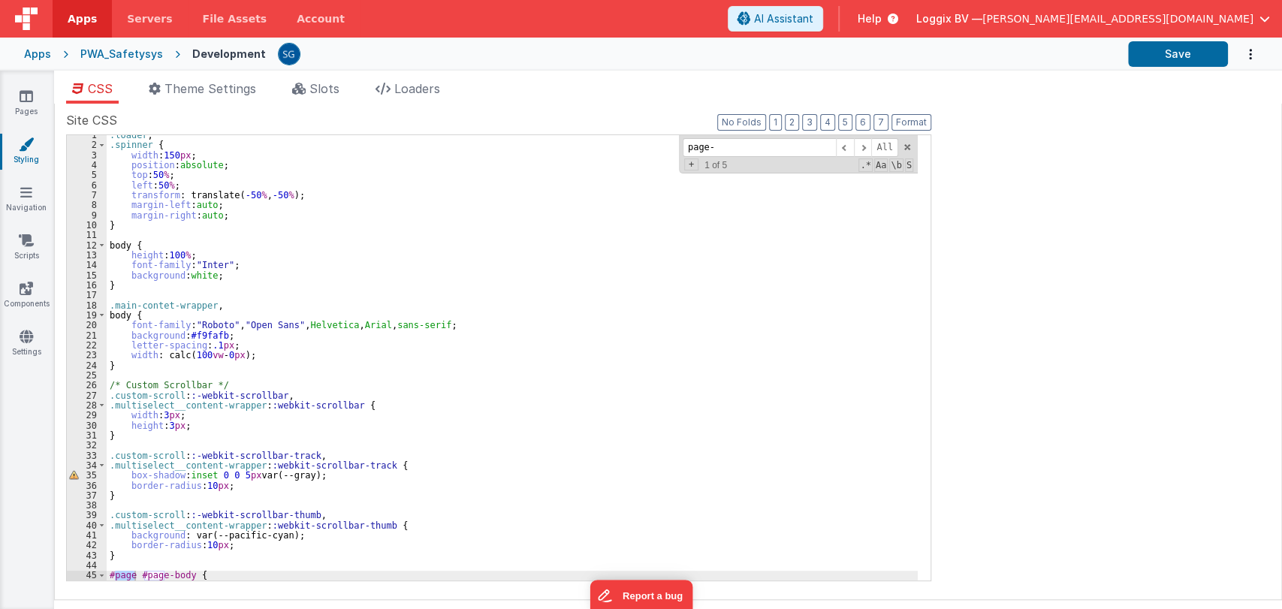
scroll to position [5, 0]
type input "page-body"
click at [871, 149] on span at bounding box center [863, 147] width 18 height 19
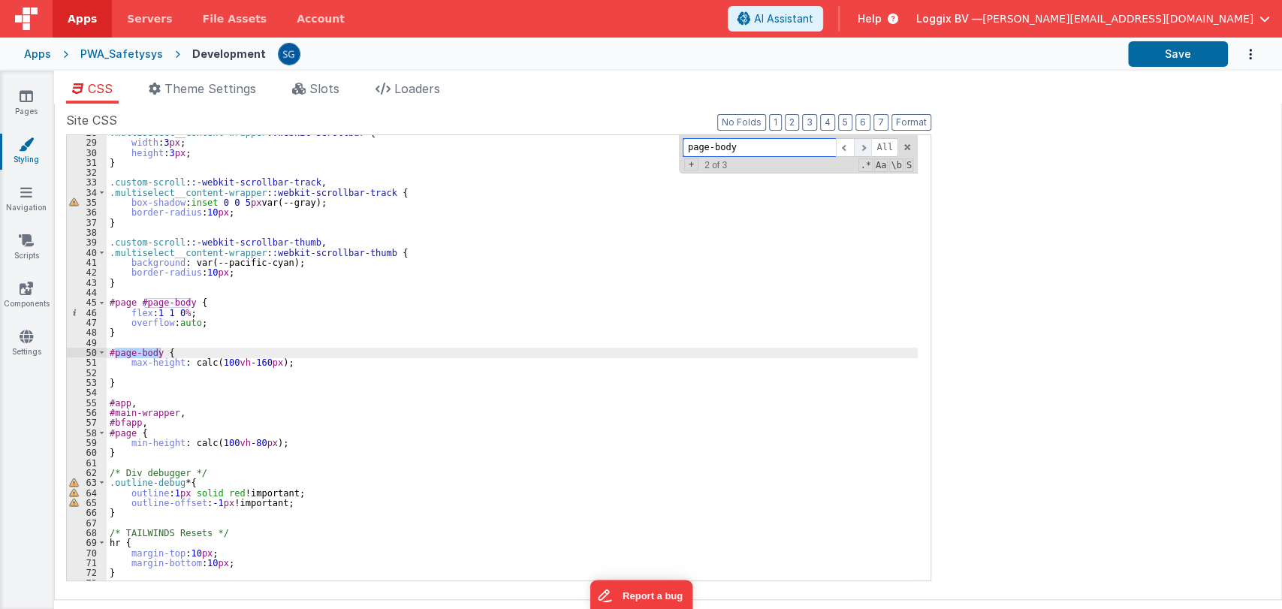
scroll to position [277, 0]
click at [268, 362] on div ".multiselect__content-wrapper : :webkit-scrollbar { width : 3 px ; height : 3 p…" at bounding box center [512, 361] width 811 height 466
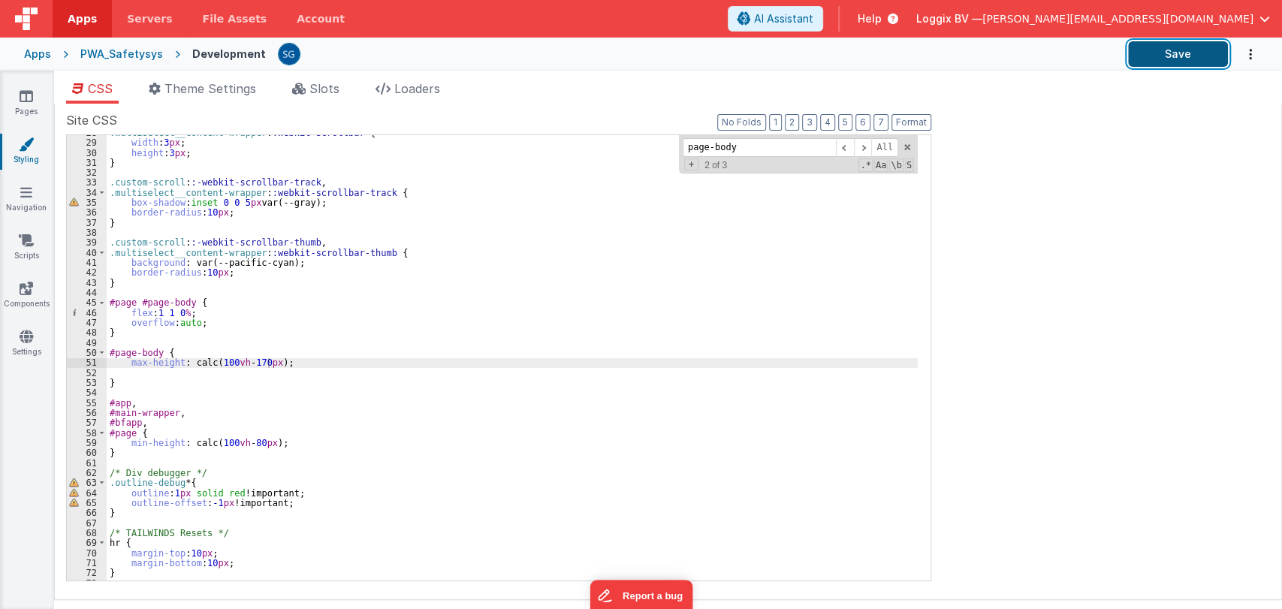
click at [1190, 53] on button "Save" at bounding box center [1178, 54] width 100 height 26
click at [264, 360] on div ".multiselect__content-wrapper : :webkit-scrollbar { width : 3 px ; height : 3 p…" at bounding box center [512, 361] width 811 height 466
click at [1188, 56] on button "Save" at bounding box center [1178, 54] width 100 height 26
click at [269, 361] on div ".multiselect__content-wrapper : :webkit-scrollbar { width : 3 px ; height : 3 p…" at bounding box center [512, 361] width 811 height 466
click at [1172, 60] on button "Save" at bounding box center [1178, 54] width 100 height 26
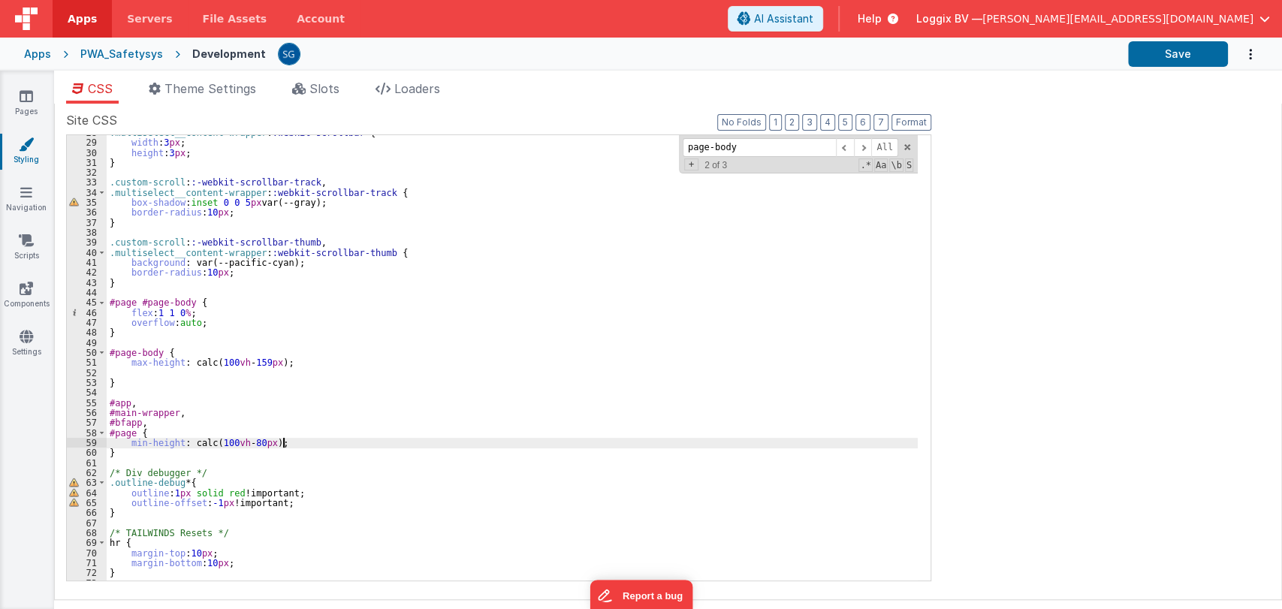
click at [293, 442] on div ".multiselect__content-wrapper : :webkit-scrollbar { width : 3 px ; height : 3 p…" at bounding box center [512, 361] width 811 height 466
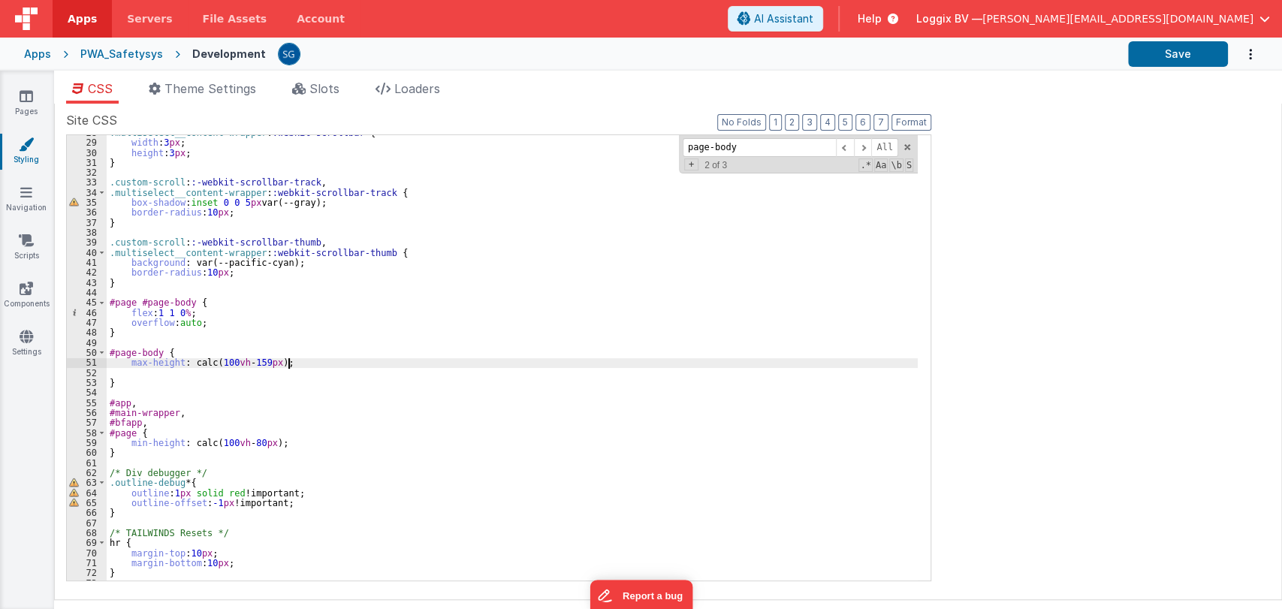
click at [297, 364] on div ".multiselect__content-wrapper : :webkit-scrollbar { width : 3 px ; height : 3 p…" at bounding box center [512, 361] width 811 height 466
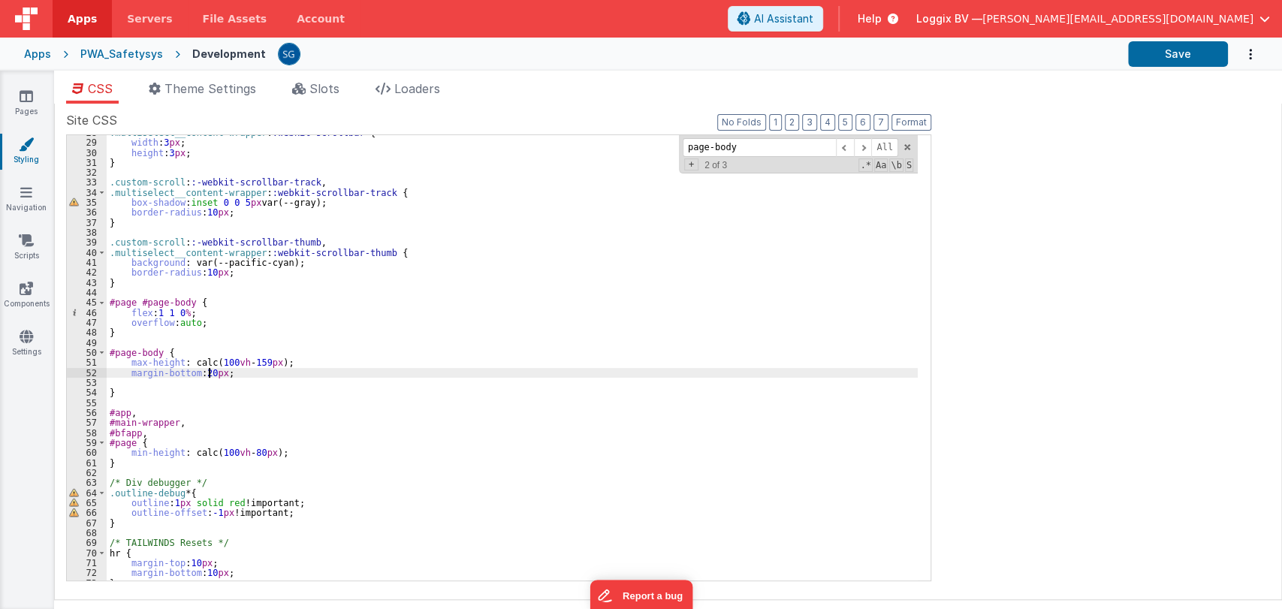
click at [210, 375] on div ".multiselect__content-wrapper : :webkit-scrollbar { width : 3 px ; height : 3 p…" at bounding box center [512, 361] width 811 height 466
click at [264, 361] on div ".multiselect__content-wrapper : :webkit-scrollbar { width : 3 px ; height : 3 p…" at bounding box center [512, 361] width 811 height 466
click at [1152, 53] on button "Save" at bounding box center [1178, 54] width 100 height 26
click at [26, 195] on icon at bounding box center [26, 192] width 12 height 15
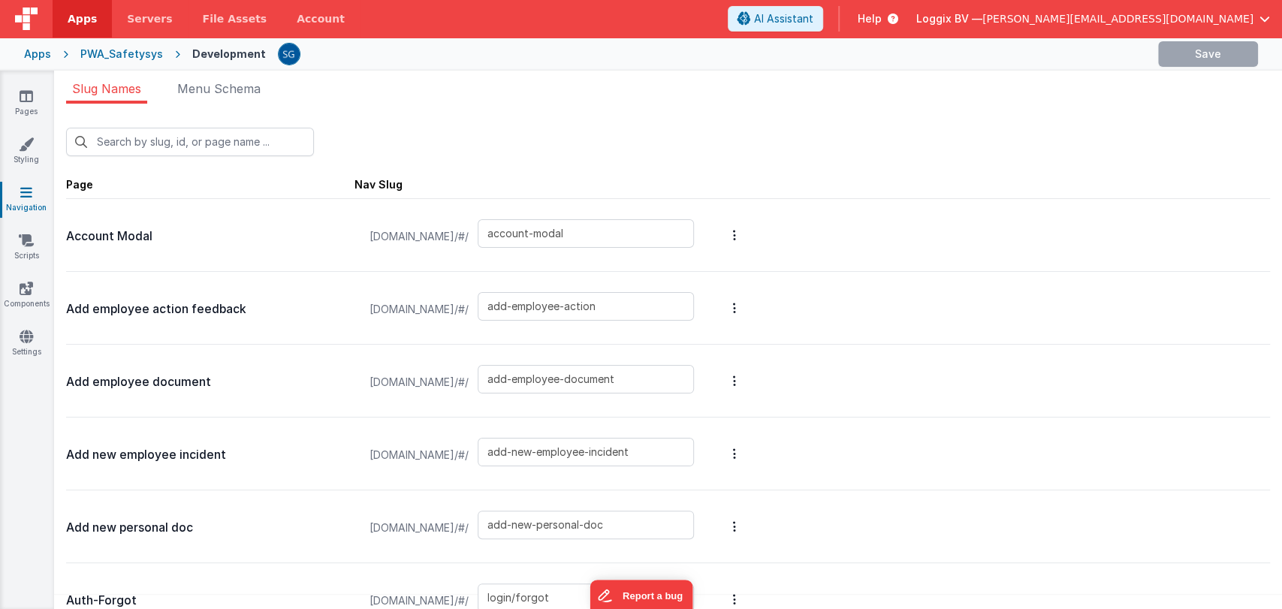
click at [26, 135] on div "Pages Styling Navigation Scripts Components Settings" at bounding box center [27, 340] width 54 height 539
click at [25, 147] on icon at bounding box center [26, 144] width 15 height 15
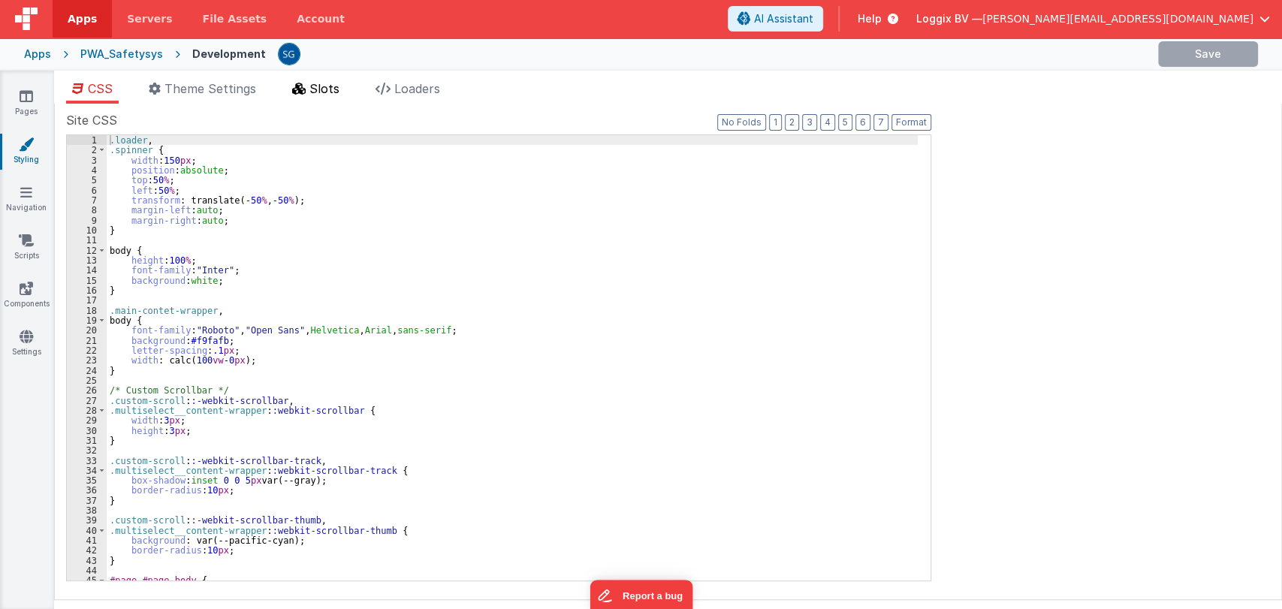
click at [329, 98] on li "Slots" at bounding box center [315, 92] width 59 height 24
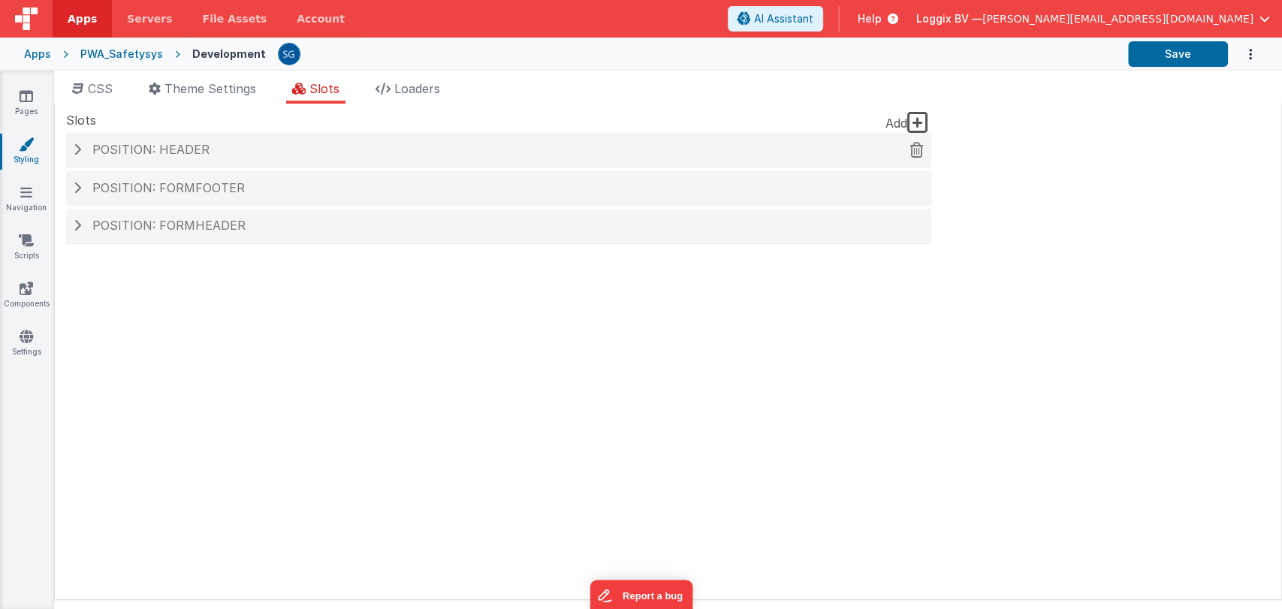
click at [152, 158] on div "Position: header" at bounding box center [498, 150] width 865 height 35
click at [71, 148] on div "Position: header" at bounding box center [498, 150] width 865 height 35
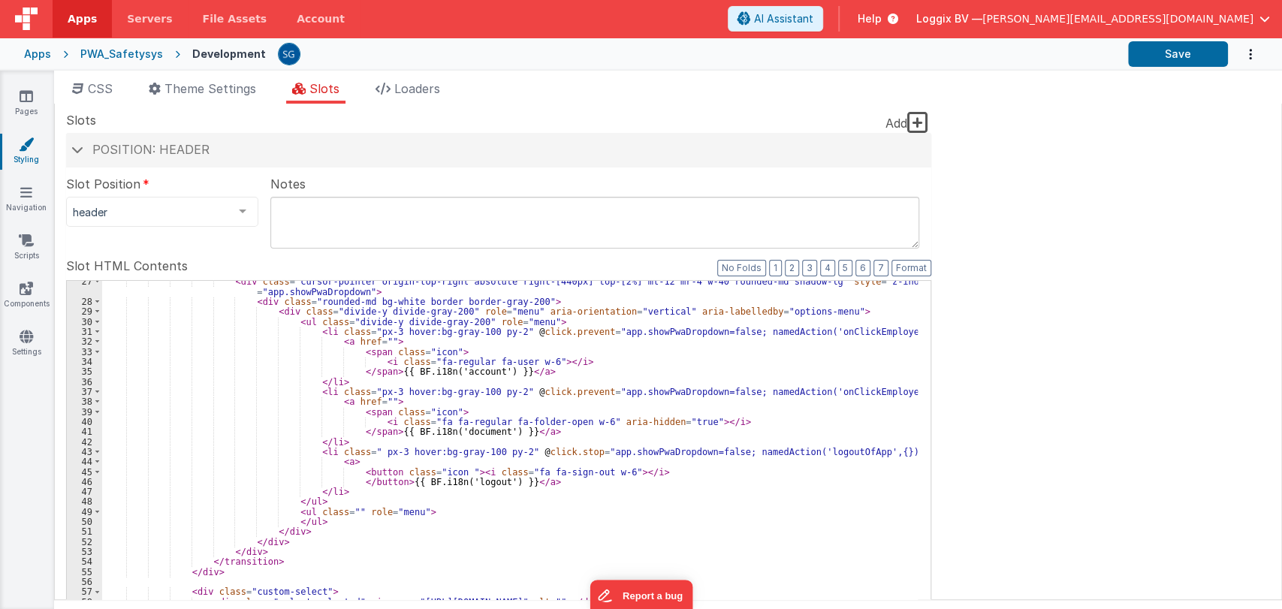
scroll to position [324, 0]
click at [488, 530] on div "< div class = "cursor-pointer origin-top-right absolute right-[440px] top-[2%] …" at bounding box center [510, 534] width 816 height 517
click at [440, 509] on div "< div class = "cursor-pointer origin-top-right absolute right-[440px] top-[2%] …" at bounding box center [510, 534] width 816 height 517
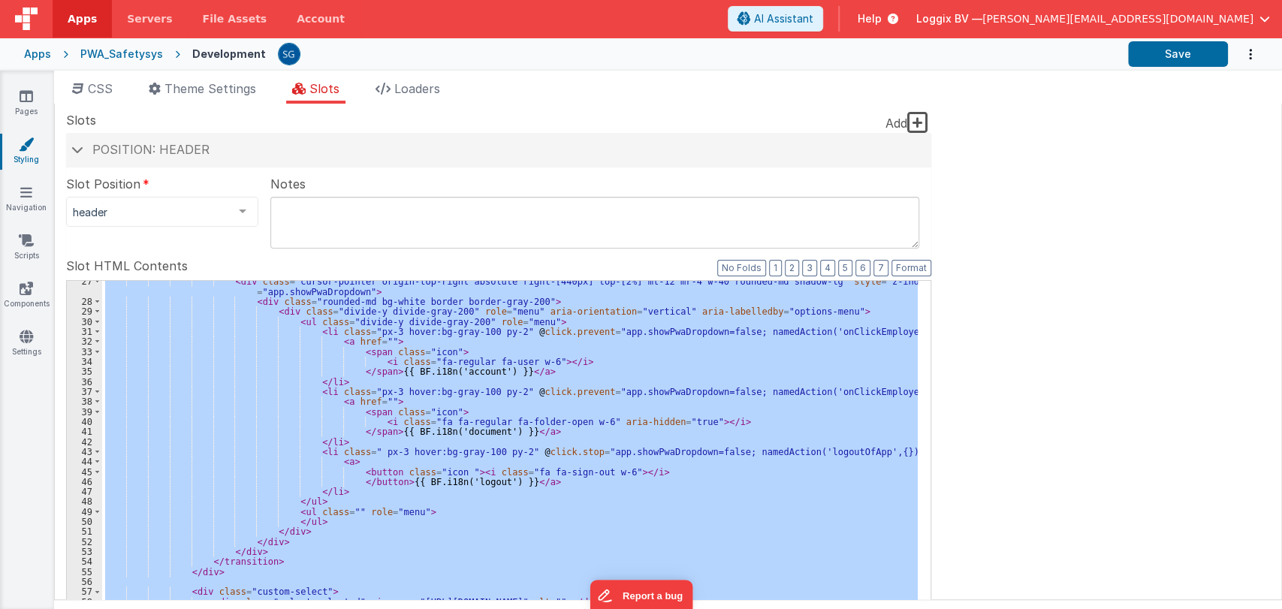
click at [388, 360] on div "< div class = "cursor-pointer origin-top-right absolute right-[440px] top-[2%] …" at bounding box center [510, 524] width 816 height 487
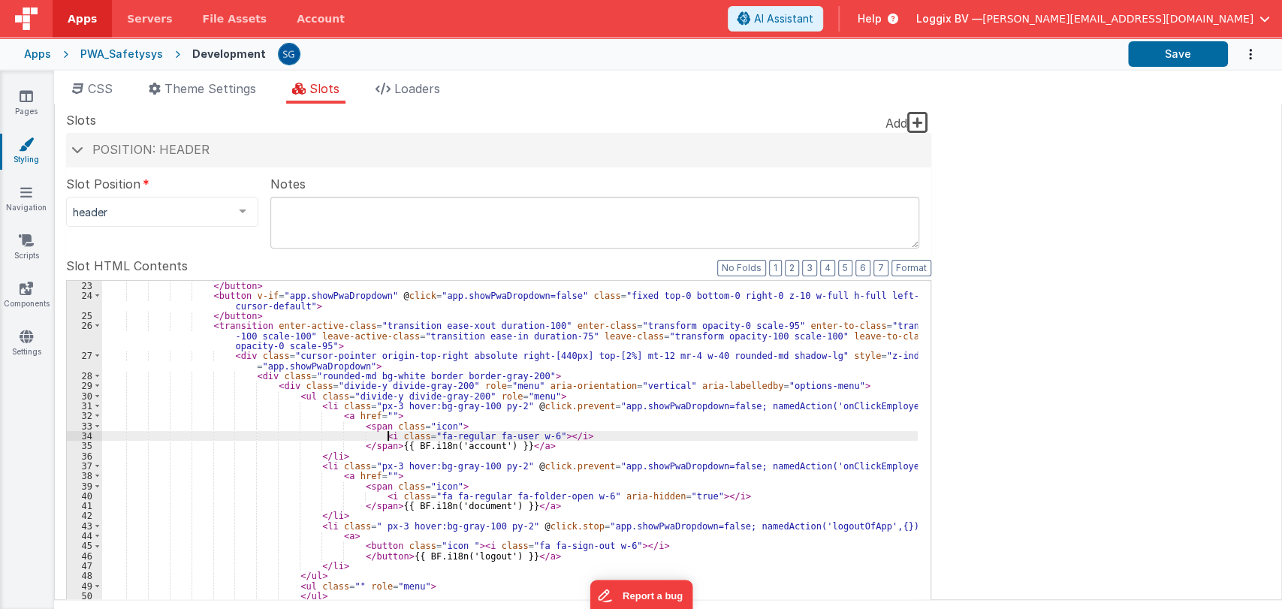
scroll to position [249, 0]
click at [96, 356] on span at bounding box center [97, 357] width 8 height 10
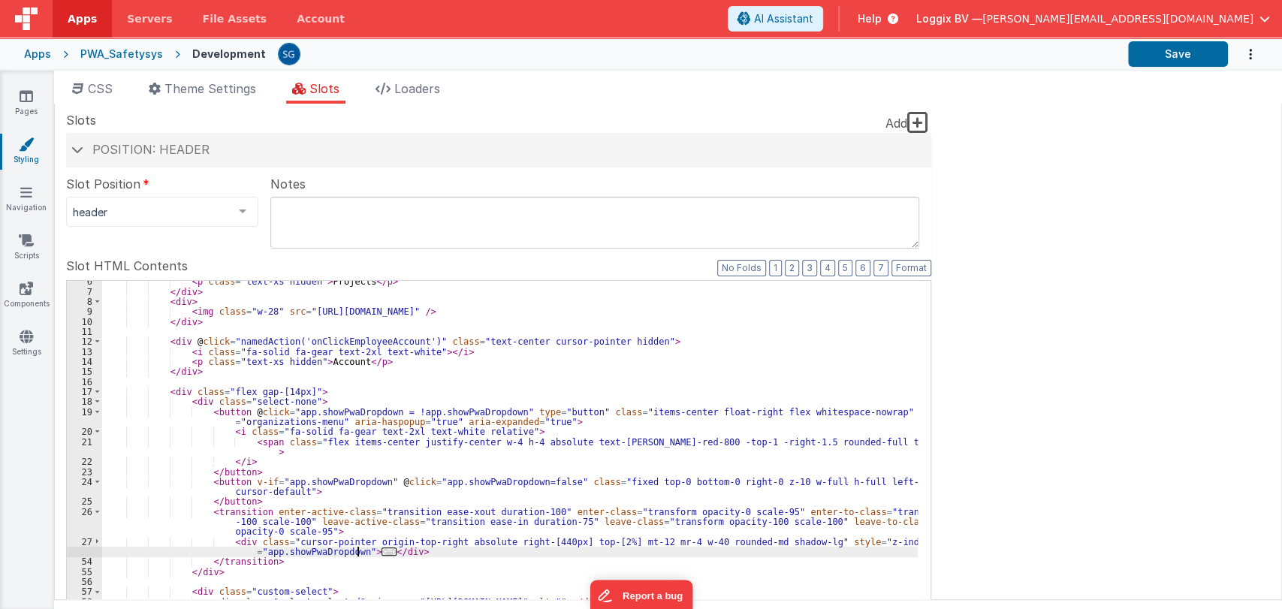
scroll to position [64, 0]
click at [382, 554] on span "..." at bounding box center [389, 552] width 15 height 8
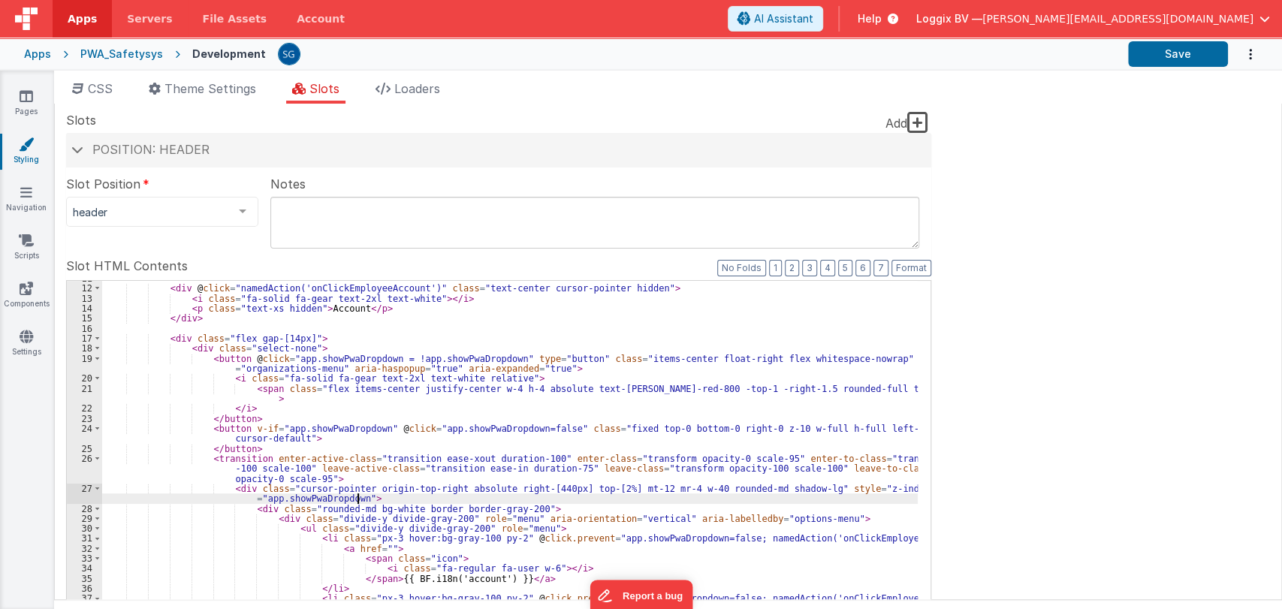
scroll to position [116, 0]
click at [415, 500] on div "< div @ click = "namedAction('onClickEmployeeAccount')" class = "text-center cu…" at bounding box center [510, 527] width 816 height 507
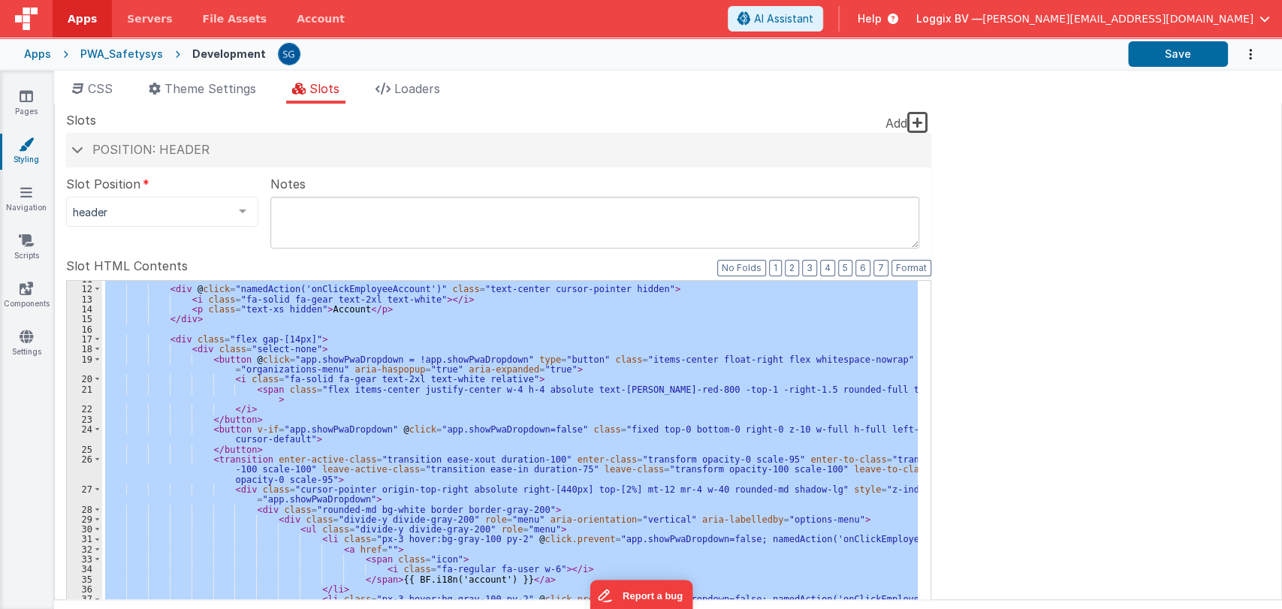
click at [569, 303] on div "< div @ click = "namedAction('onClickEmployeeAccount')" class = "text-center cu…" at bounding box center [510, 524] width 816 height 487
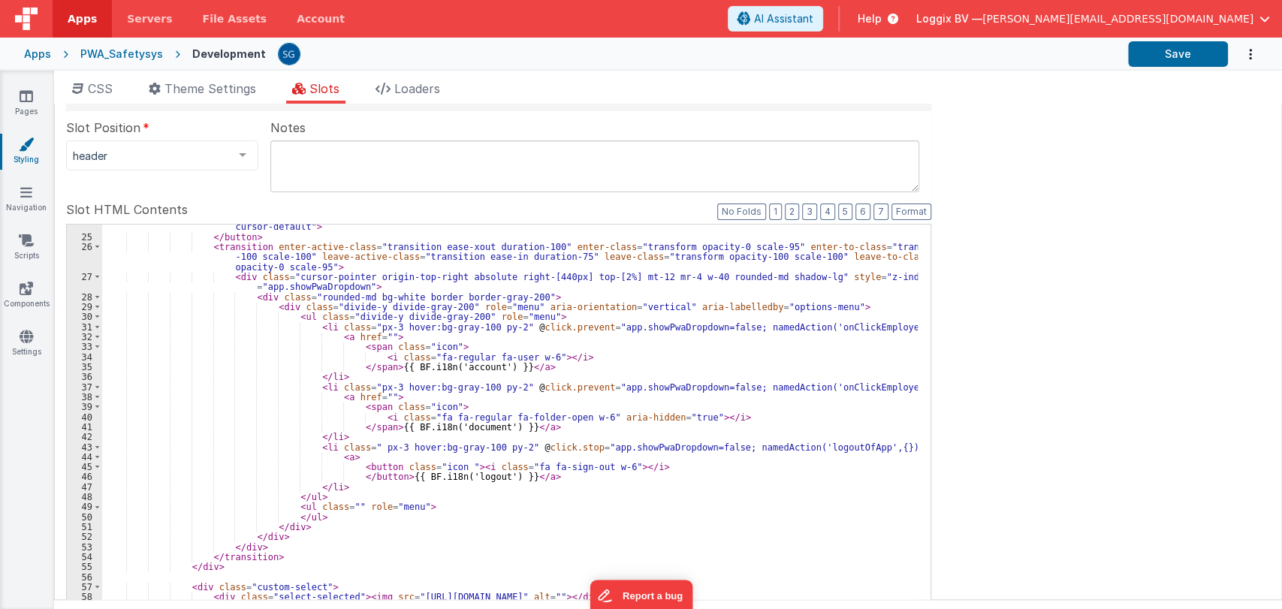
scroll to position [59, 0]
click at [584, 418] on div "< button v-if = "app.showPwaDropdown" @ click = "app.showPwaDropdown=false" cla…" at bounding box center [510, 468] width 816 height 517
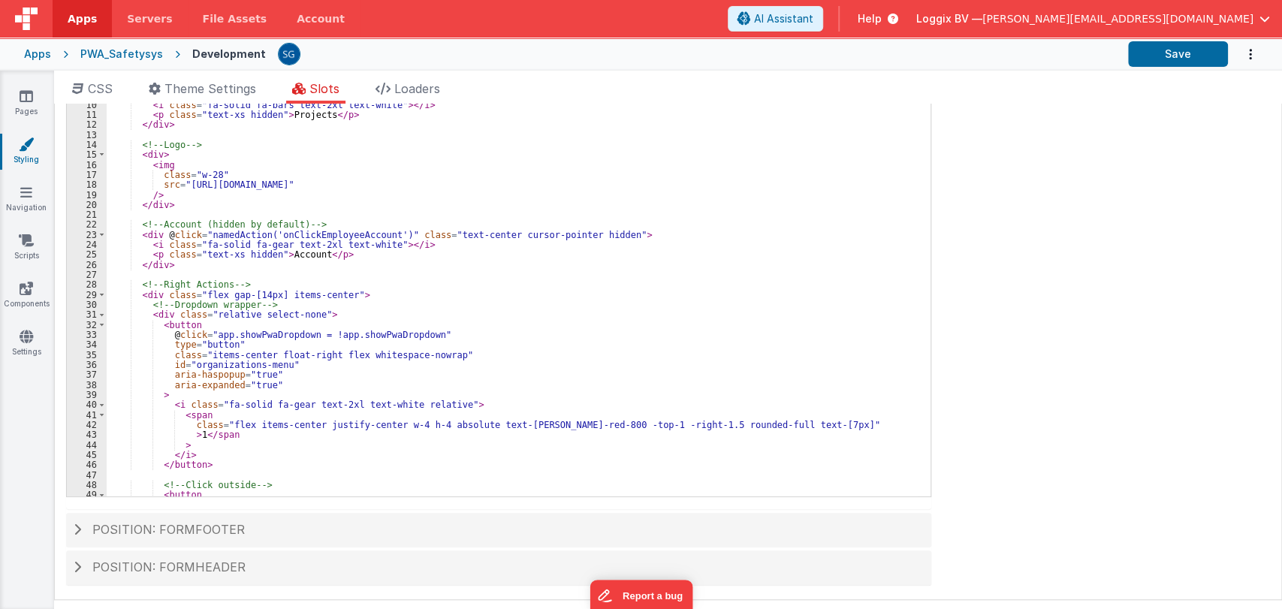
scroll to position [0, 0]
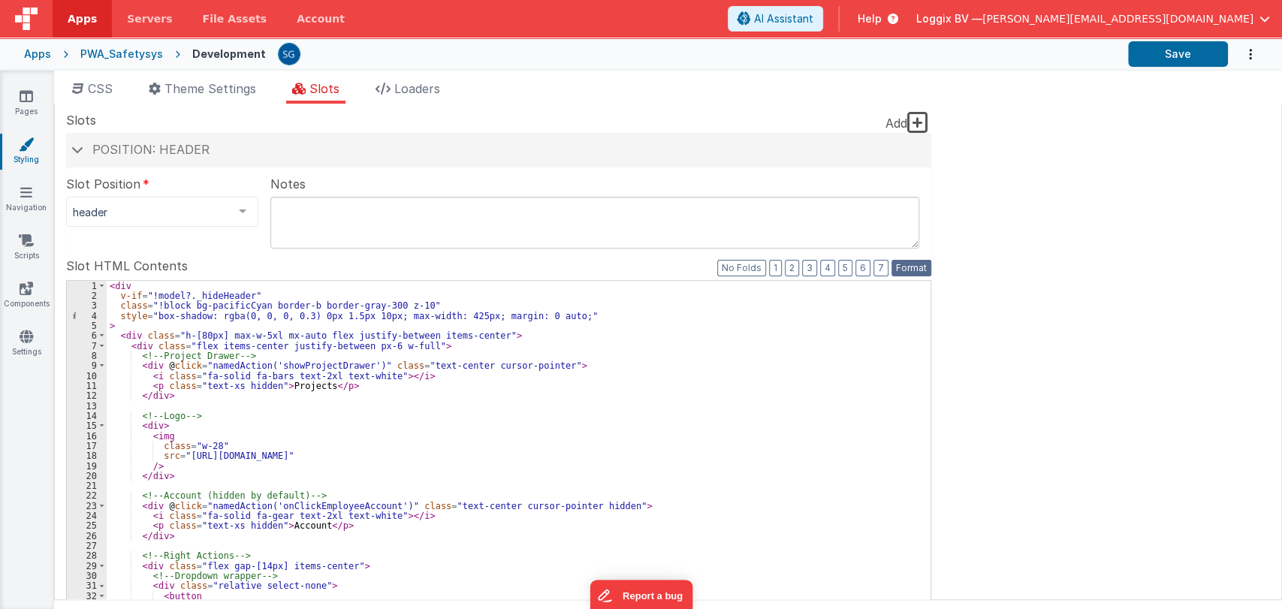
click at [911, 267] on button "Format" at bounding box center [912, 268] width 40 height 17
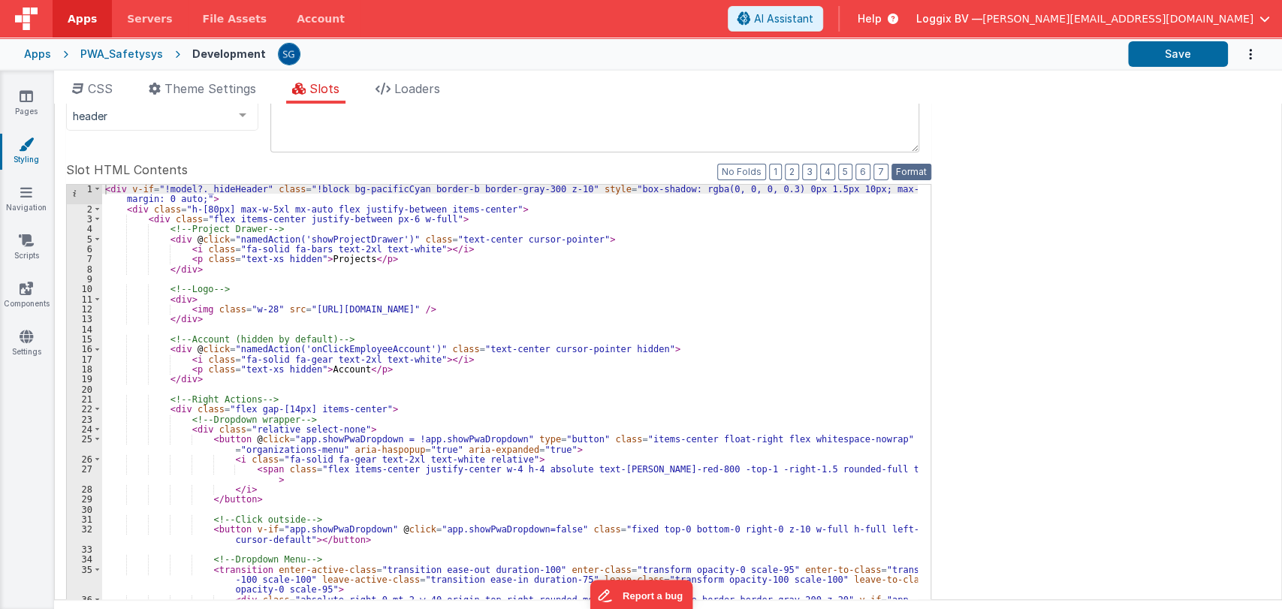
scroll to position [95, 0]
click at [506, 403] on div "< div v-if = "!model?._hideHeader" class = "!block bg-pacificCyan border-b bord…" at bounding box center [510, 443] width 816 height 517
click at [424, 412] on div "< div v-if = "!model?._hideHeader" class = "!block bg-pacificCyan border-b bord…" at bounding box center [510, 443] width 816 height 517
click at [29, 252] on link "Scripts" at bounding box center [26, 248] width 54 height 30
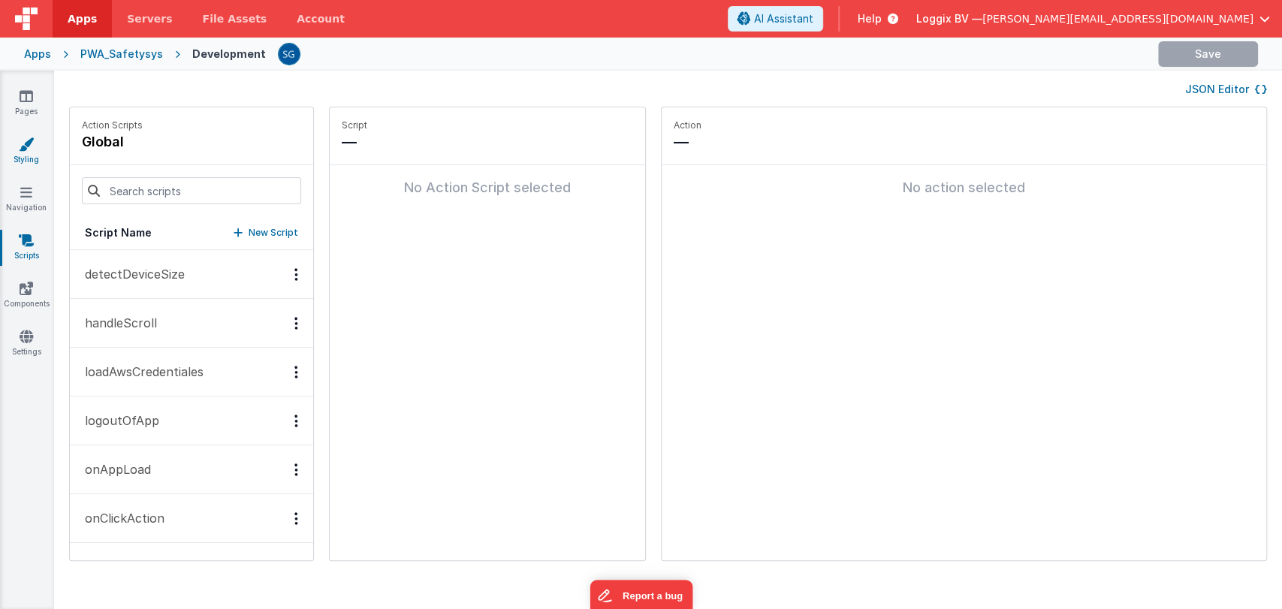
click at [30, 143] on icon at bounding box center [26, 144] width 15 height 15
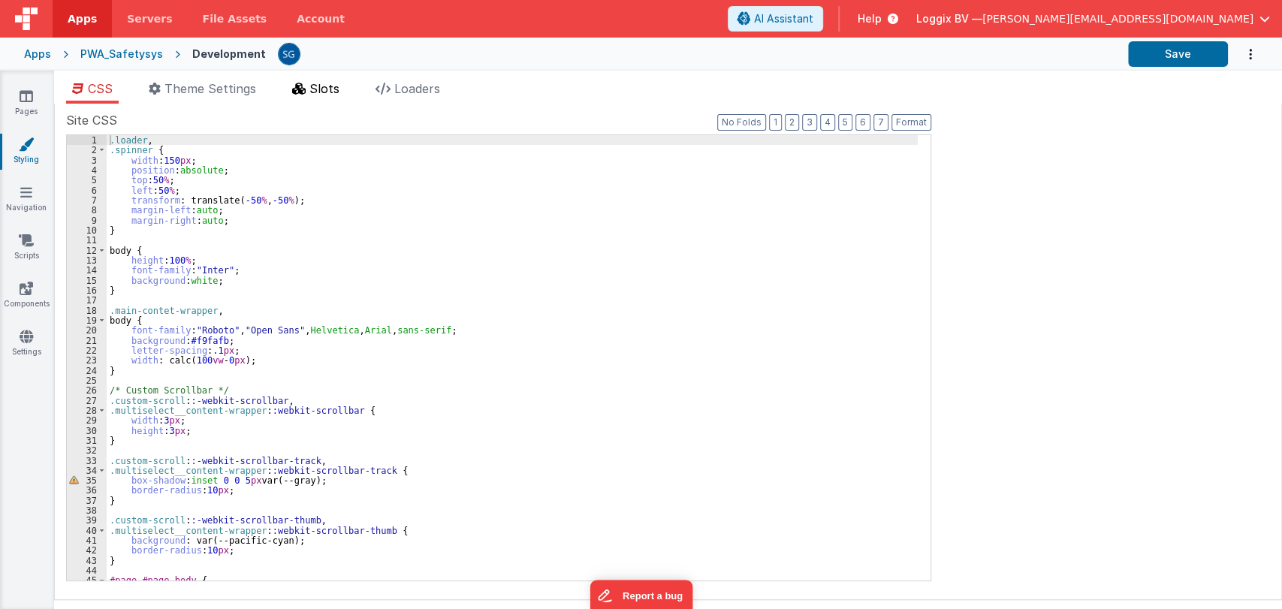
click at [318, 86] on span "Slots" at bounding box center [324, 88] width 30 height 15
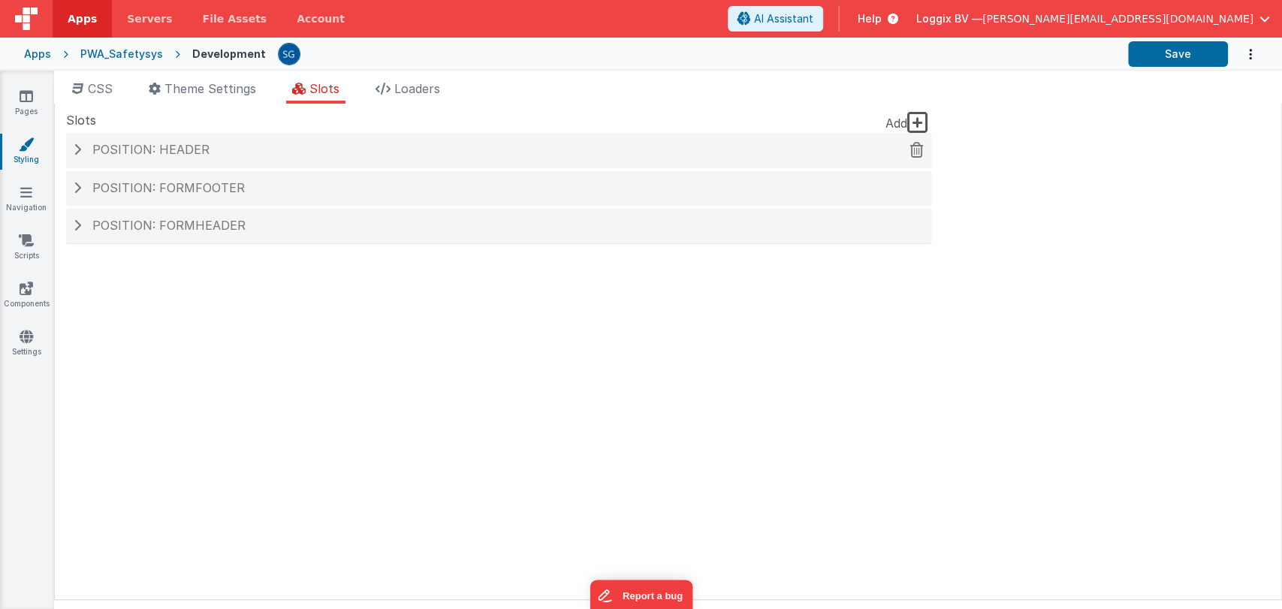
click at [192, 148] on span "Position: header" at bounding box center [150, 149] width 117 height 15
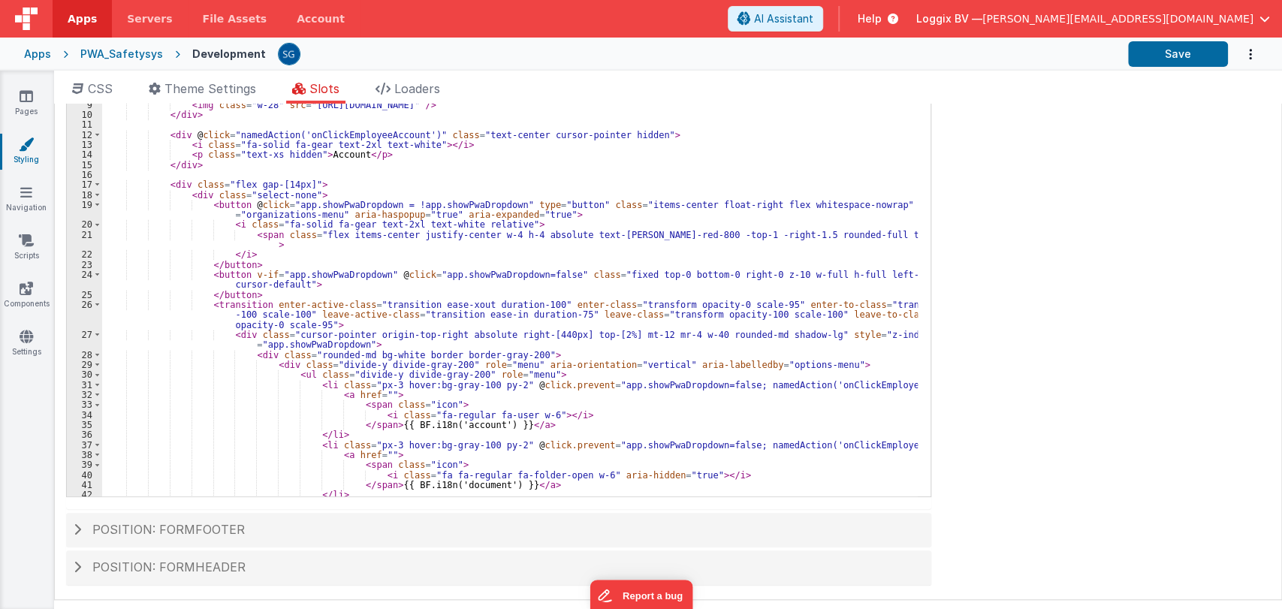
scroll to position [269, 0]
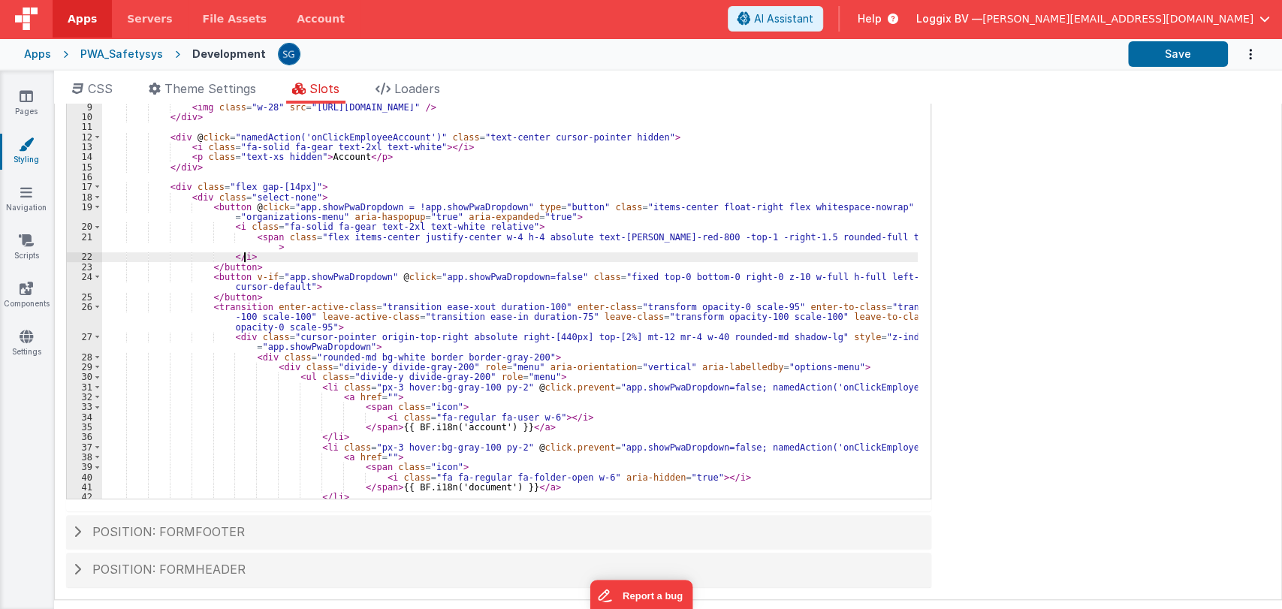
click at [509, 260] on div "< div v-if = "!model?._hideHeader" class = "!block bg-pacificCyan border-b bord…" at bounding box center [510, 270] width 816 height 517
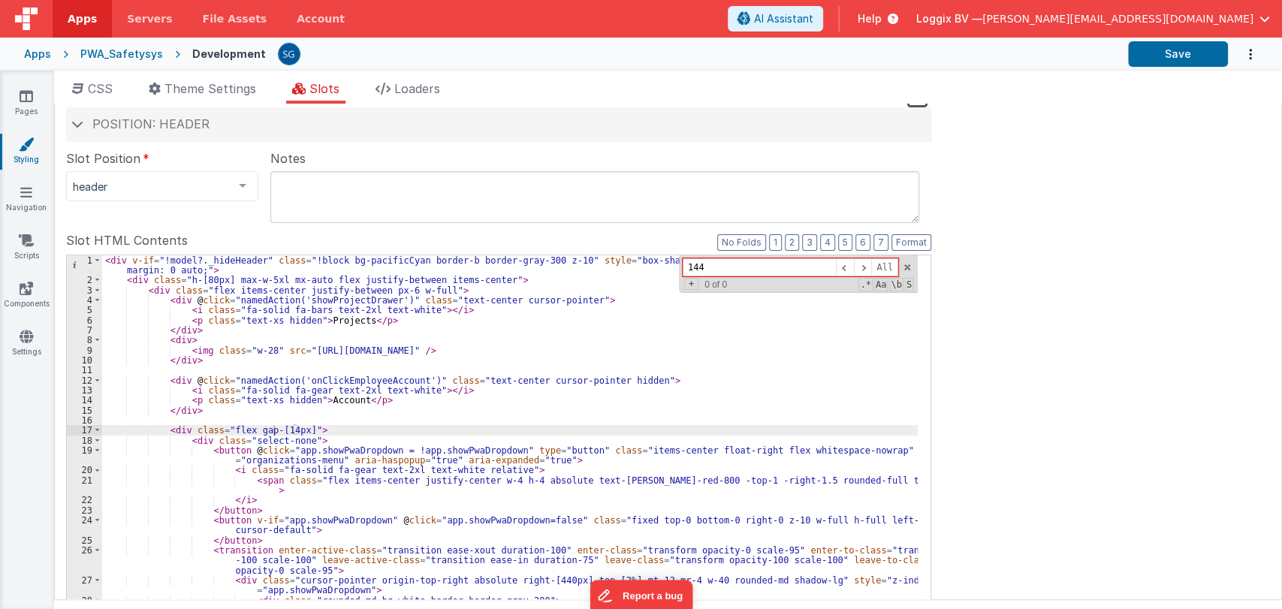
scroll to position [14, 0]
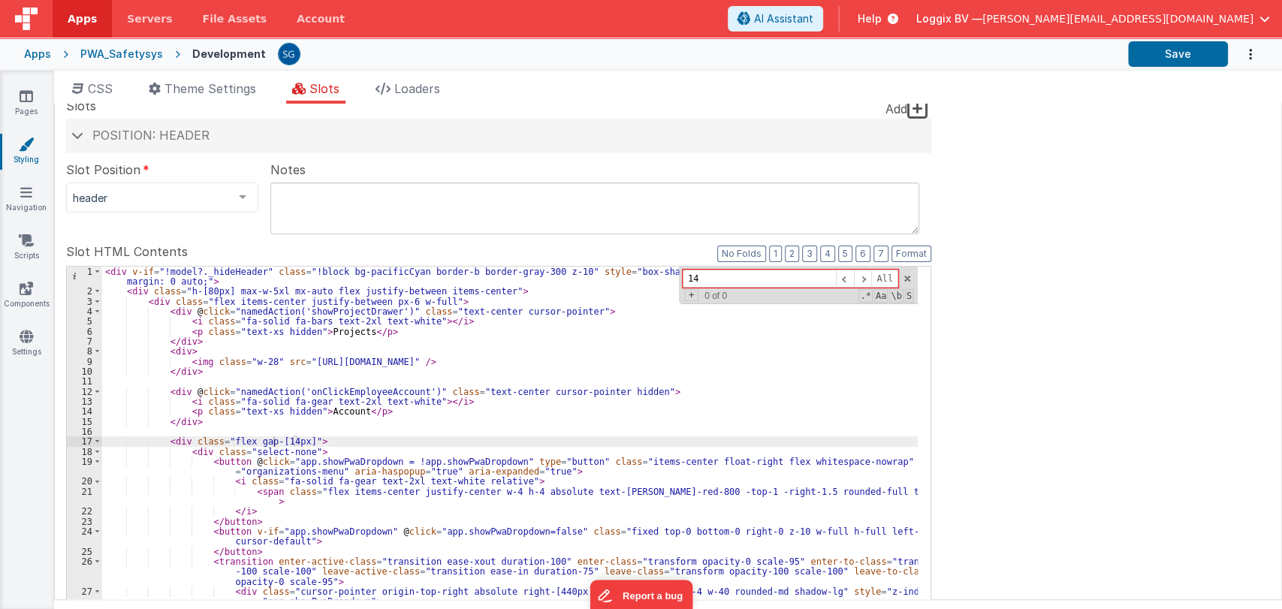
type input "1"
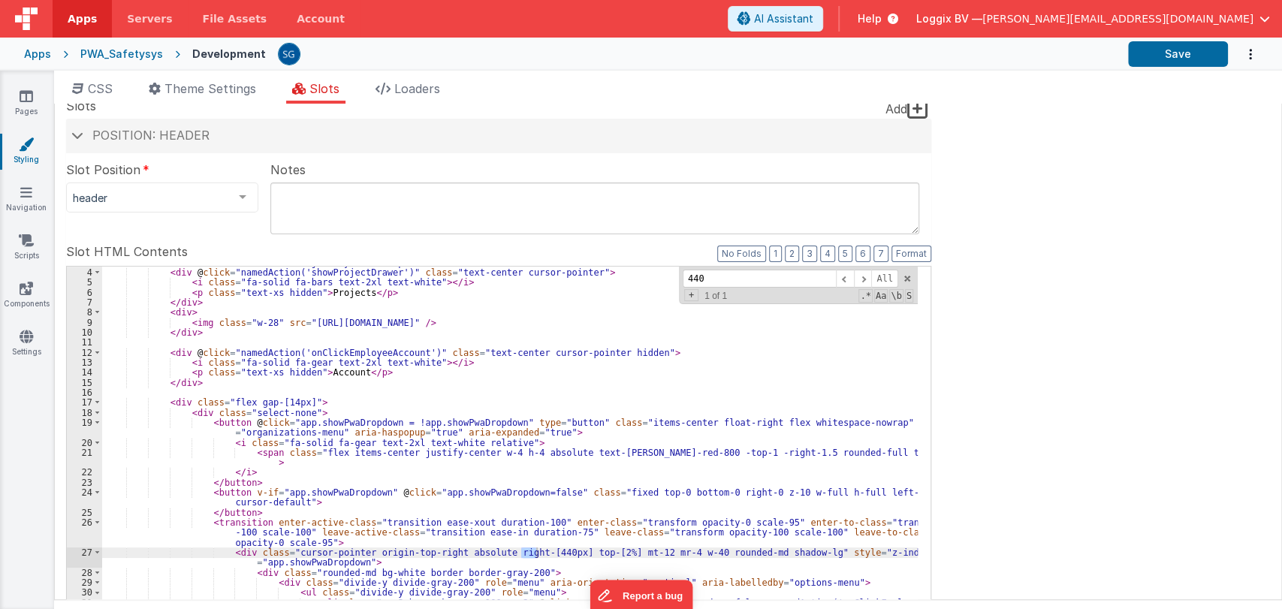
scroll to position [40, 0]
click at [658, 410] on div "< div class = "flex items-center justify-between px-6 w-full" > < div @ click =…" at bounding box center [510, 510] width 816 height 507
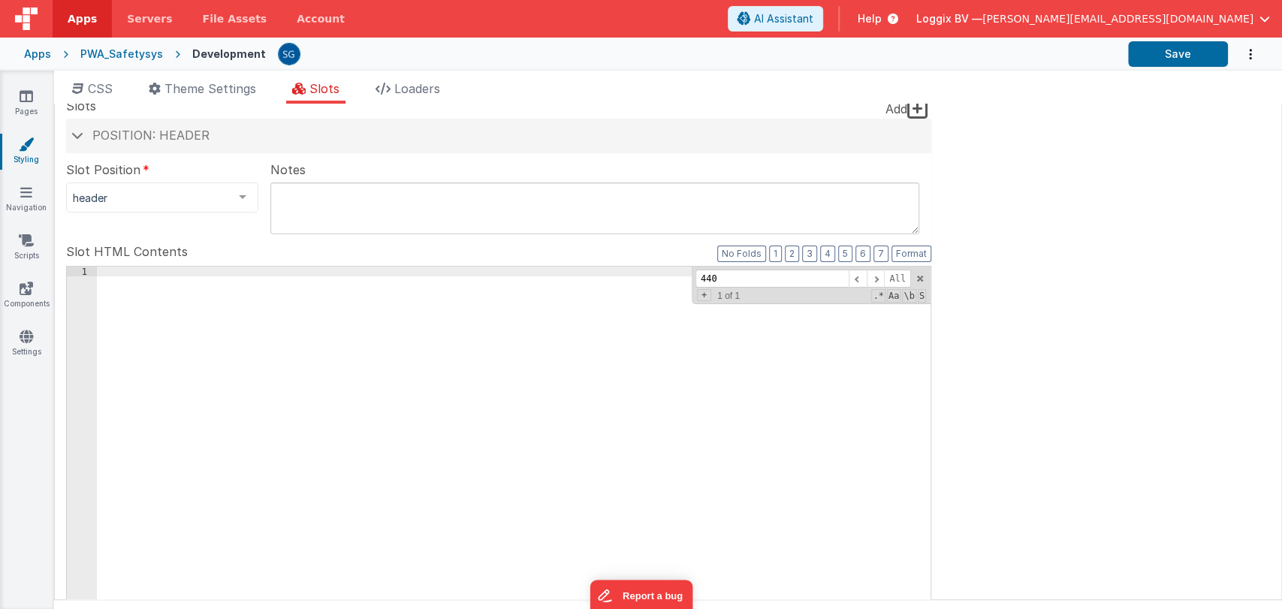
scroll to position [885, 0]
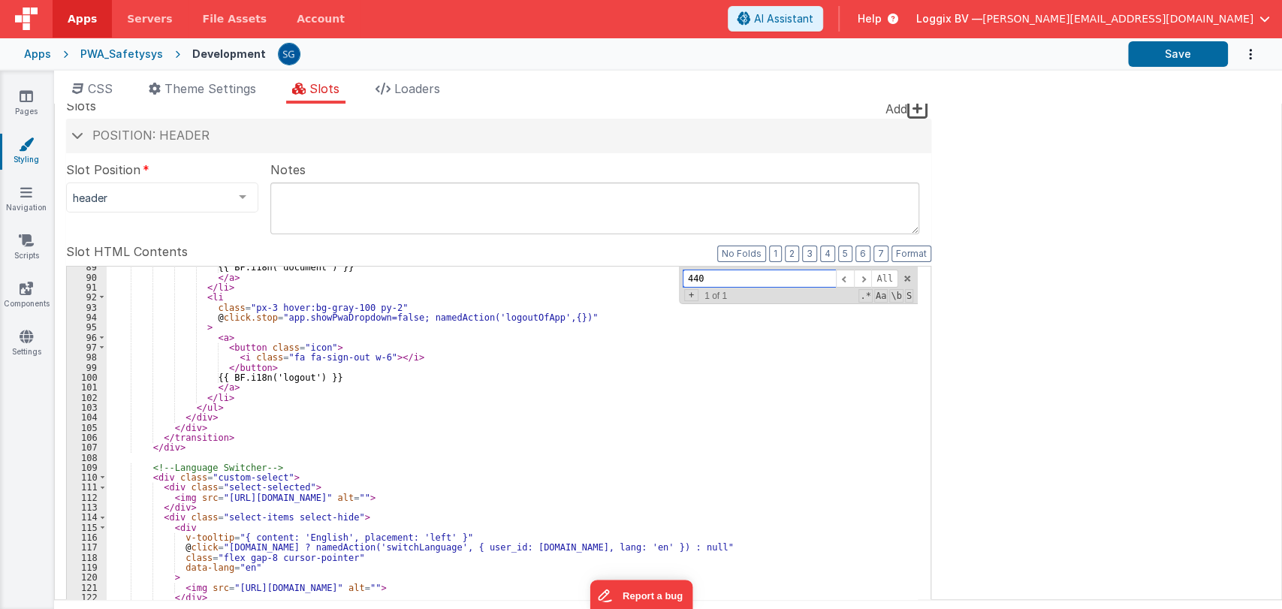
click at [905, 273] on span at bounding box center [907, 278] width 11 height 11
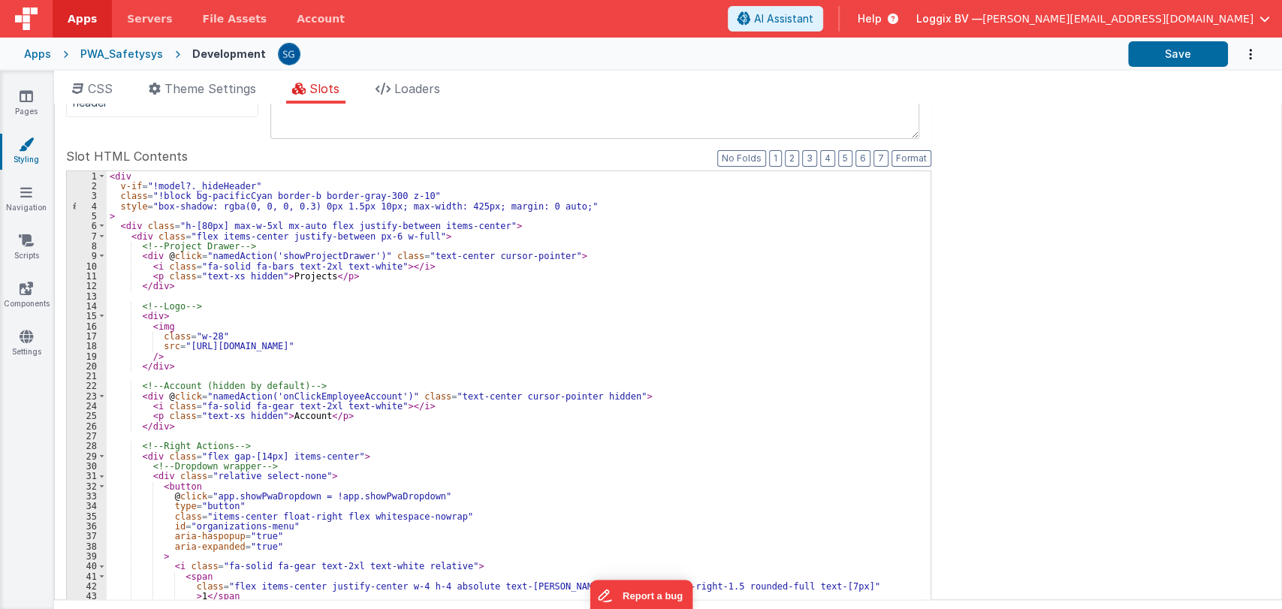
scroll to position [58, 0]
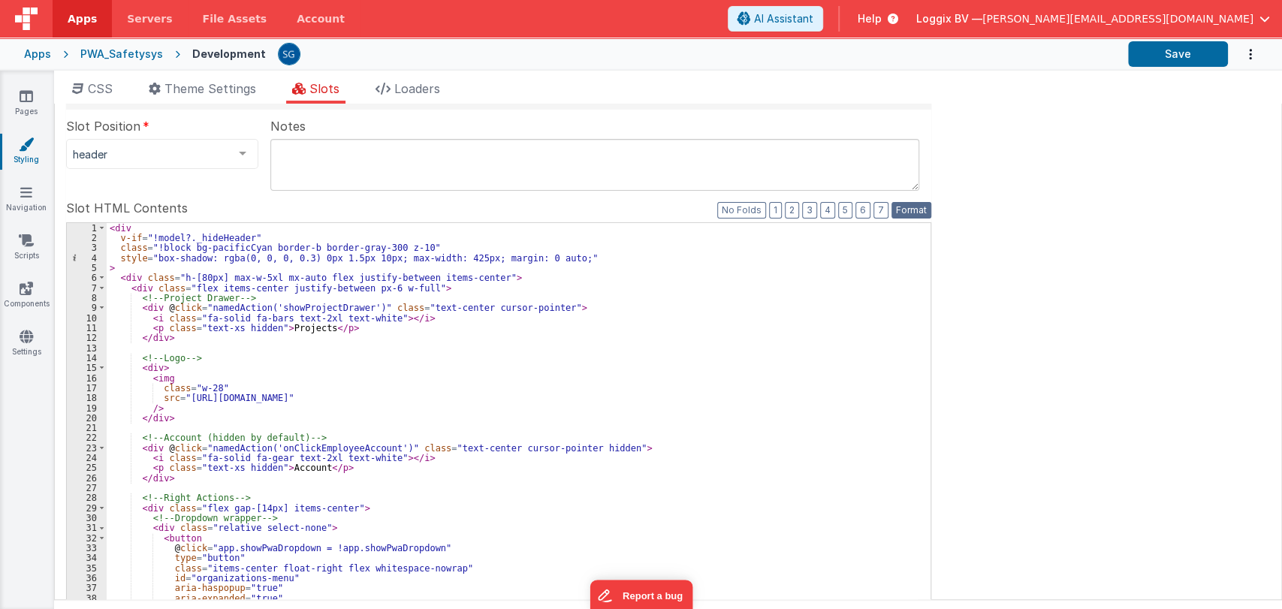
click at [910, 210] on button "Format" at bounding box center [912, 210] width 40 height 17
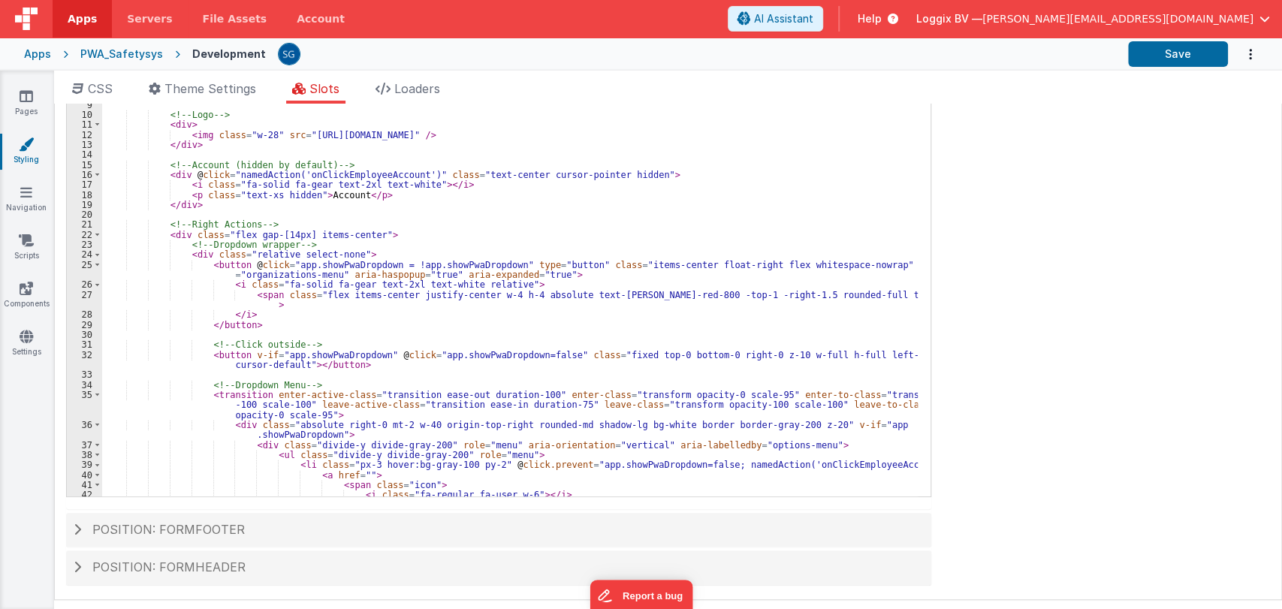
scroll to position [207, 0]
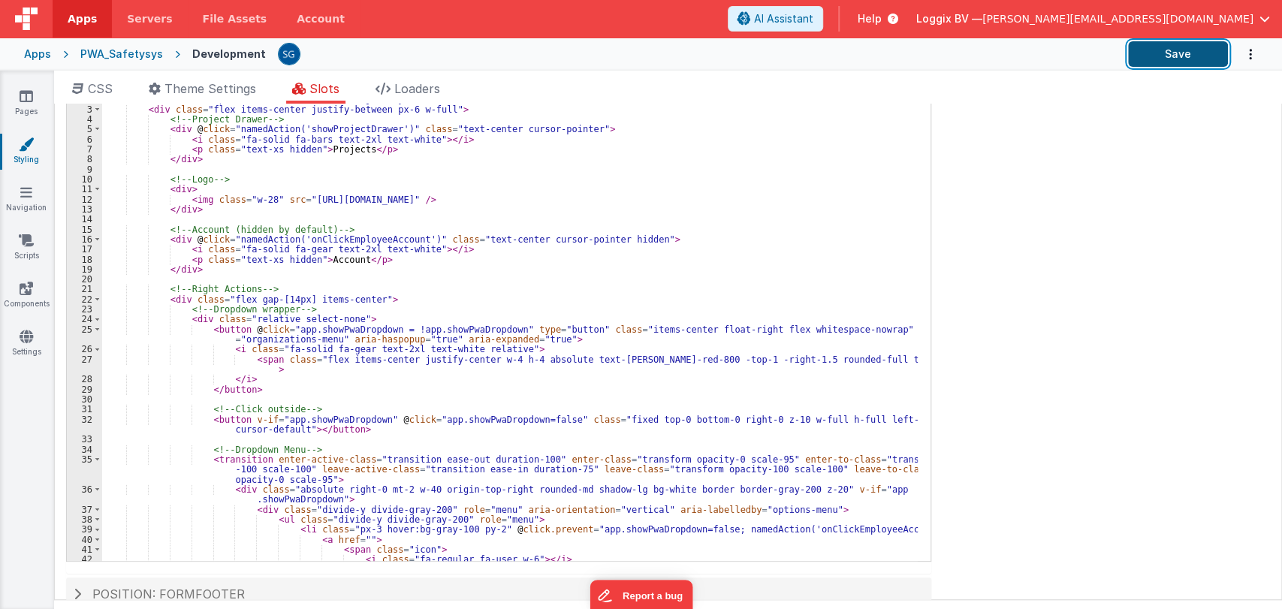
click at [1155, 62] on button "Save" at bounding box center [1178, 54] width 100 height 26
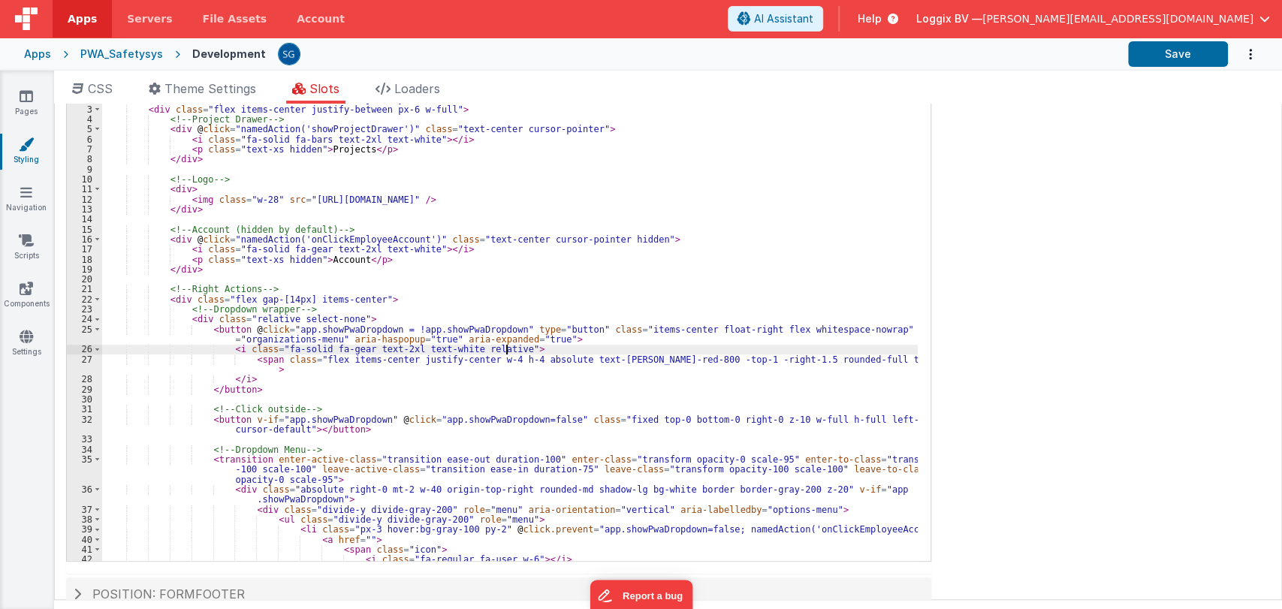
click at [578, 346] on div "< div v-if = "!model?._hideHeader" class = "!block bg-pacificCyan border-b bord…" at bounding box center [510, 332] width 816 height 517
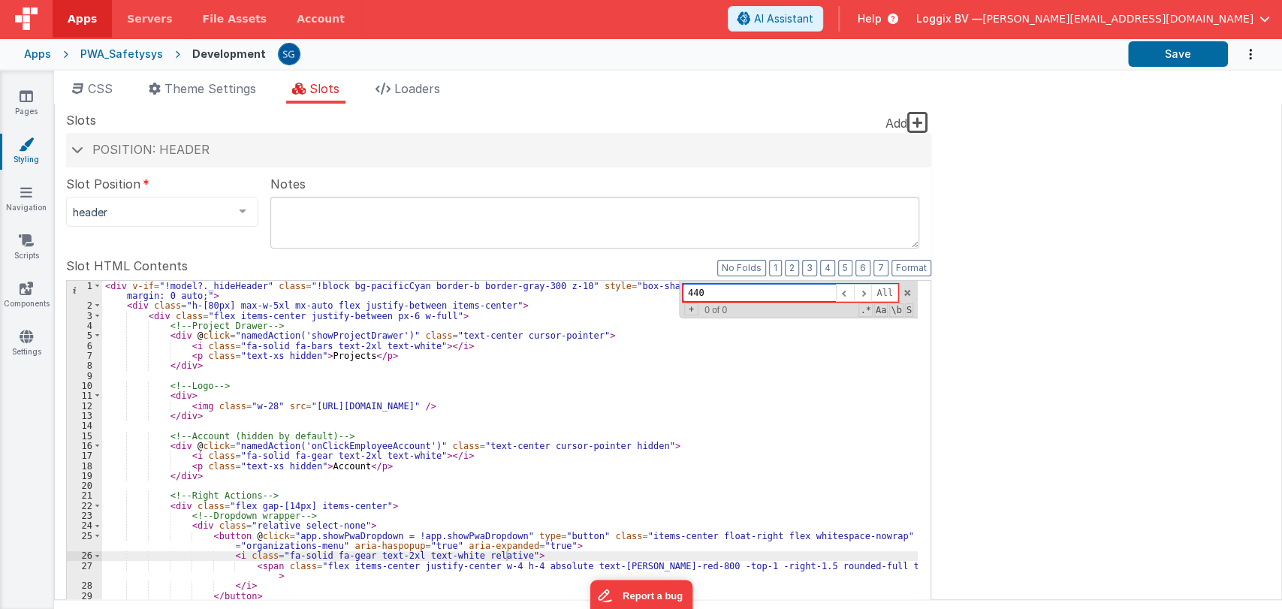
paste input "class="absolute right-0 mt-2 w-40 origin-top-right rounded-md shadow-lg bg-whit…"
type input "class="absolute right-0 mt-2 w-40 origin-top-right rounded-md shadow-lg bg-whit…"
click at [845, 290] on span at bounding box center [845, 293] width 18 height 19
click at [858, 291] on span at bounding box center [863, 293] width 18 height 19
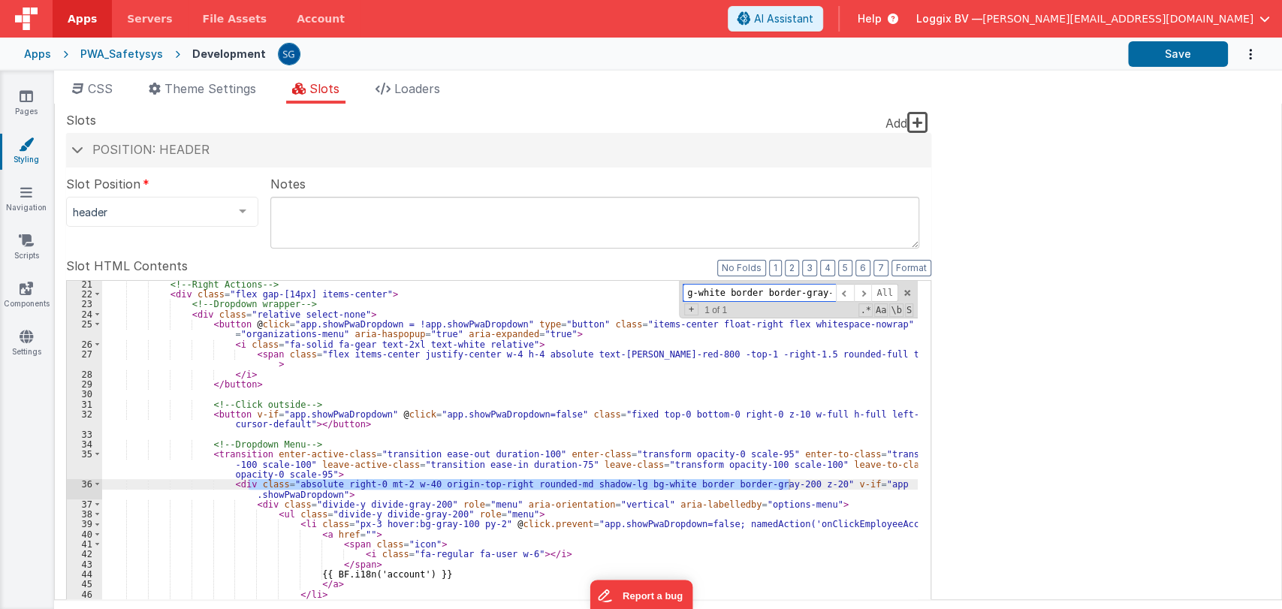
scroll to position [211, 0]
click at [366, 481] on div "<!-- Right Actions --> < div class = "flex gap-[14px] items-center" > <!-- Drop…" at bounding box center [510, 524] width 816 height 487
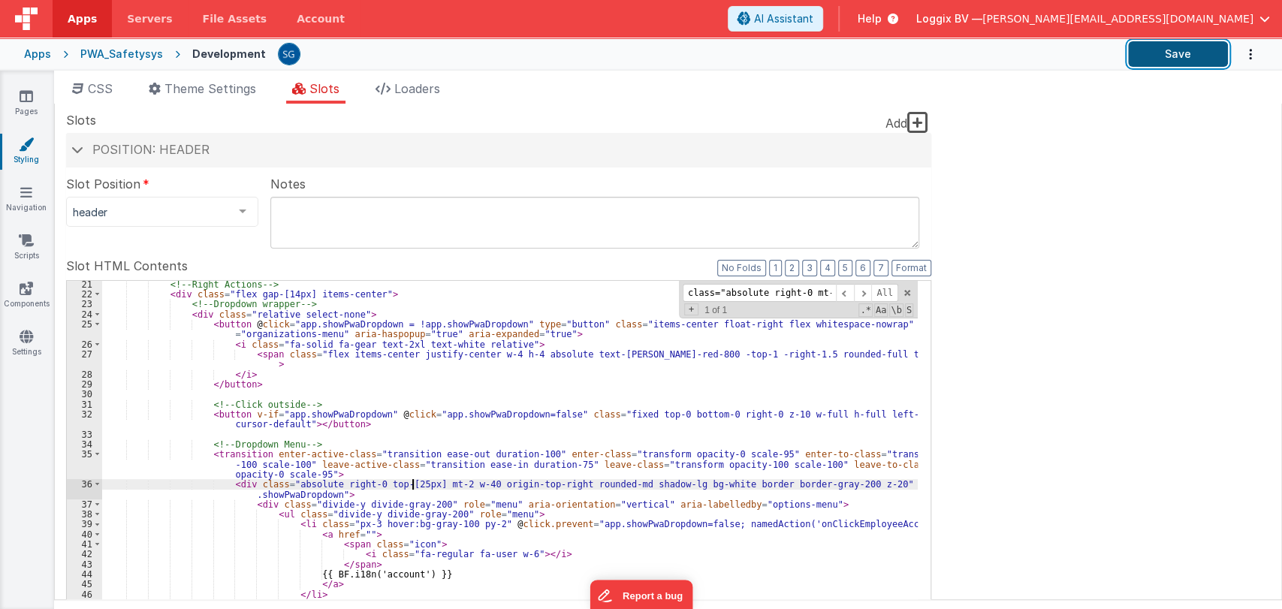
click at [1130, 54] on button "Save" at bounding box center [1178, 54] width 100 height 26
click at [908, 289] on span at bounding box center [907, 293] width 11 height 11
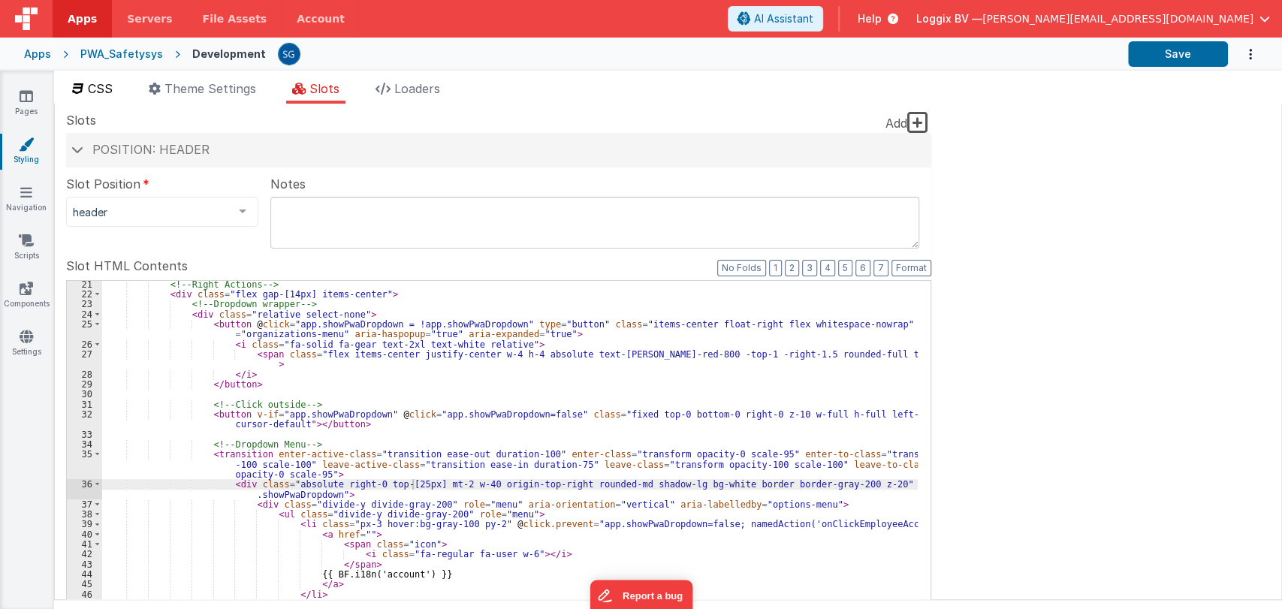
click at [107, 92] on span "CSS" at bounding box center [100, 88] width 25 height 15
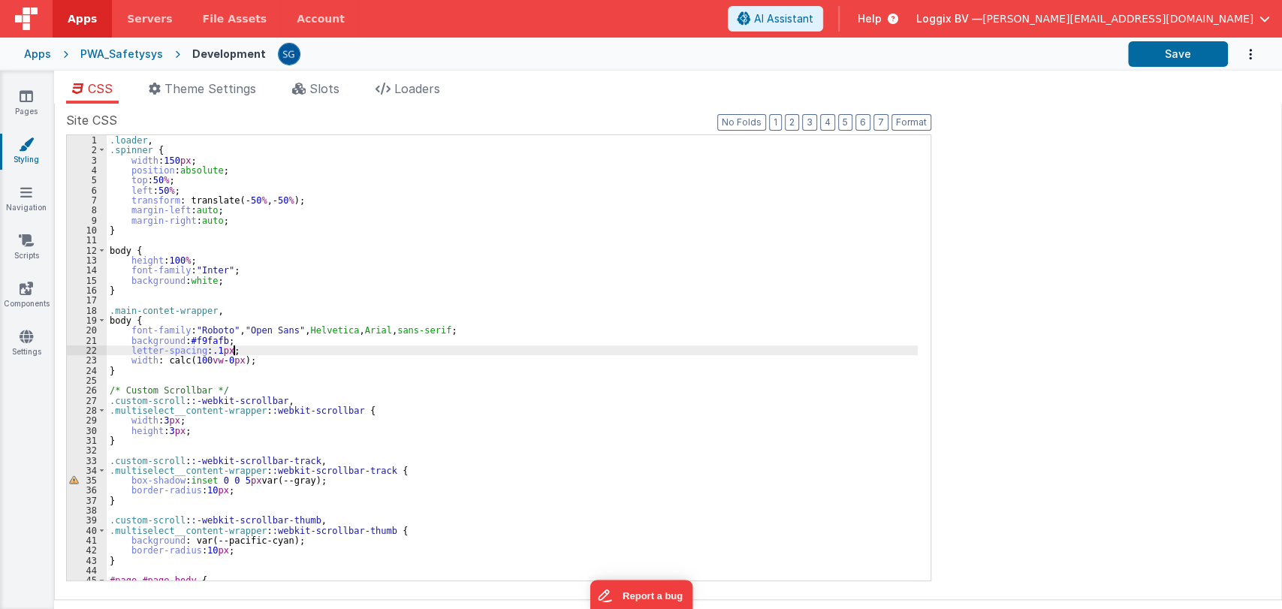
click at [570, 352] on div ".loader , .spinner { width : 150 px ; position : absolute ; top : 50 % ; left :…" at bounding box center [512, 368] width 811 height 466
click at [714, 156] on div "All" at bounding box center [791, 147] width 216 height 19
paste input ".multiselect__content-wrapper Specificity: (0,1,0)"
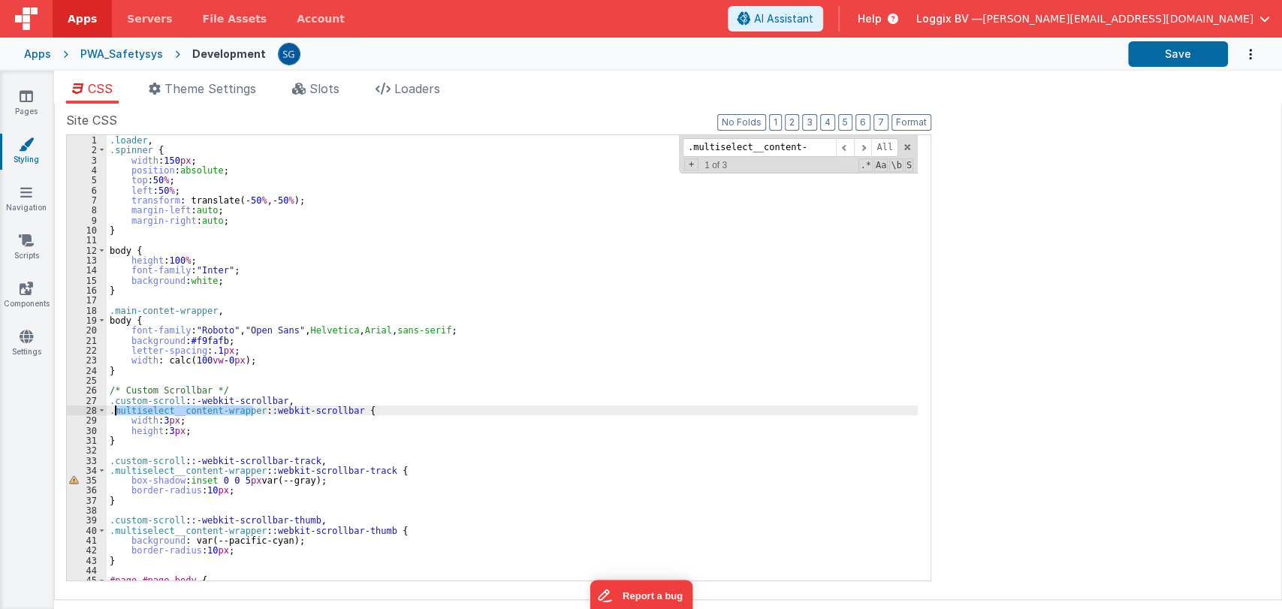
drag, startPoint x: 252, startPoint y: 412, endPoint x: 114, endPoint y: 407, distance: 138.3
click at [114, 407] on div ".loader , .spinner { width : 150 px ; position : absolute ; top : 50 % ; left :…" at bounding box center [512, 368] width 811 height 466
paste input ".multiselect__content-wrapper Specificity: (0,1,0)"
click at [253, 409] on div ".loader , .spinner { width : 150 px ; position : absolute ; top : 50 % ; left :…" at bounding box center [512, 368] width 811 height 466
drag, startPoint x: 254, startPoint y: 409, endPoint x: 117, endPoint y: 410, distance: 136.7
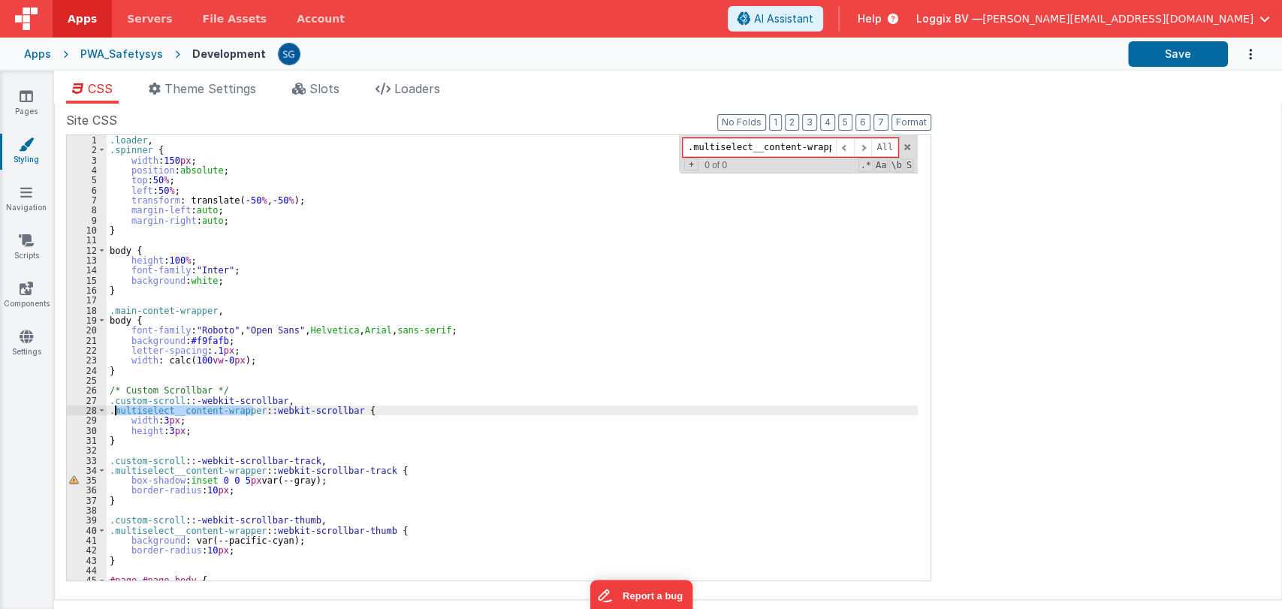
click at [117, 410] on div ".loader , .spinner { width : 150 px ; position : absolute ; top : 50 % ; left :…" at bounding box center [512, 368] width 811 height 466
click at [867, 146] on span at bounding box center [863, 147] width 18 height 19
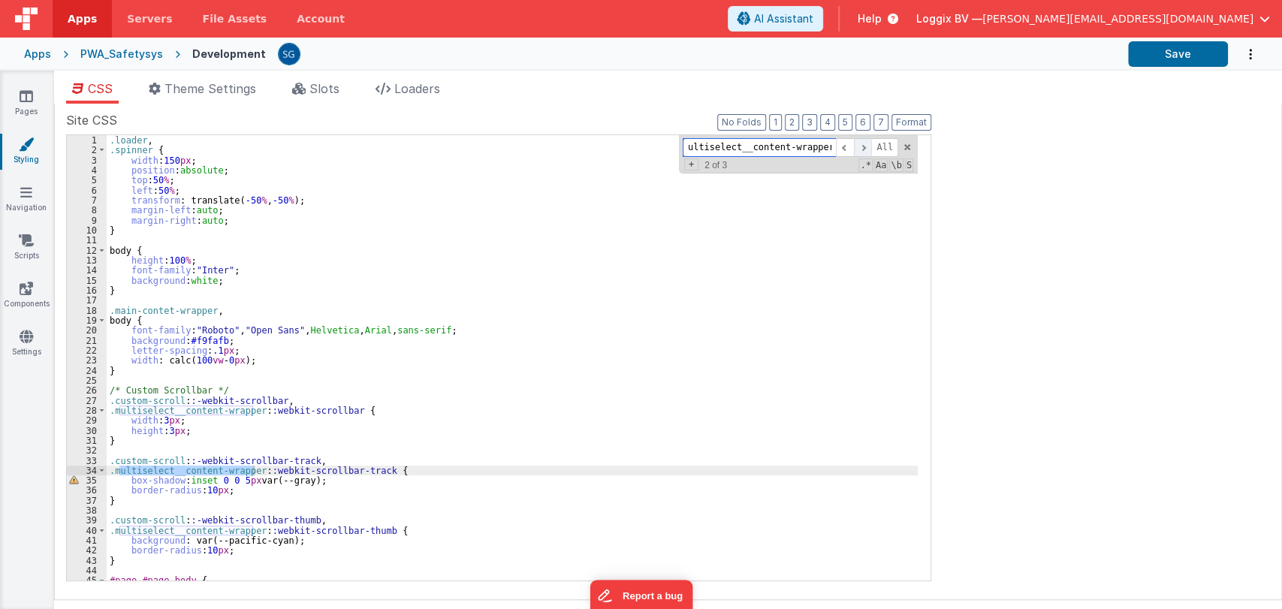
click at [867, 146] on span at bounding box center [863, 147] width 18 height 19
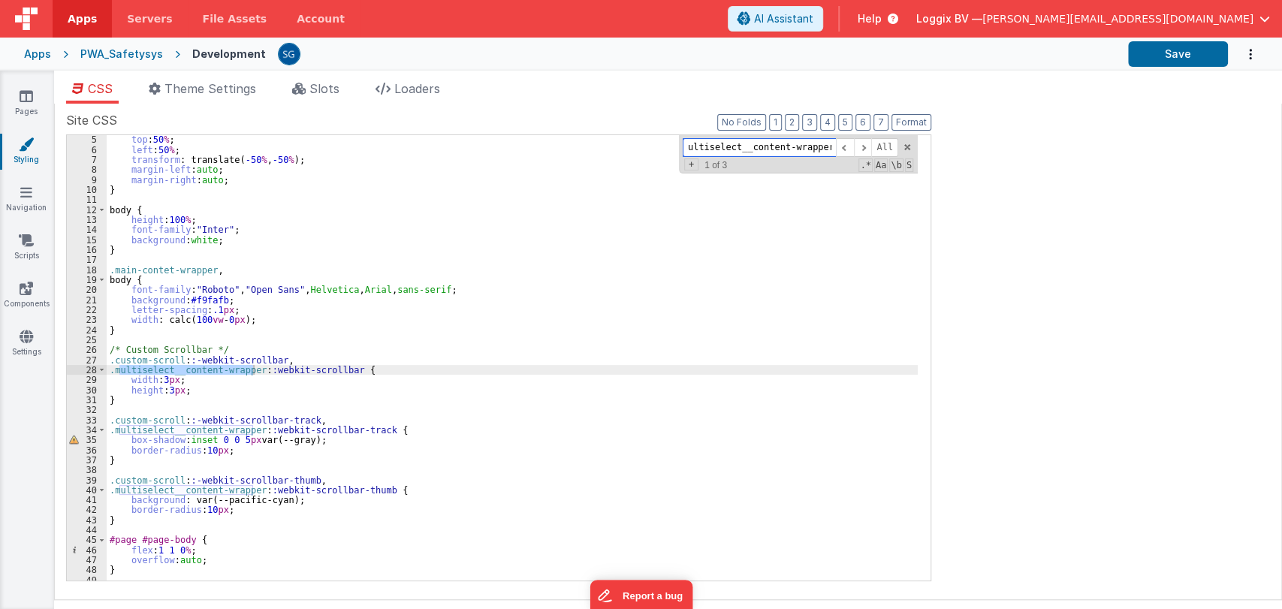
scroll to position [41, 0]
click at [691, 145] on input "ultiselect__content-wrapper" at bounding box center [759, 147] width 153 height 19
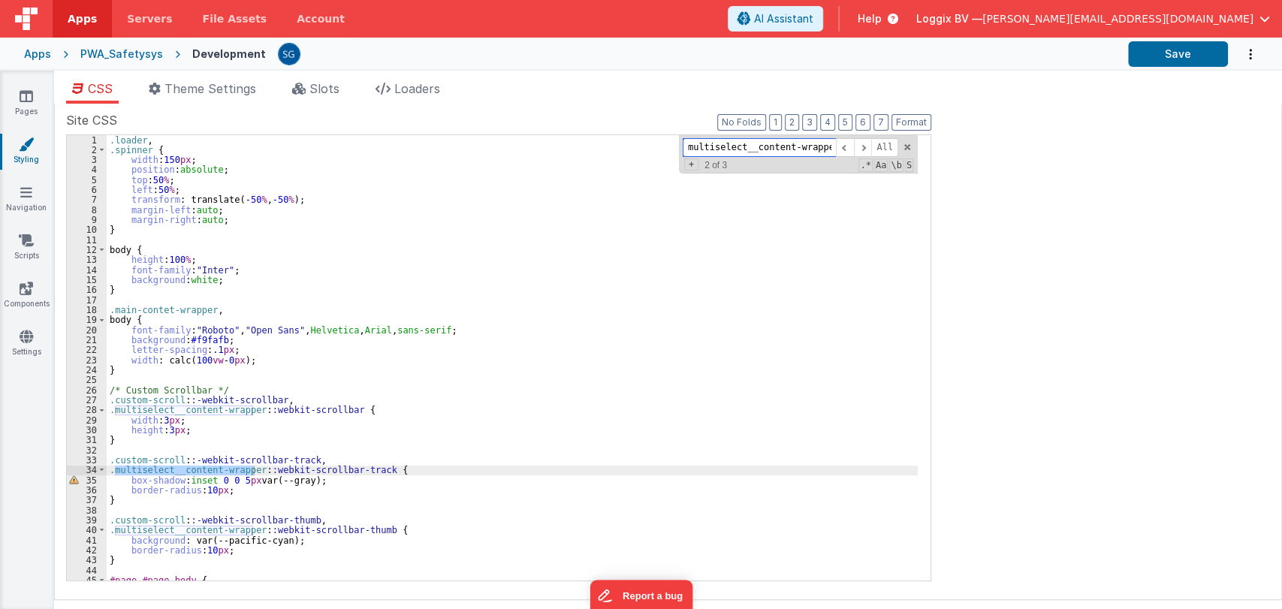
scroll to position [0, 0]
type input "multiselect__content-wrapper"
click at [466, 259] on div ".loader , .spinner { width : 150 px ; position : absolute ; top : 50 % ; left :…" at bounding box center [512, 368] width 811 height 466
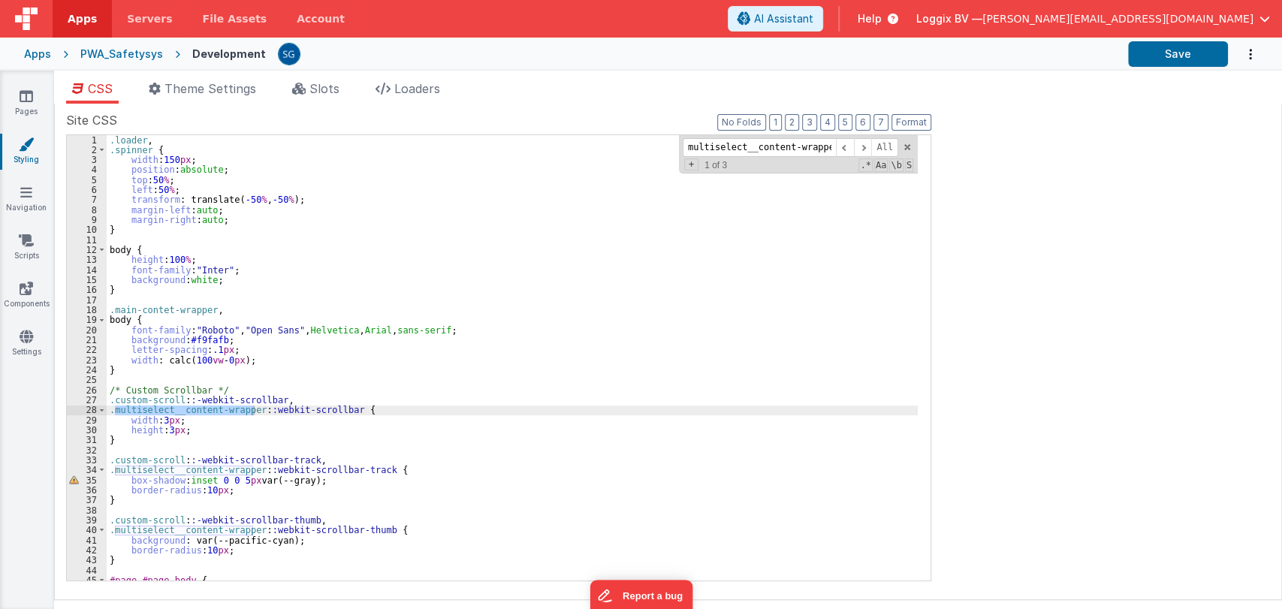
click at [224, 426] on div ".loader , .spinner { width : 150 px ; position : absolute ; top : 50 % ; left :…" at bounding box center [512, 368] width 811 height 466
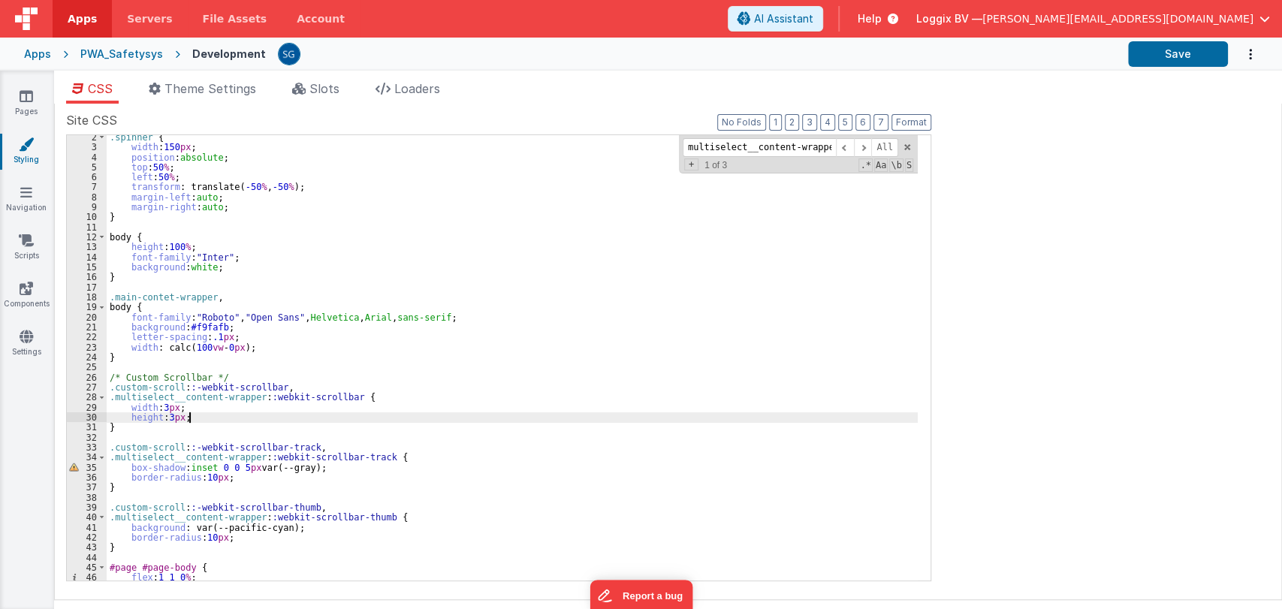
scroll to position [13, 0]
click at [192, 364] on div ".spinner { width : 150 px ; position : absolute ; top : 50 % ; left : 50 % ; tr…" at bounding box center [512, 365] width 811 height 466
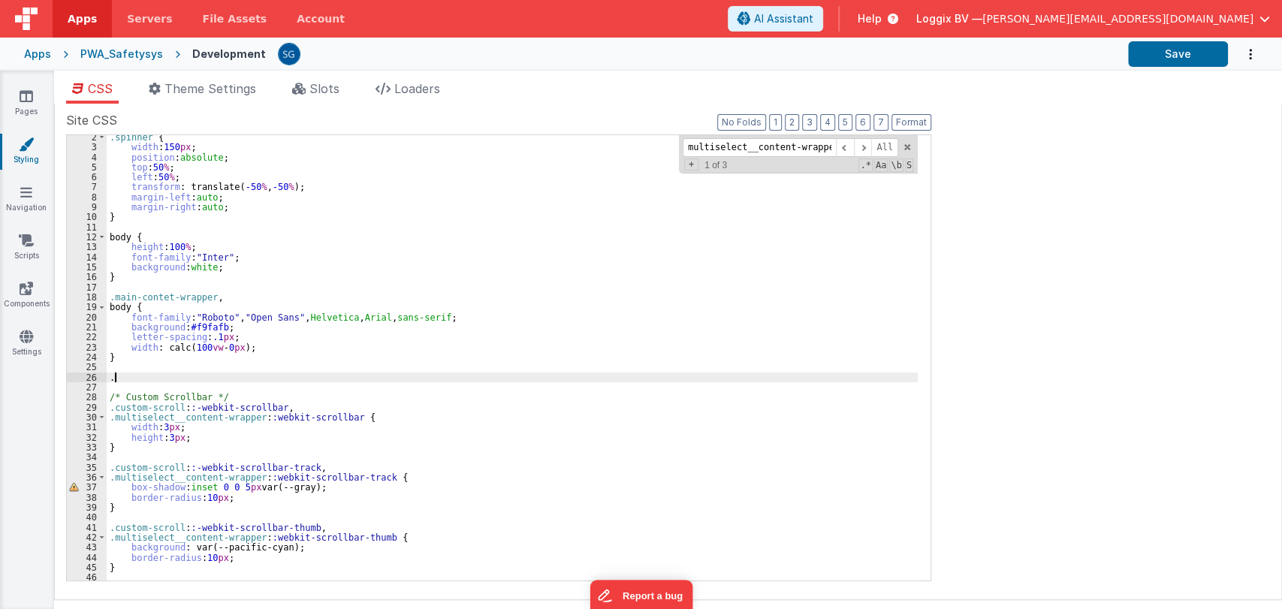
paste textarea
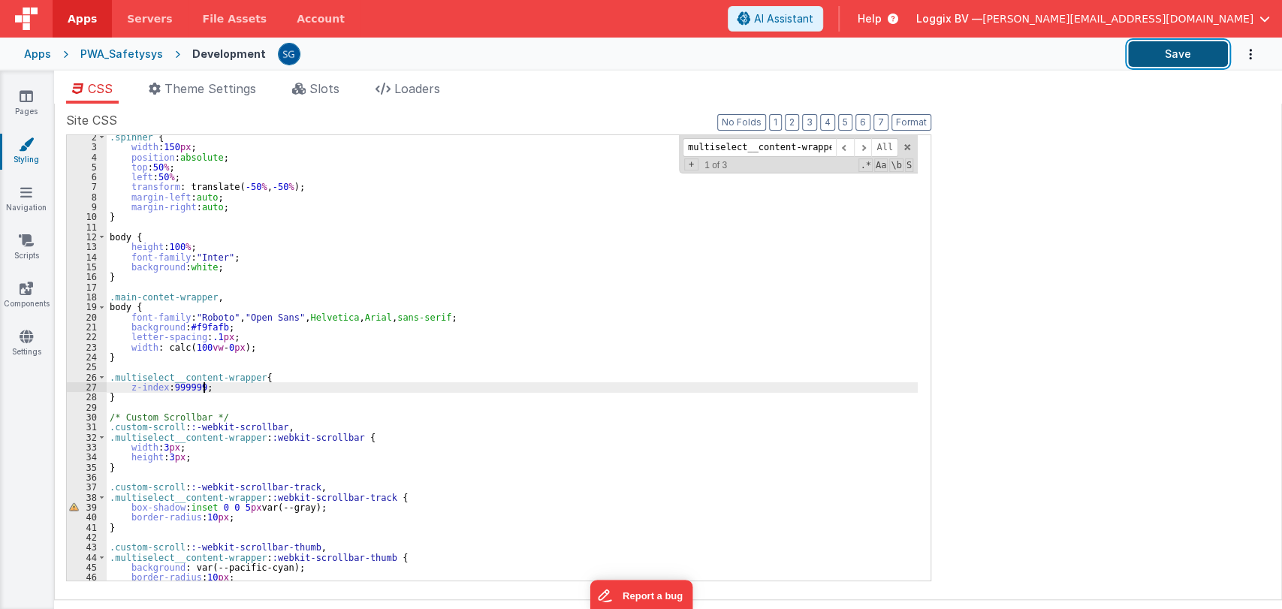
click at [1161, 53] on button "Save" at bounding box center [1178, 54] width 100 height 26
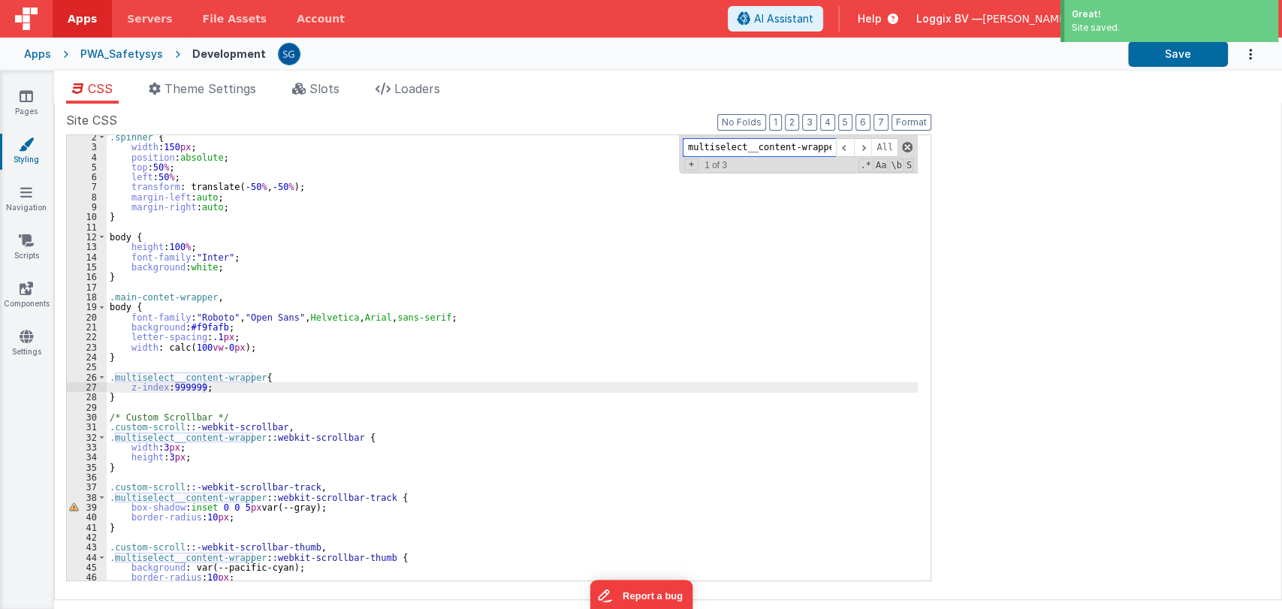
click at [906, 146] on span at bounding box center [907, 147] width 11 height 11
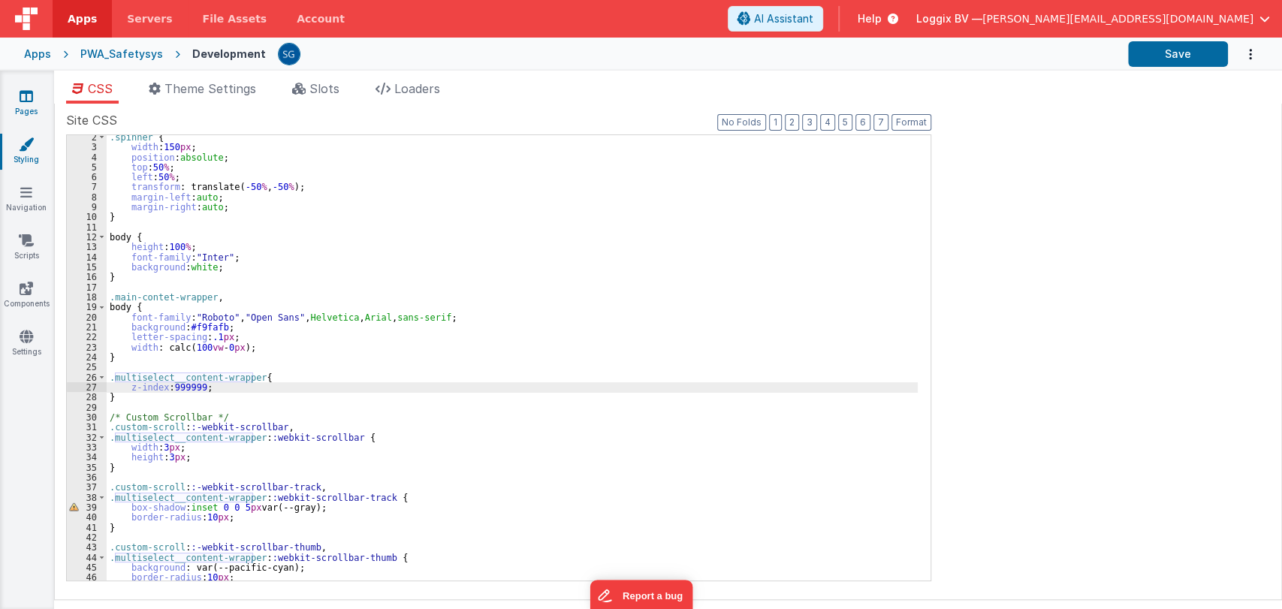
click at [31, 95] on icon at bounding box center [27, 96] width 14 height 15
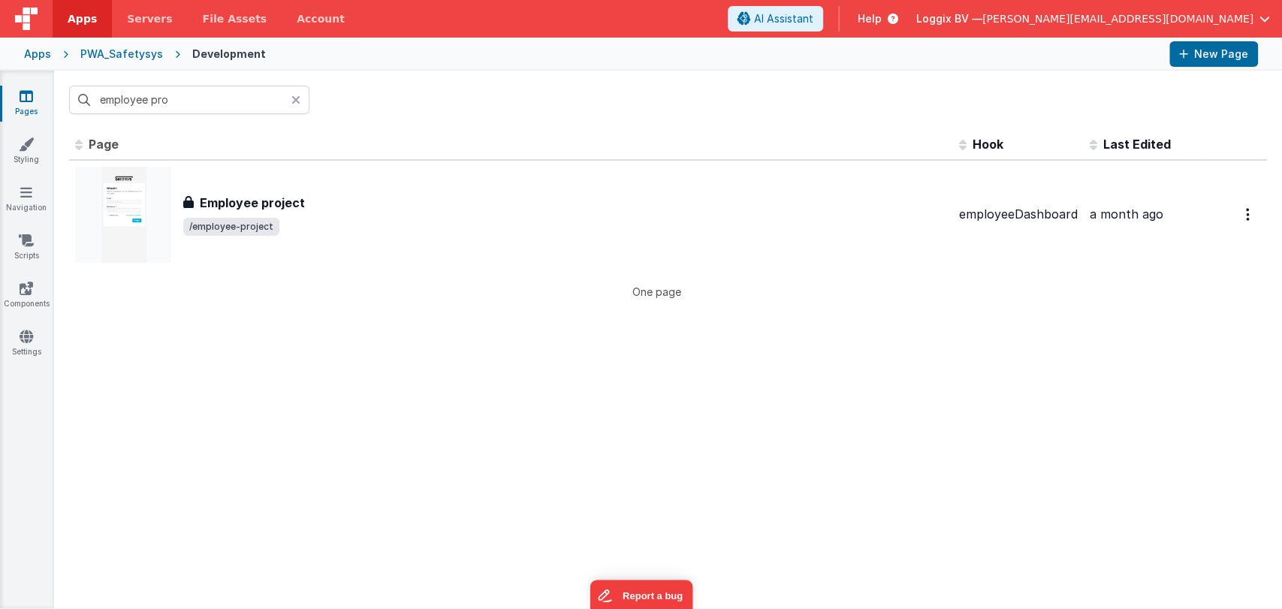
click at [294, 100] on icon at bounding box center [295, 100] width 9 height 12
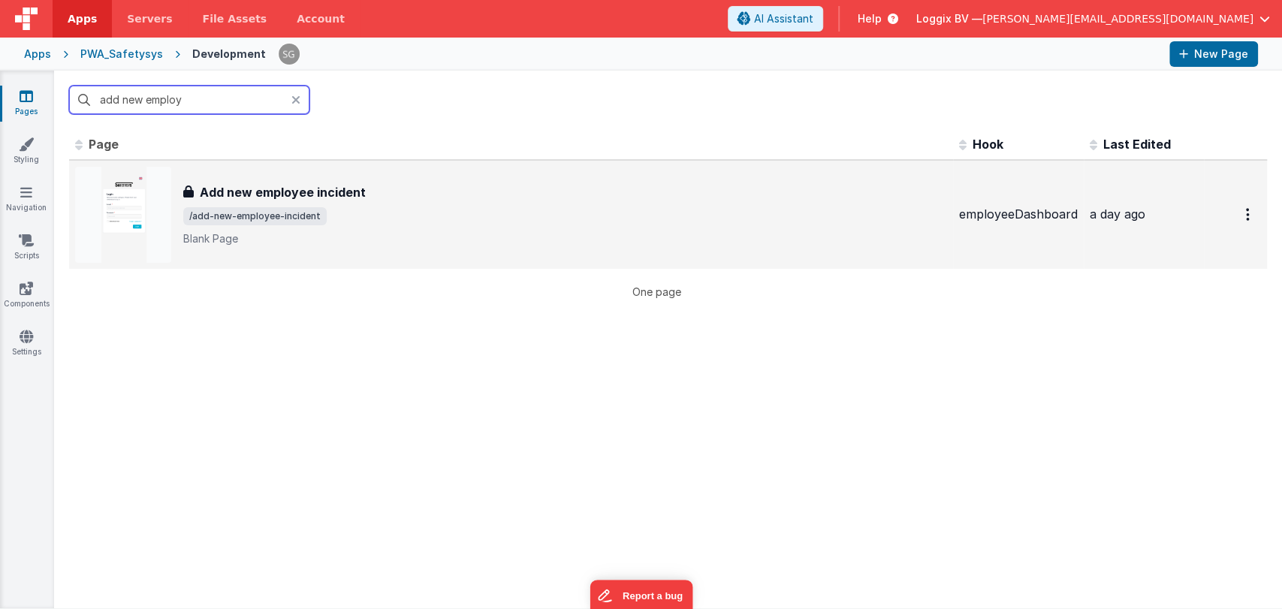
type input "add new employ"
click at [325, 225] on div "Add new employee incident Add new employee incident /add-new-employee-incident …" at bounding box center [565, 214] width 764 height 63
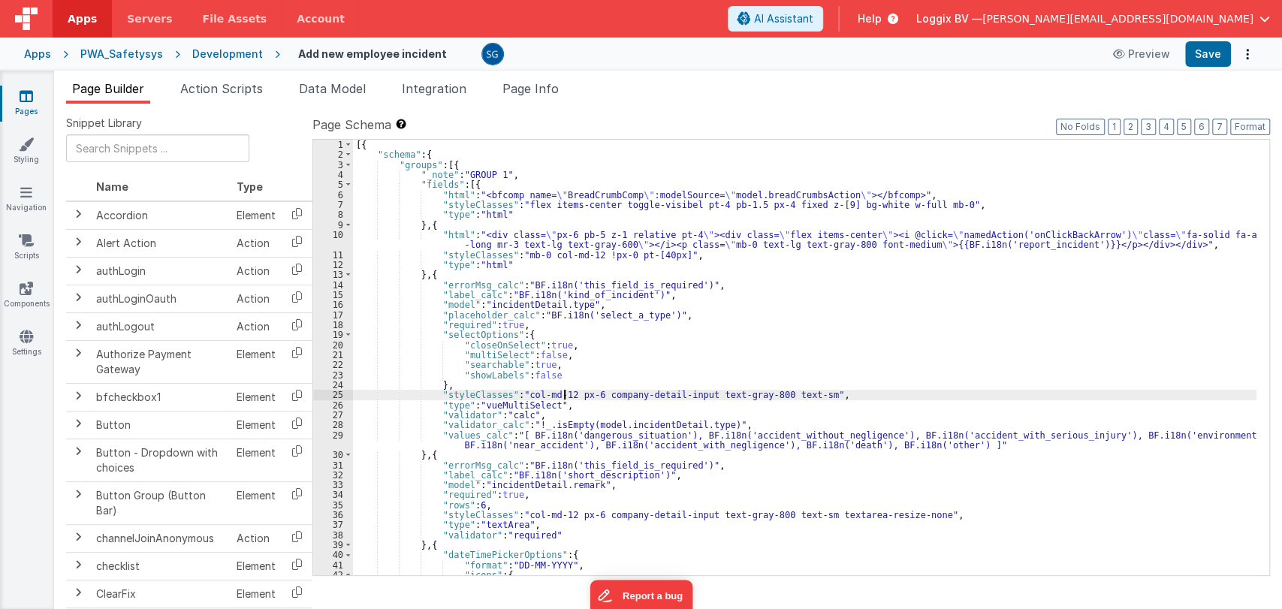
click at [566, 397] on div "[{ "schema" : { "groups" : [{ "_note" : "GROUP 1" , "fields" : [{ "html" : "<bf…" at bounding box center [805, 368] width 904 height 456
click at [1211, 56] on button "Save" at bounding box center [1208, 54] width 46 height 26
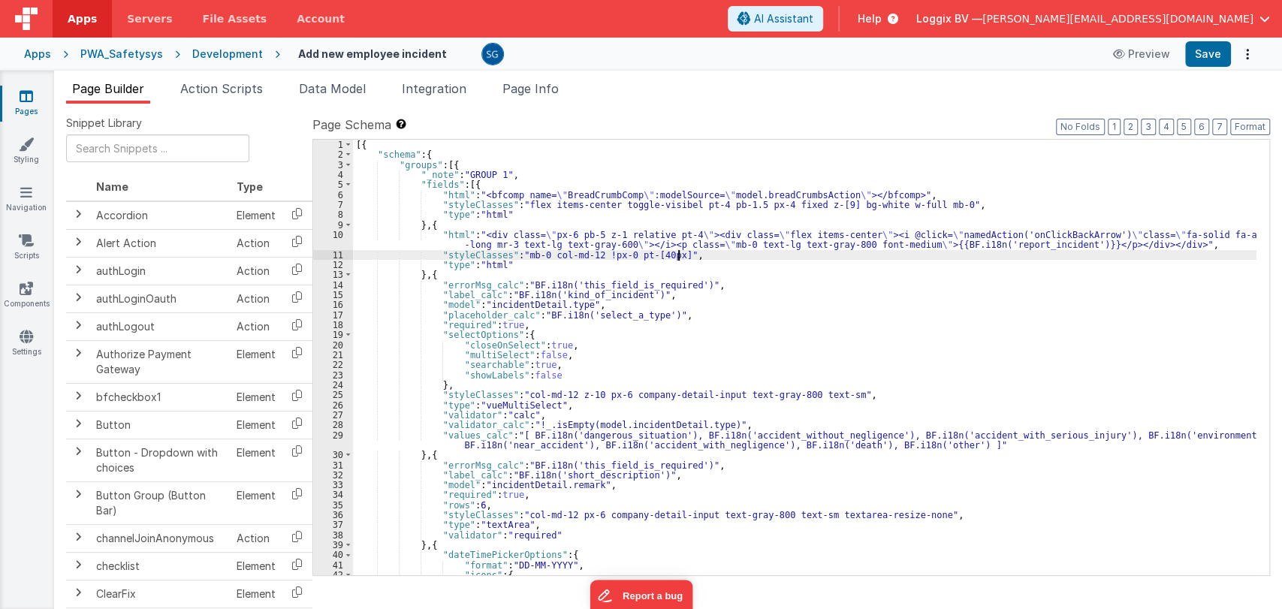
click at [750, 254] on div "[{ "schema" : { "groups" : [{ "_note" : "GROUP 1" , "fields" : [{ "html" : "<bf…" at bounding box center [805, 368] width 904 height 456
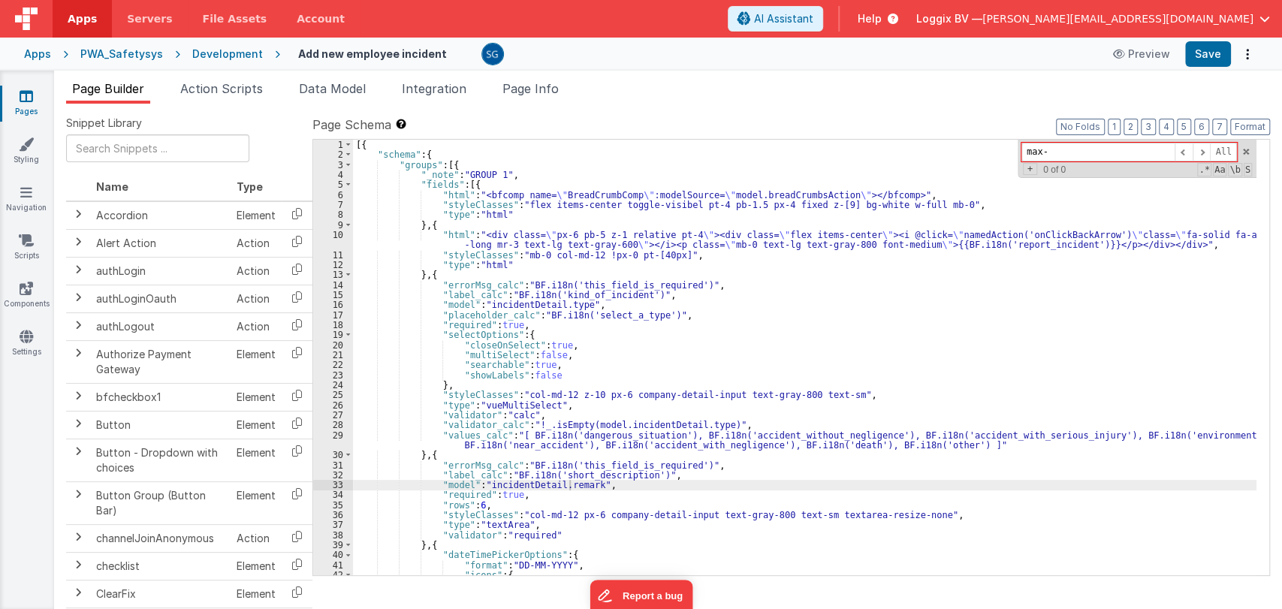
type input "max"
click at [34, 154] on link "Styling" at bounding box center [26, 152] width 54 height 30
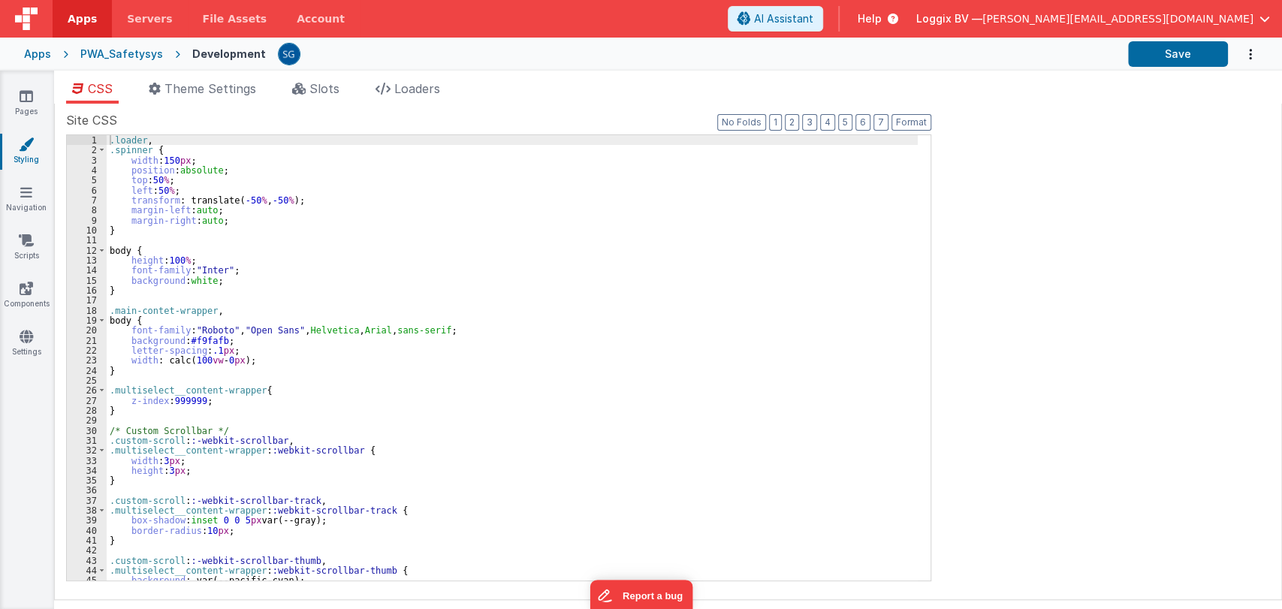
click at [602, 270] on div ".loader , .spinner { width : 150 px ; position : absolute ; top : 50 % ; left :…" at bounding box center [512, 368] width 811 height 466
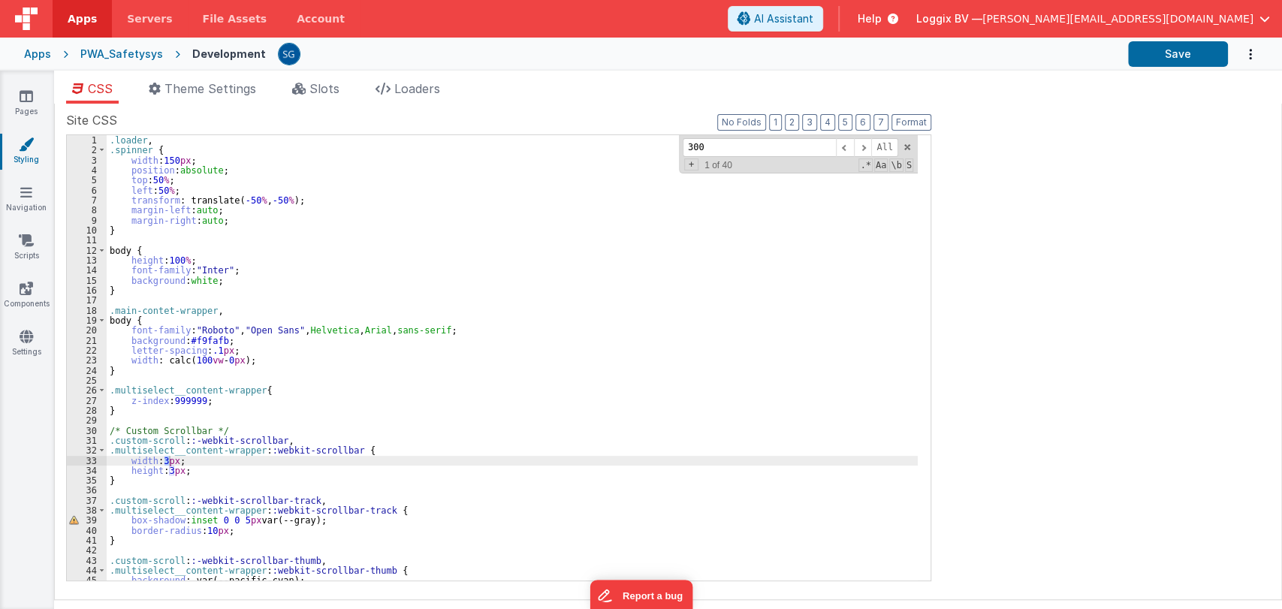
scroll to position [3332, 0]
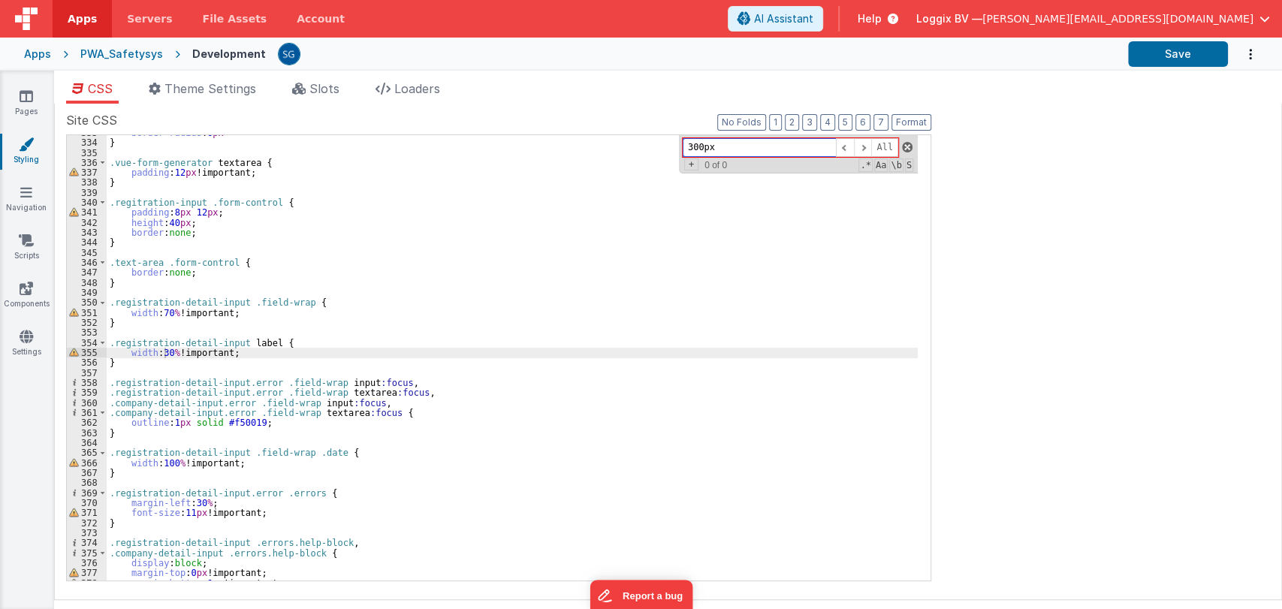
click at [902, 149] on span at bounding box center [907, 147] width 11 height 11
click at [514, 230] on div "border-radius : 6 px } .vue-form-generator textarea { padding : 12 px !importan…" at bounding box center [512, 361] width 811 height 466
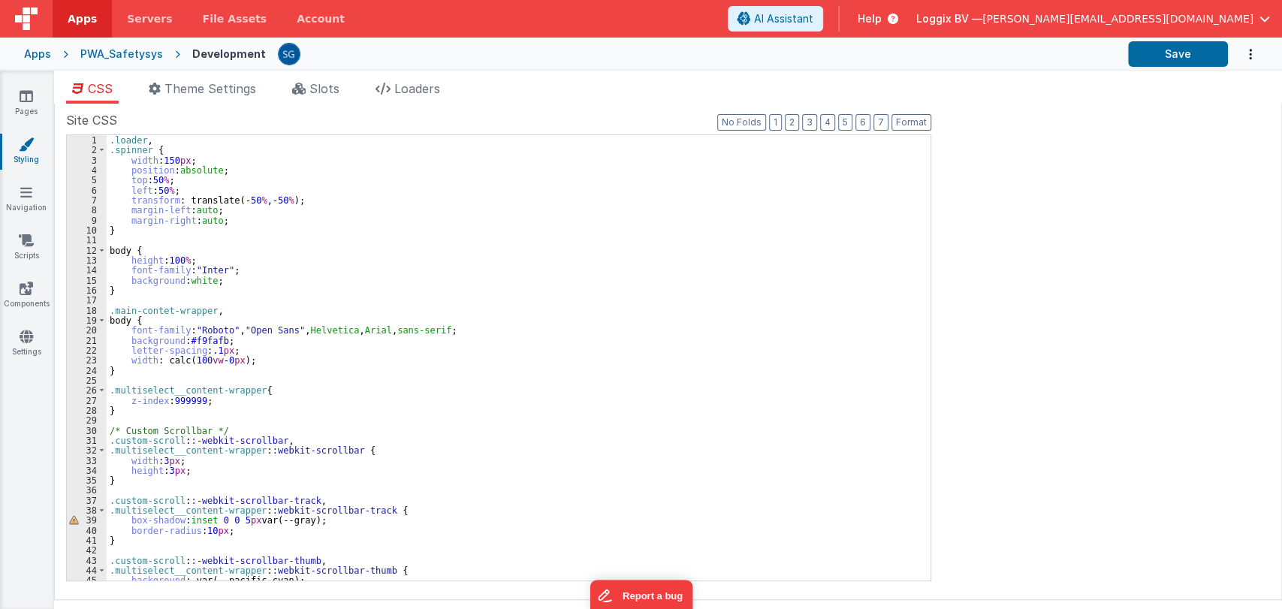
scroll to position [0, 0]
click at [524, 346] on div ".loader , .spinner { width : 150 px ; position : absolute ; top : 50 % ; left :…" at bounding box center [512, 368] width 811 height 466
paste input "multiselect__content-wrapper"
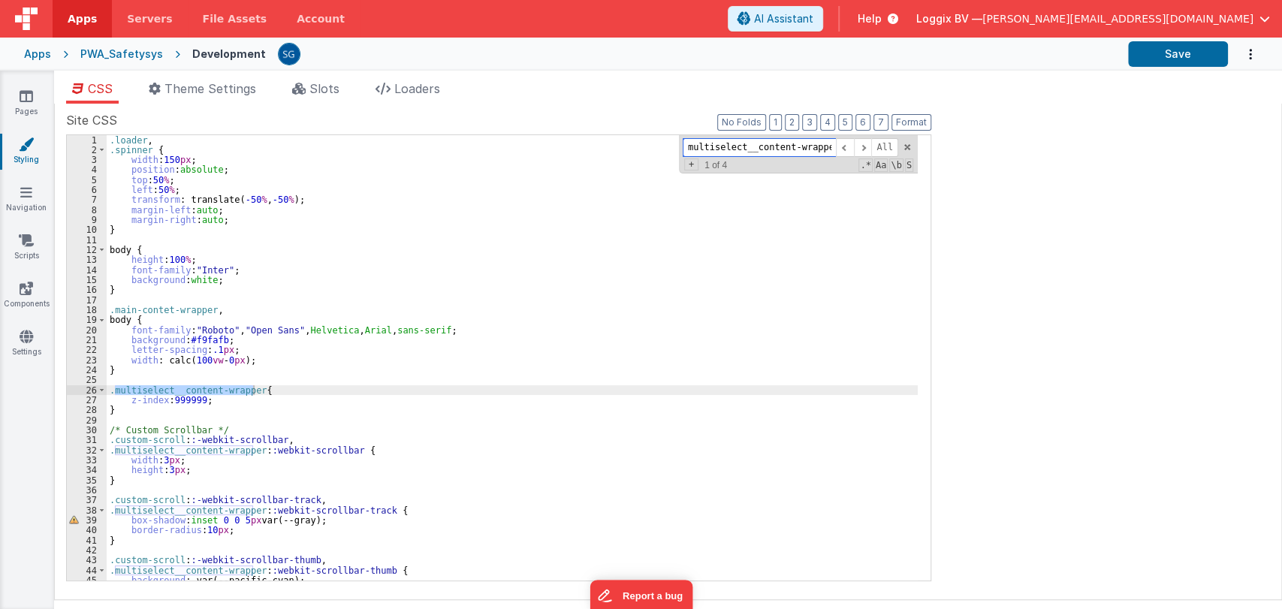
type input "multiselect__content-wrapper"
click at [203, 403] on div ".loader , .spinner { width : 150 px ; position : absolute ; top : 50 % ; left :…" at bounding box center [512, 368] width 811 height 466
click at [1166, 50] on button "Save" at bounding box center [1178, 54] width 100 height 26
